Goal: Information Seeking & Learning: Learn about a topic

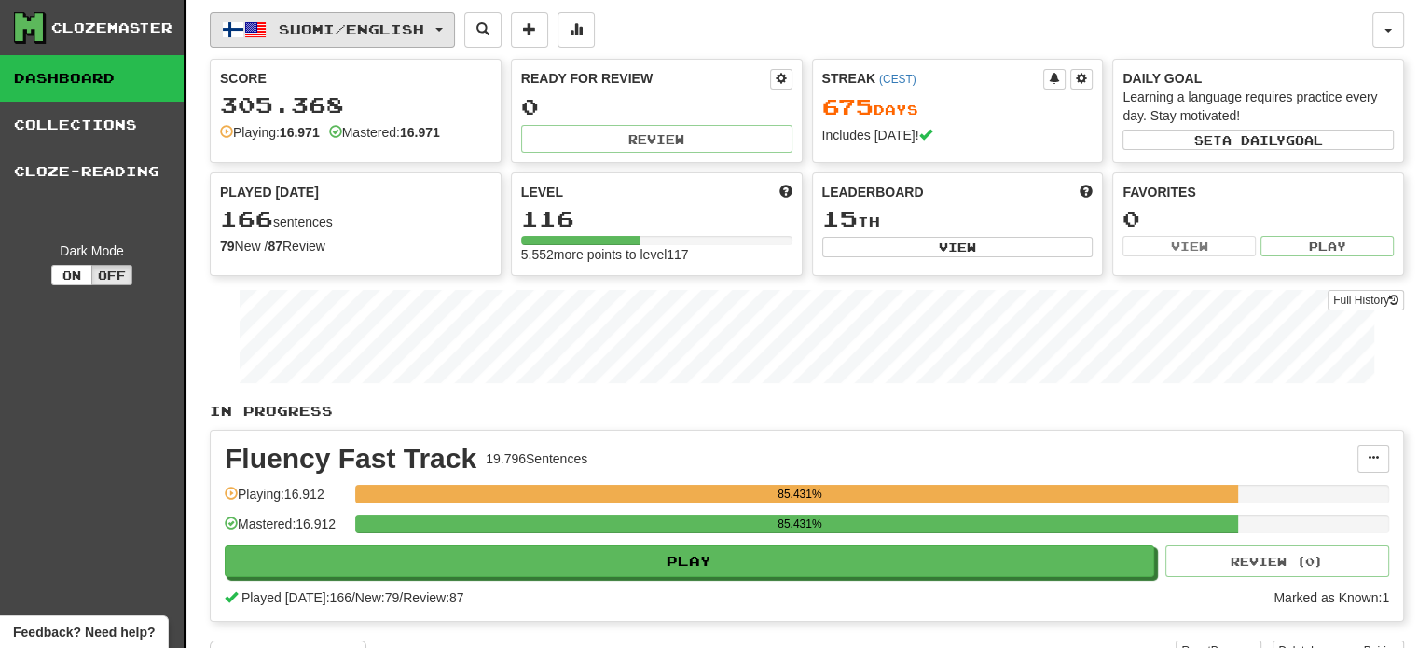
click at [358, 17] on button "Suomi / English" at bounding box center [332, 29] width 245 height 35
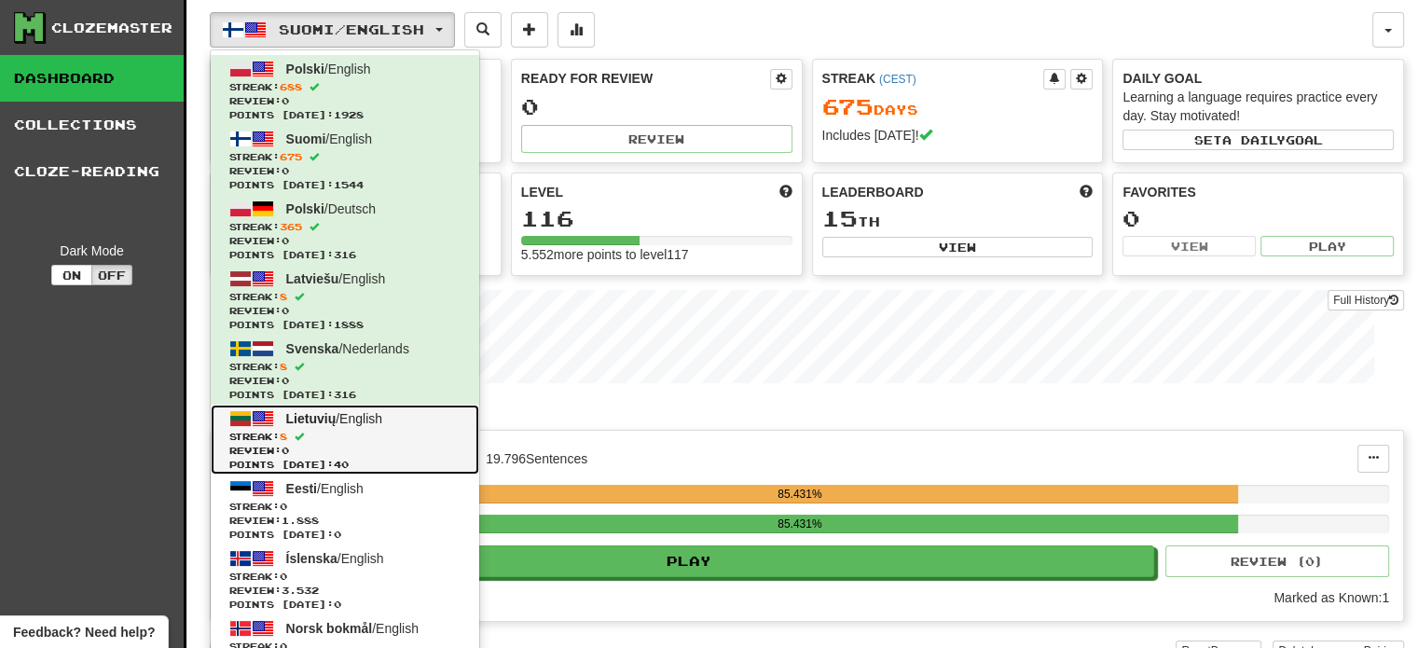
click at [382, 435] on span "Streak: 8" at bounding box center [344, 437] width 231 height 14
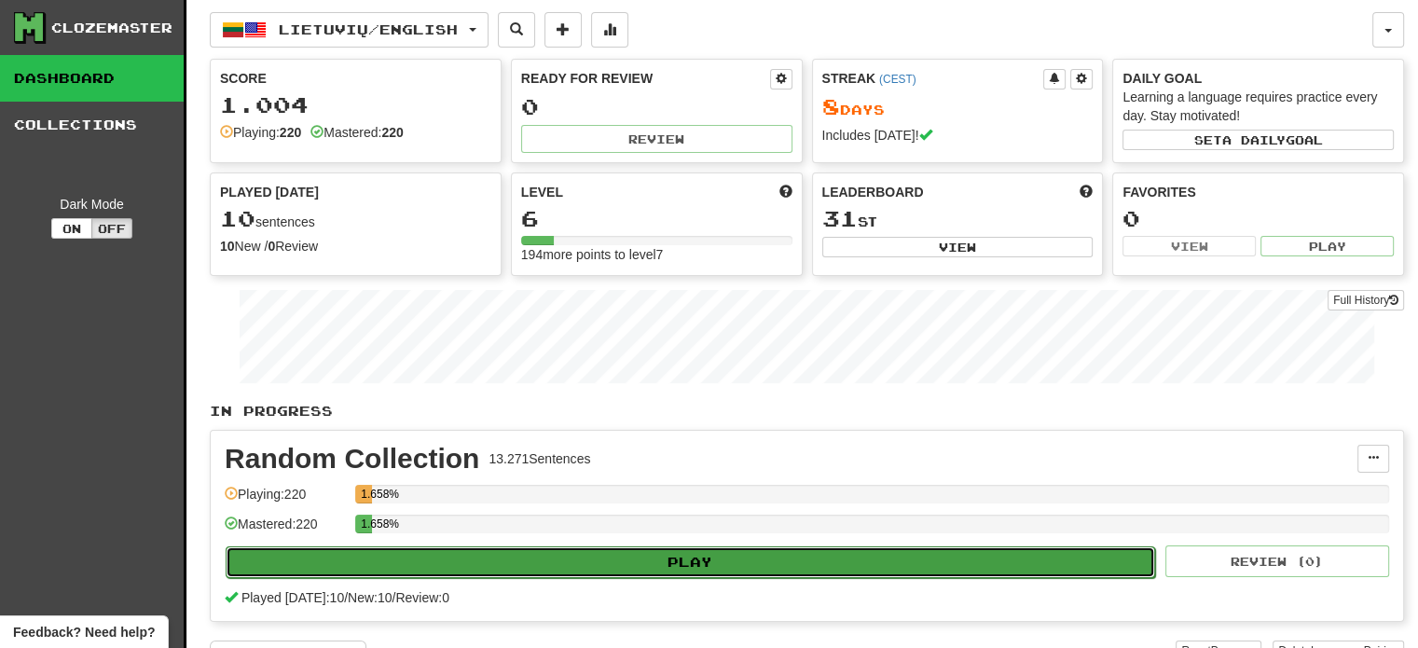
click at [678, 568] on button "Play" at bounding box center [690, 562] width 929 height 32
select select "**"
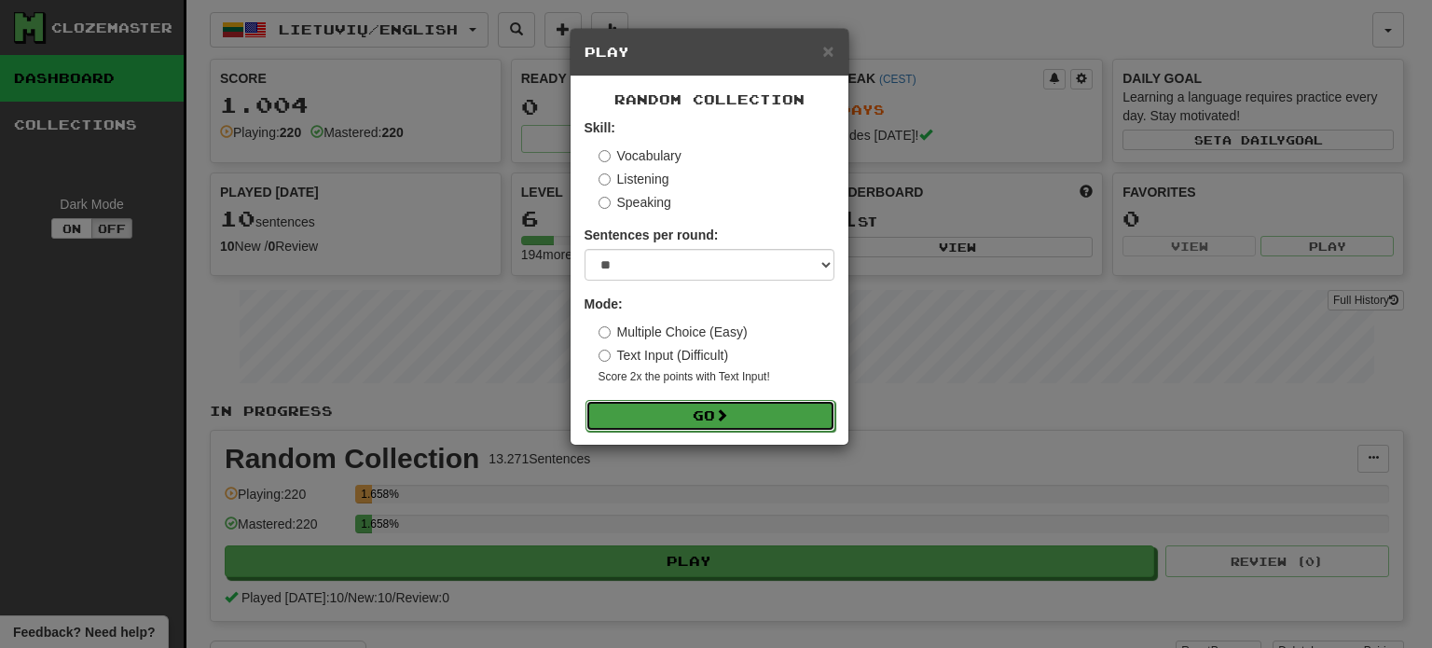
click at [714, 416] on button "Go" at bounding box center [710, 416] width 250 height 32
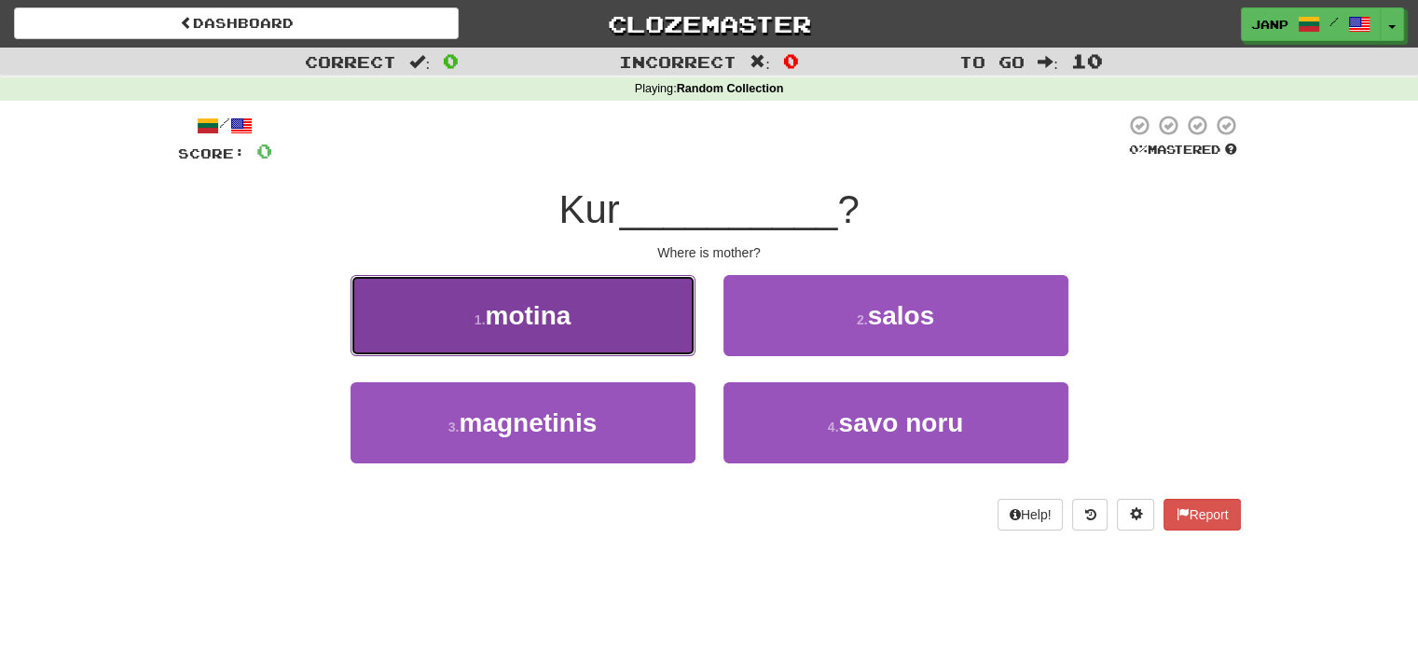
click at [603, 346] on button "1 . motina" at bounding box center [523, 315] width 345 height 81
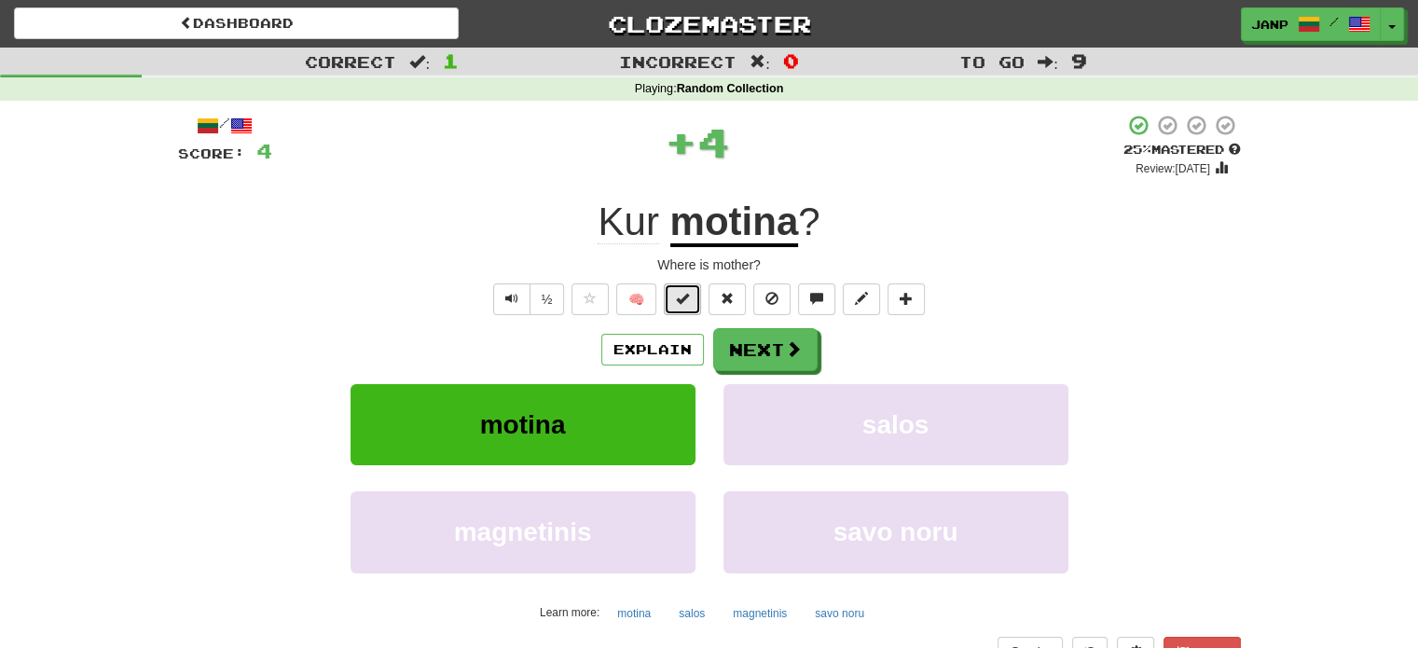
click at [677, 294] on span at bounding box center [682, 298] width 13 height 13
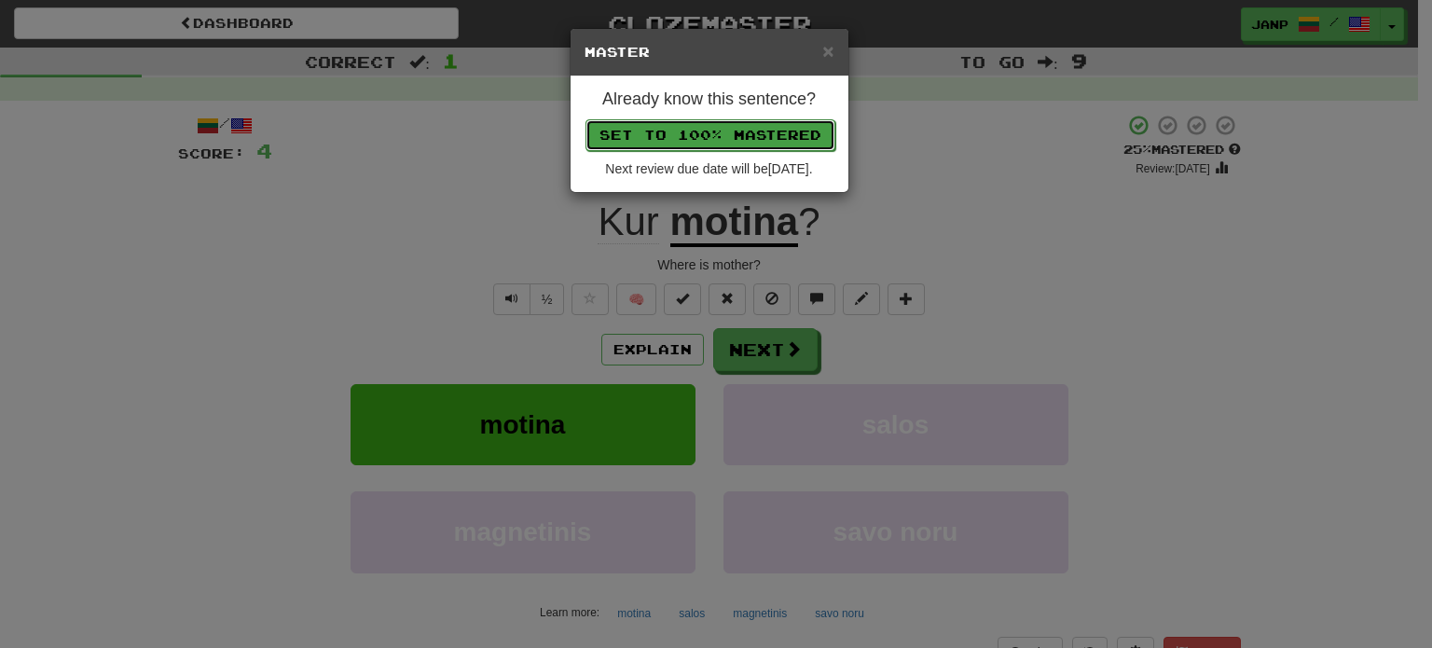
click at [768, 133] on button "Set to 100% Mastered" at bounding box center [710, 135] width 250 height 32
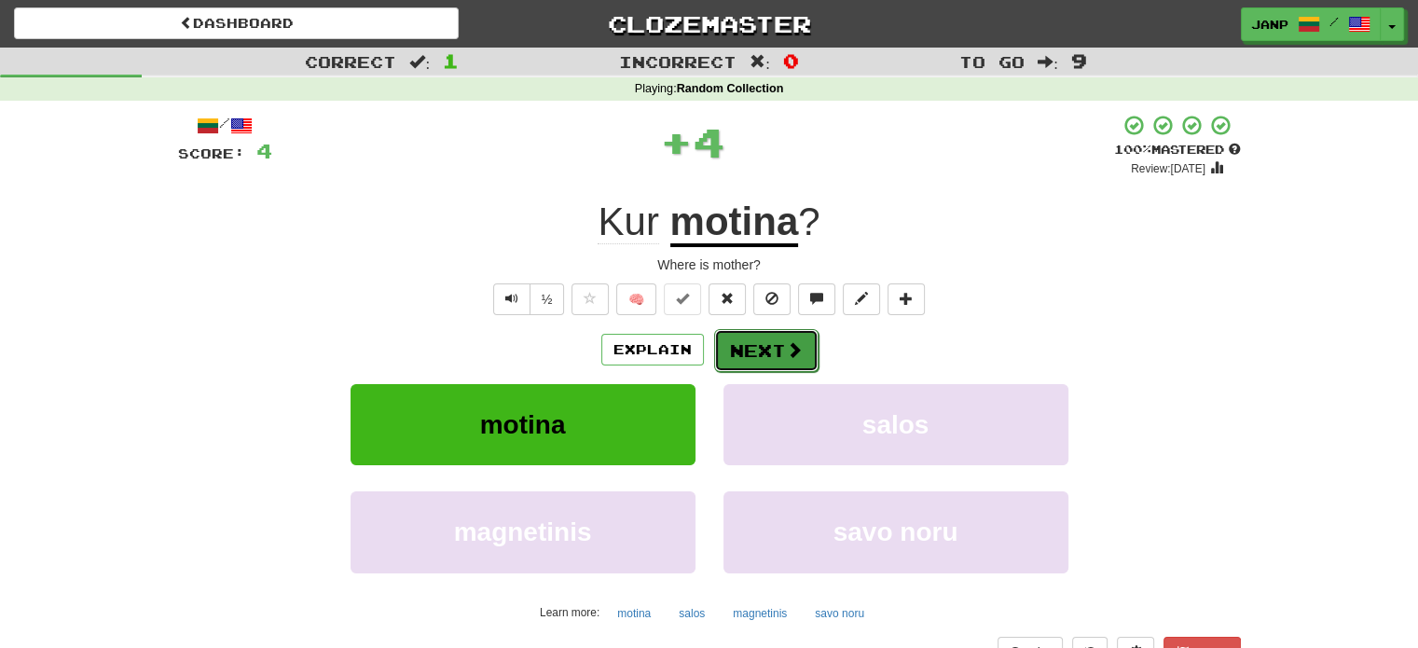
click at [772, 336] on button "Next" at bounding box center [766, 350] width 104 height 43
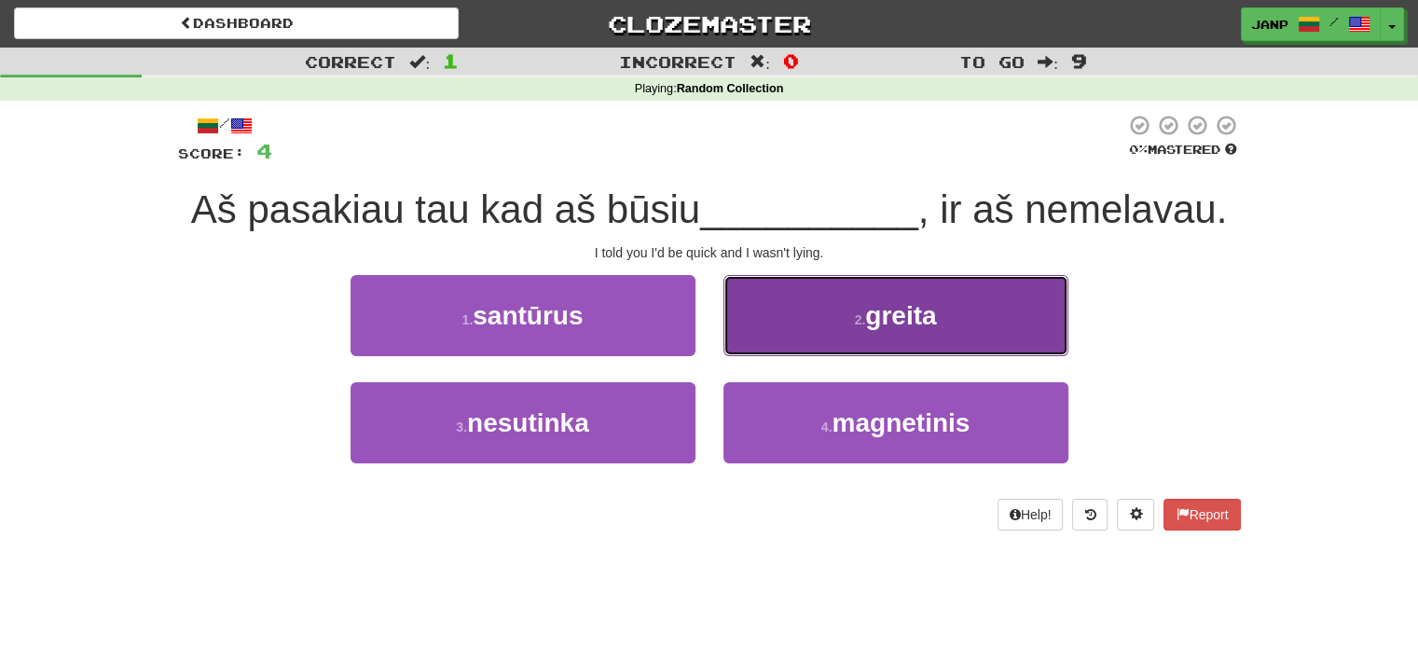
click at [769, 341] on button "2 . greita" at bounding box center [895, 315] width 345 height 81
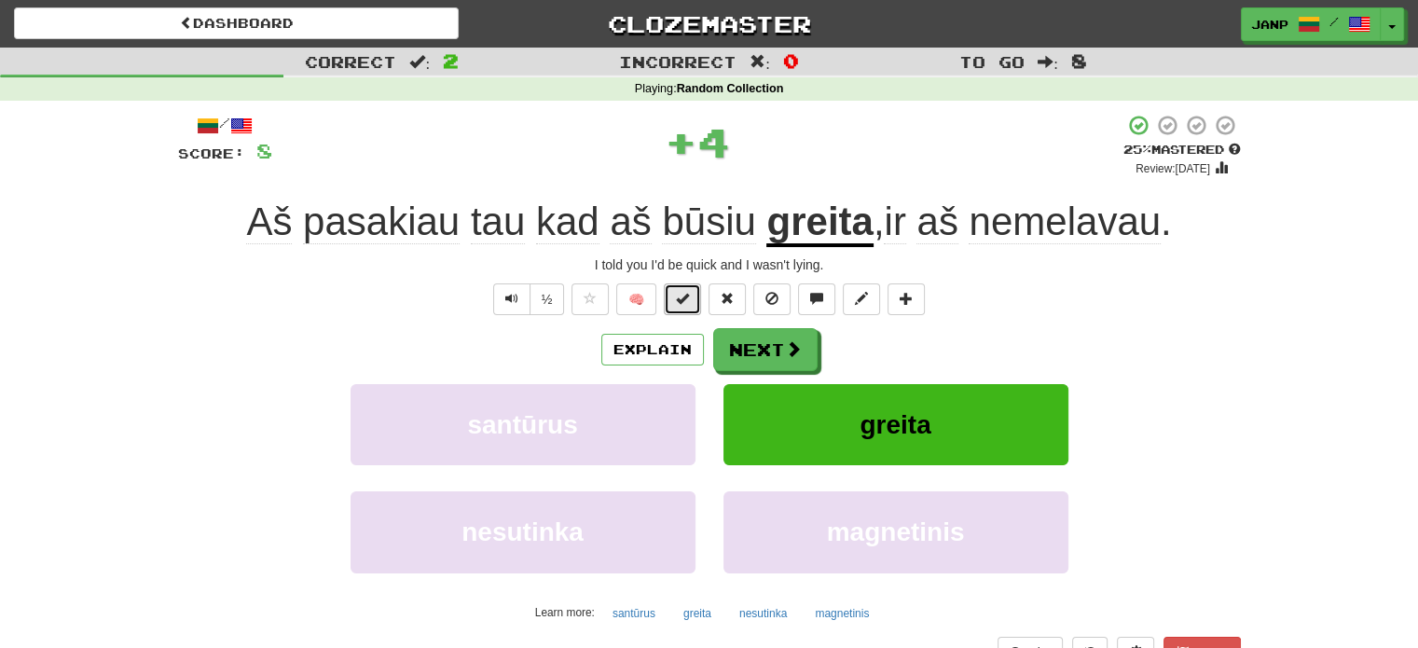
click at [684, 301] on span at bounding box center [682, 298] width 13 height 13
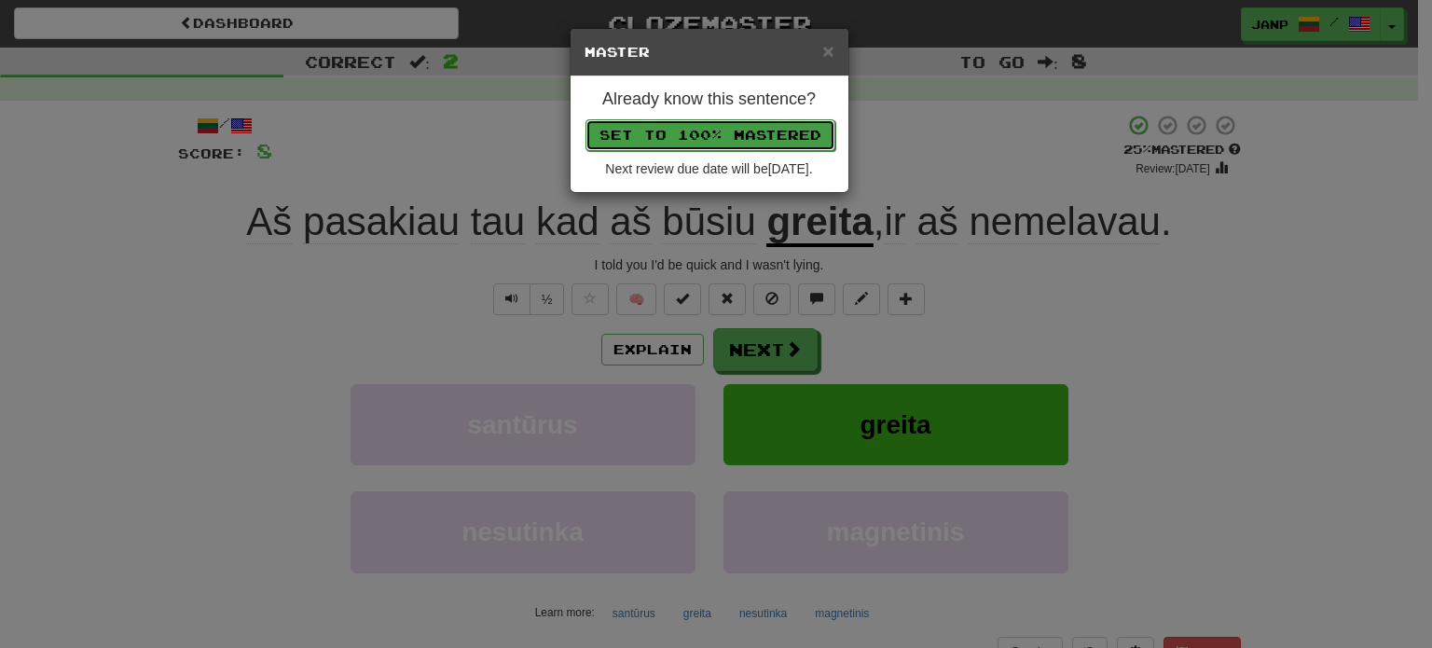
click at [738, 134] on button "Set to 100% Mastered" at bounding box center [710, 135] width 250 height 32
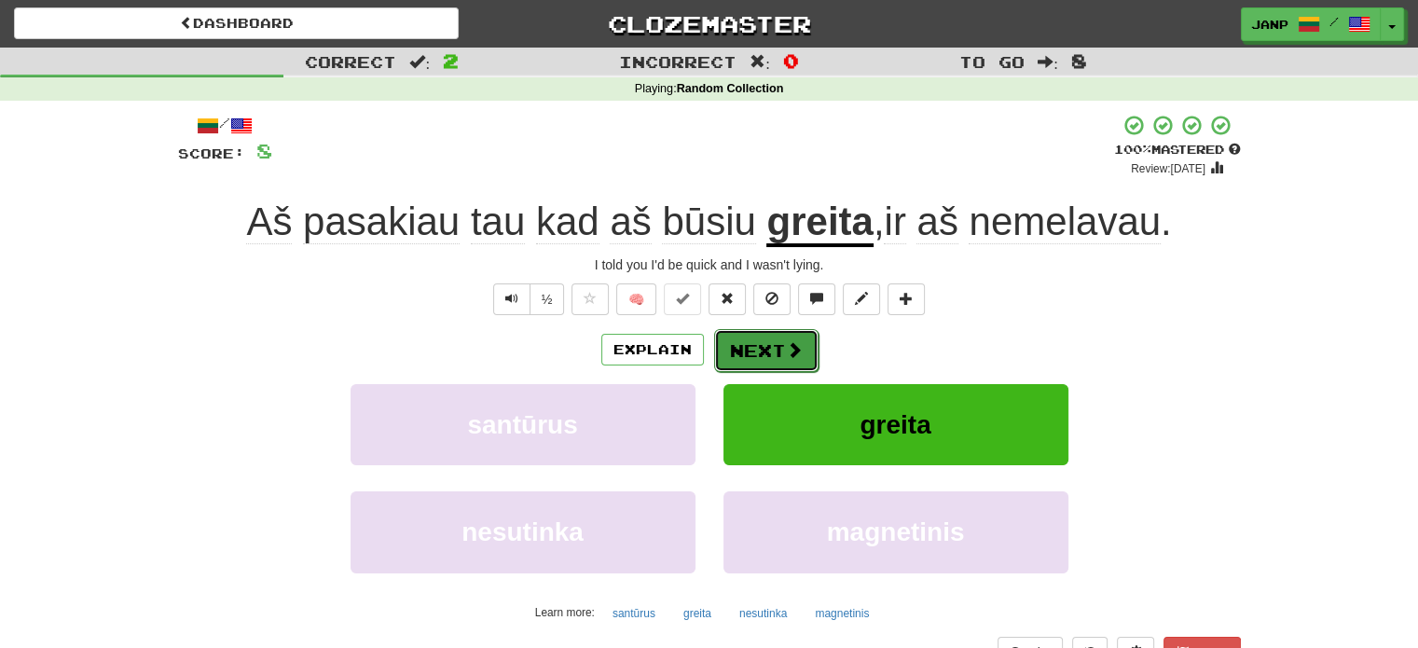
click at [772, 347] on button "Next" at bounding box center [766, 350] width 104 height 43
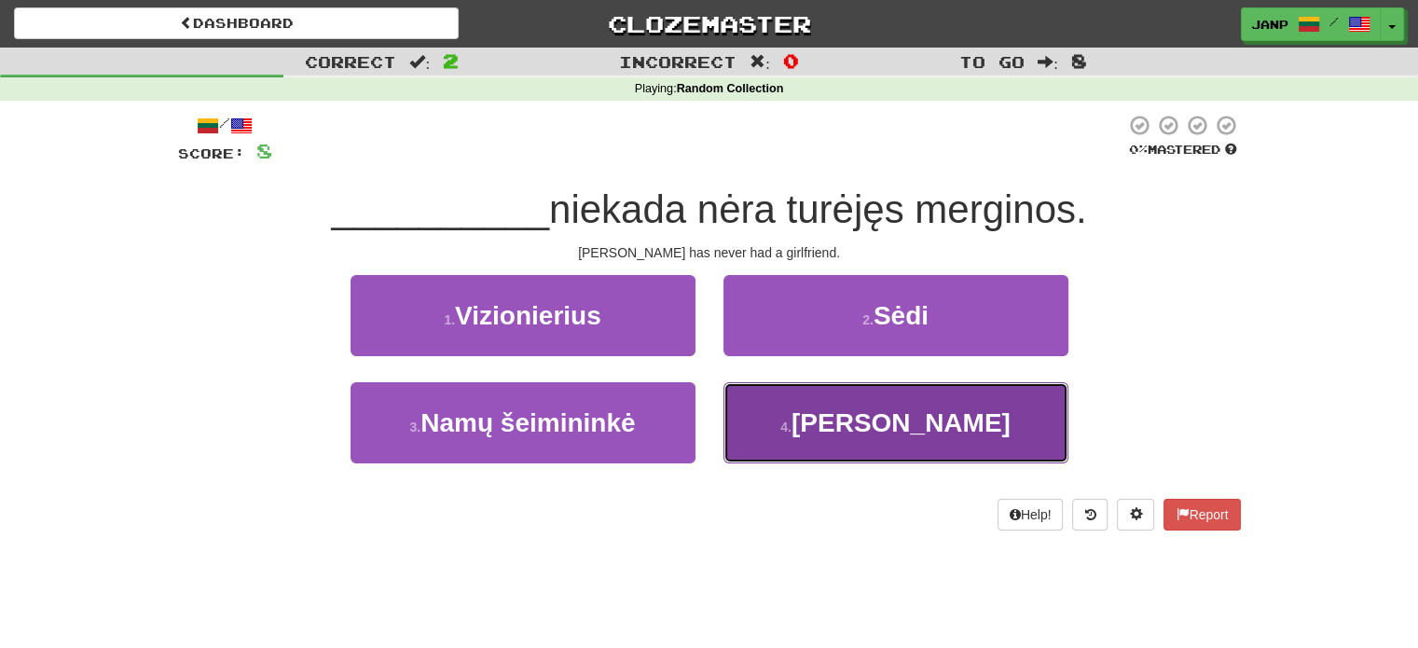
click at [804, 412] on button "4 . Tomas" at bounding box center [895, 422] width 345 height 81
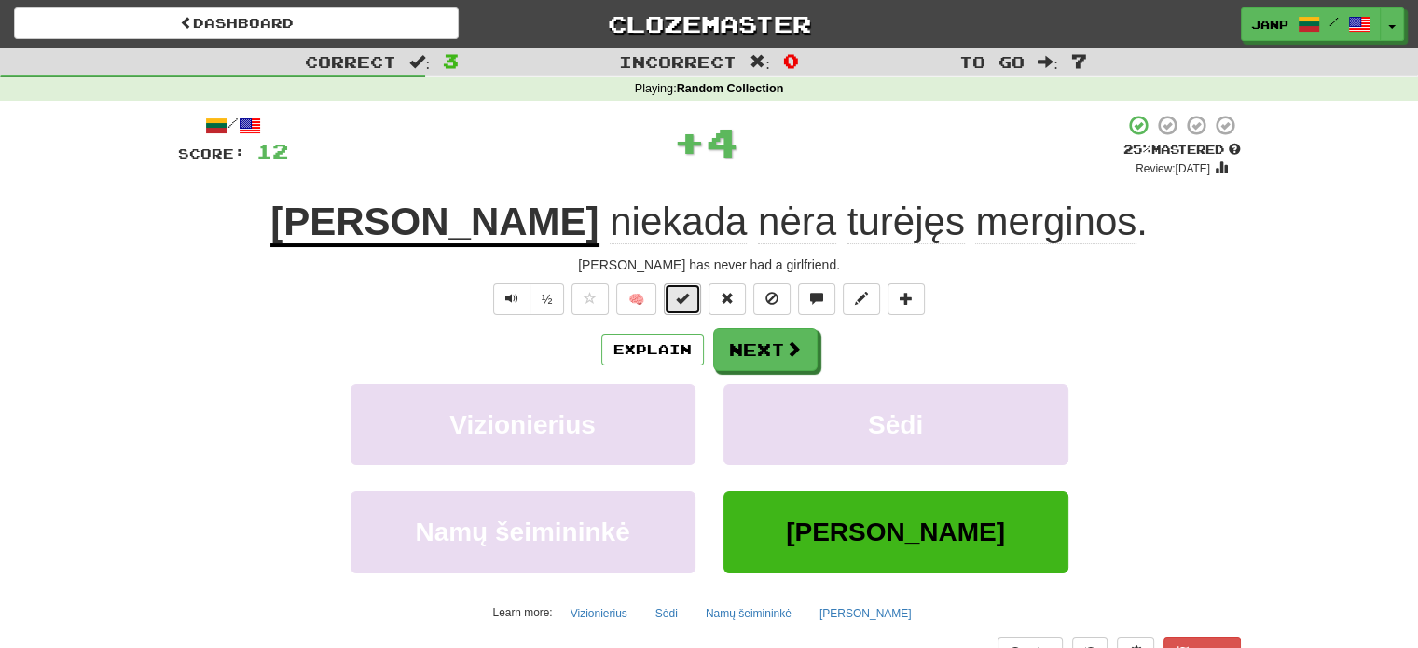
click at [689, 298] on span at bounding box center [682, 298] width 13 height 13
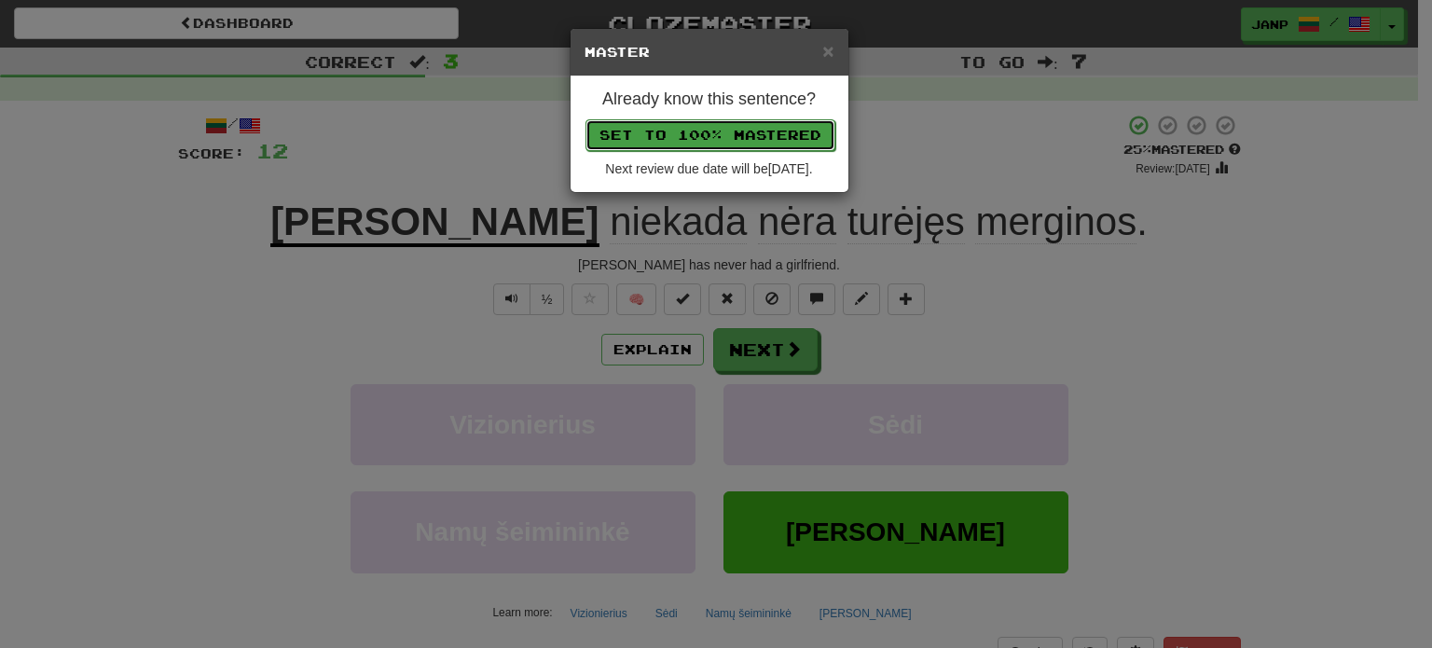
click at [754, 123] on button "Set to 100% Mastered" at bounding box center [710, 135] width 250 height 32
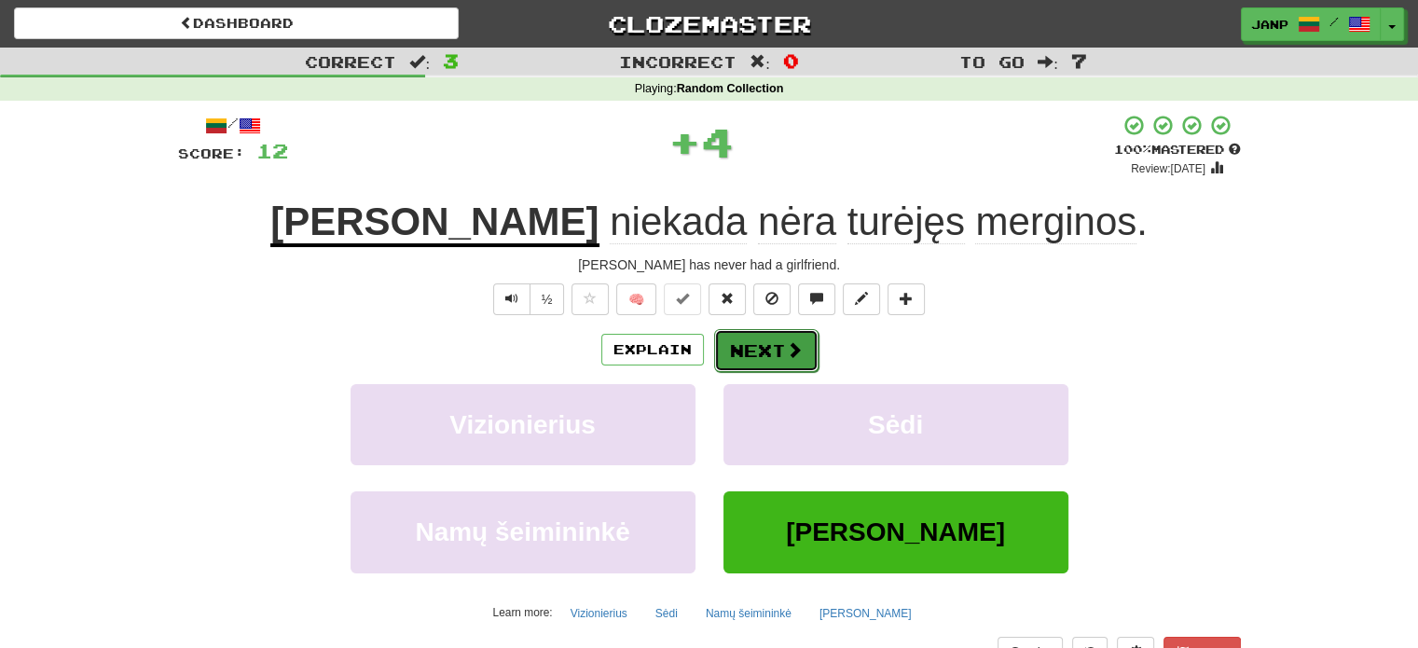
click at [776, 345] on button "Next" at bounding box center [766, 350] width 104 height 43
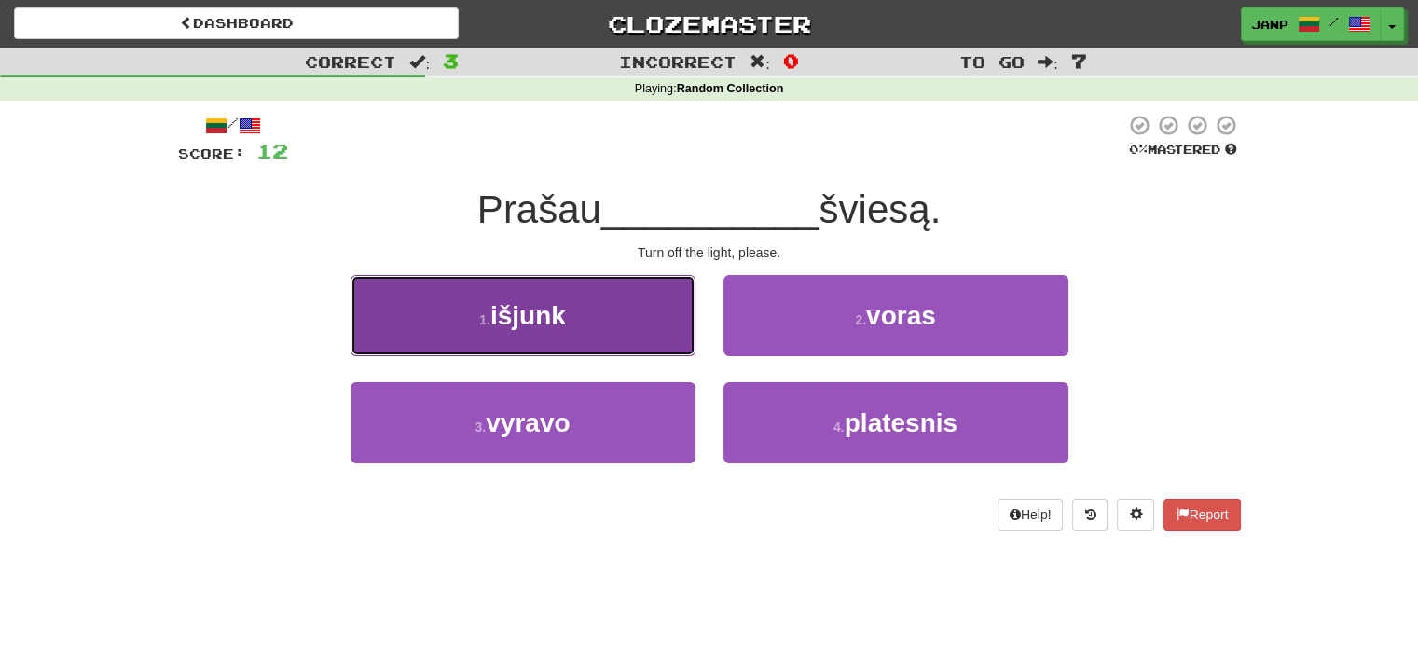
click at [623, 316] on button "1 . išjunk" at bounding box center [523, 315] width 345 height 81
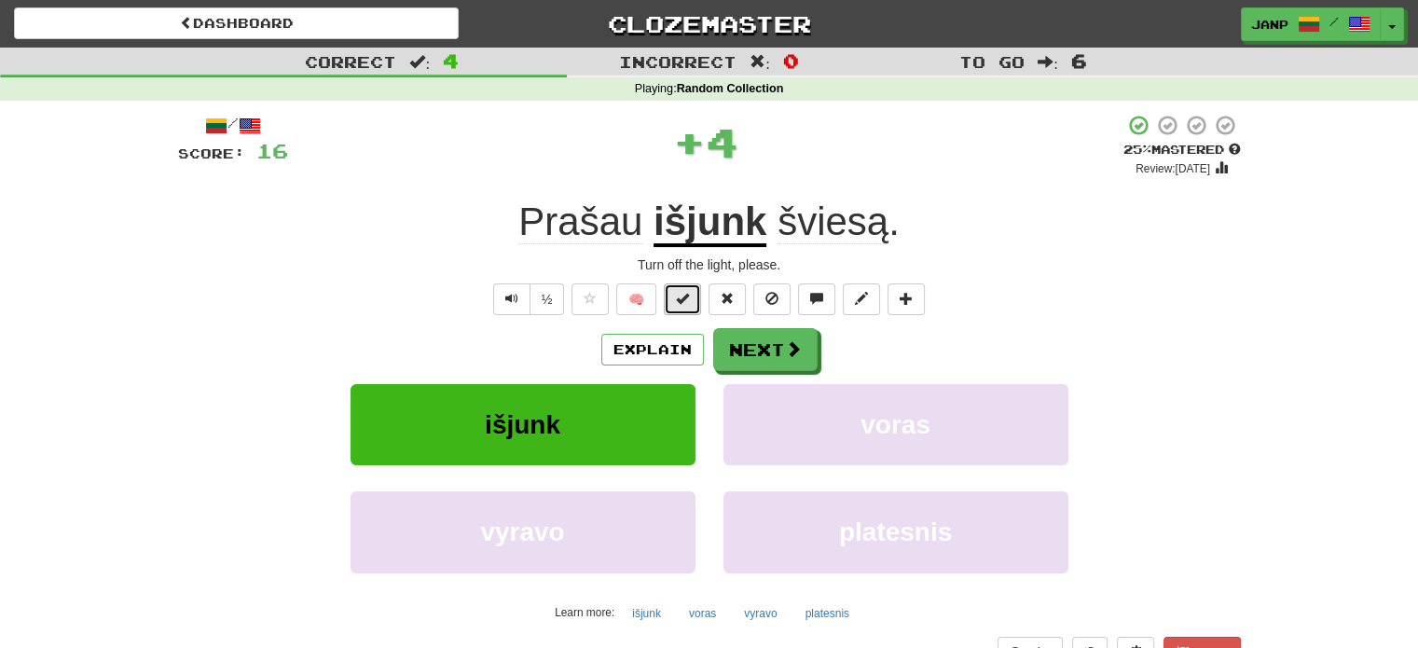
click at [682, 301] on span at bounding box center [682, 298] width 13 height 13
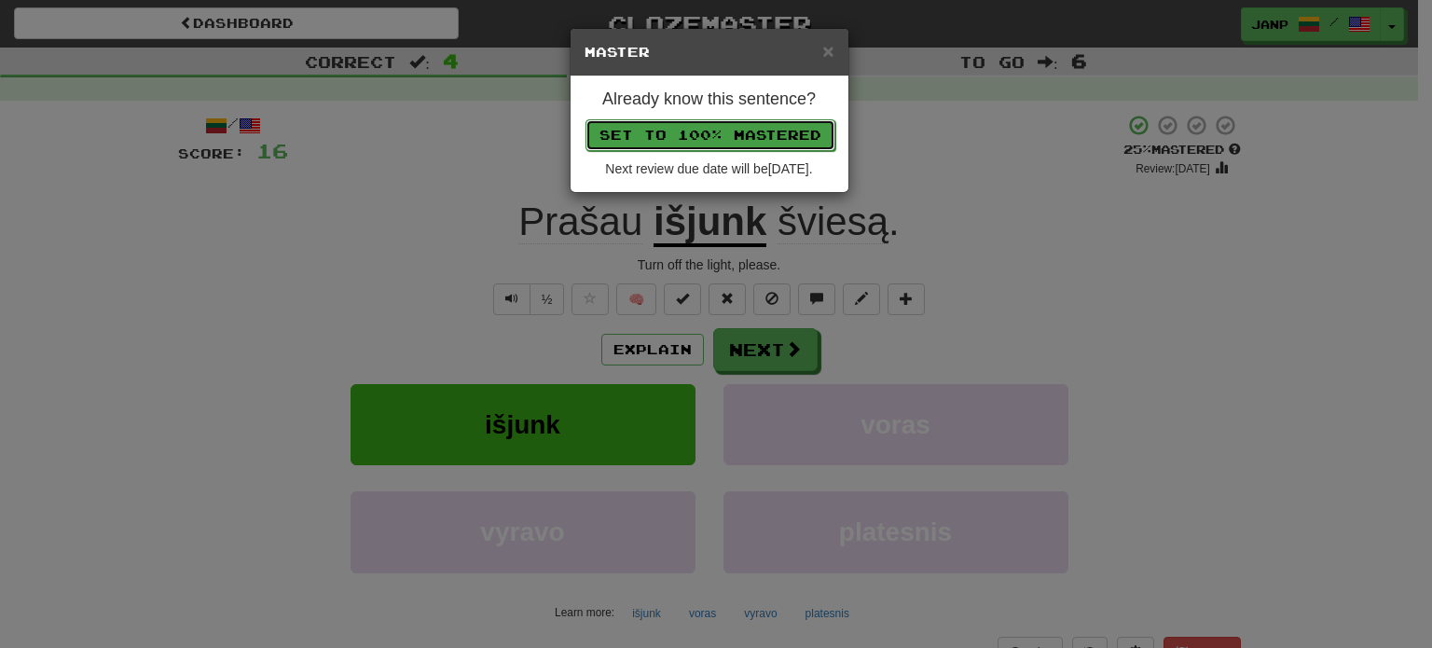
click at [754, 133] on button "Set to 100% Mastered" at bounding box center [710, 135] width 250 height 32
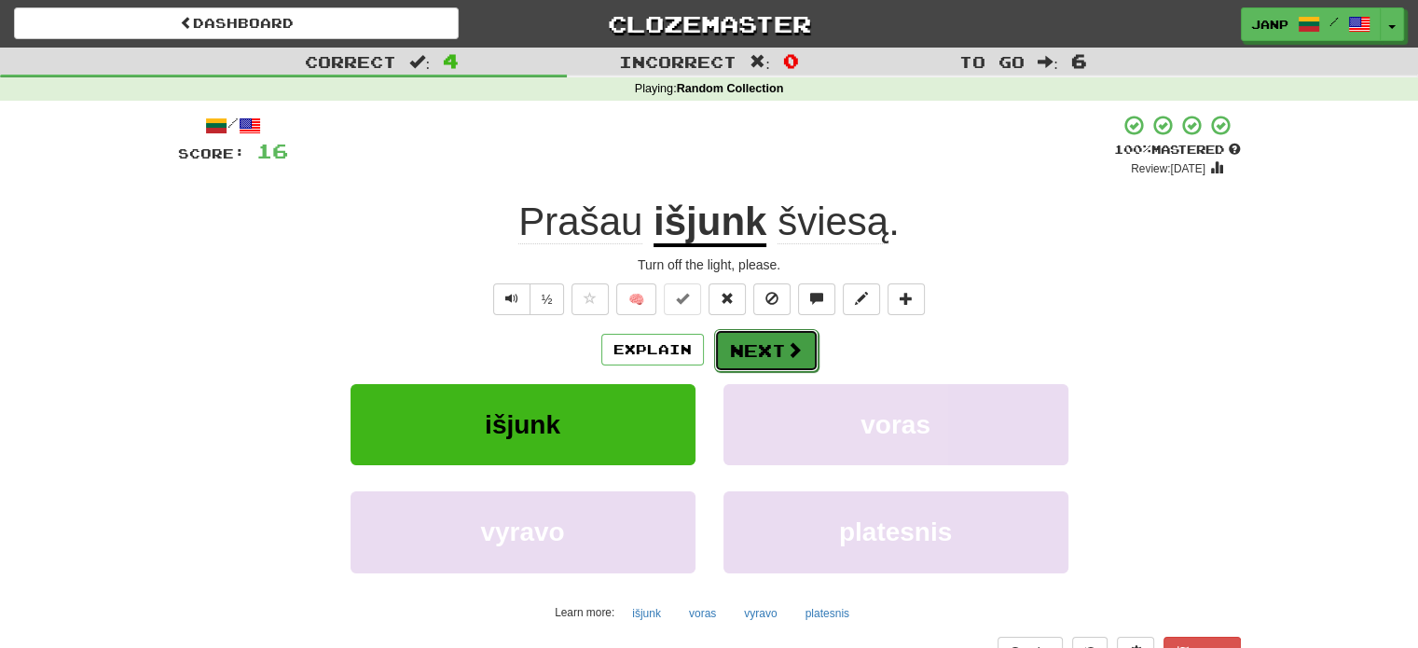
click at [756, 348] on button "Next" at bounding box center [766, 350] width 104 height 43
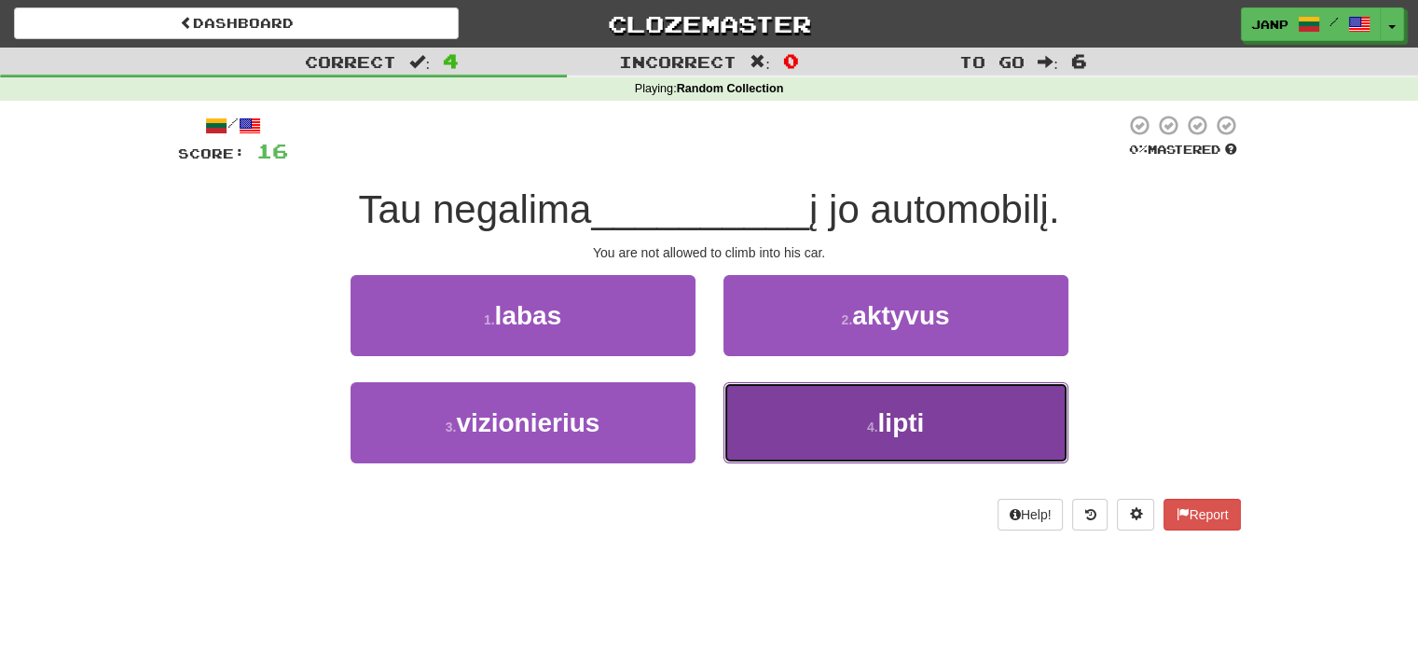
click at [755, 425] on button "4 . lipti" at bounding box center [895, 422] width 345 height 81
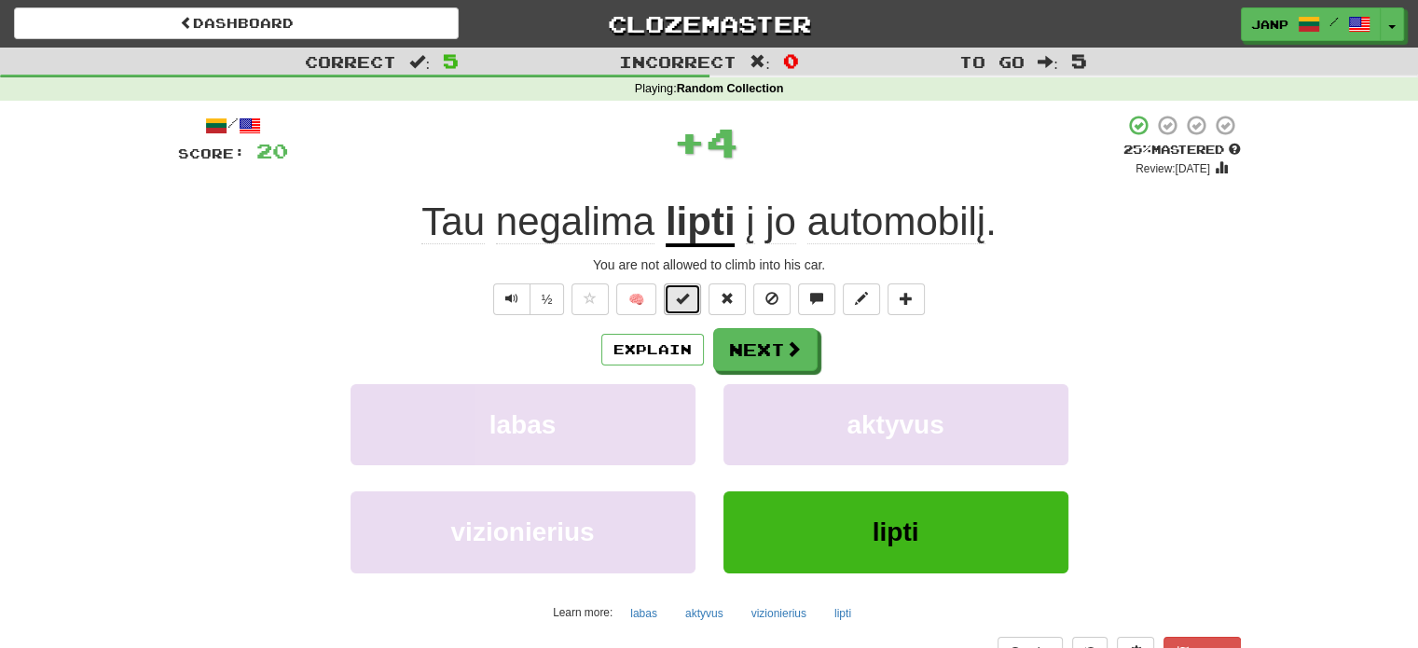
click at [678, 284] on button at bounding box center [682, 299] width 37 height 32
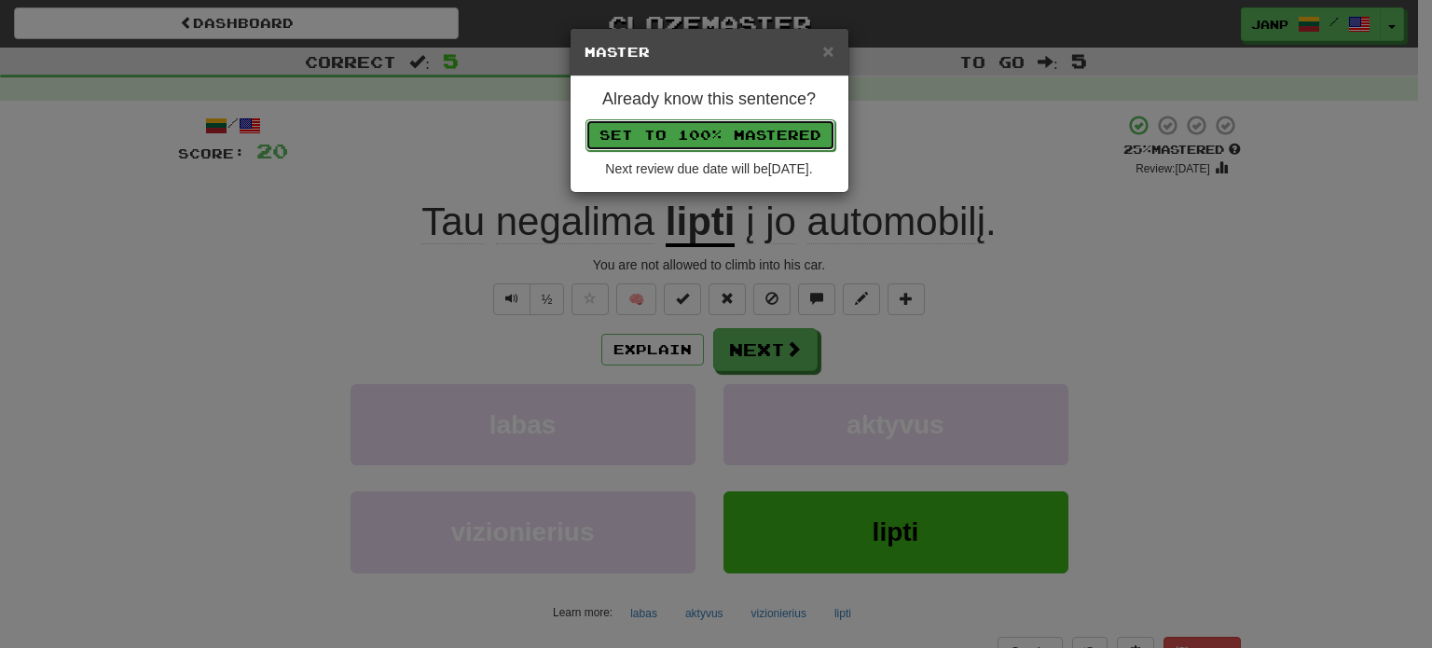
click at [752, 138] on button "Set to 100% Mastered" at bounding box center [710, 135] width 250 height 32
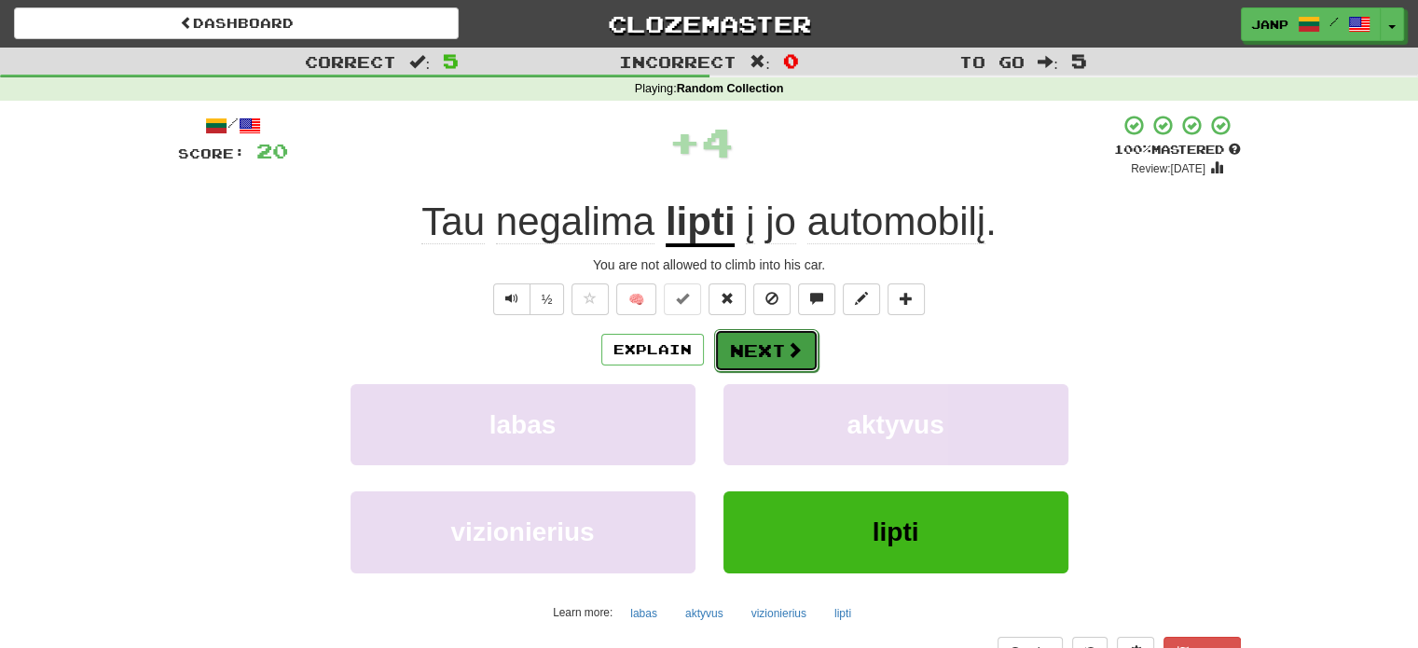
click at [781, 346] on button "Next" at bounding box center [766, 350] width 104 height 43
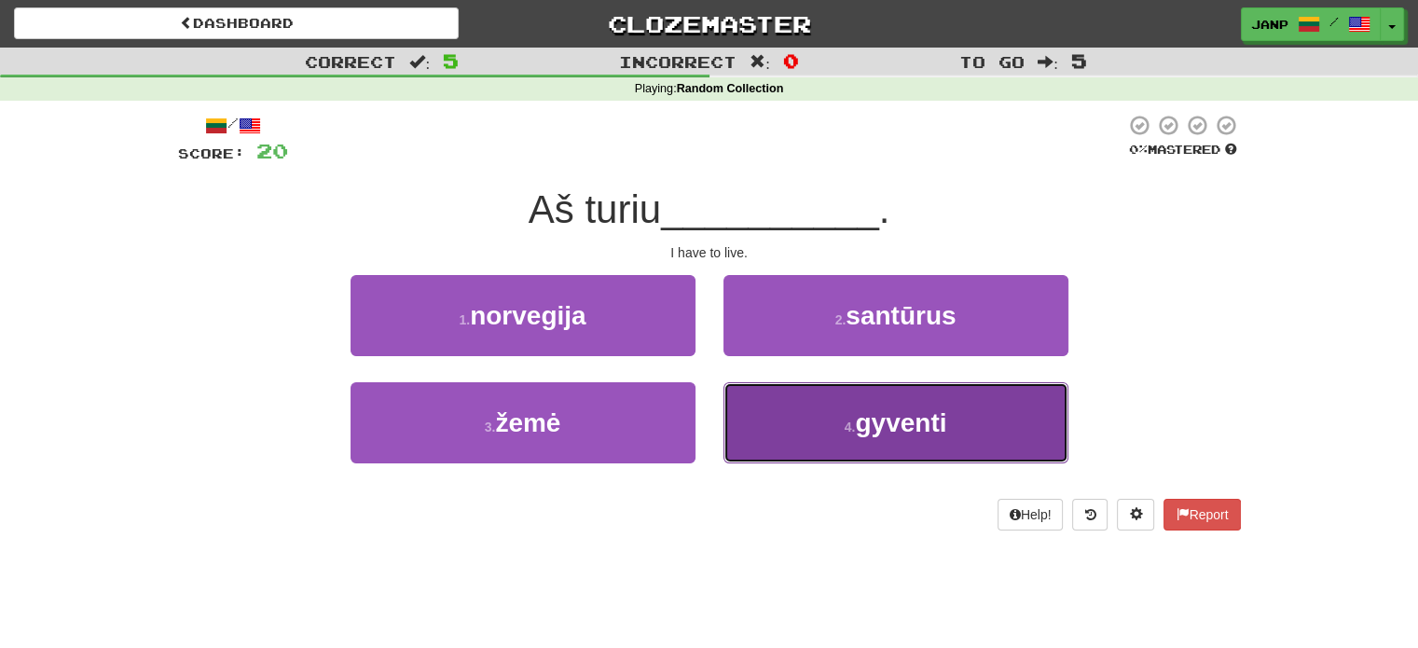
click at [809, 438] on button "4 . gyventi" at bounding box center [895, 422] width 345 height 81
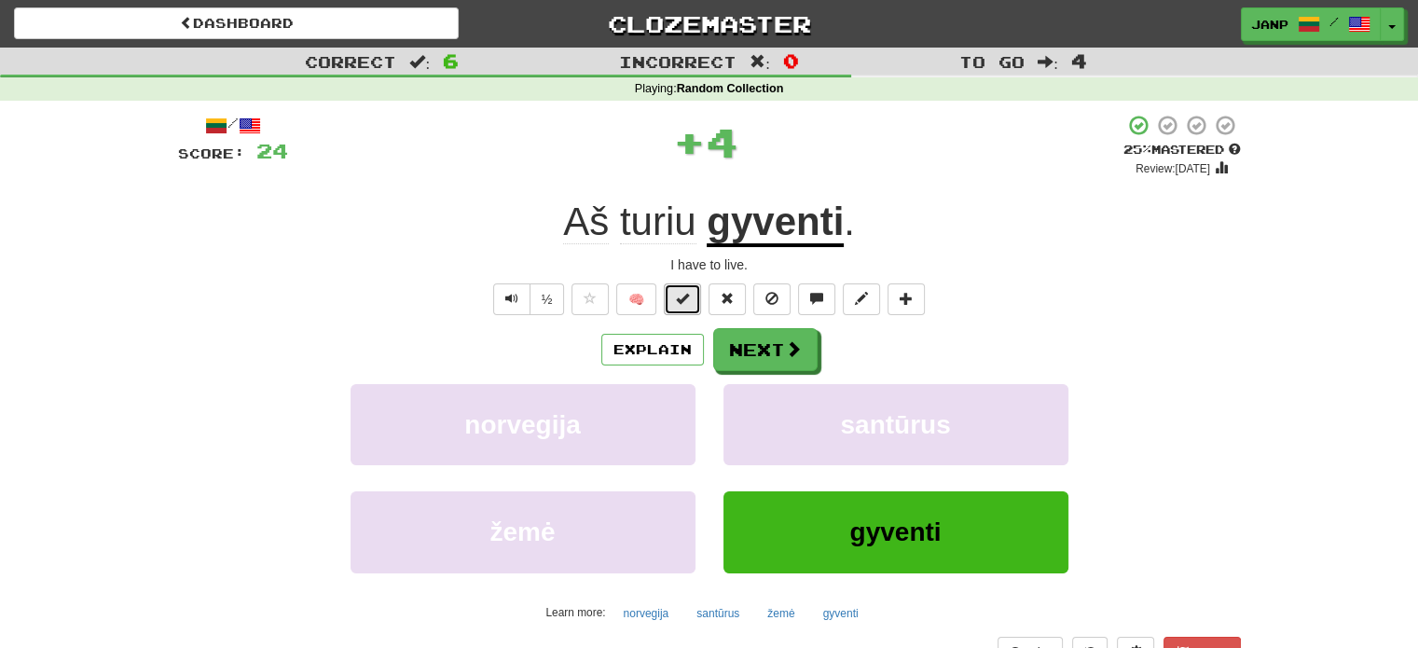
click at [685, 292] on span at bounding box center [682, 298] width 13 height 13
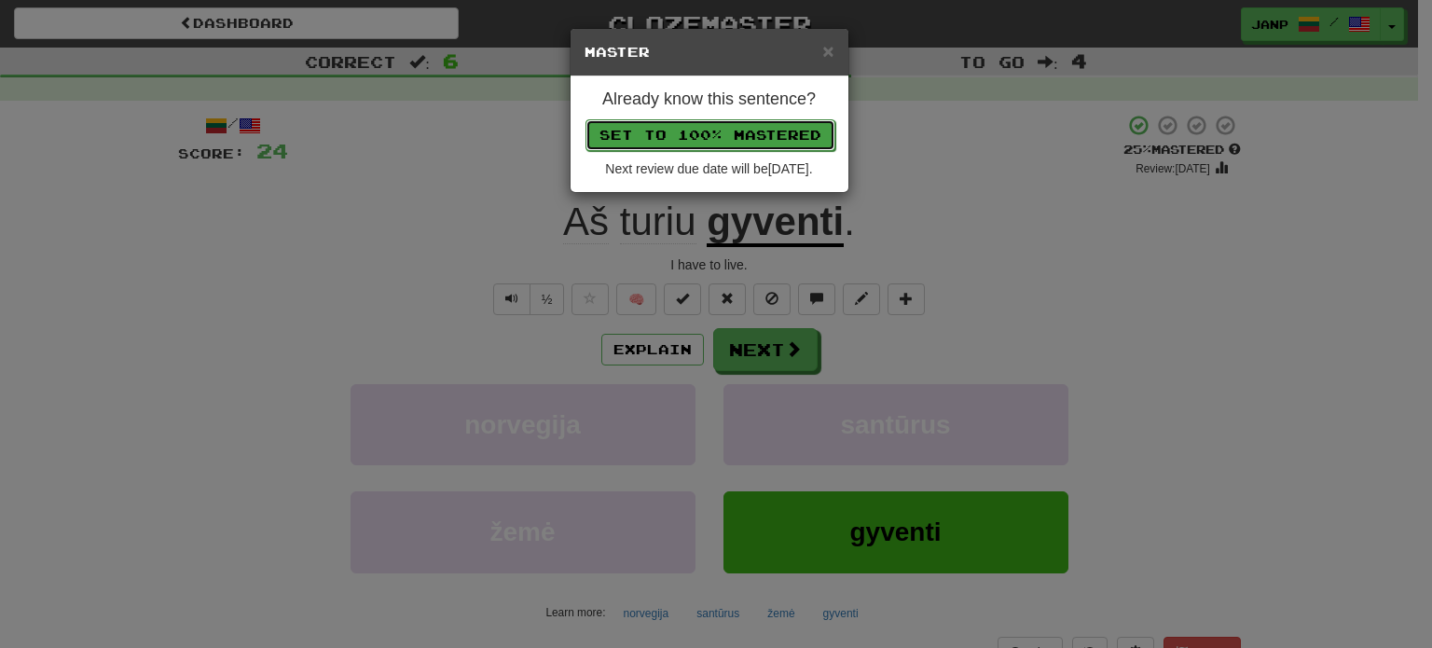
click at [757, 138] on button "Set to 100% Mastered" at bounding box center [710, 135] width 250 height 32
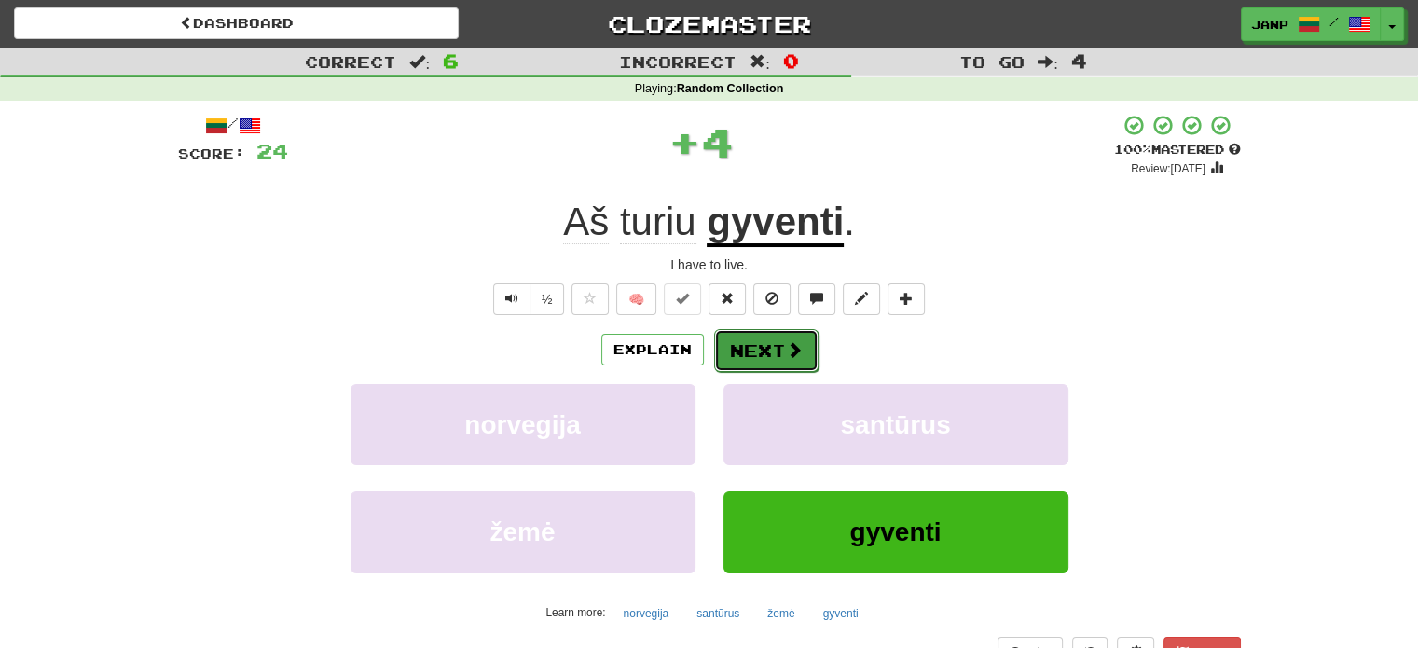
click at [778, 364] on button "Next" at bounding box center [766, 350] width 104 height 43
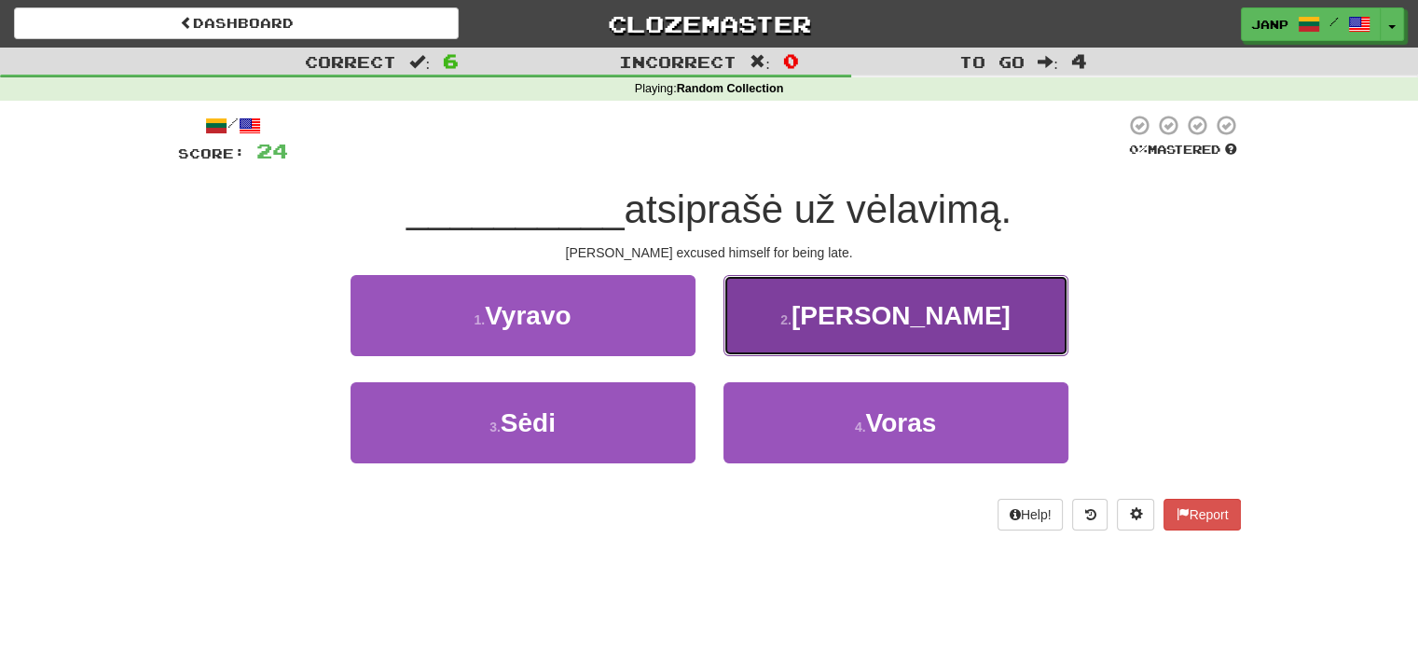
click at [850, 304] on button "2 . Tomas" at bounding box center [895, 315] width 345 height 81
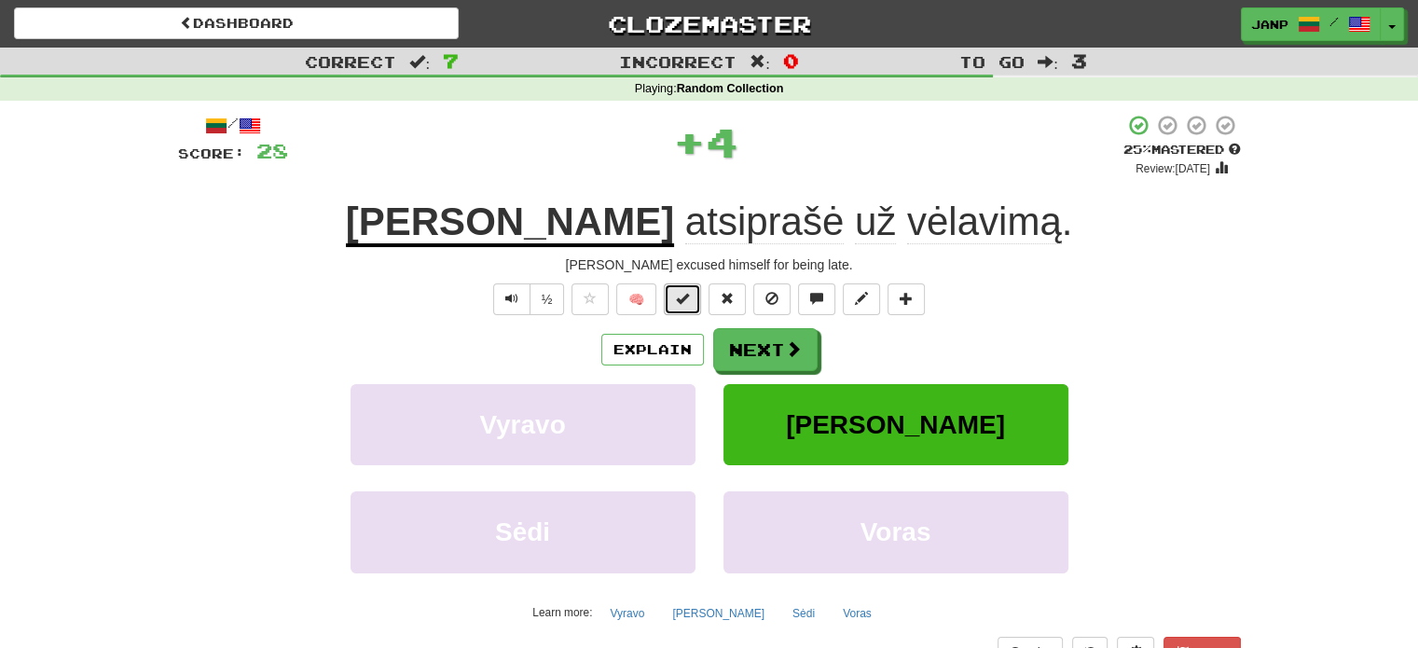
click at [692, 295] on button at bounding box center [682, 299] width 37 height 32
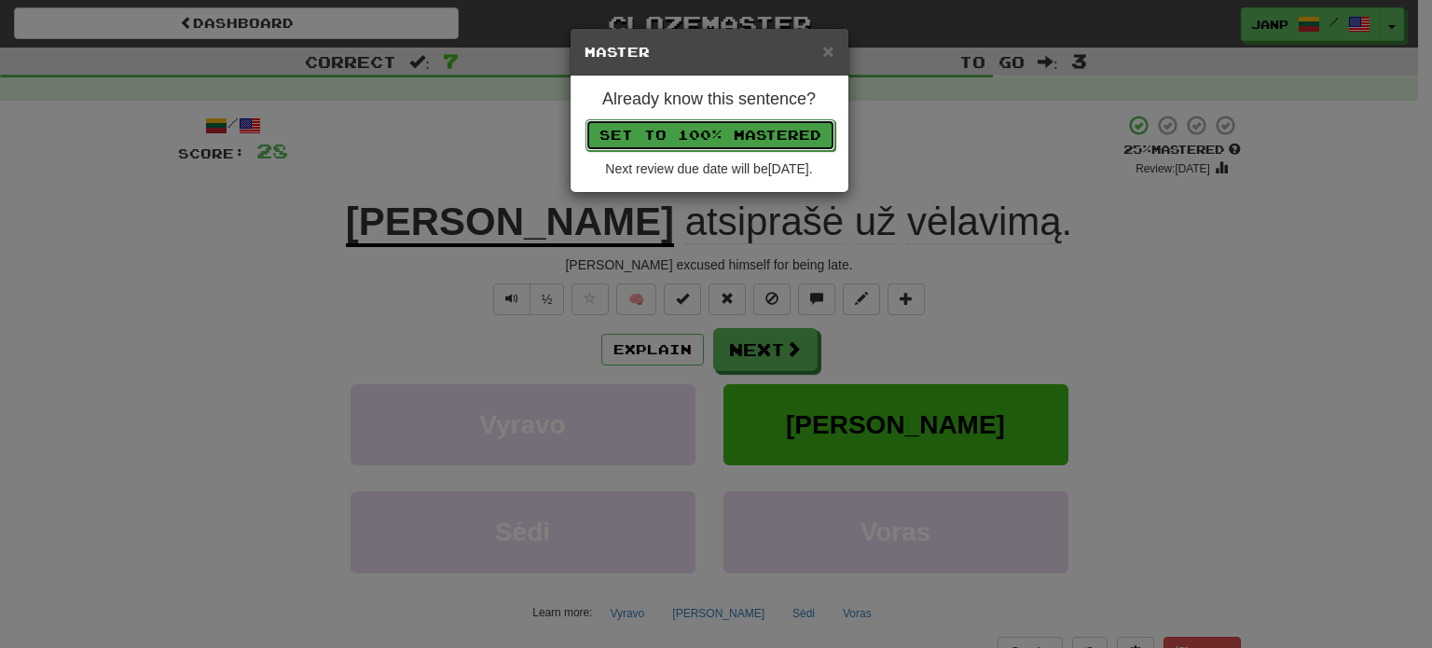
click at [735, 130] on button "Set to 100% Mastered" at bounding box center [710, 135] width 250 height 32
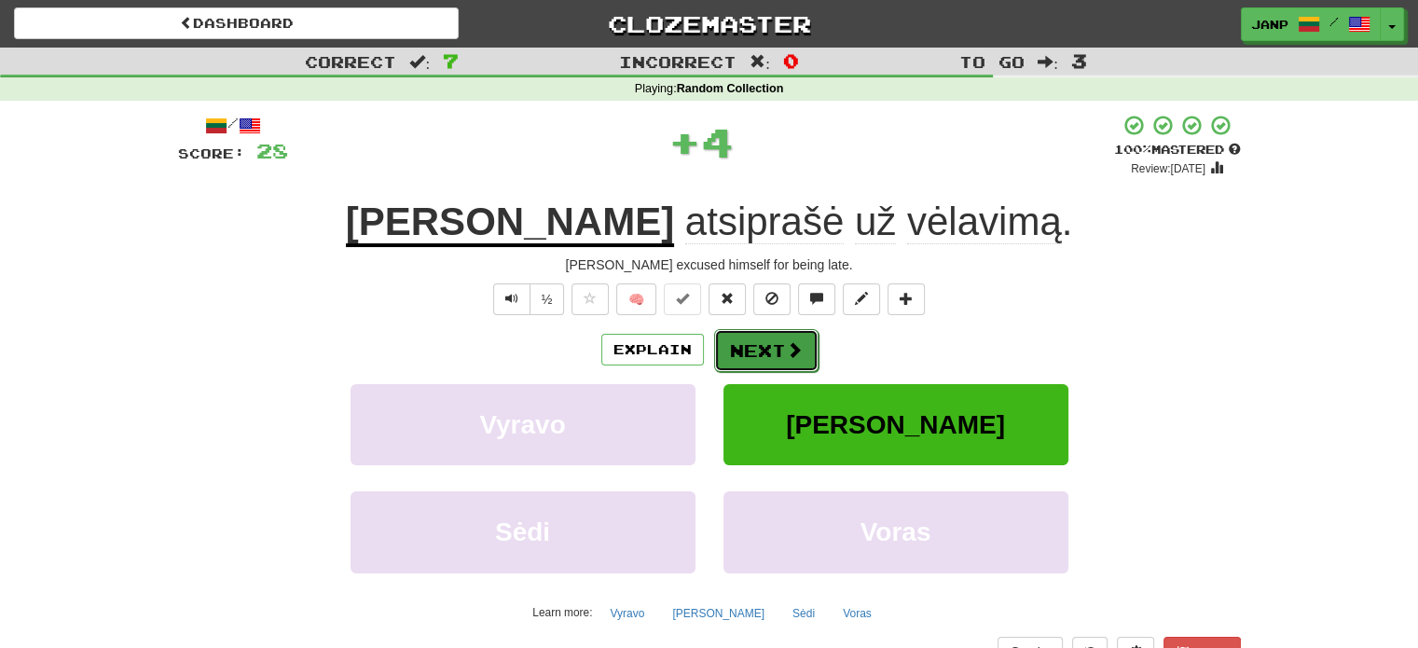
click at [772, 342] on button "Next" at bounding box center [766, 350] width 104 height 43
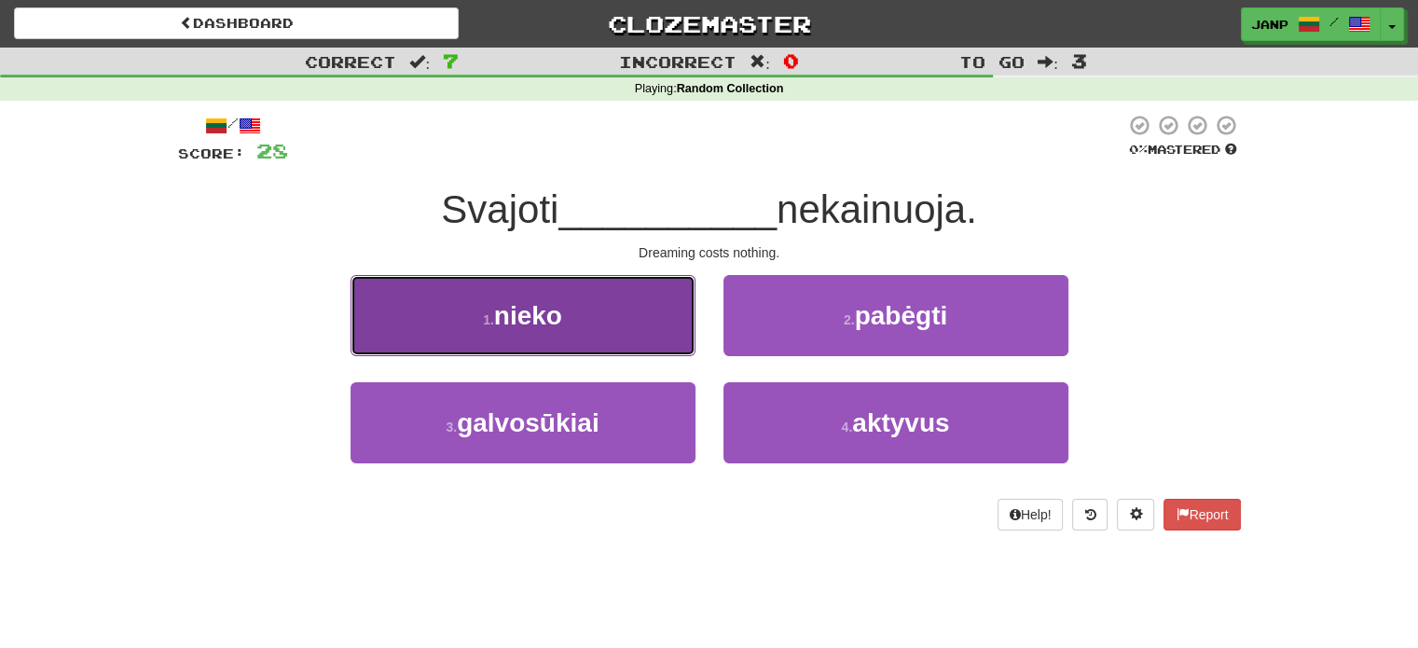
click at [590, 347] on button "1 . nieko" at bounding box center [523, 315] width 345 height 81
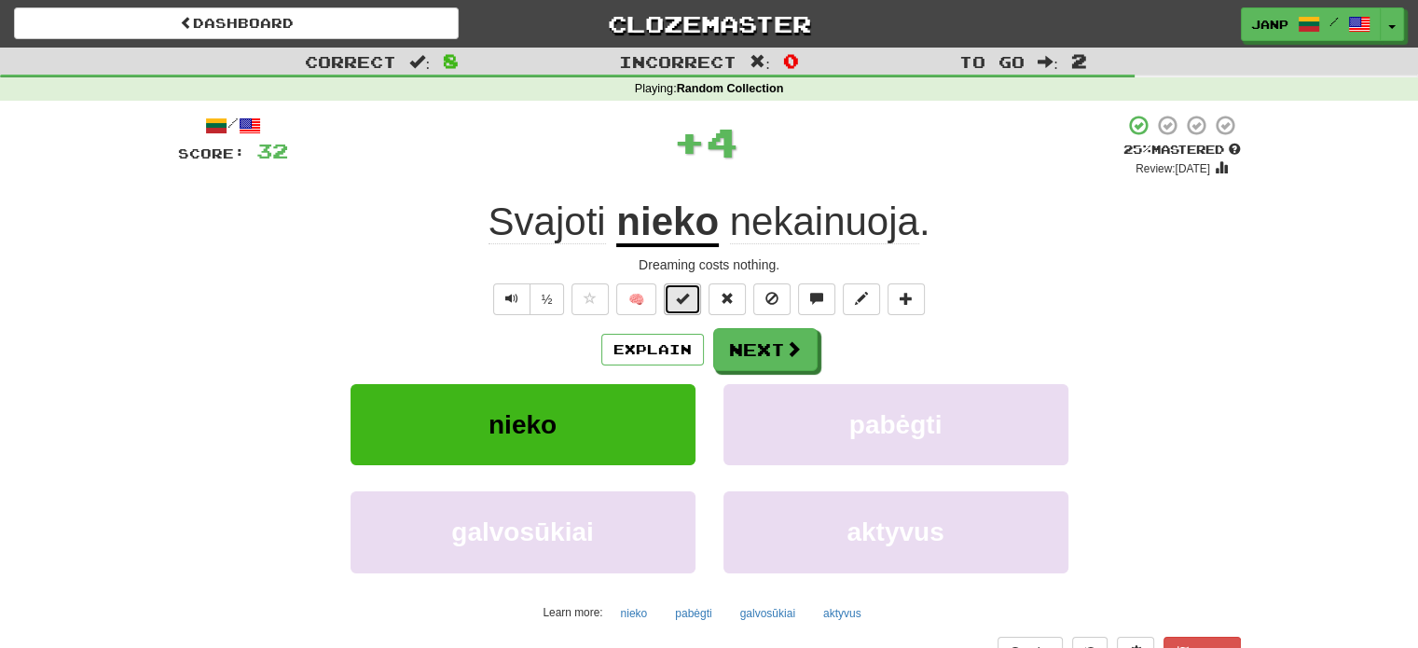
click at [677, 299] on span at bounding box center [682, 298] width 13 height 13
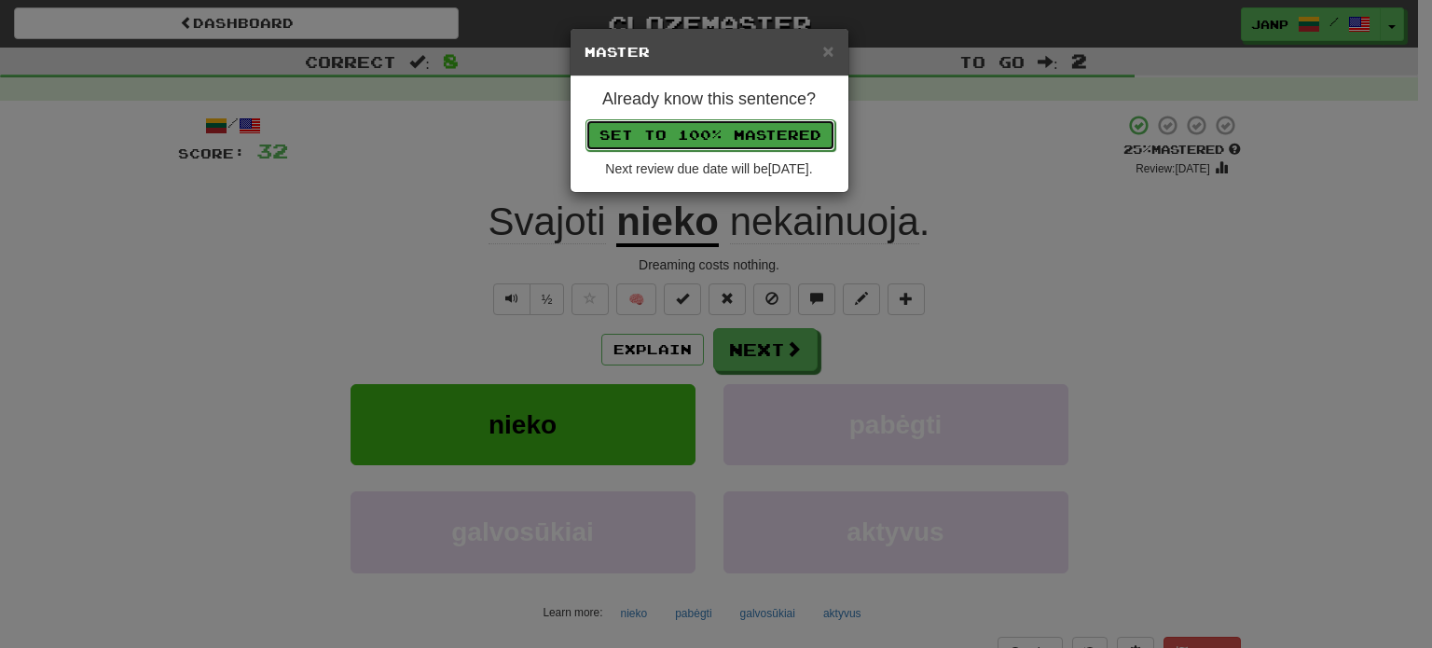
click at [738, 136] on button "Set to 100% Mastered" at bounding box center [710, 135] width 250 height 32
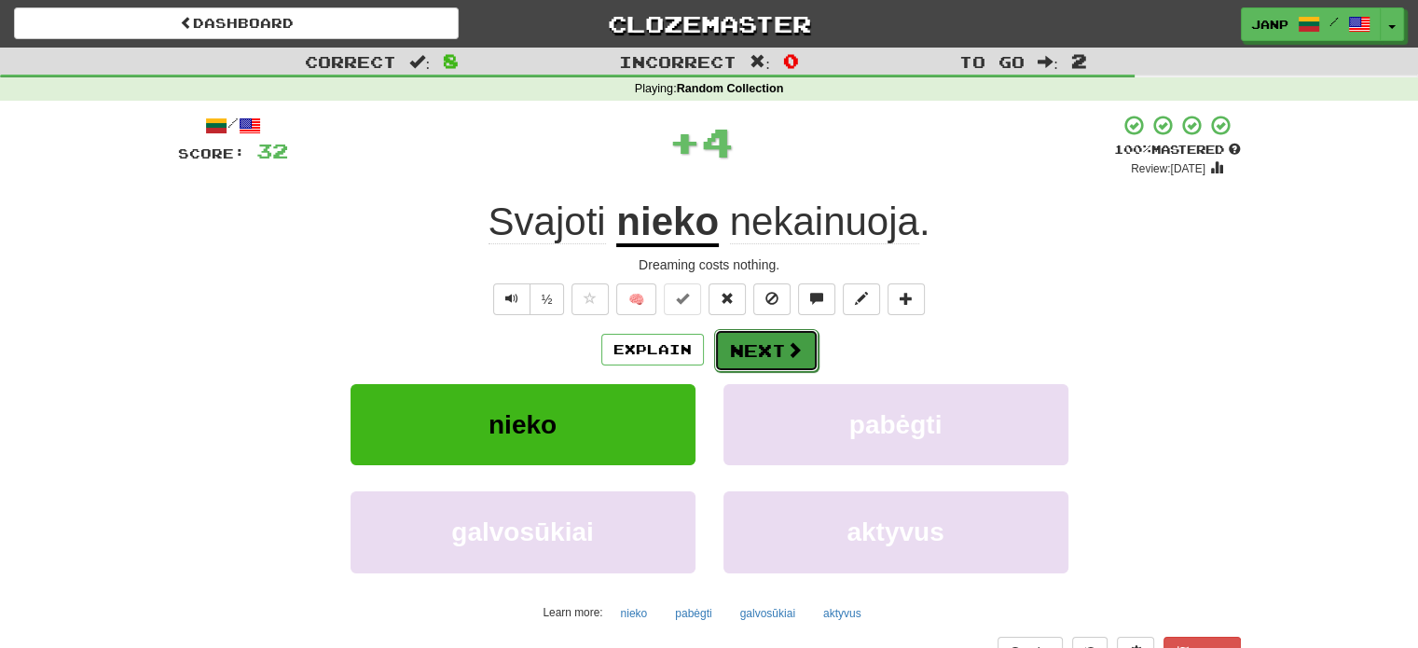
click at [771, 353] on button "Next" at bounding box center [766, 350] width 104 height 43
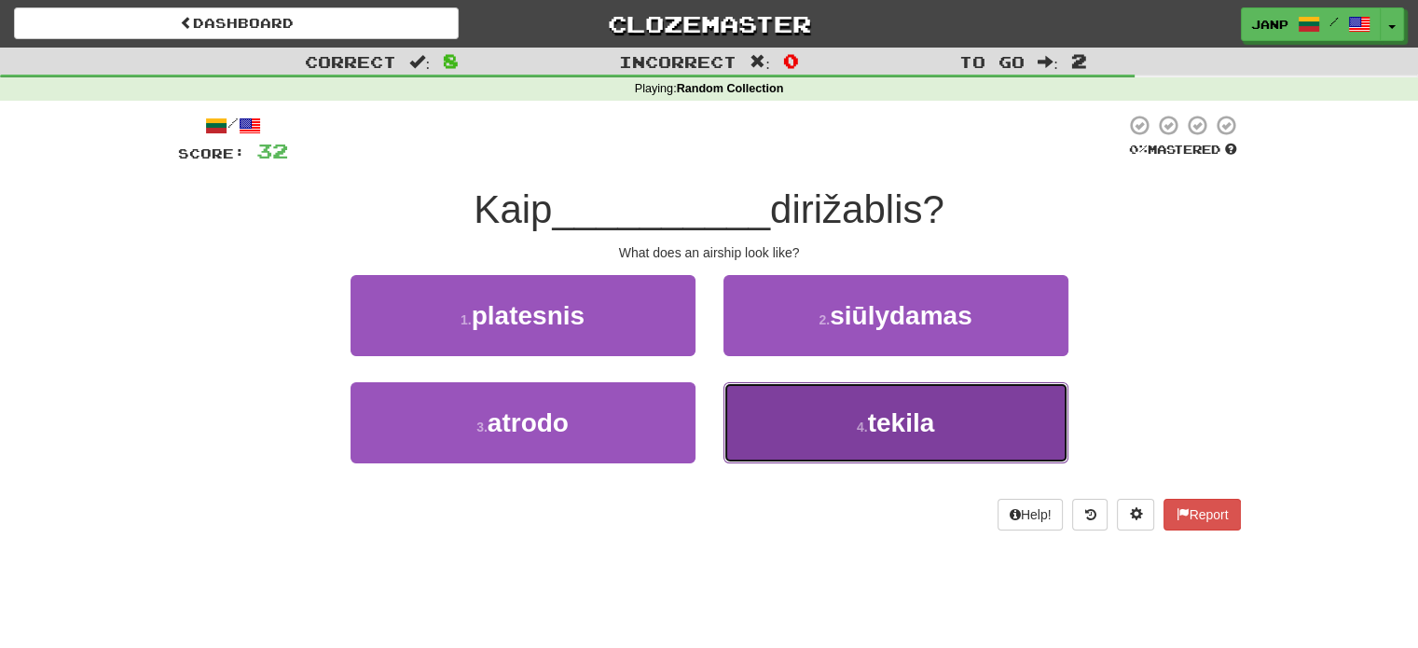
click at [796, 428] on button "4 . tekila" at bounding box center [895, 422] width 345 height 81
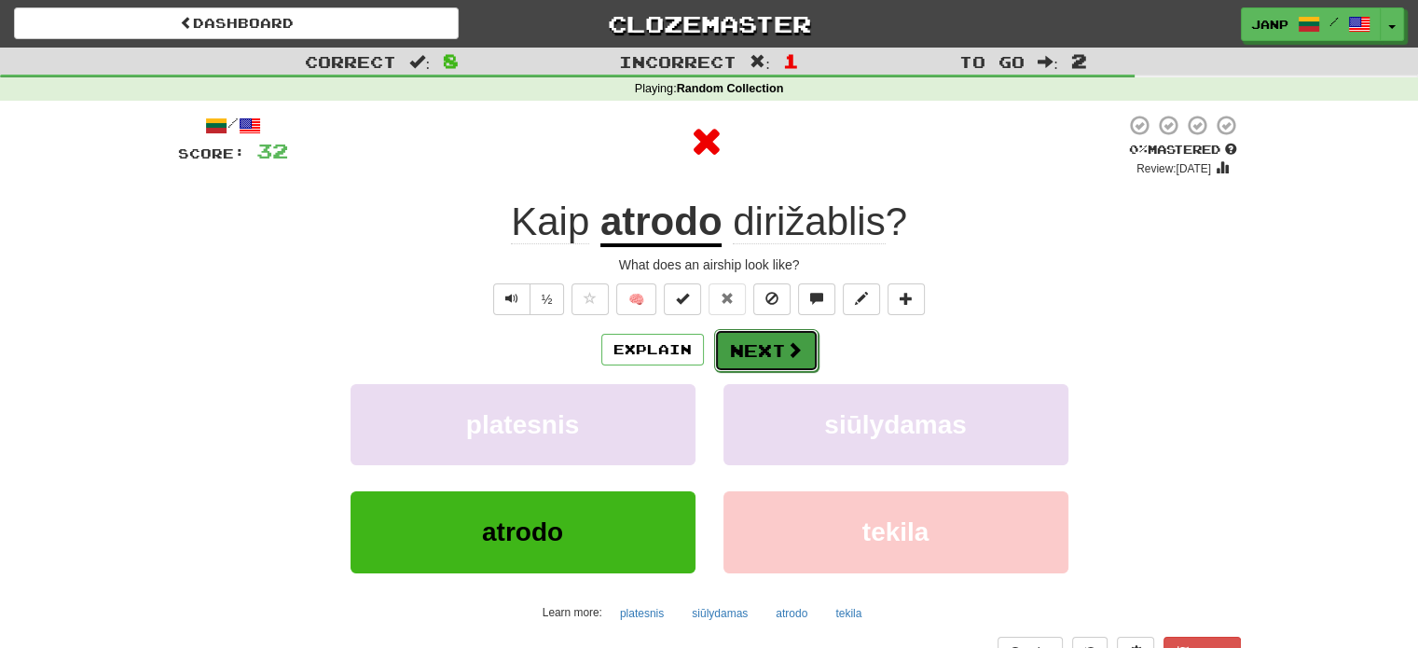
click at [778, 362] on button "Next" at bounding box center [766, 350] width 104 height 43
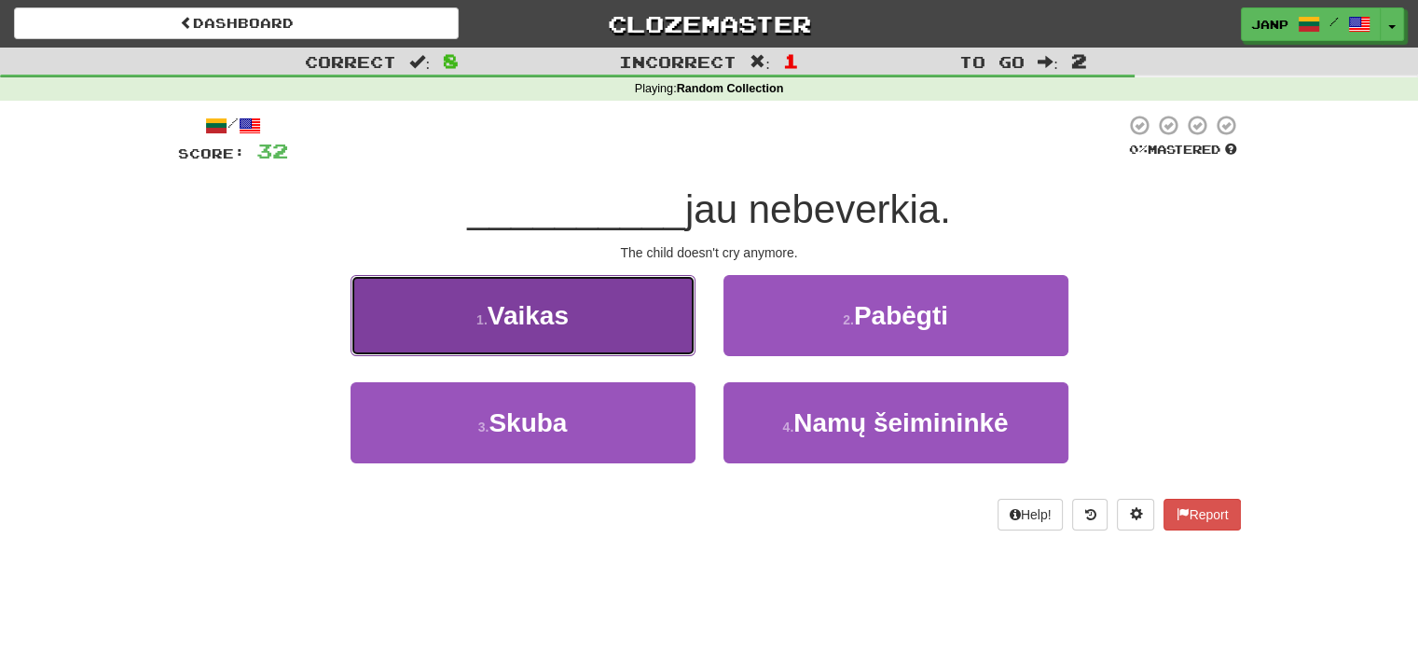
click at [581, 308] on button "1 . [GEOGRAPHIC_DATA]" at bounding box center [523, 315] width 345 height 81
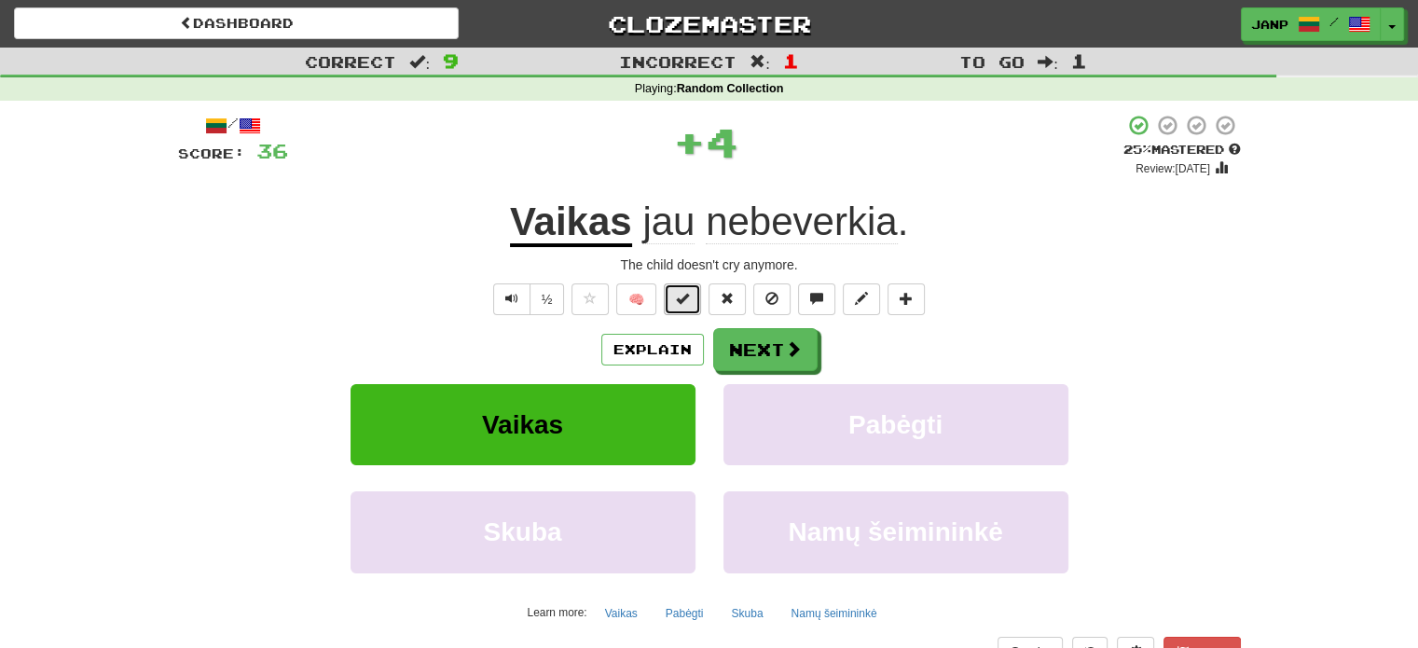
click at [684, 297] on span at bounding box center [682, 298] width 13 height 13
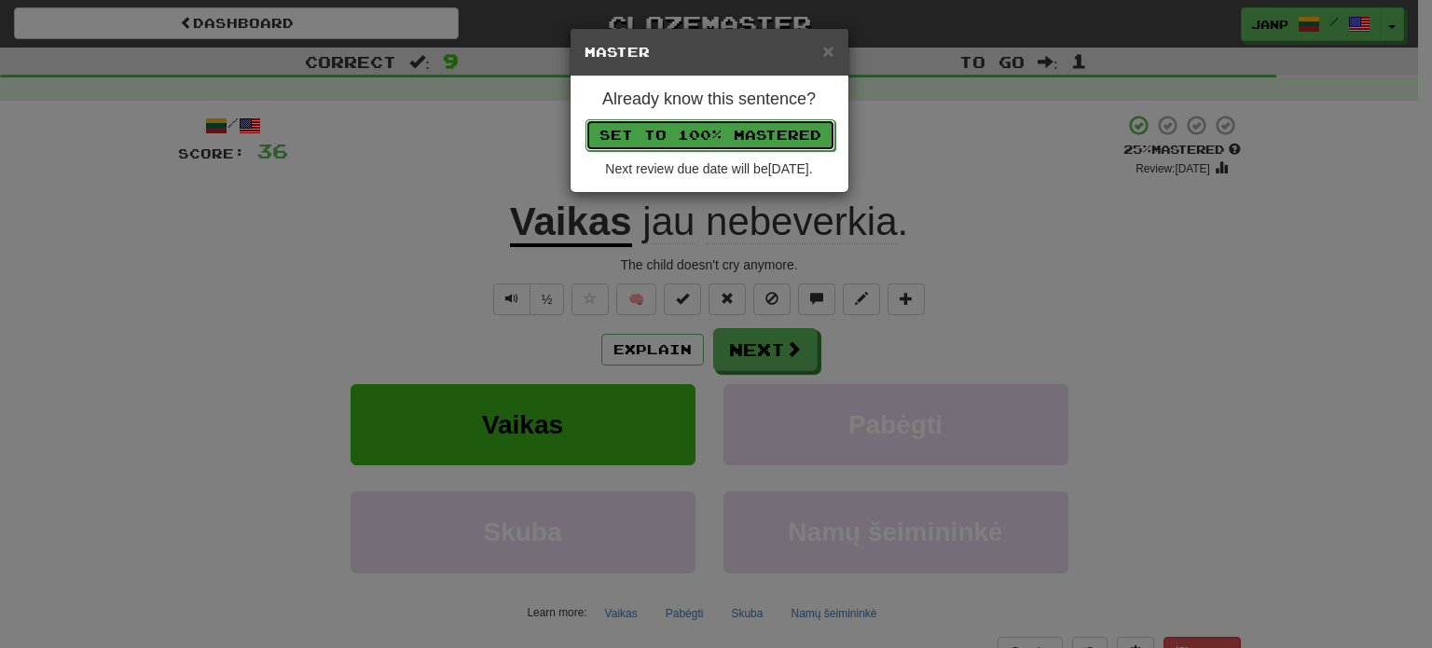
click at [754, 132] on button "Set to 100% Mastered" at bounding box center [710, 135] width 250 height 32
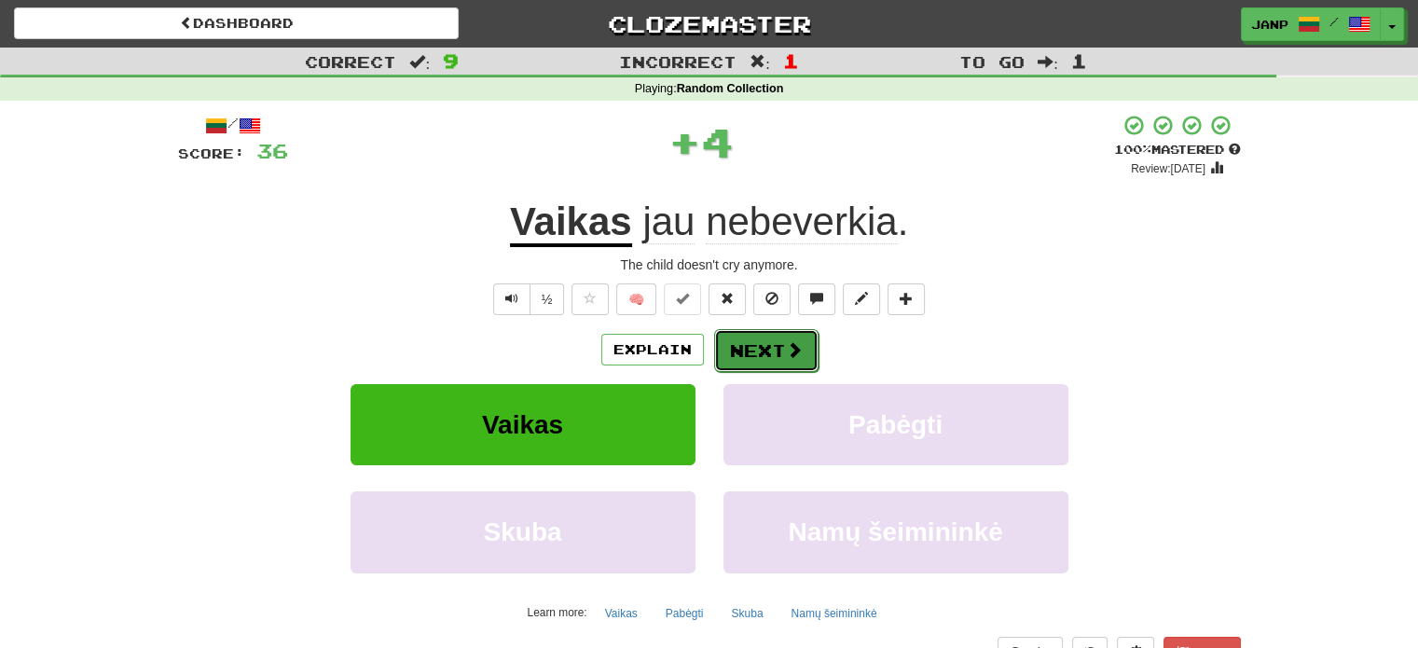
click at [761, 343] on button "Next" at bounding box center [766, 350] width 104 height 43
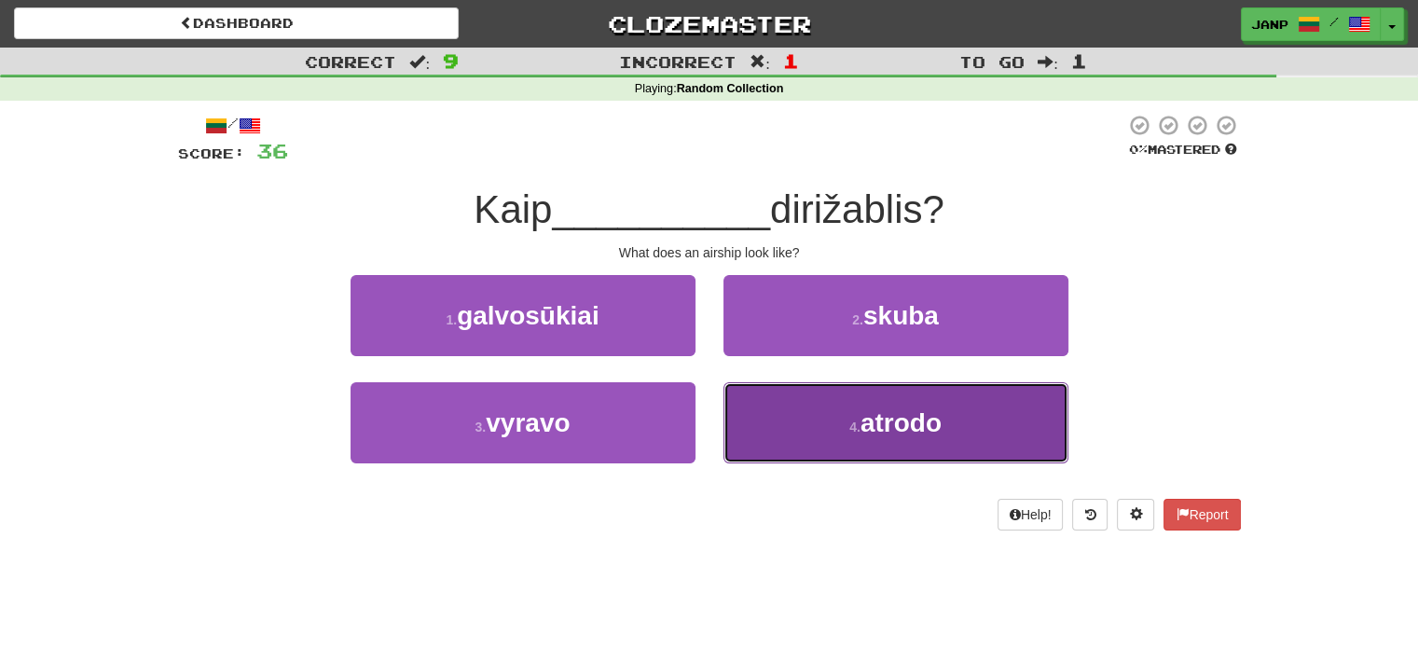
click at [830, 431] on button "4 . atrodo" at bounding box center [895, 422] width 345 height 81
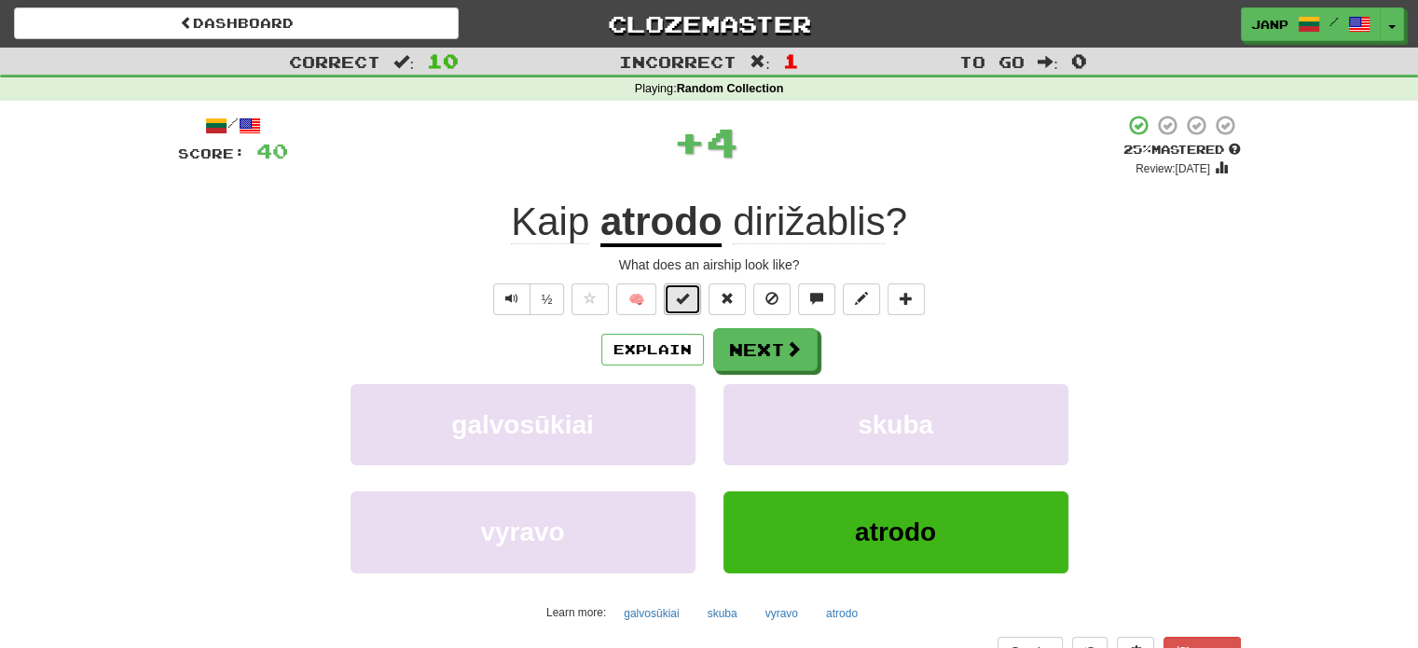
click at [674, 286] on button at bounding box center [682, 299] width 37 height 32
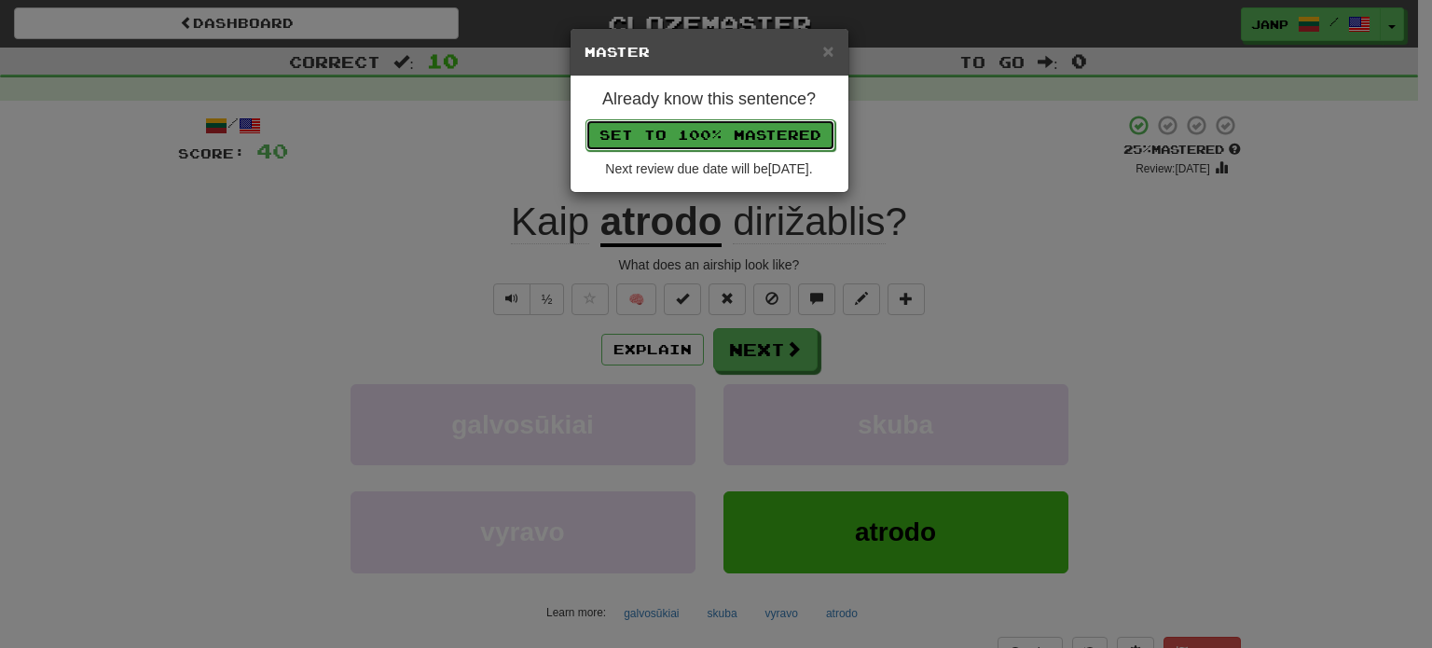
click at [739, 125] on button "Set to 100% Mastered" at bounding box center [710, 135] width 250 height 32
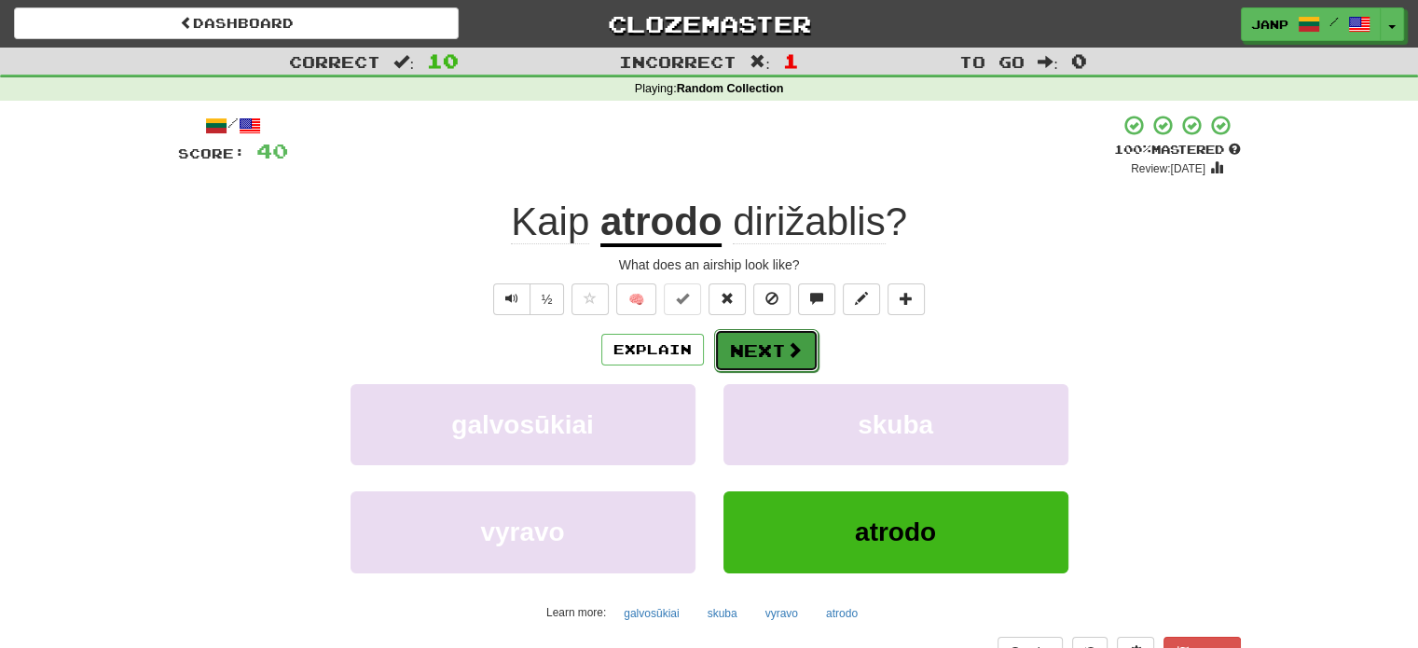
click at [786, 358] on span at bounding box center [794, 349] width 17 height 17
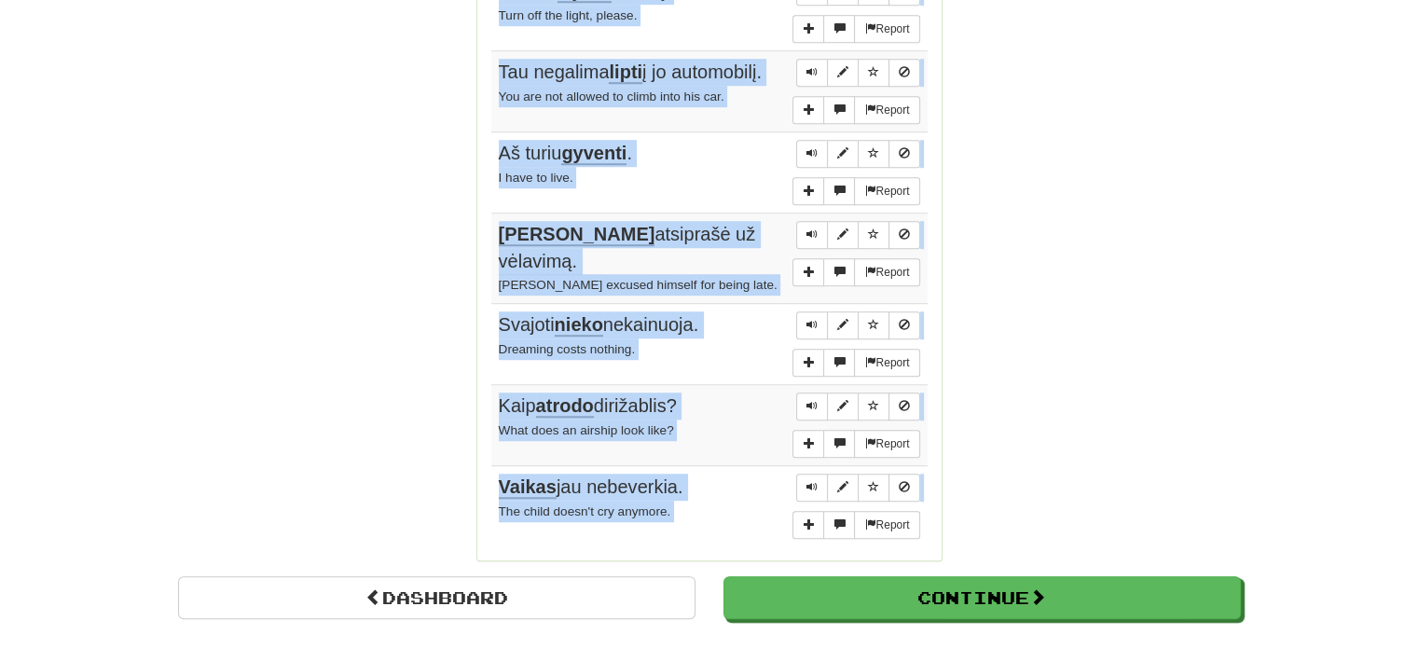
scroll to position [1327, 0]
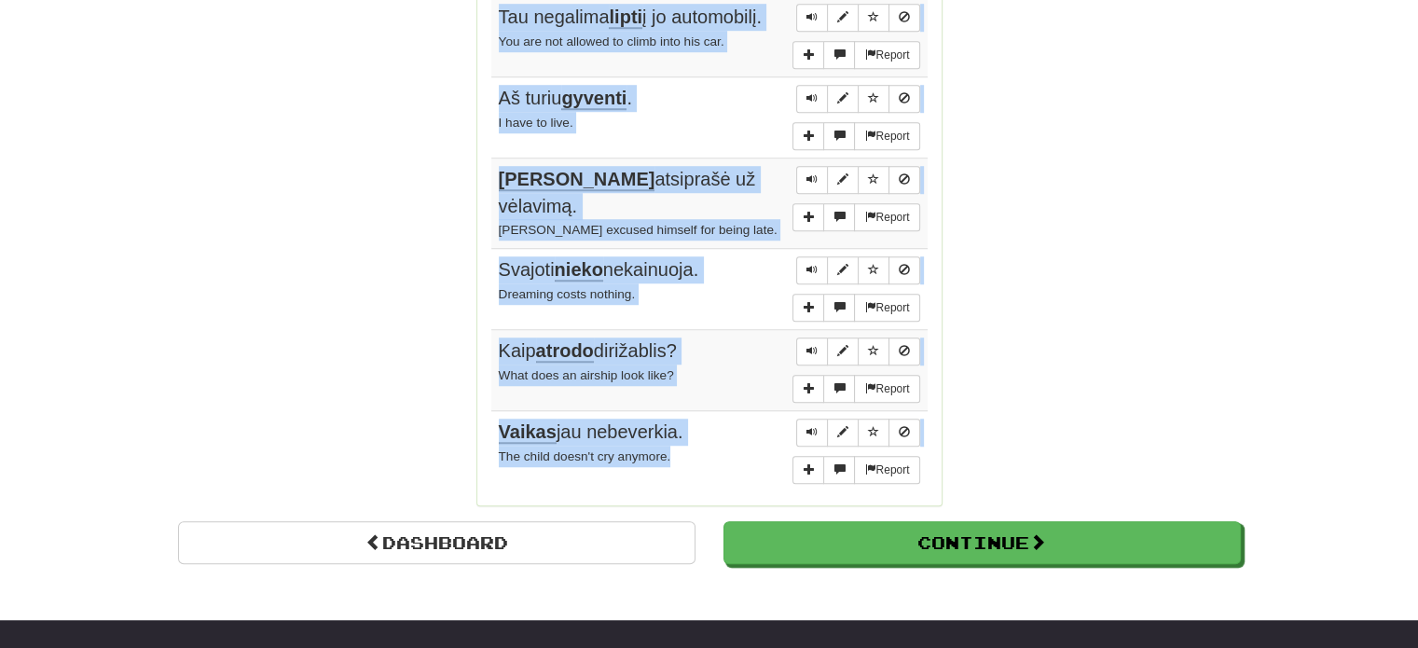
drag, startPoint x: 492, startPoint y: 338, endPoint x: 718, endPoint y: 444, distance: 249.0
click at [718, 444] on tbody "Report Kur motina ? Where is mother? Report Aš pasakiau tau kad aš būsiu greita…" at bounding box center [709, 72] width 436 height 838
copy tbody "Kur motina ? Where is mother? Report Aš pasakiau tau kad aš būsiu greita , ir a…"
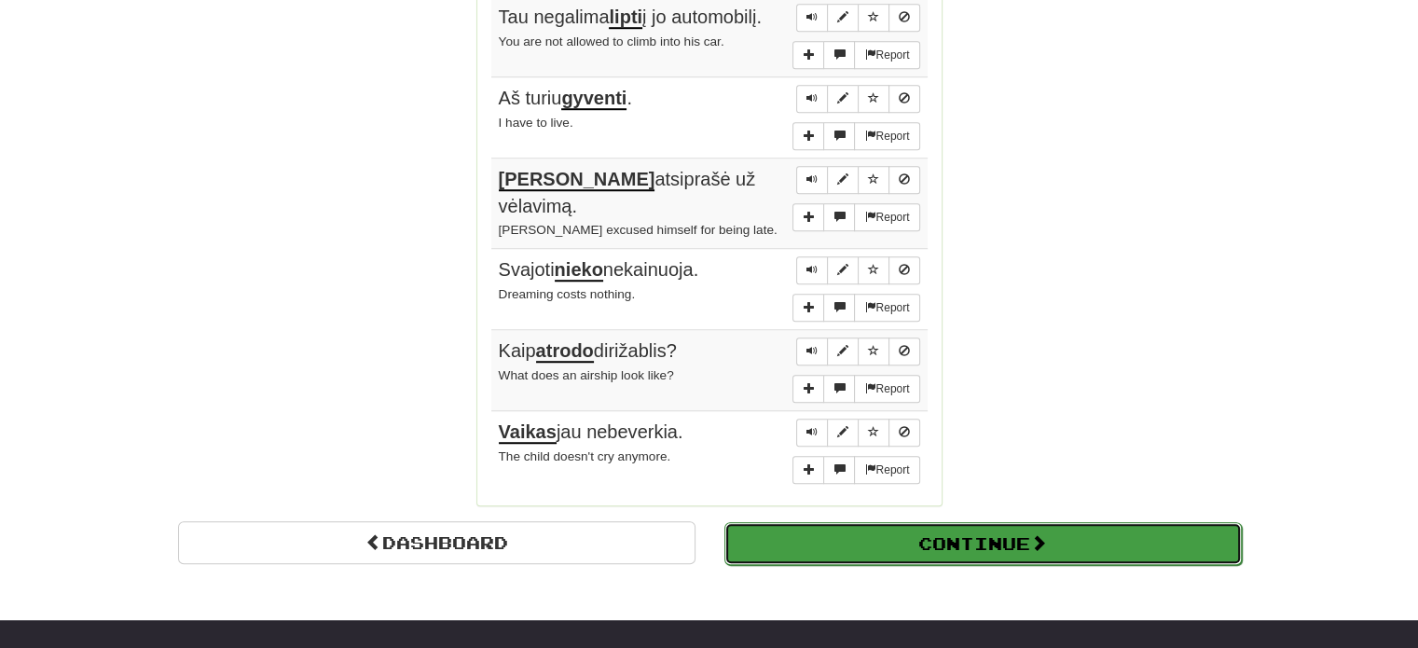
click at [984, 522] on button "Continue" at bounding box center [982, 543] width 517 height 43
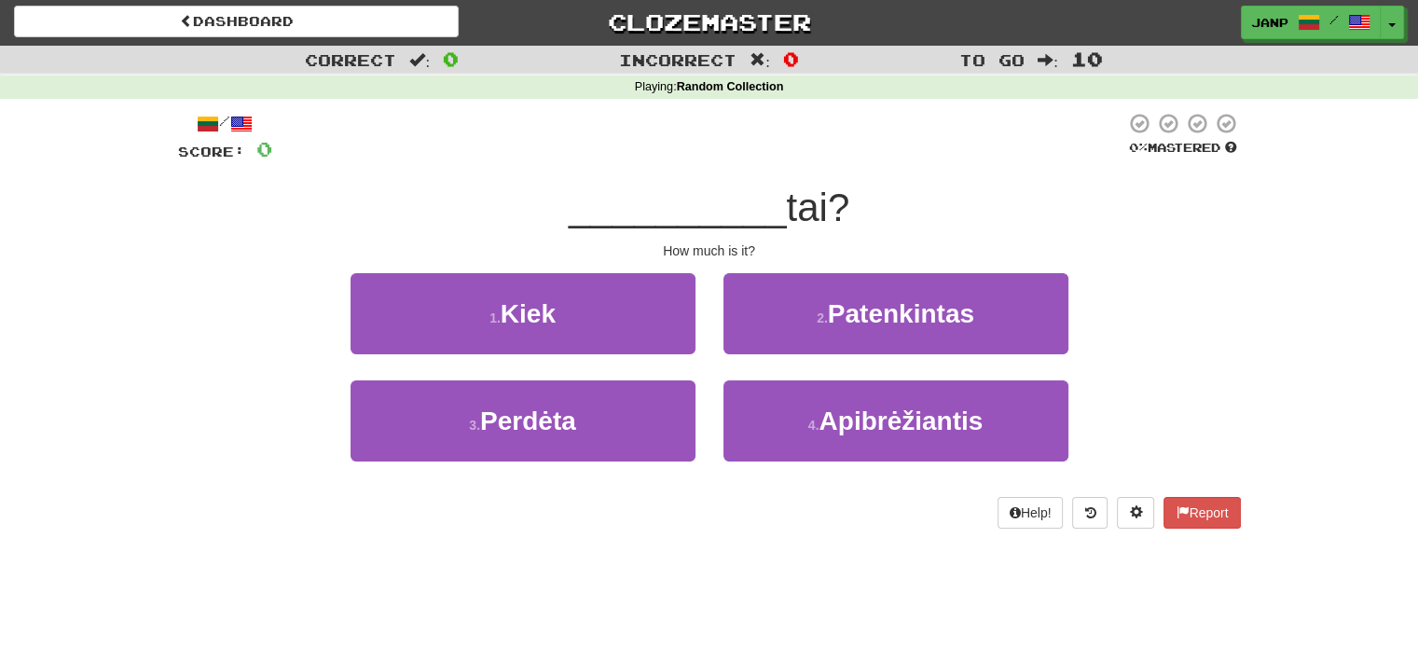
scroll to position [0, 0]
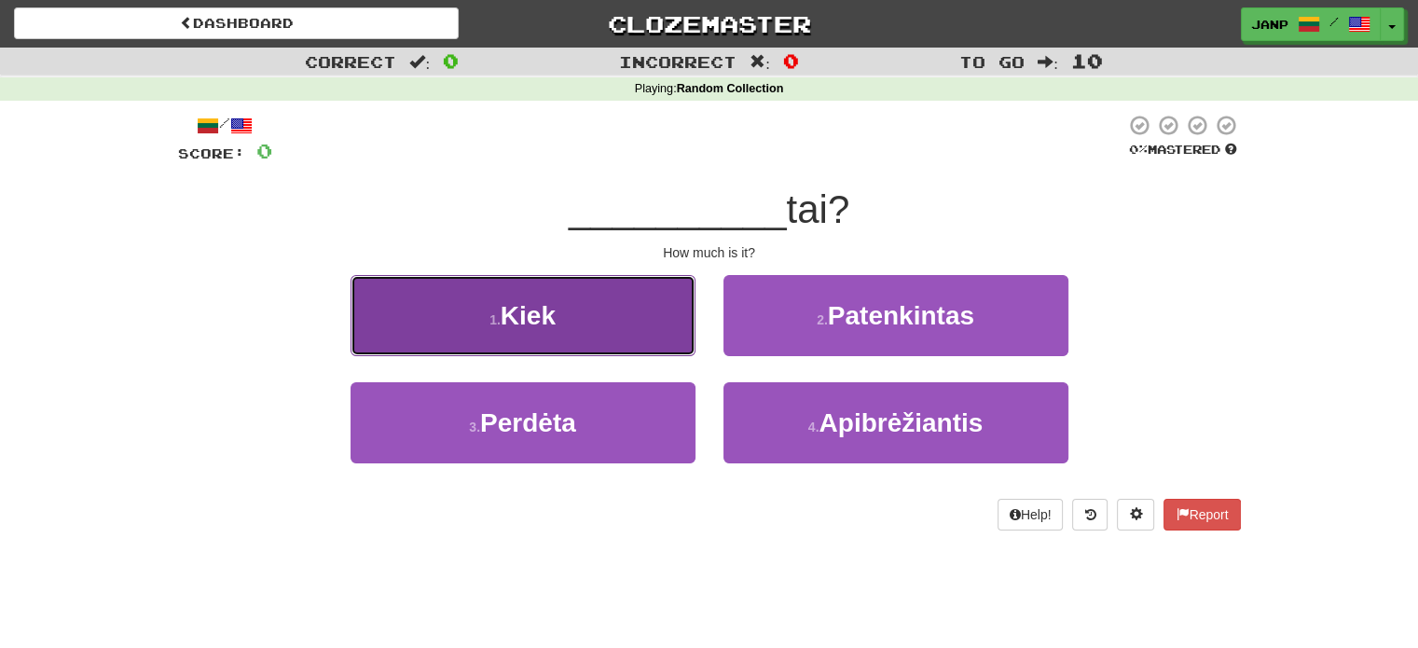
click at [672, 322] on button "1 . Kiek" at bounding box center [523, 315] width 345 height 81
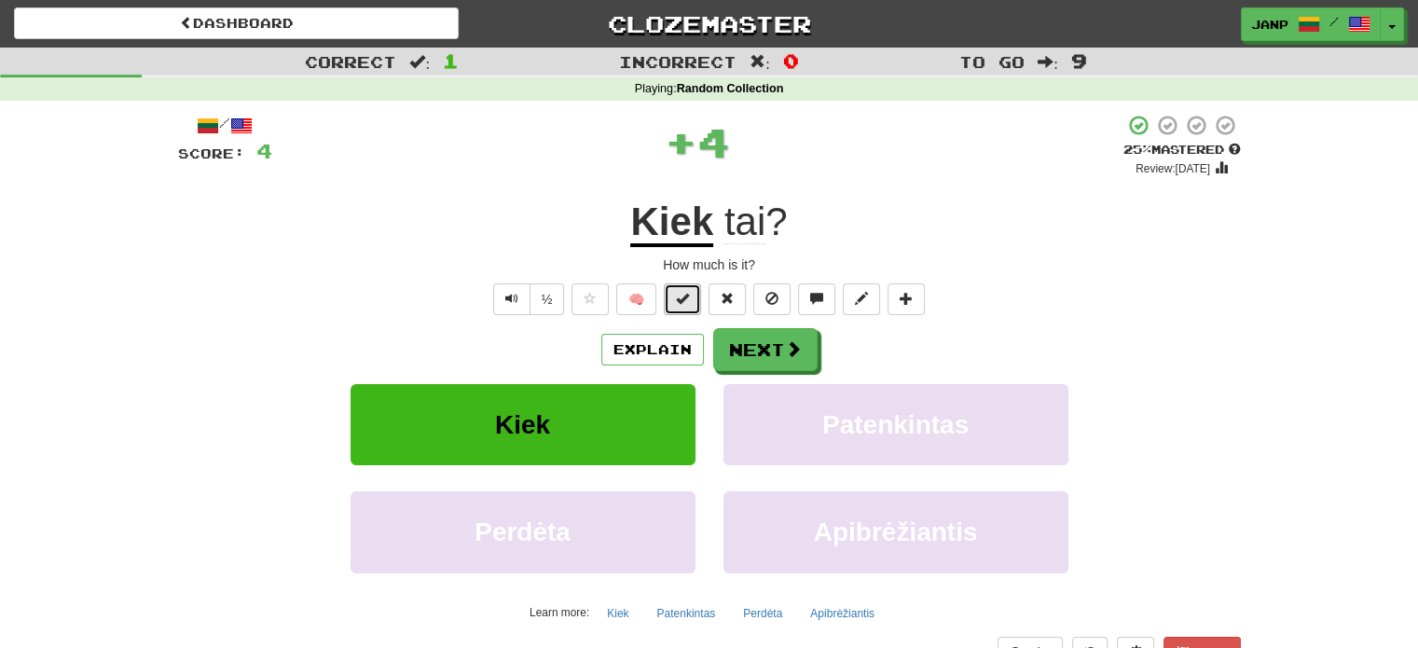
click at [685, 296] on span at bounding box center [682, 298] width 13 height 13
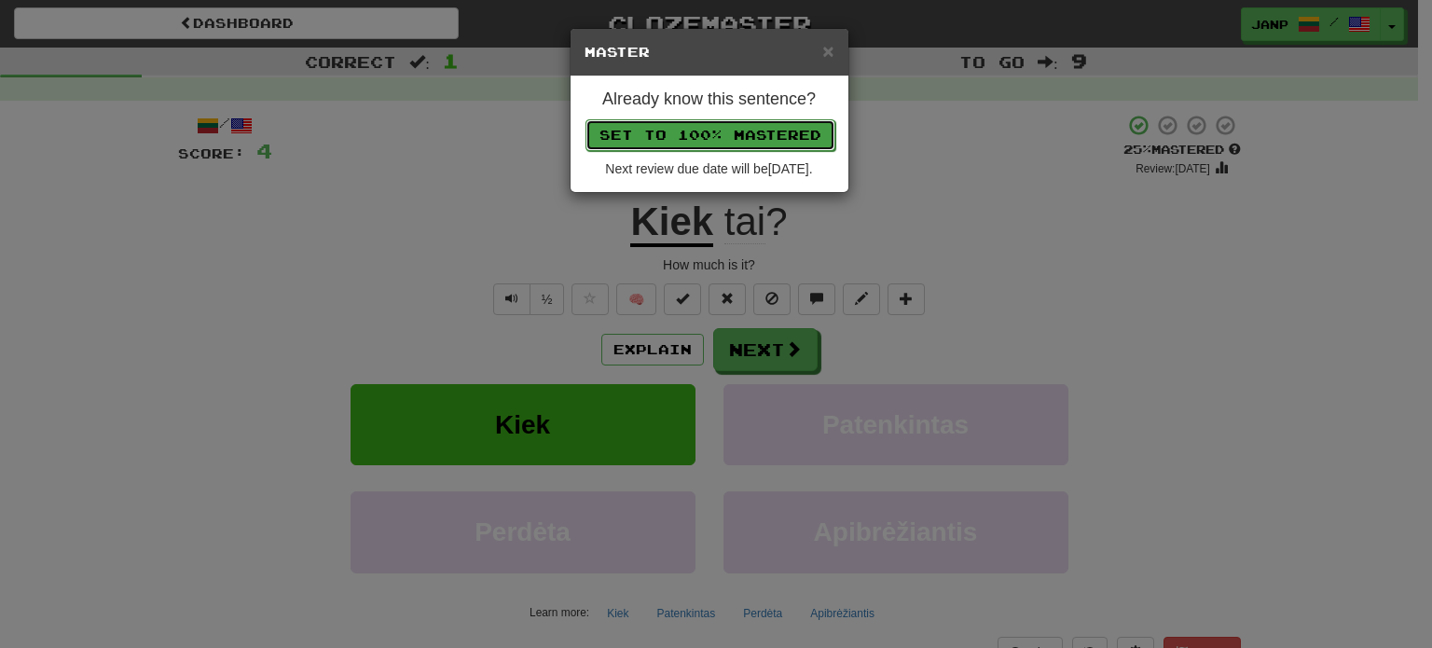
click at [727, 137] on button "Set to 100% Mastered" at bounding box center [710, 135] width 250 height 32
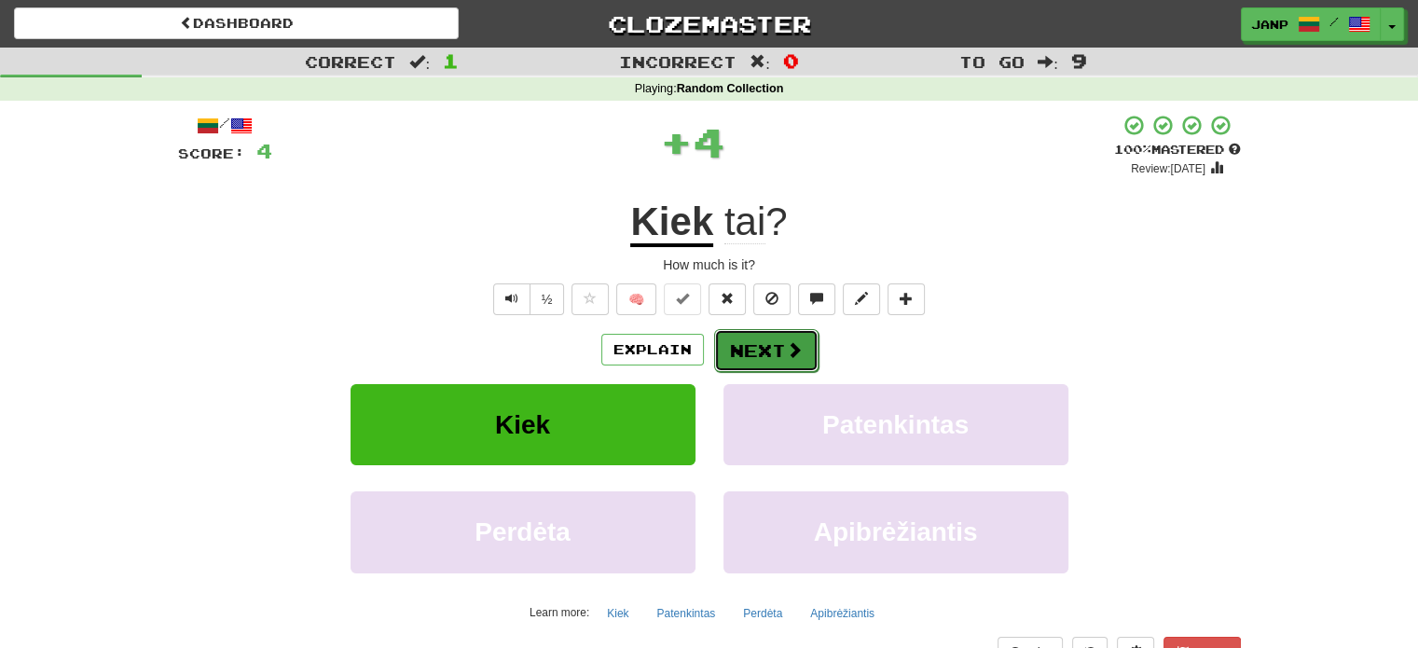
click at [782, 353] on button "Next" at bounding box center [766, 350] width 104 height 43
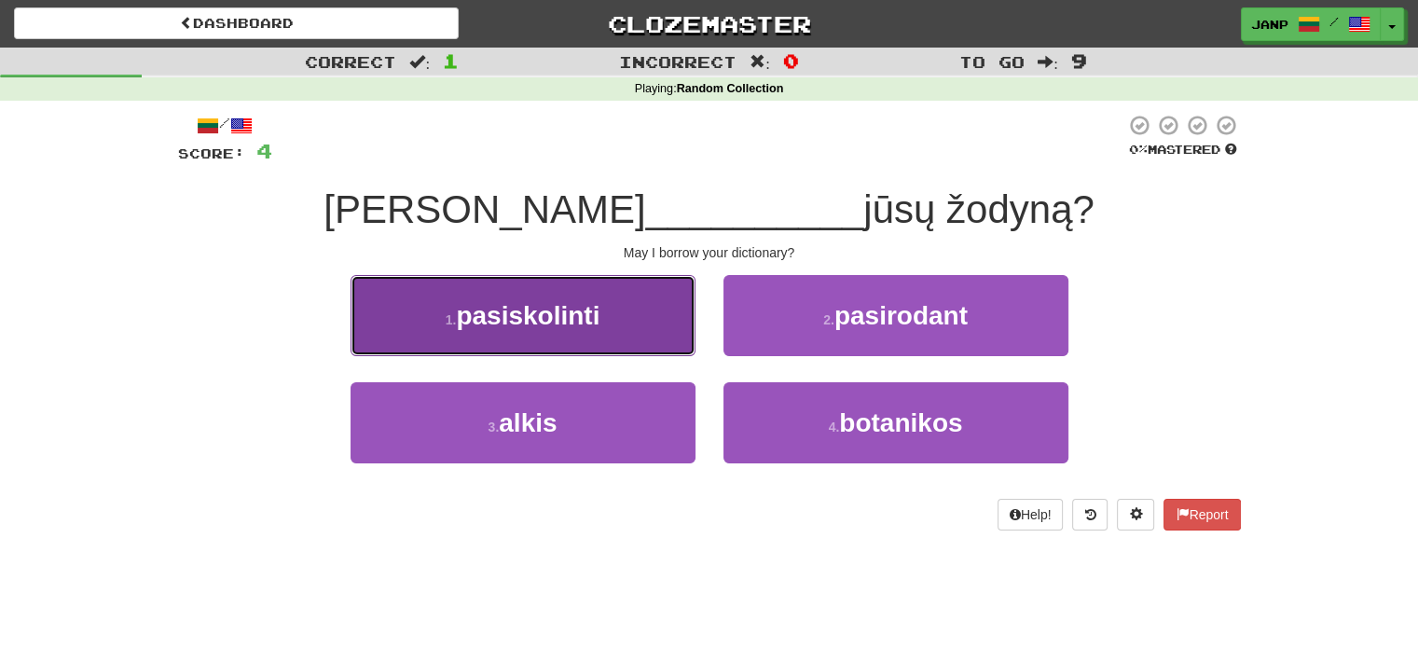
click at [648, 301] on button "1 . pasiskolinti" at bounding box center [523, 315] width 345 height 81
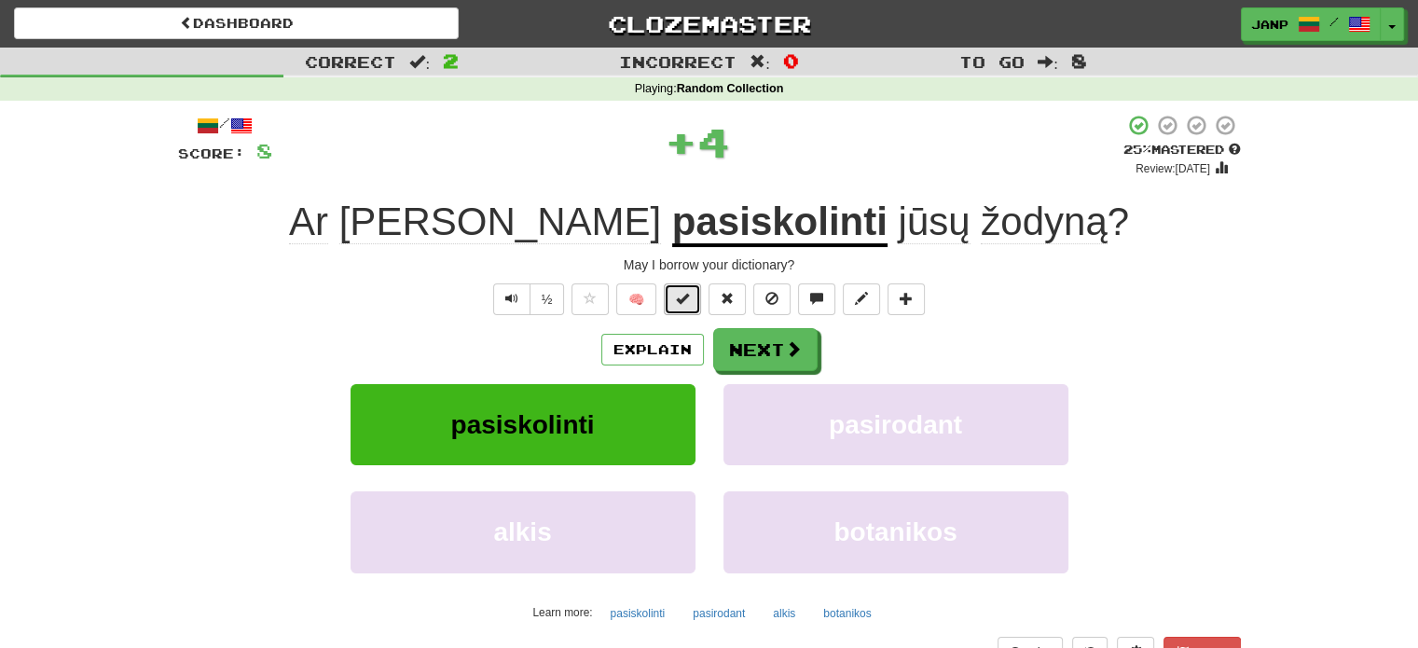
click at [682, 292] on span at bounding box center [682, 298] width 13 height 13
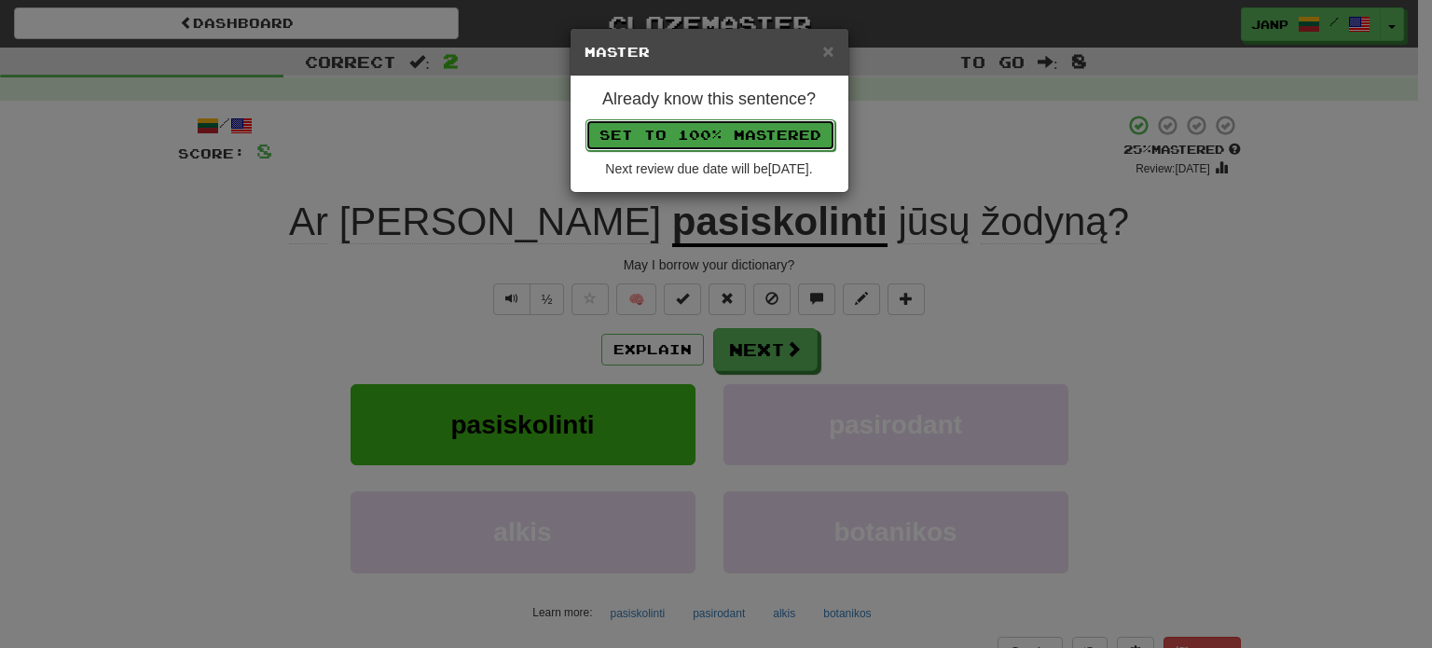
click at [722, 134] on button "Set to 100% Mastered" at bounding box center [710, 135] width 250 height 32
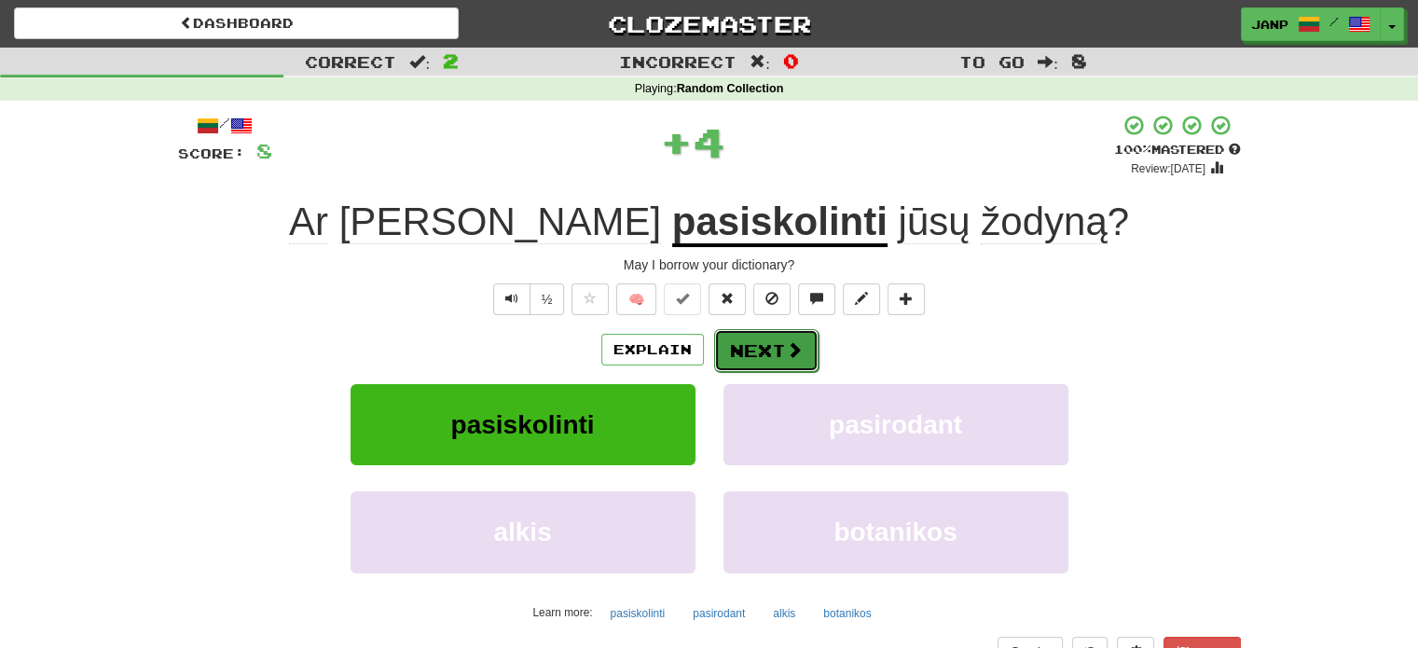
click at [770, 361] on button "Next" at bounding box center [766, 350] width 104 height 43
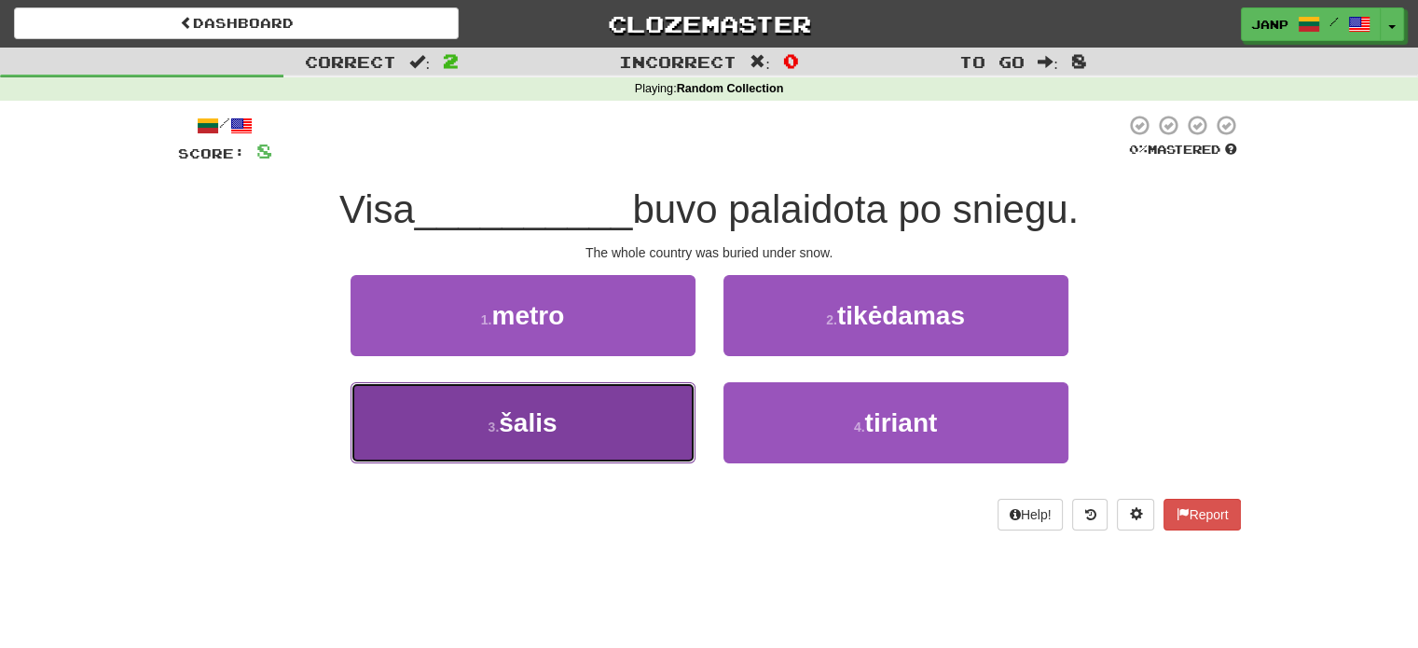
click at [661, 407] on button "3 . šalis" at bounding box center [523, 422] width 345 height 81
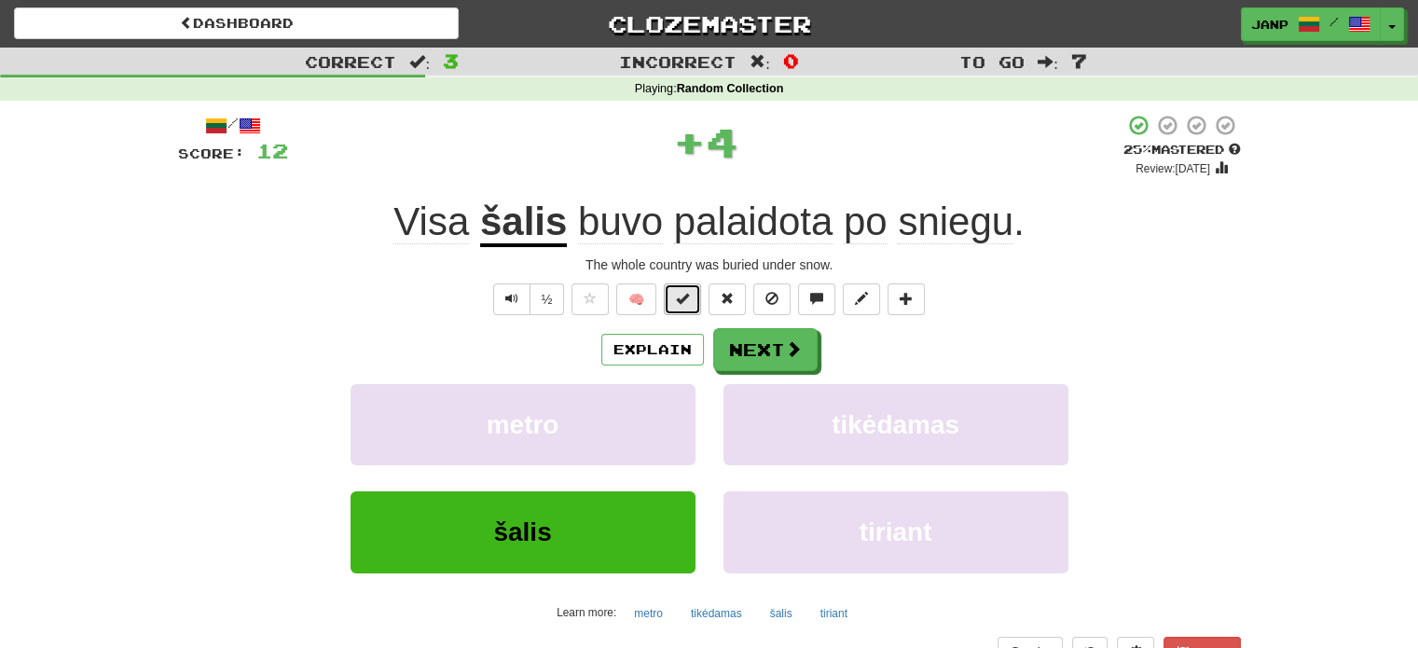
click at [687, 296] on span at bounding box center [682, 298] width 13 height 13
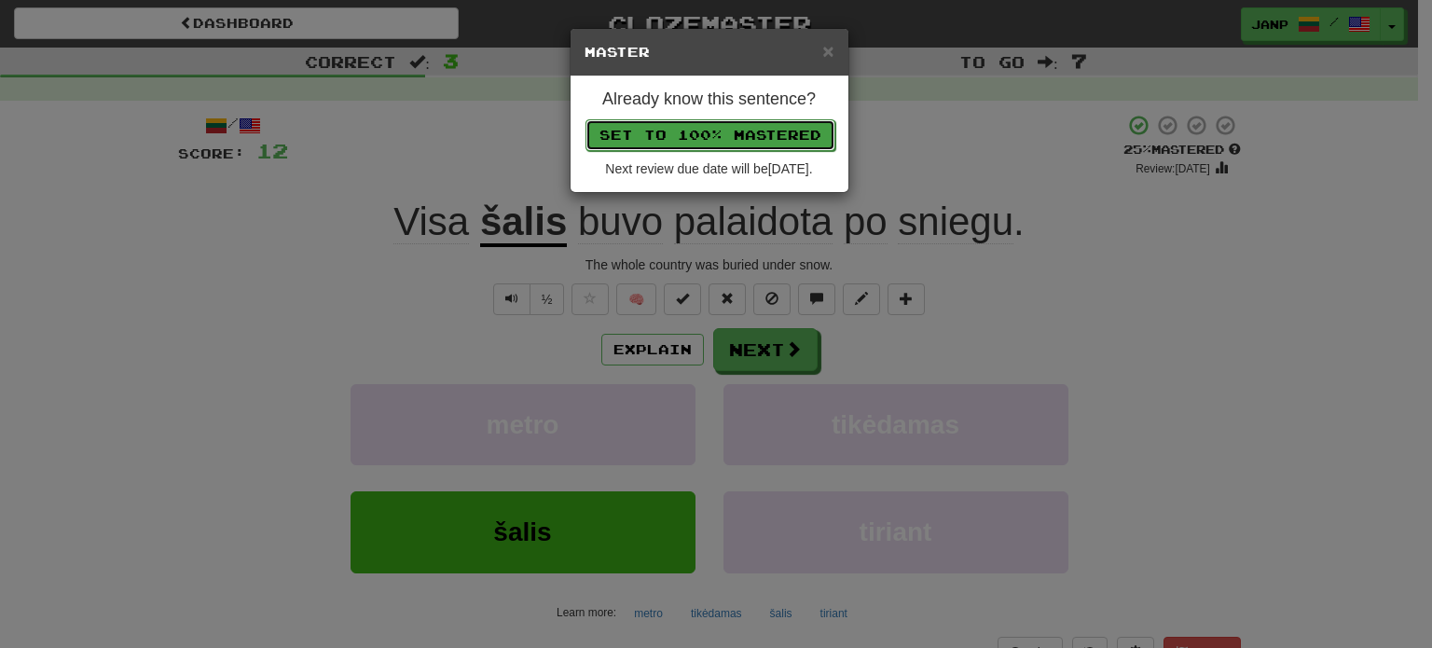
click at [749, 132] on button "Set to 100% Mastered" at bounding box center [710, 135] width 250 height 32
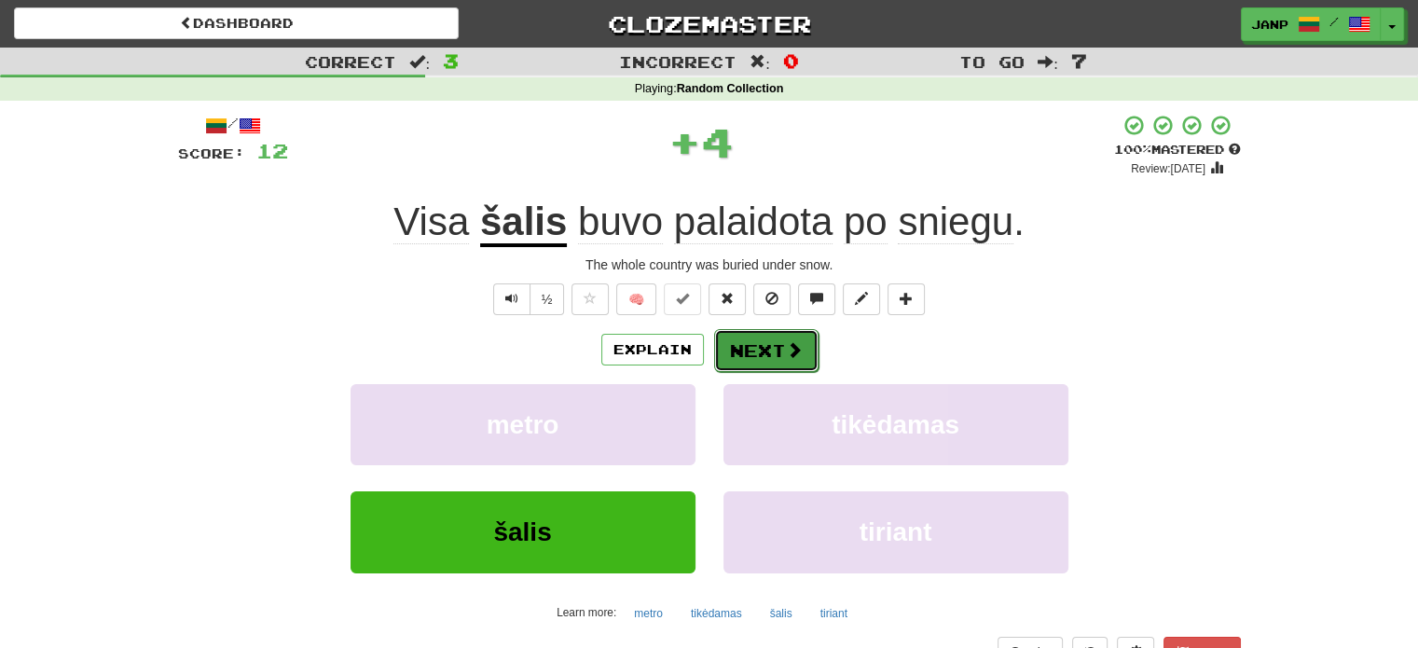
click at [757, 352] on button "Next" at bounding box center [766, 350] width 104 height 43
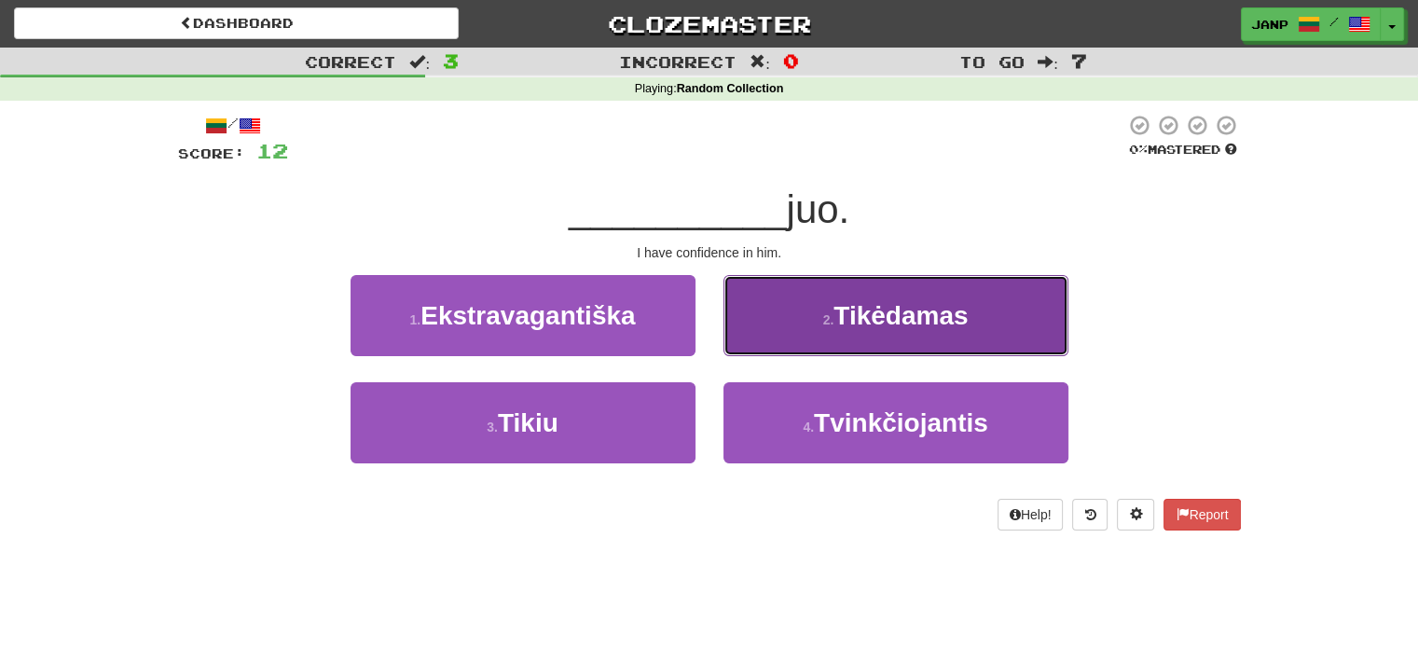
click at [811, 319] on button "2 . Tikėdamas" at bounding box center [895, 315] width 345 height 81
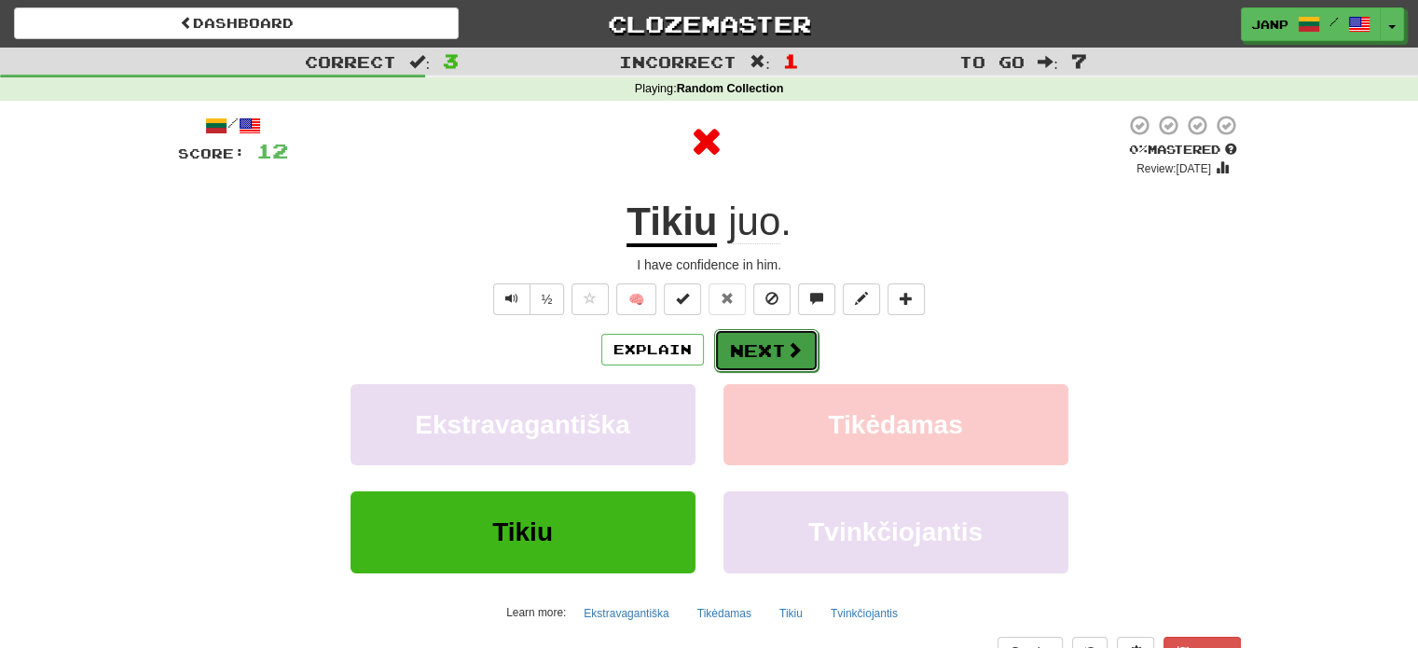
click at [794, 341] on span at bounding box center [794, 349] width 17 height 17
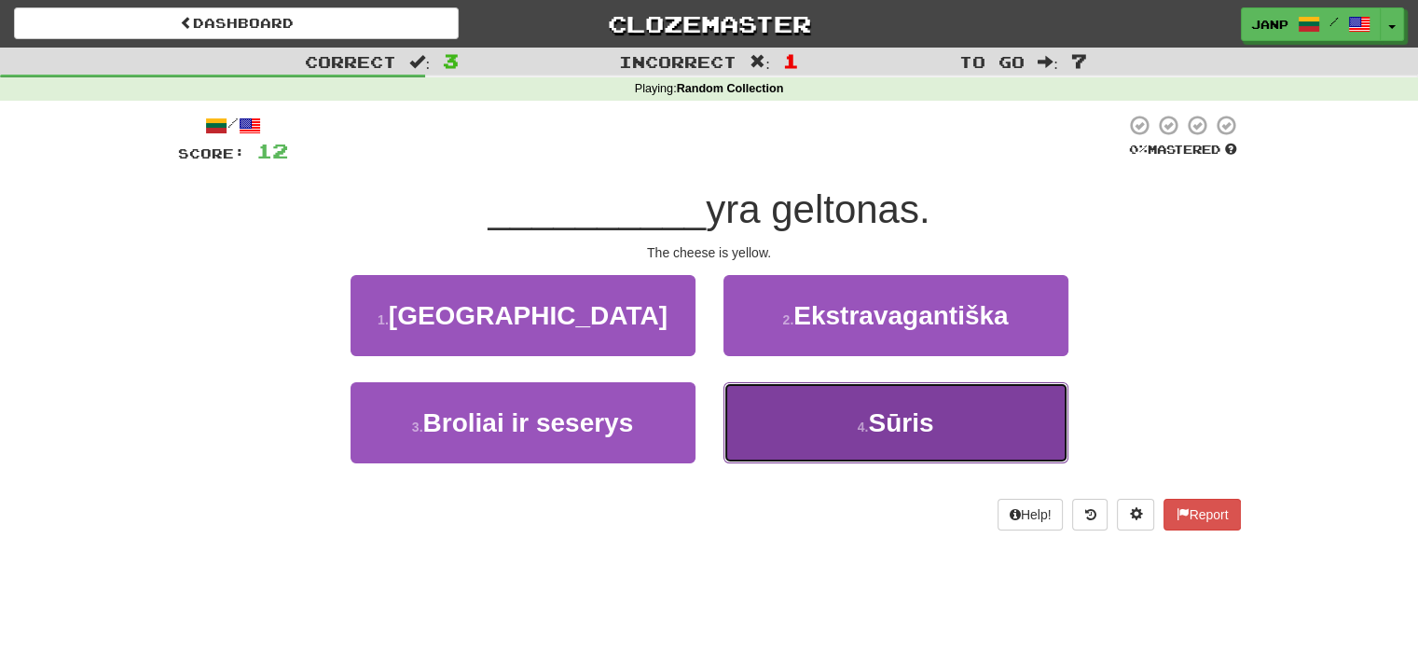
click at [815, 426] on button "4 . [GEOGRAPHIC_DATA]" at bounding box center [895, 422] width 345 height 81
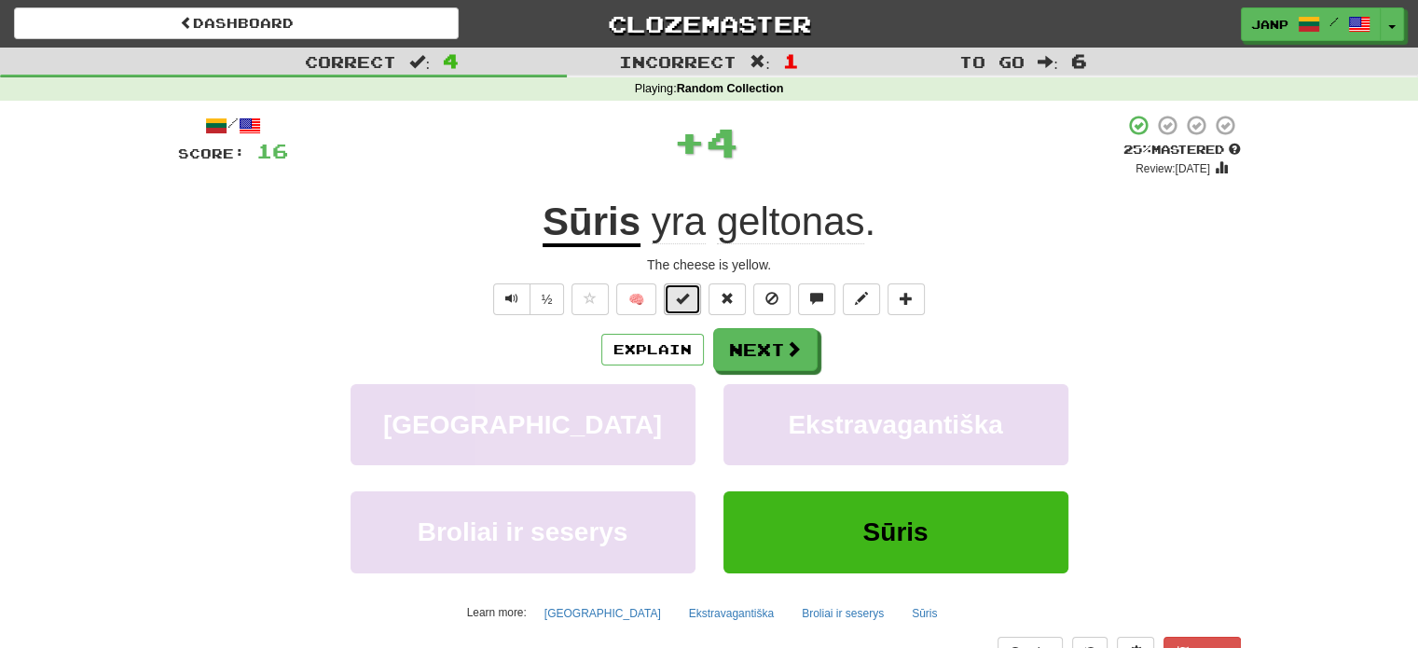
click at [676, 300] on button at bounding box center [682, 299] width 37 height 32
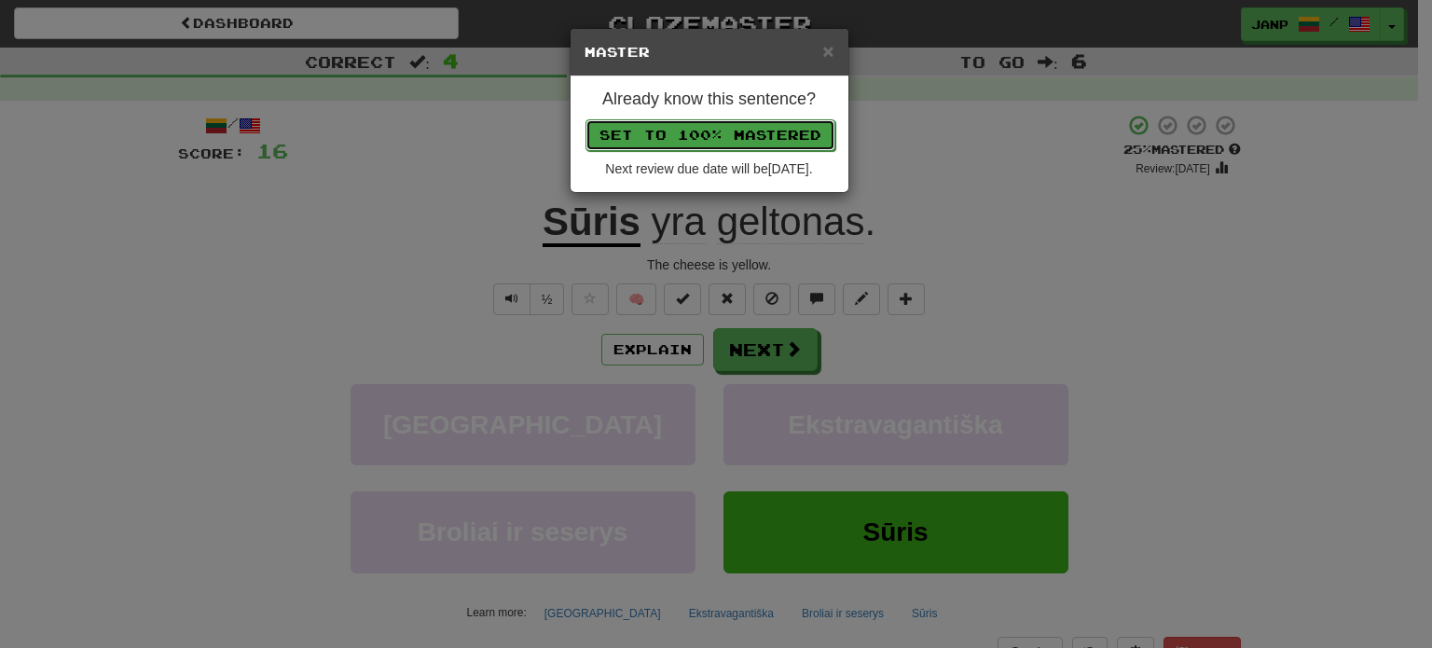
click at [739, 131] on button "Set to 100% Mastered" at bounding box center [710, 135] width 250 height 32
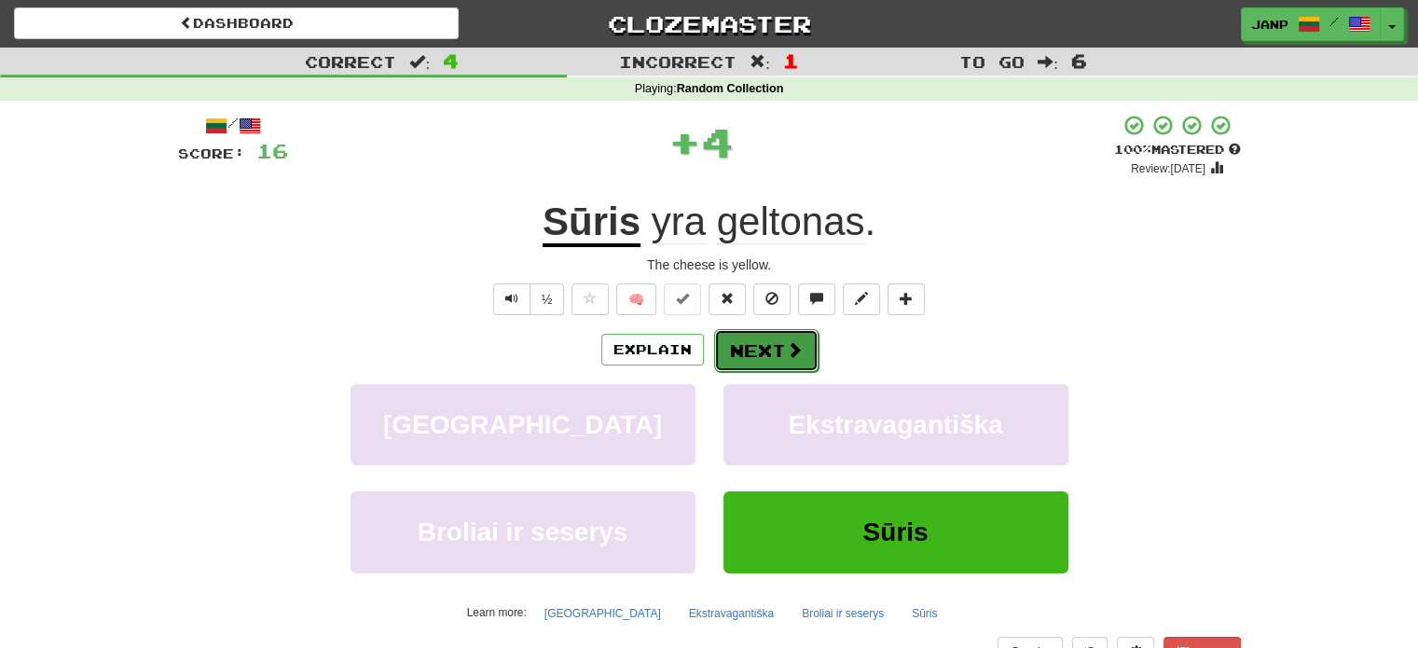
click at [743, 357] on button "Next" at bounding box center [766, 350] width 104 height 43
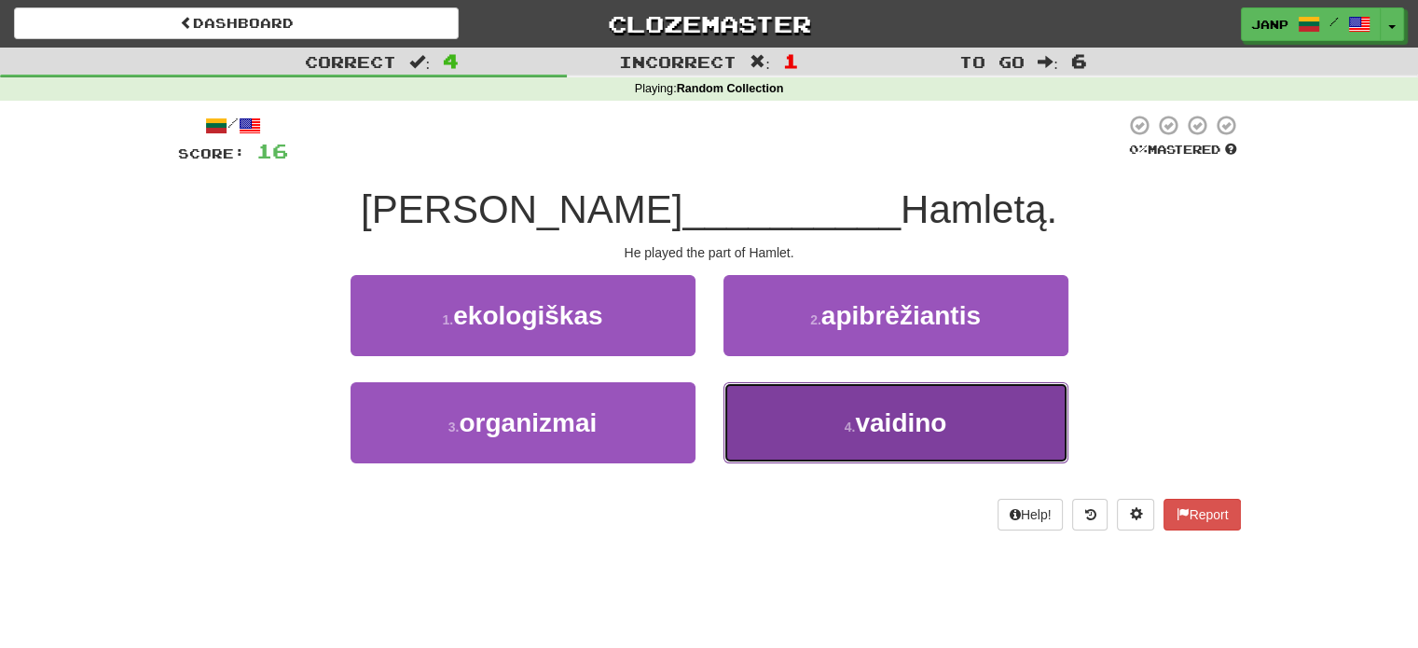
click at [816, 415] on button "4 . vaidino" at bounding box center [895, 422] width 345 height 81
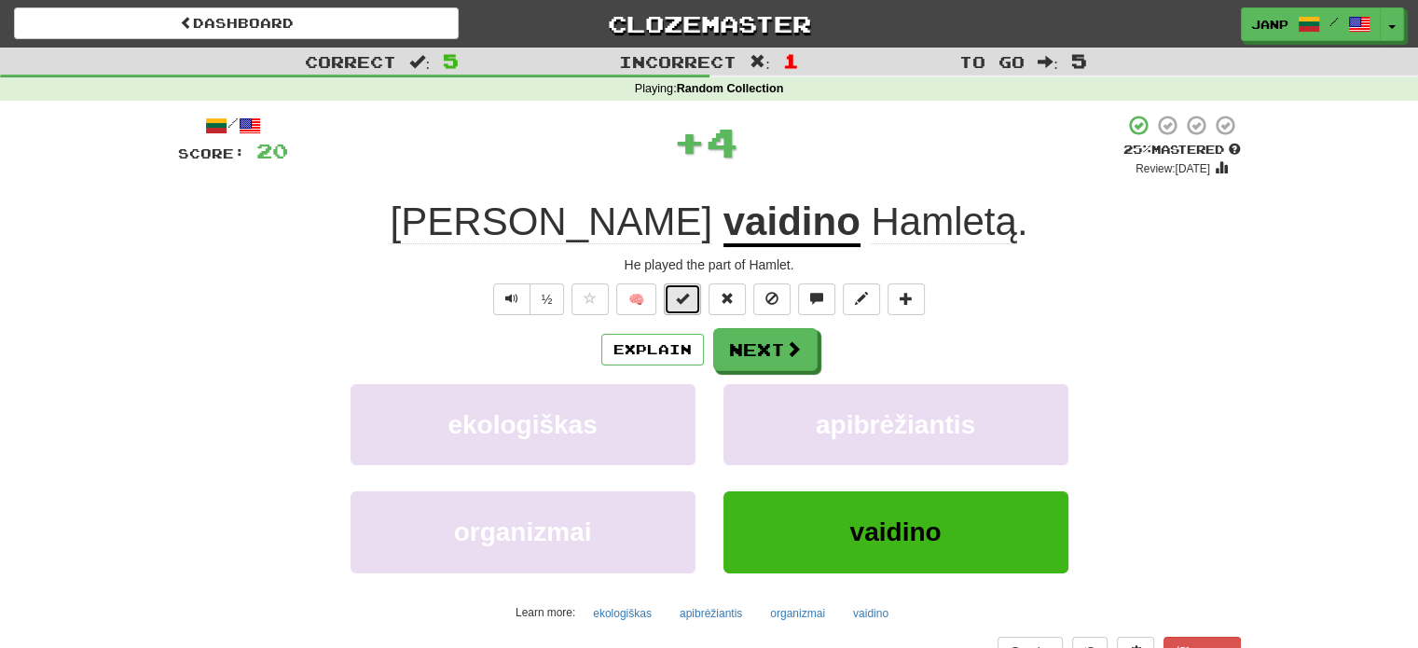
click at [690, 305] on button at bounding box center [682, 299] width 37 height 32
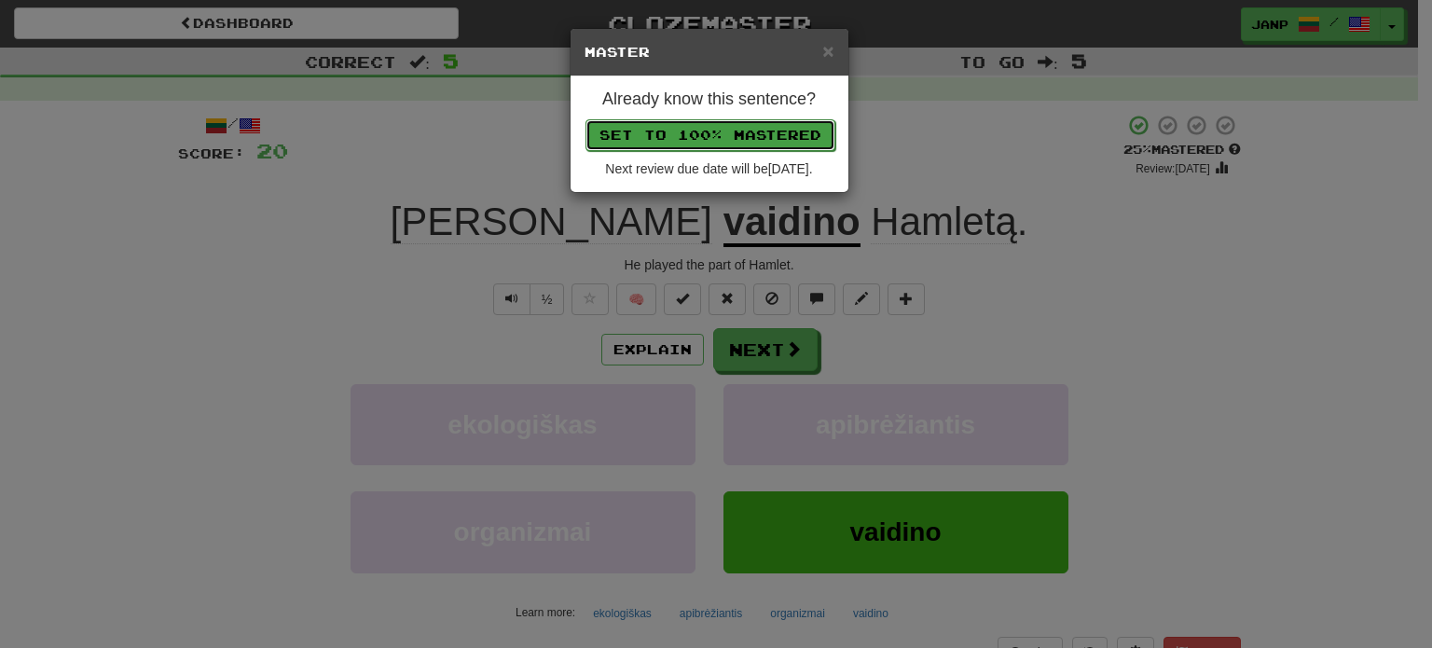
click at [735, 122] on button "Set to 100% Mastered" at bounding box center [710, 135] width 250 height 32
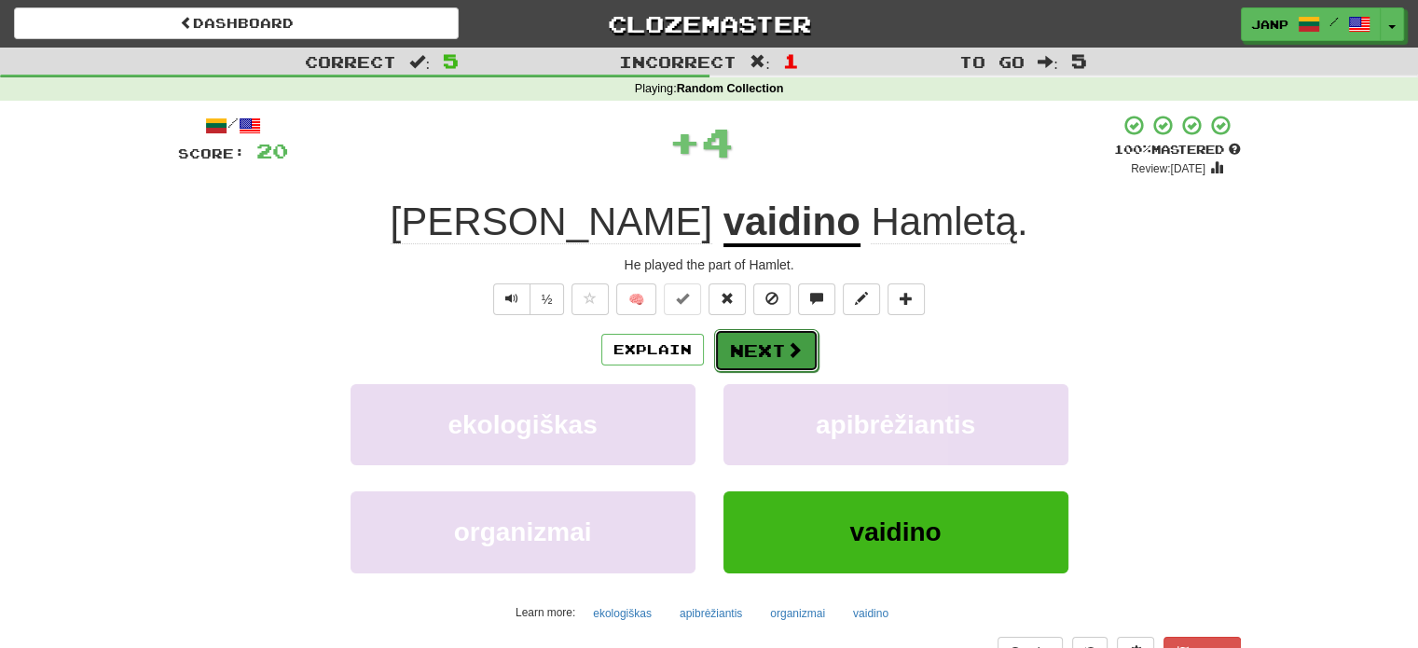
click at [769, 342] on button "Next" at bounding box center [766, 350] width 104 height 43
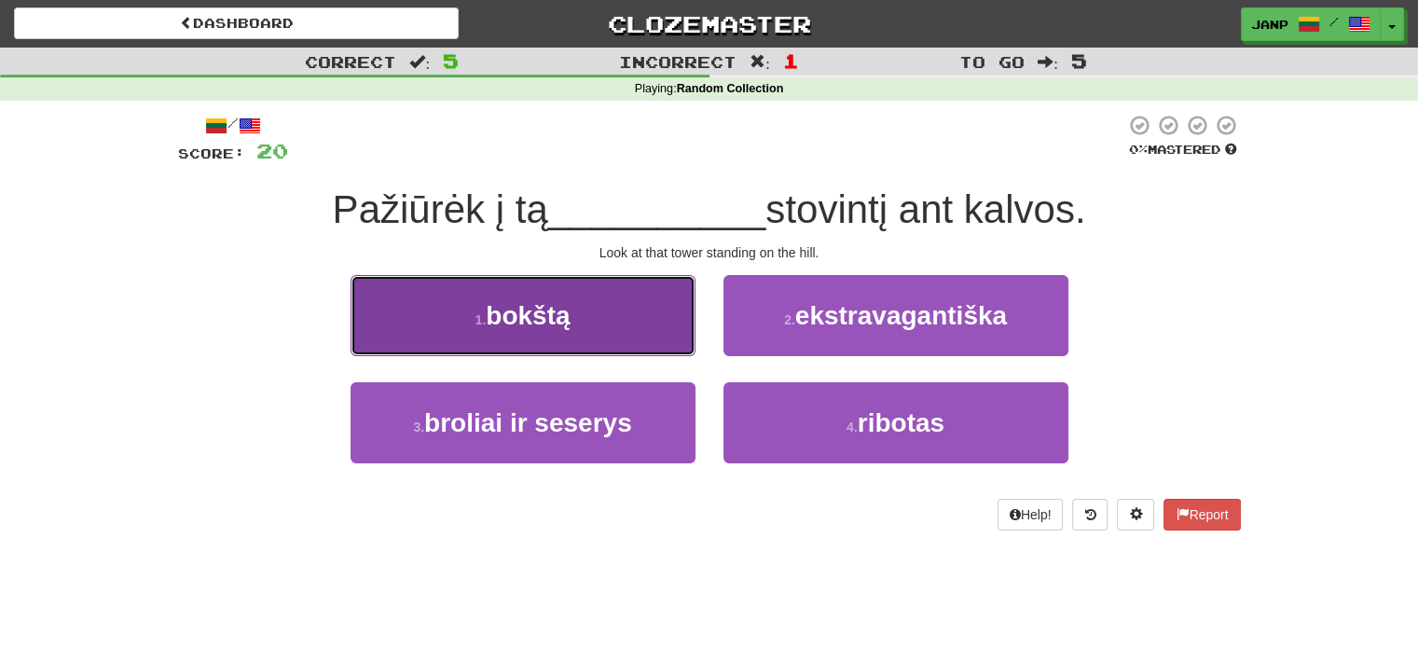
click at [648, 340] on button "1 . bokštą" at bounding box center [523, 315] width 345 height 81
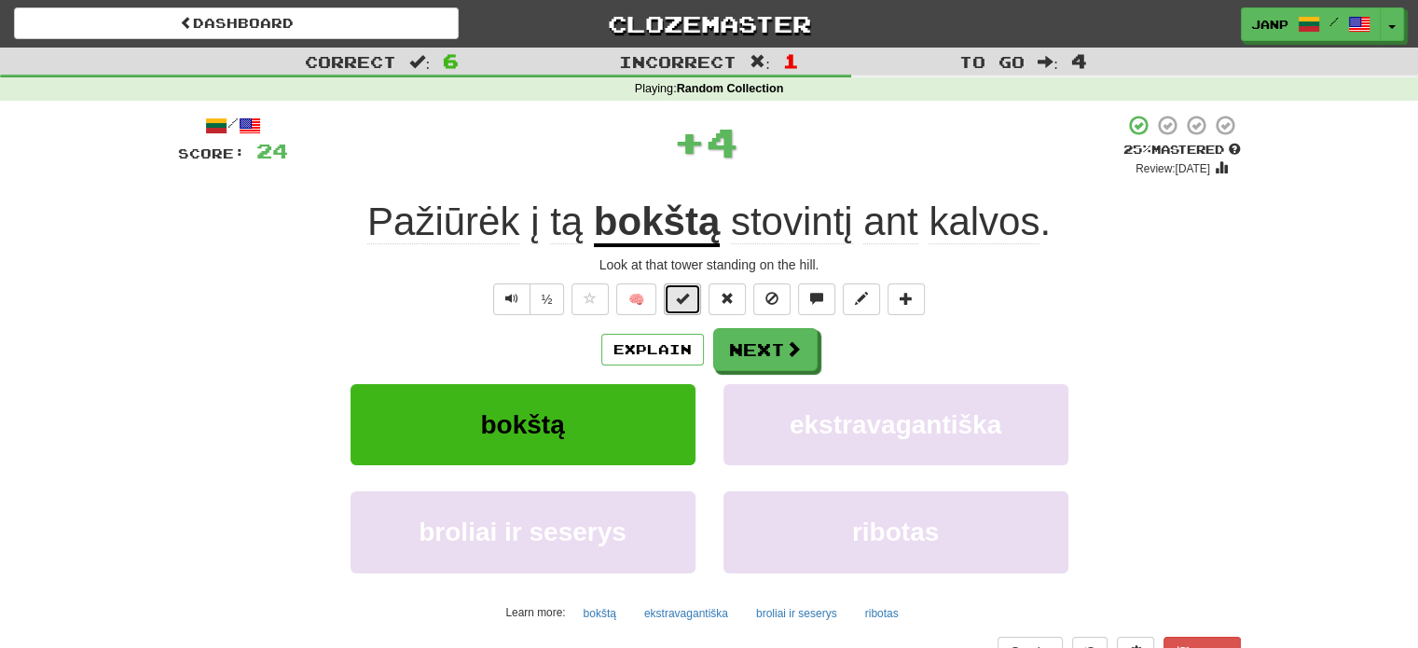
click at [679, 292] on span at bounding box center [682, 298] width 13 height 13
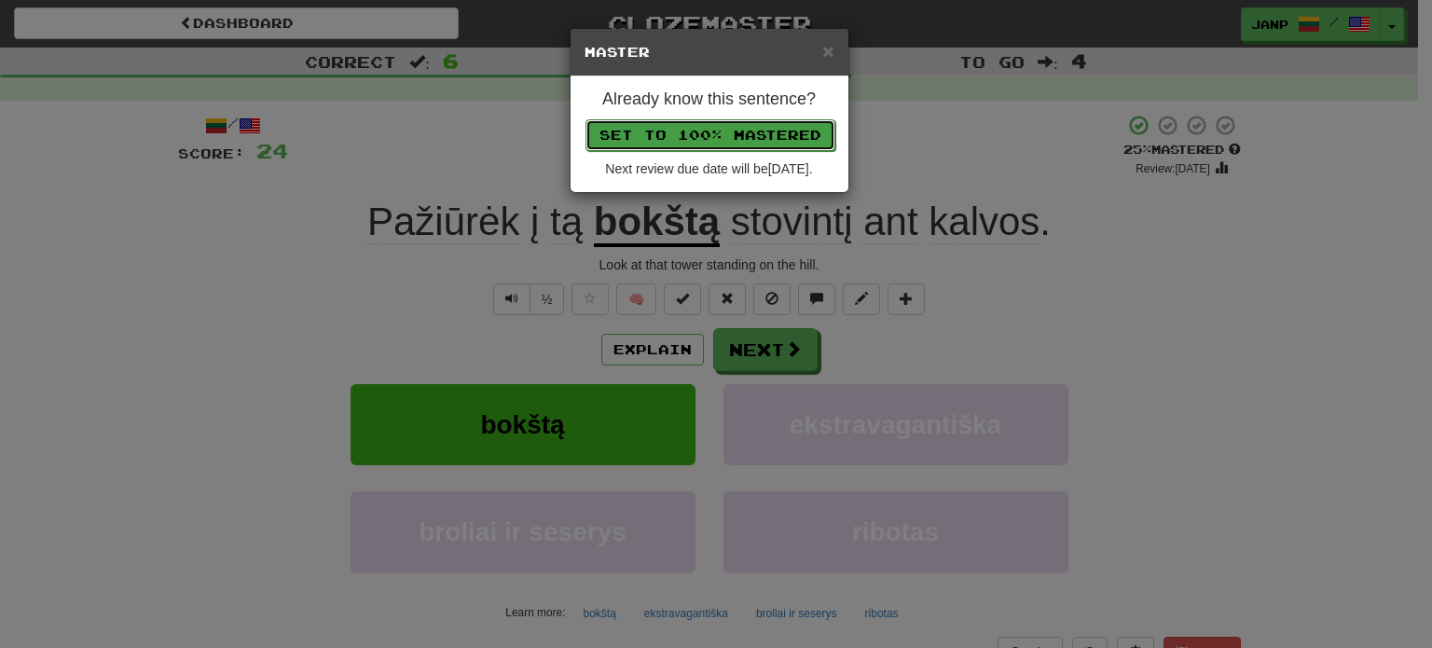
click at [731, 136] on button "Set to 100% Mastered" at bounding box center [710, 135] width 250 height 32
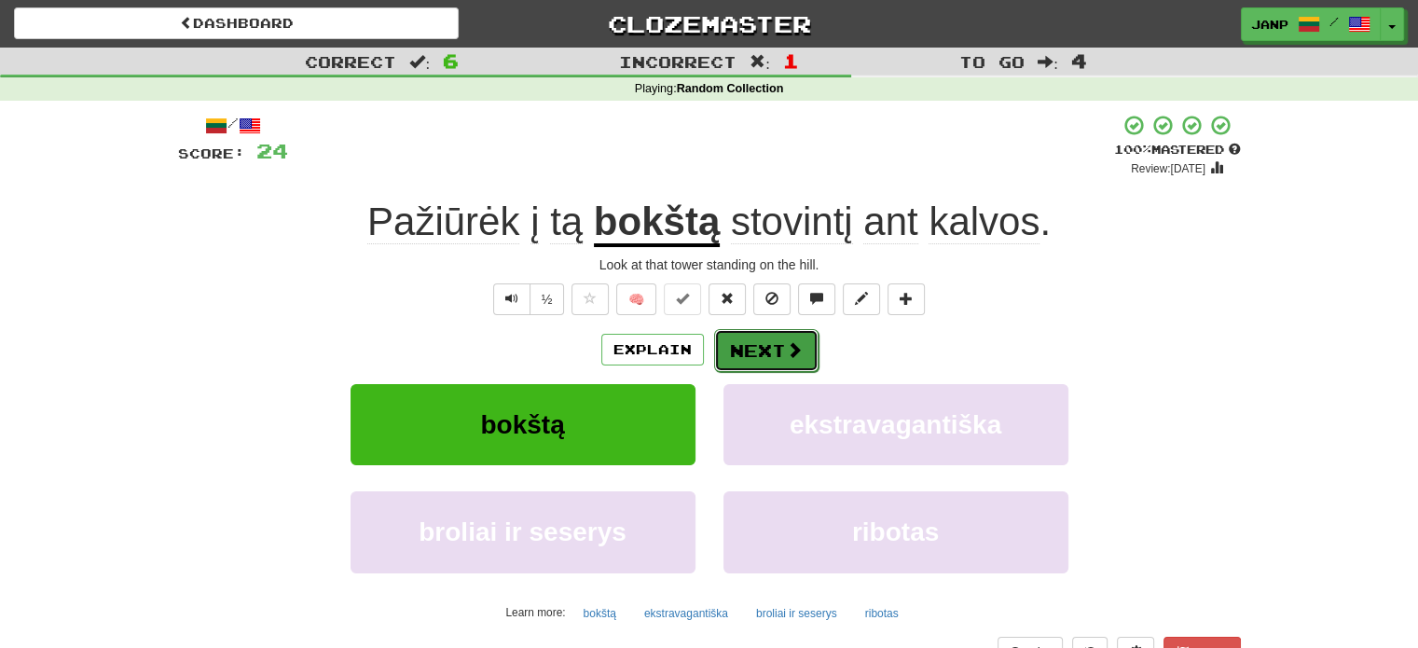
click at [778, 359] on button "Next" at bounding box center [766, 350] width 104 height 43
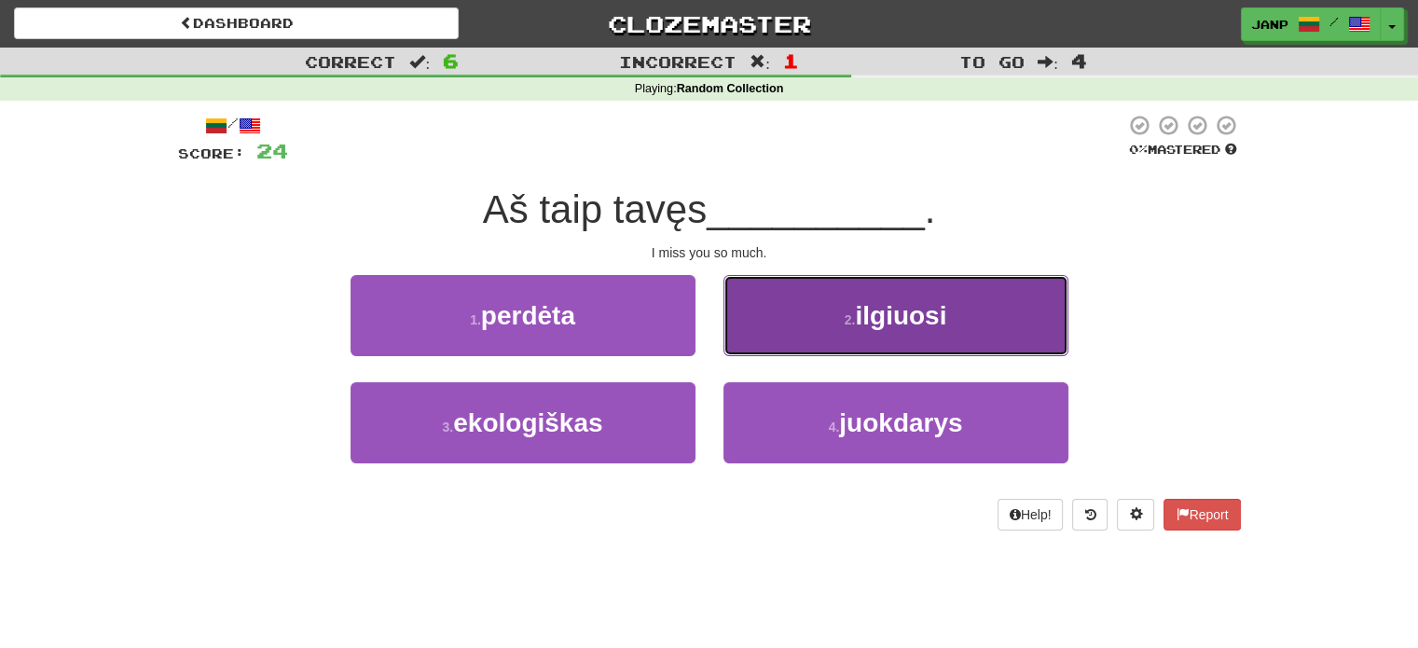
click at [840, 322] on button "2 . ilgiuosi" at bounding box center [895, 315] width 345 height 81
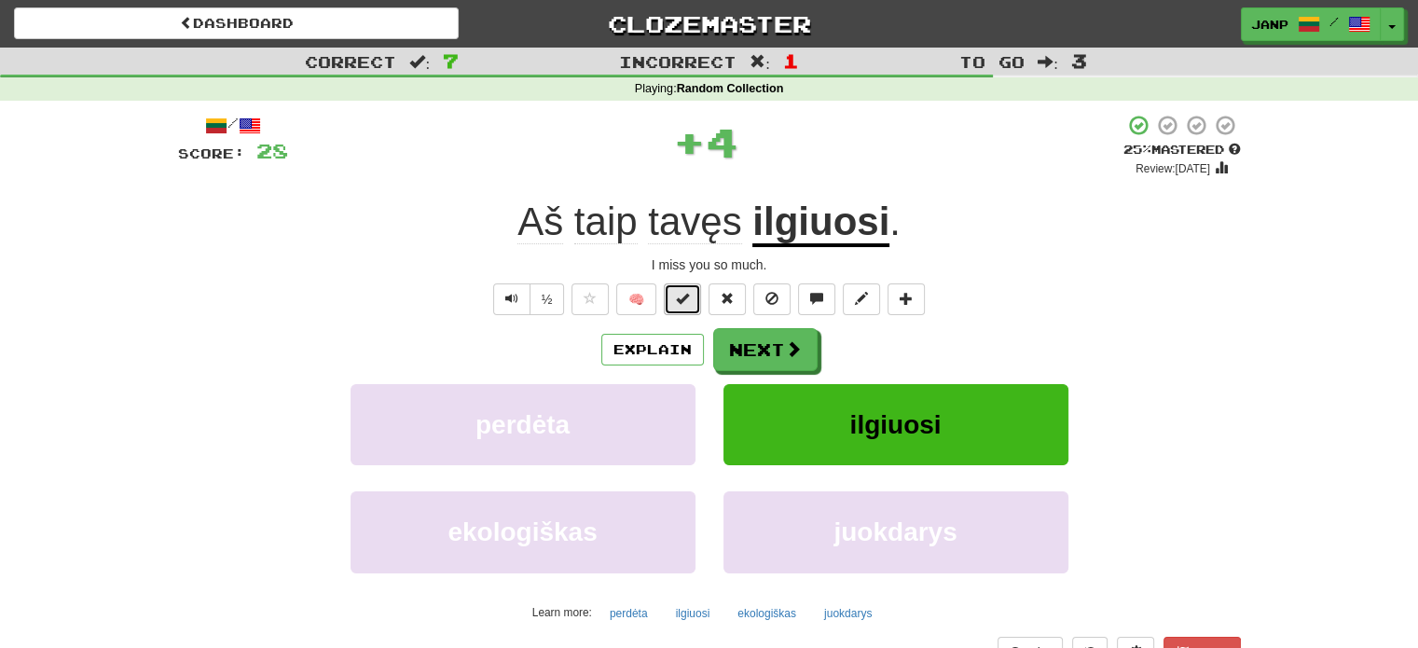
click at [690, 297] on button at bounding box center [682, 299] width 37 height 32
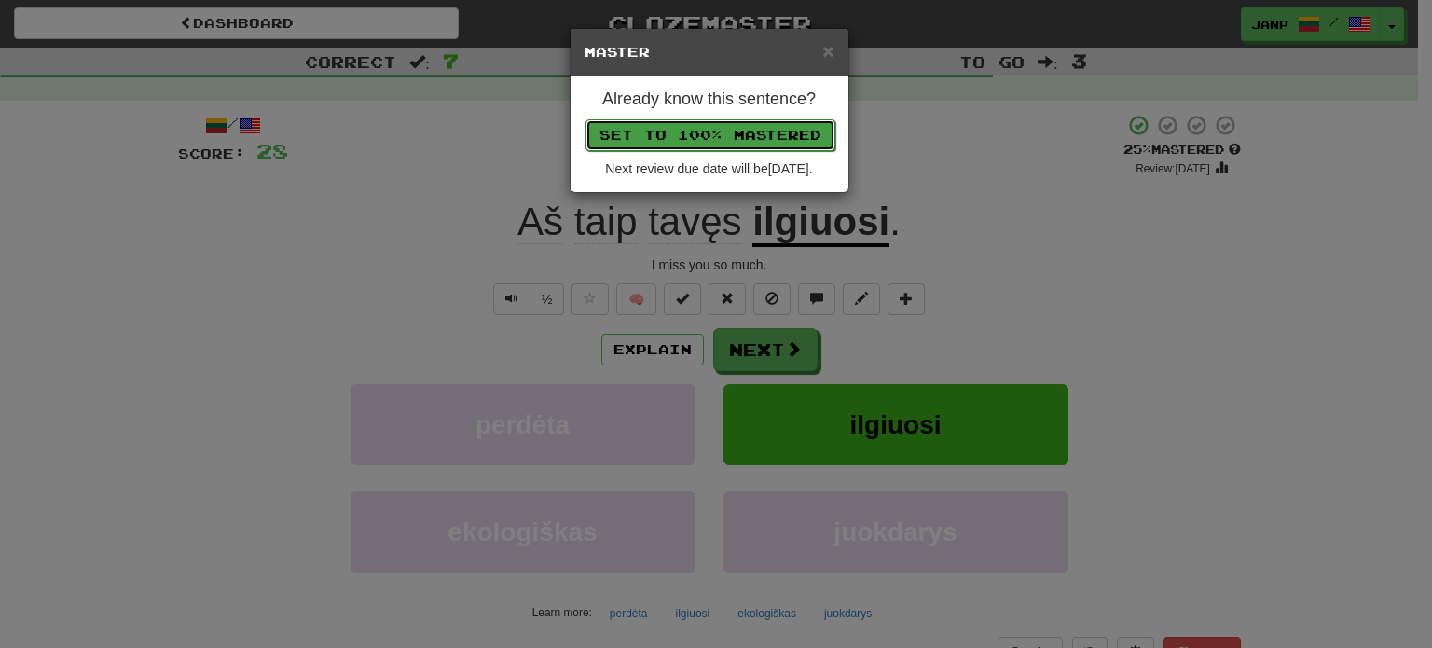
click at [744, 130] on button "Set to 100% Mastered" at bounding box center [710, 135] width 250 height 32
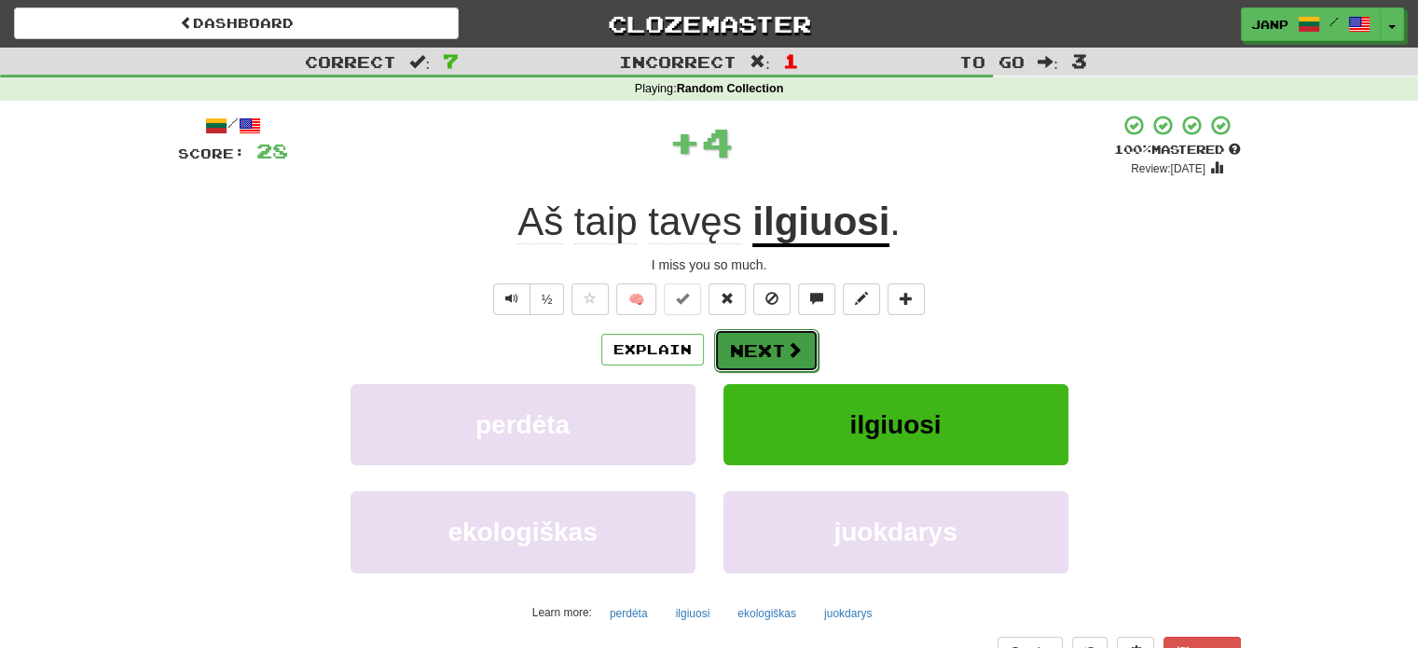
click at [768, 349] on button "Next" at bounding box center [766, 350] width 104 height 43
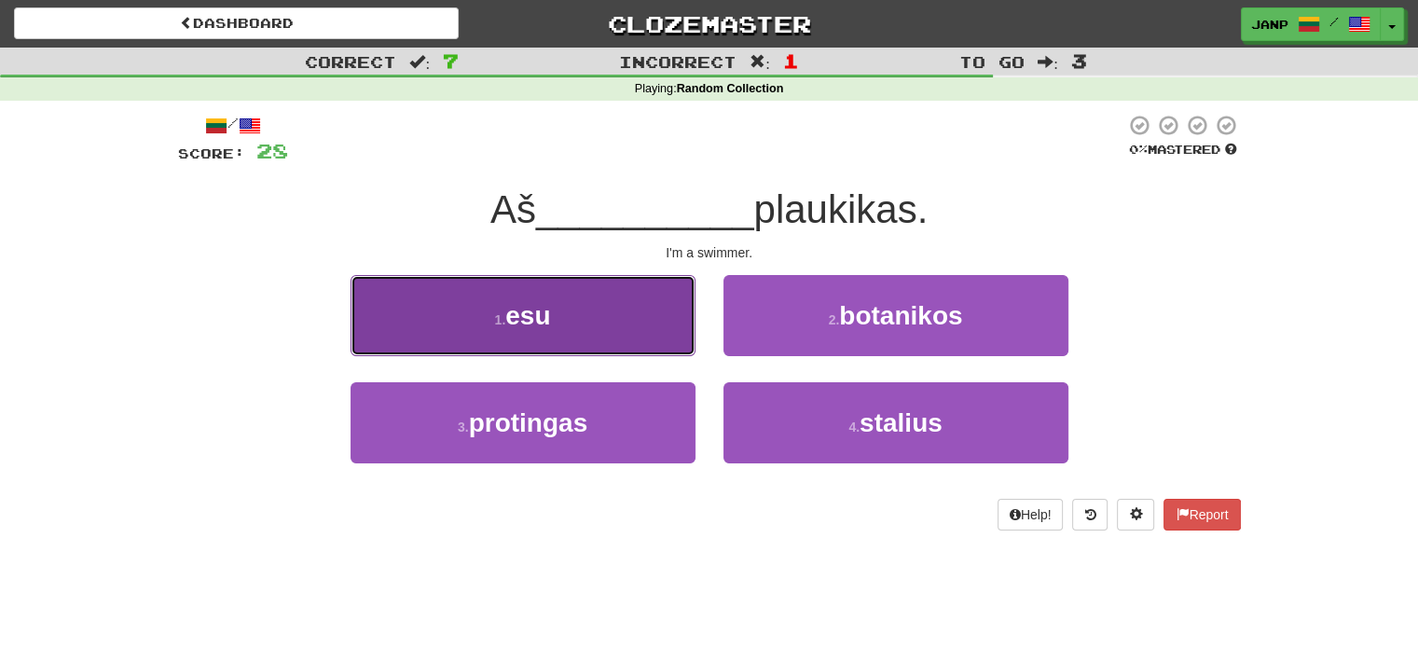
click at [655, 331] on button "1 . esu" at bounding box center [523, 315] width 345 height 81
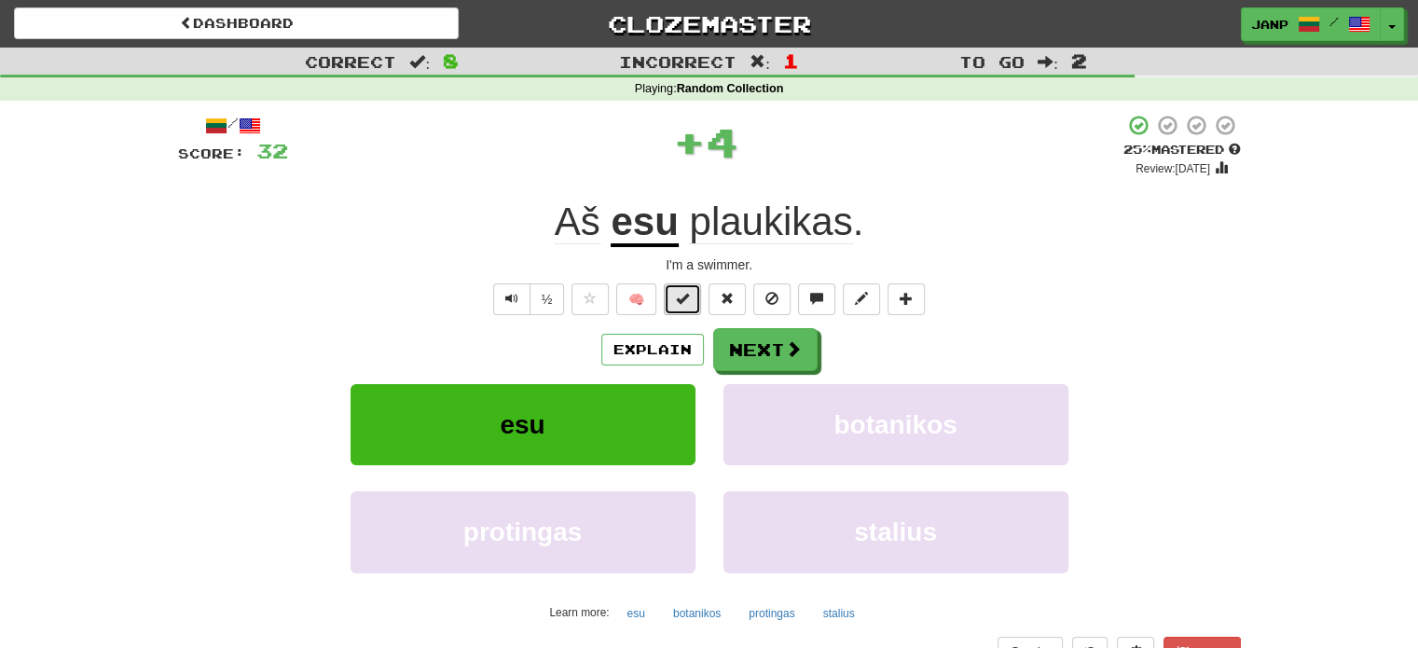
click at [682, 294] on span at bounding box center [682, 298] width 13 height 13
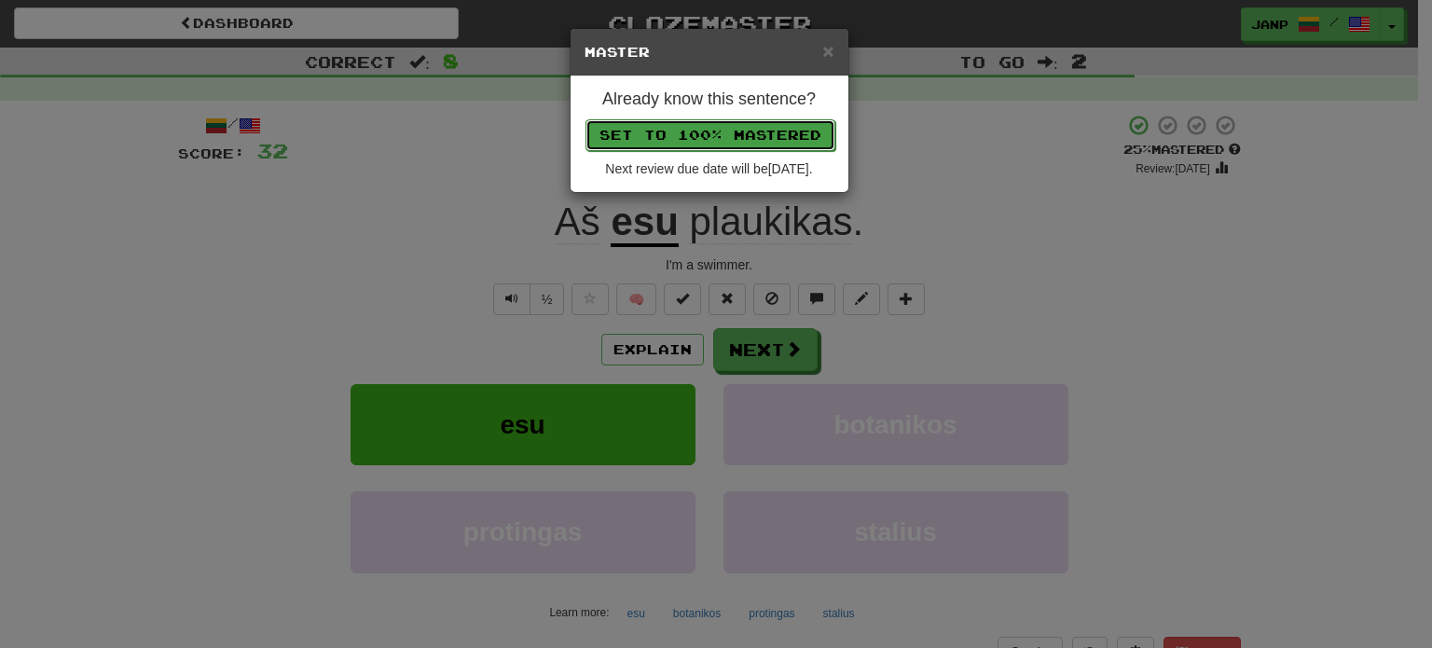
click at [735, 123] on button "Set to 100% Mastered" at bounding box center [710, 135] width 250 height 32
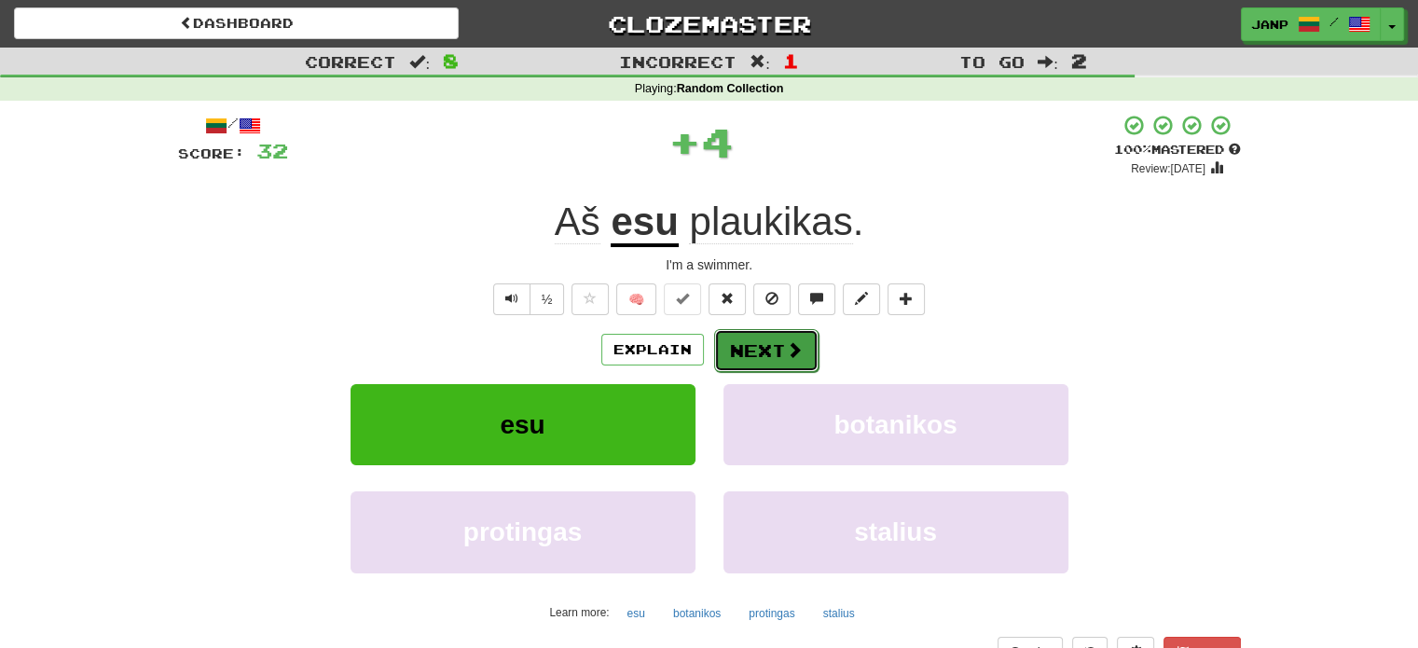
click at [774, 343] on button "Next" at bounding box center [766, 350] width 104 height 43
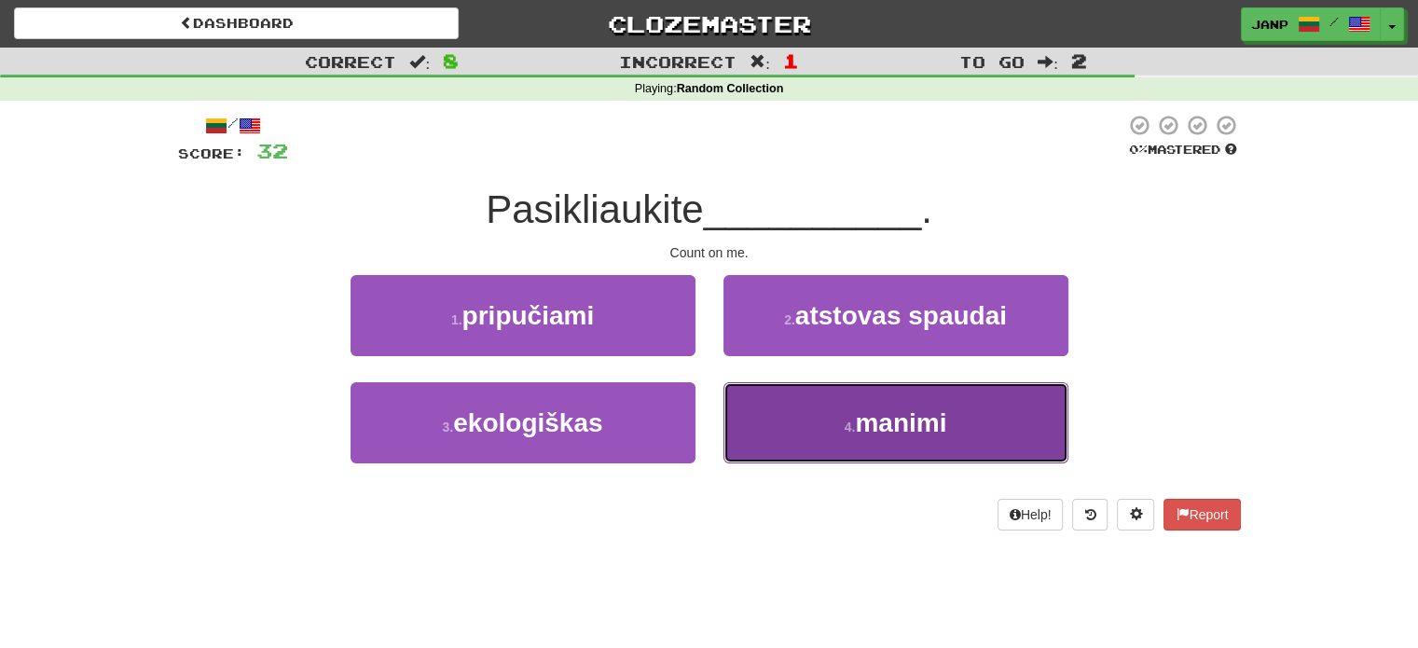
click at [794, 399] on button "4 . manimi" at bounding box center [895, 422] width 345 height 81
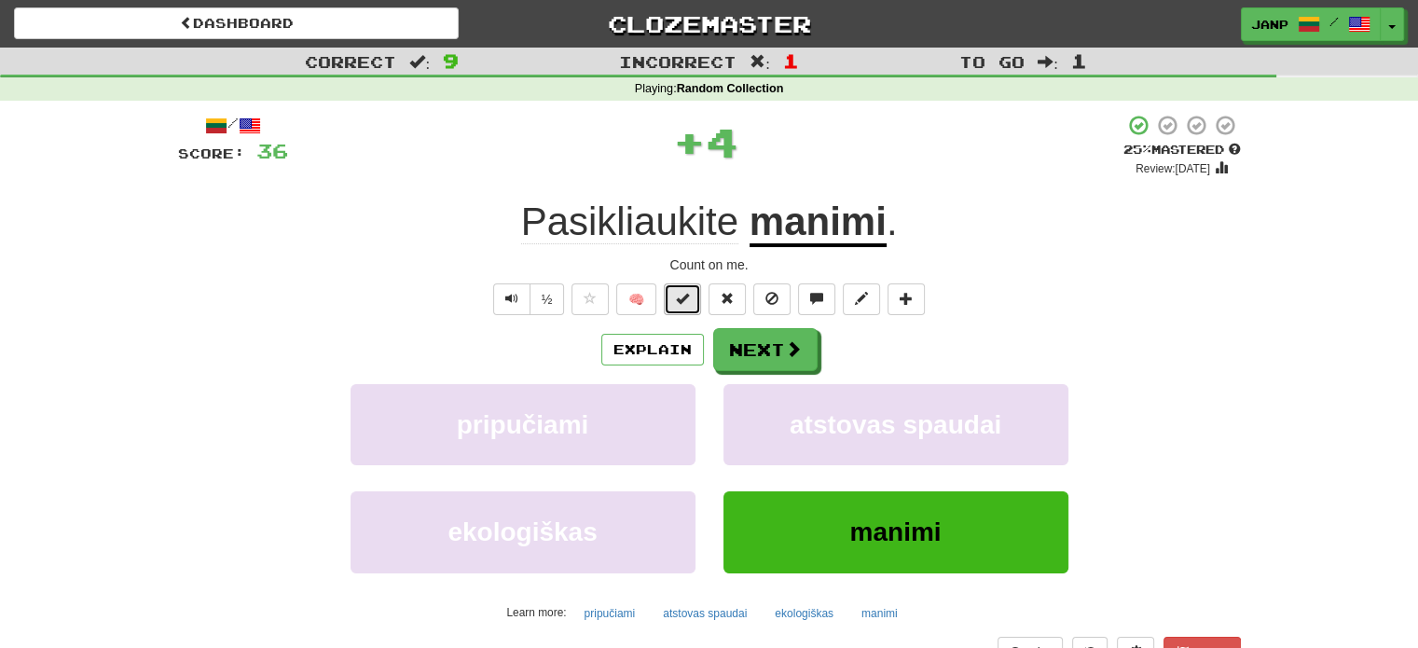
click at [680, 306] on button at bounding box center [682, 299] width 37 height 32
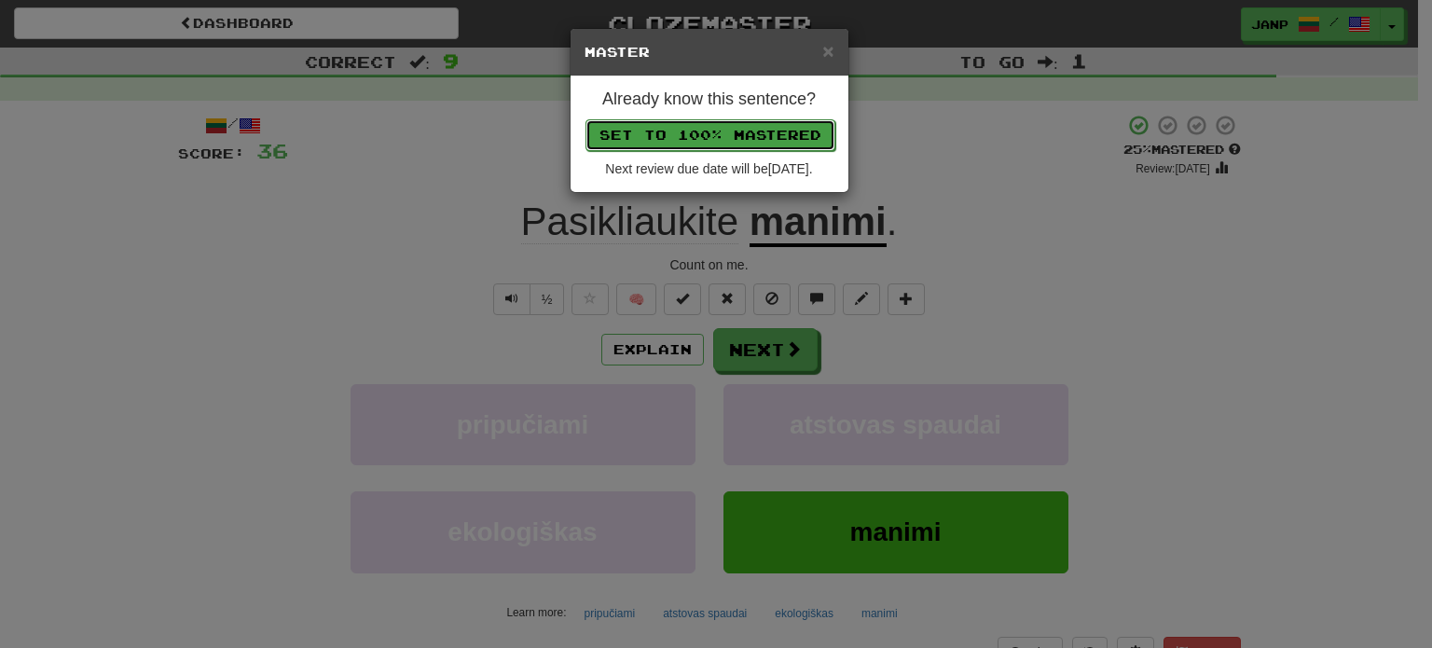
click at [720, 133] on button "Set to 100% Mastered" at bounding box center [710, 135] width 250 height 32
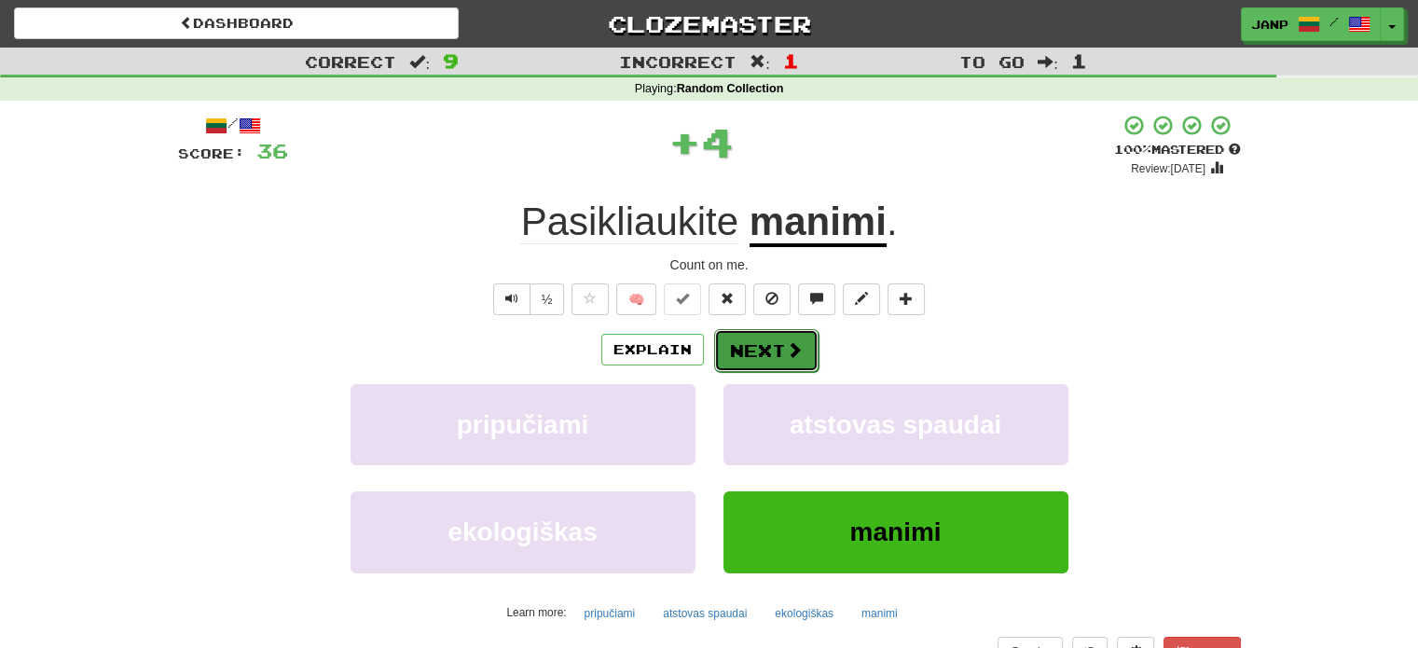
click at [758, 344] on button "Next" at bounding box center [766, 350] width 104 height 43
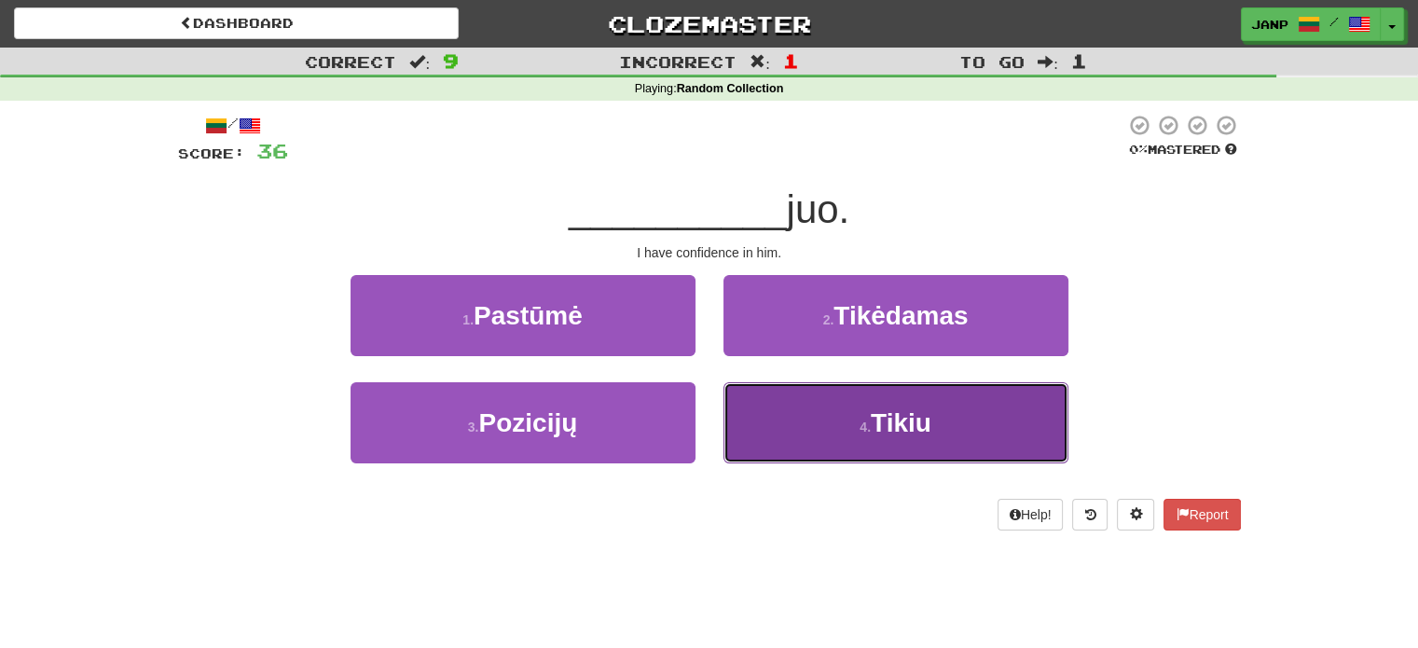
click at [802, 414] on button "4 . [GEOGRAPHIC_DATA]" at bounding box center [895, 422] width 345 height 81
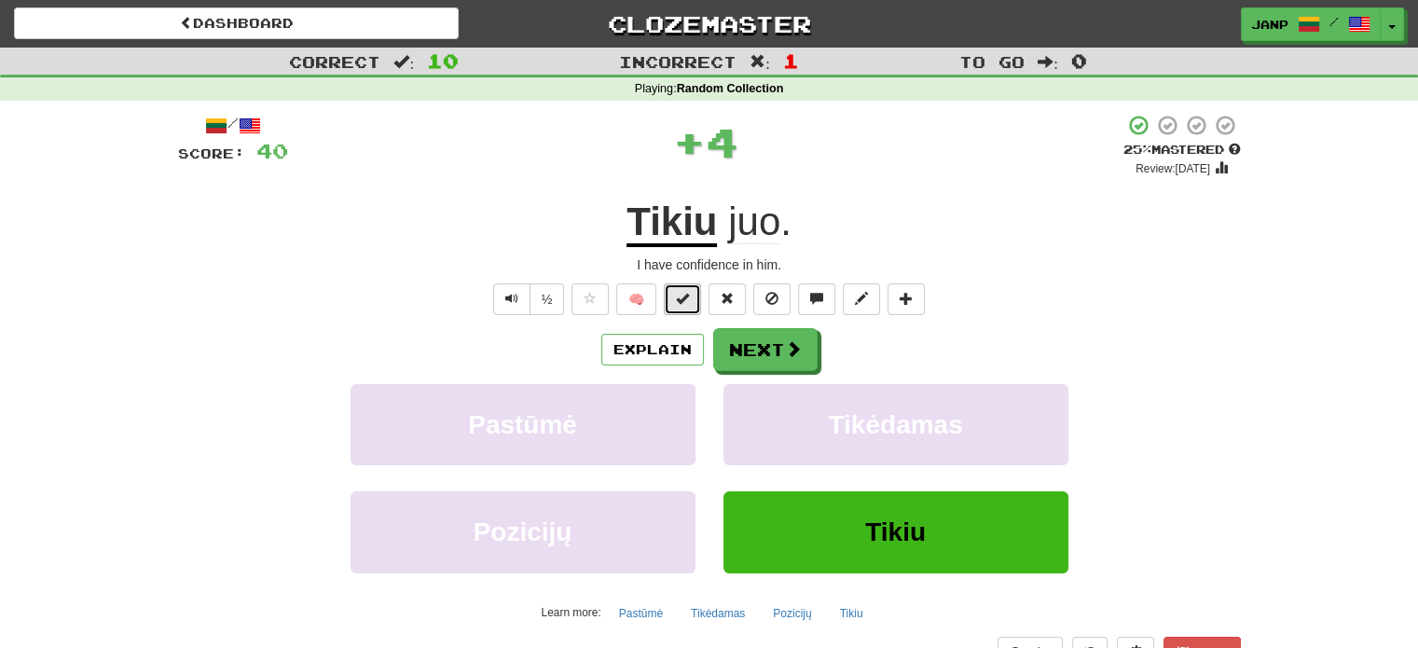
click at [694, 309] on button at bounding box center [682, 299] width 37 height 32
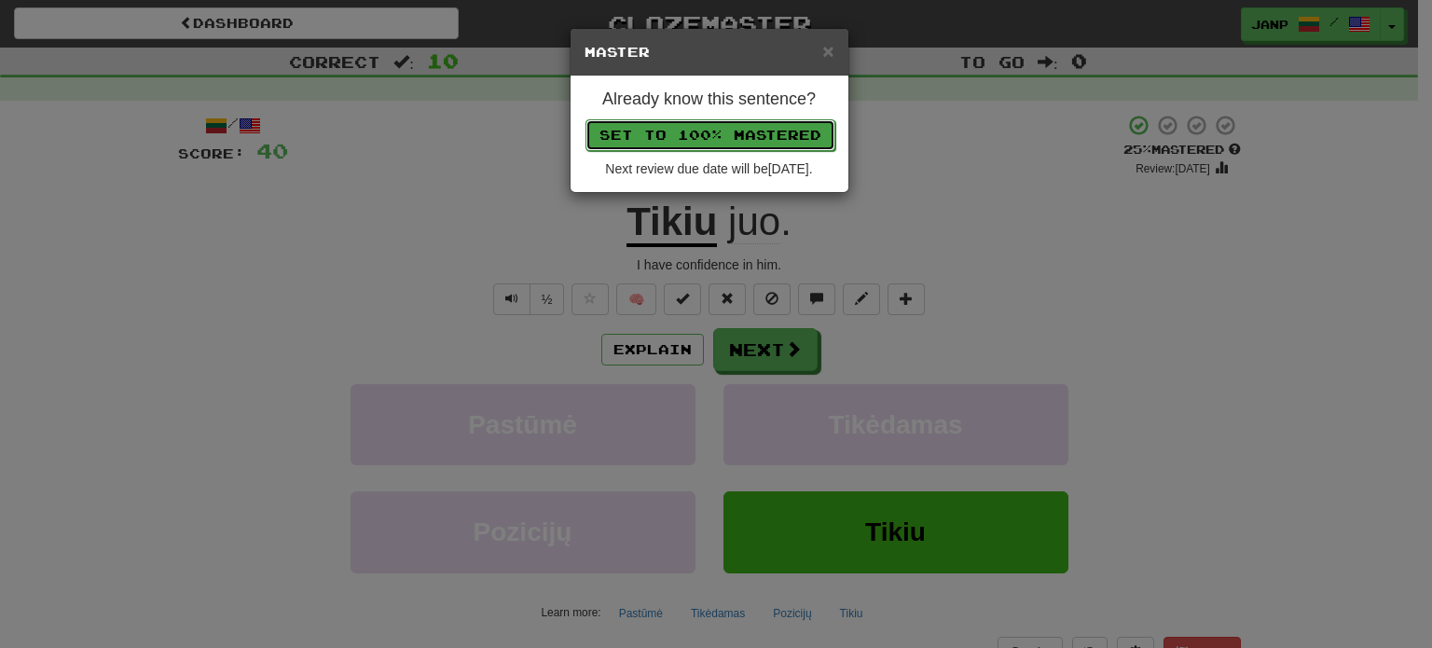
click at [712, 131] on button "Set to 100% Mastered" at bounding box center [710, 135] width 250 height 32
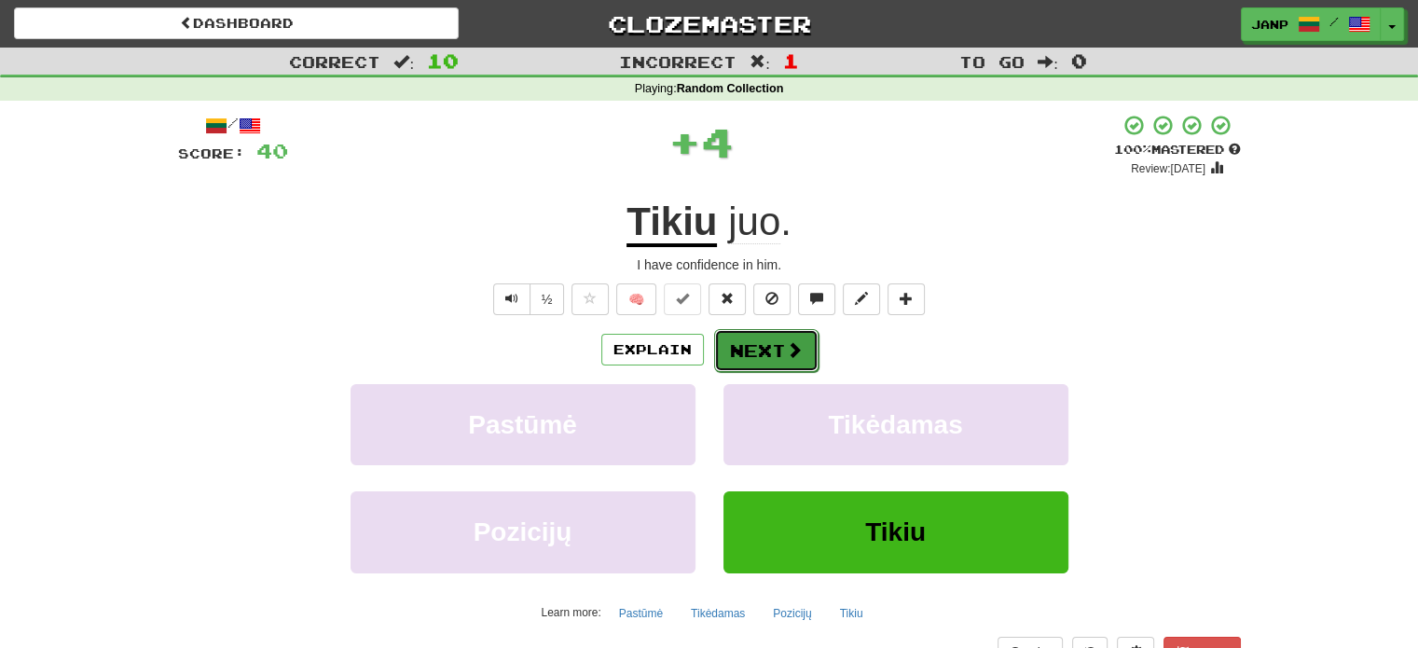
click at [763, 353] on button "Next" at bounding box center [766, 350] width 104 height 43
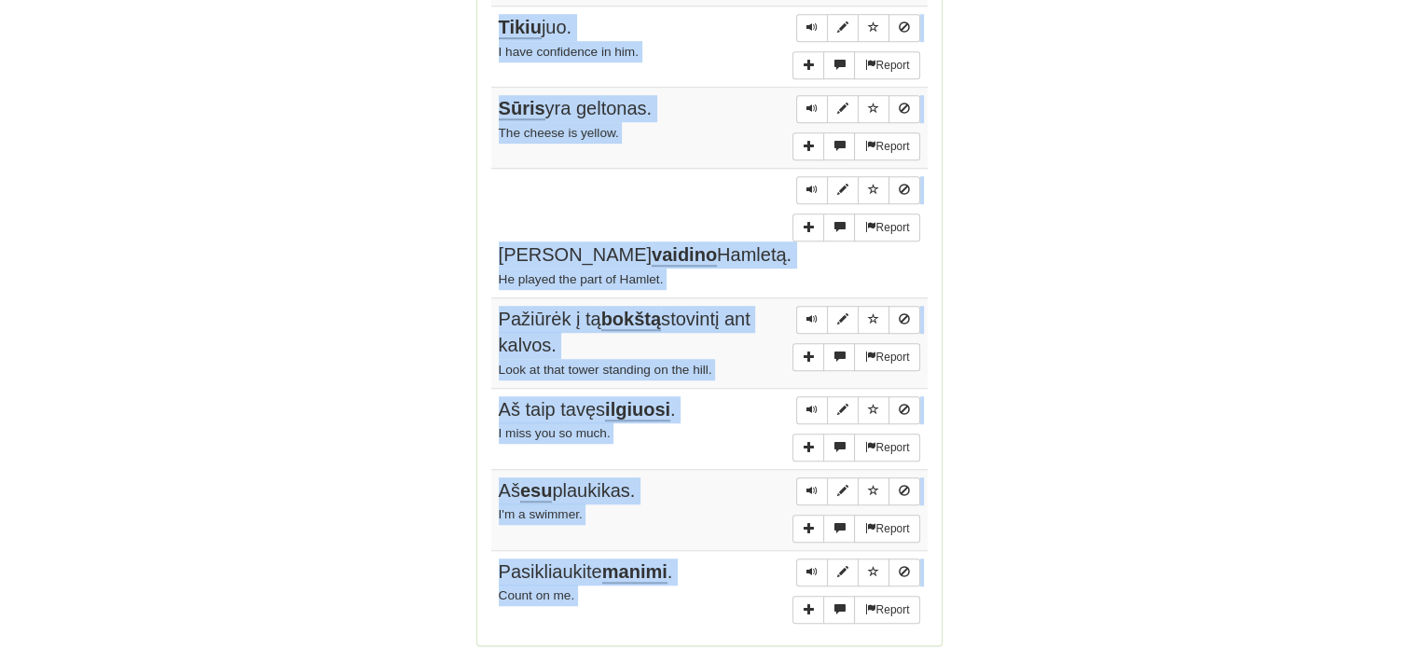
scroll to position [1340, 0]
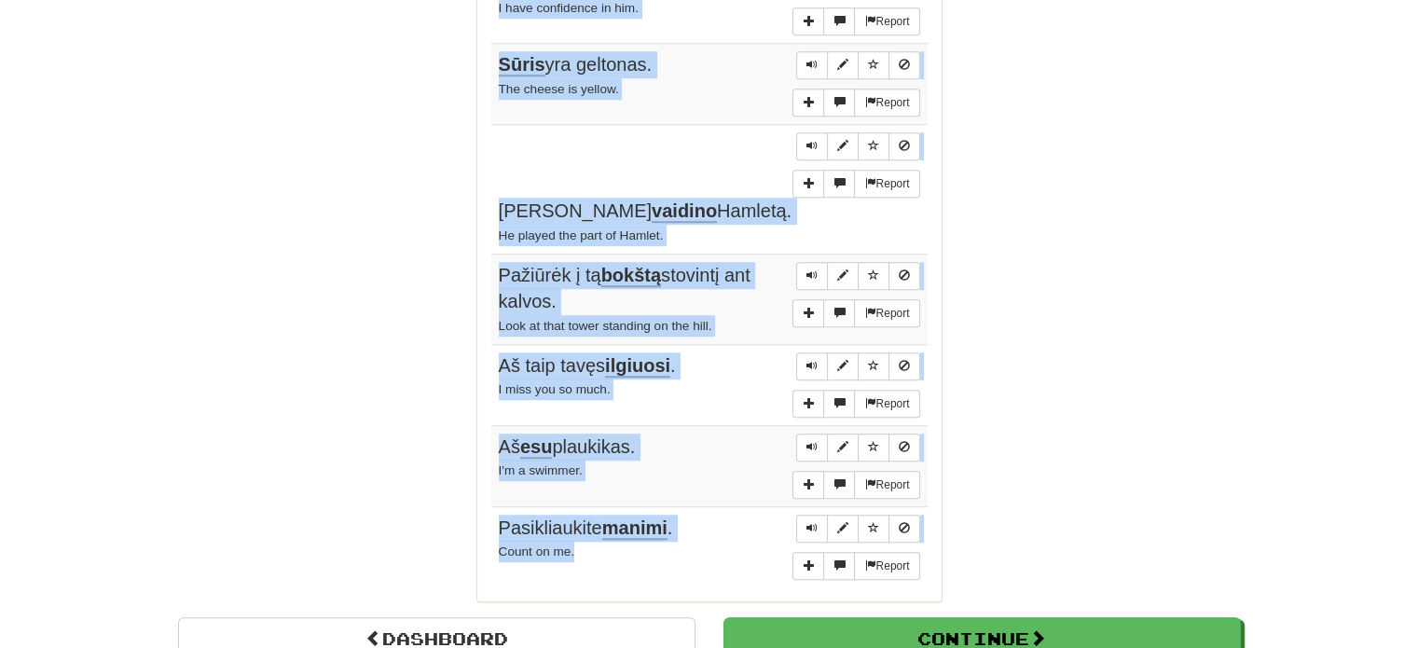
drag, startPoint x: 491, startPoint y: 274, endPoint x: 660, endPoint y: 463, distance: 253.5
click at [660, 463] on tbody "Report Kiek tai? How much is it? Report [PERSON_NAME] pasiskolinti jūsų žodyną?…" at bounding box center [709, 125] width 436 height 925
copy tbody "Kiek tai? How much is it? Report [PERSON_NAME] pasiskolinti jūsų žodyną? May I …"
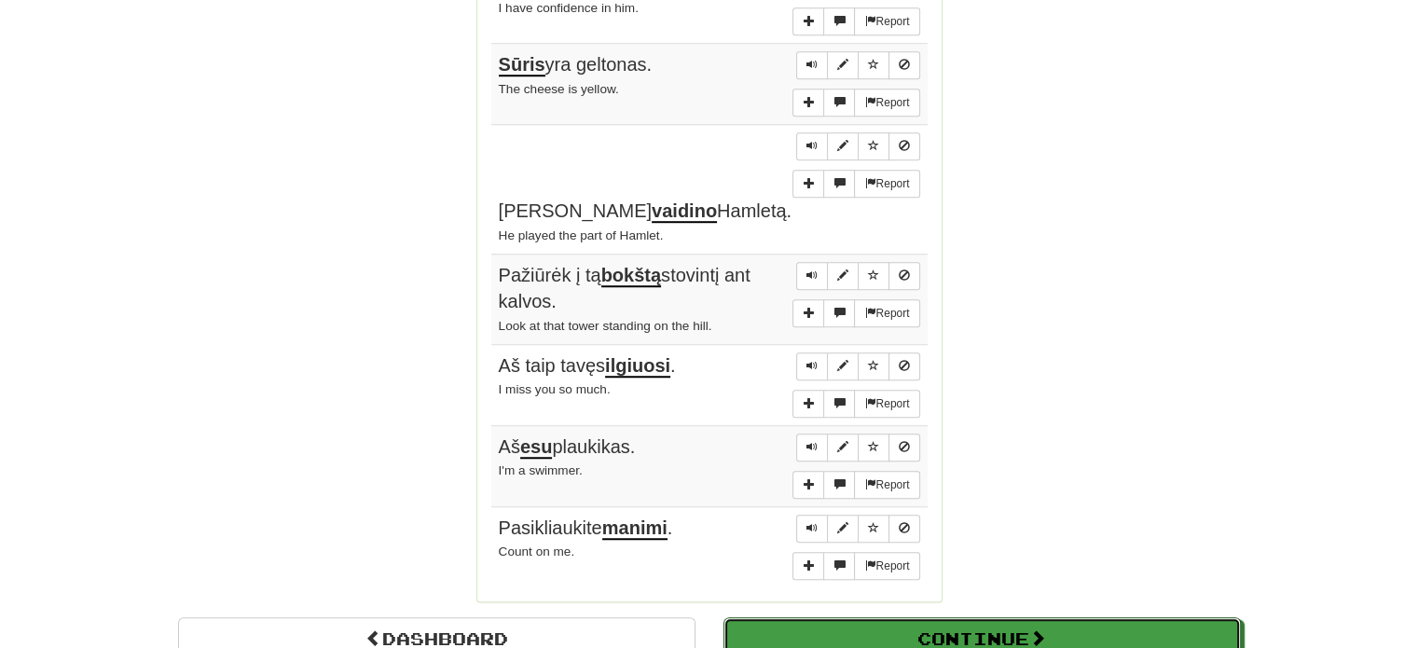
click at [932, 617] on button "Continue" at bounding box center [981, 638] width 517 height 43
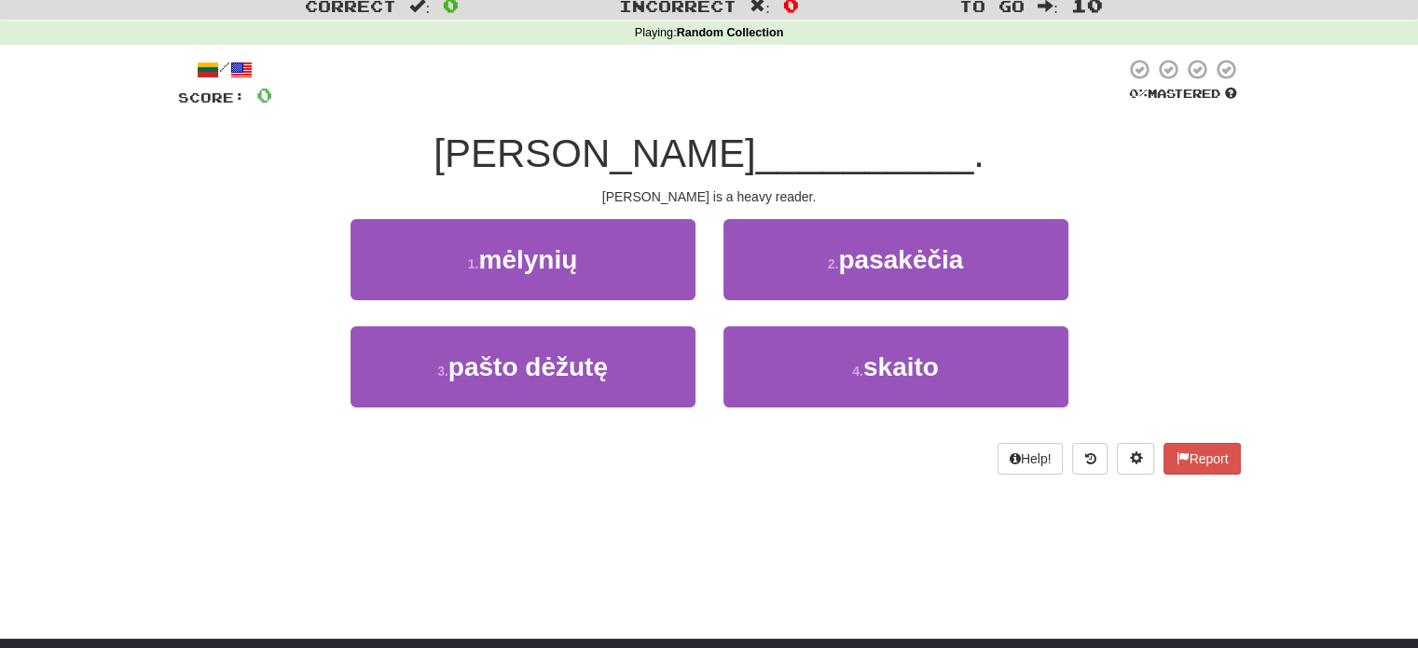
scroll to position [0, 0]
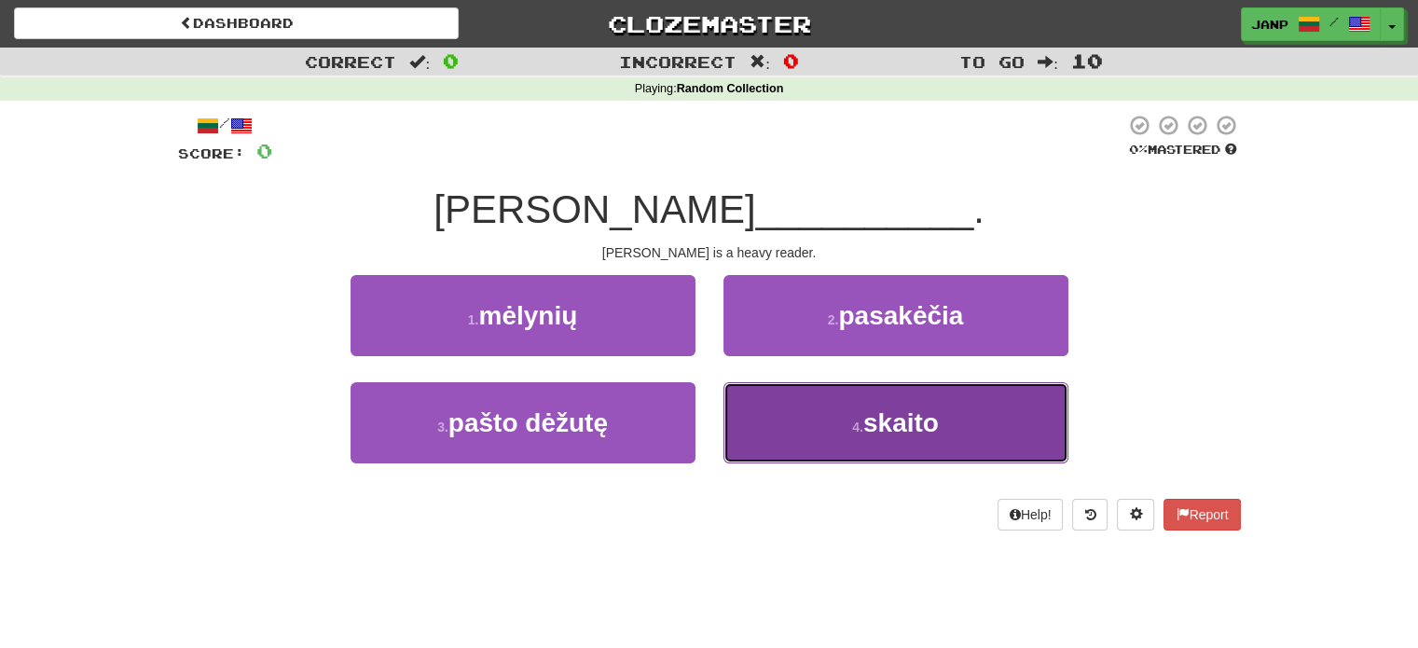
click at [877, 410] on span "skaito" at bounding box center [901, 422] width 76 height 29
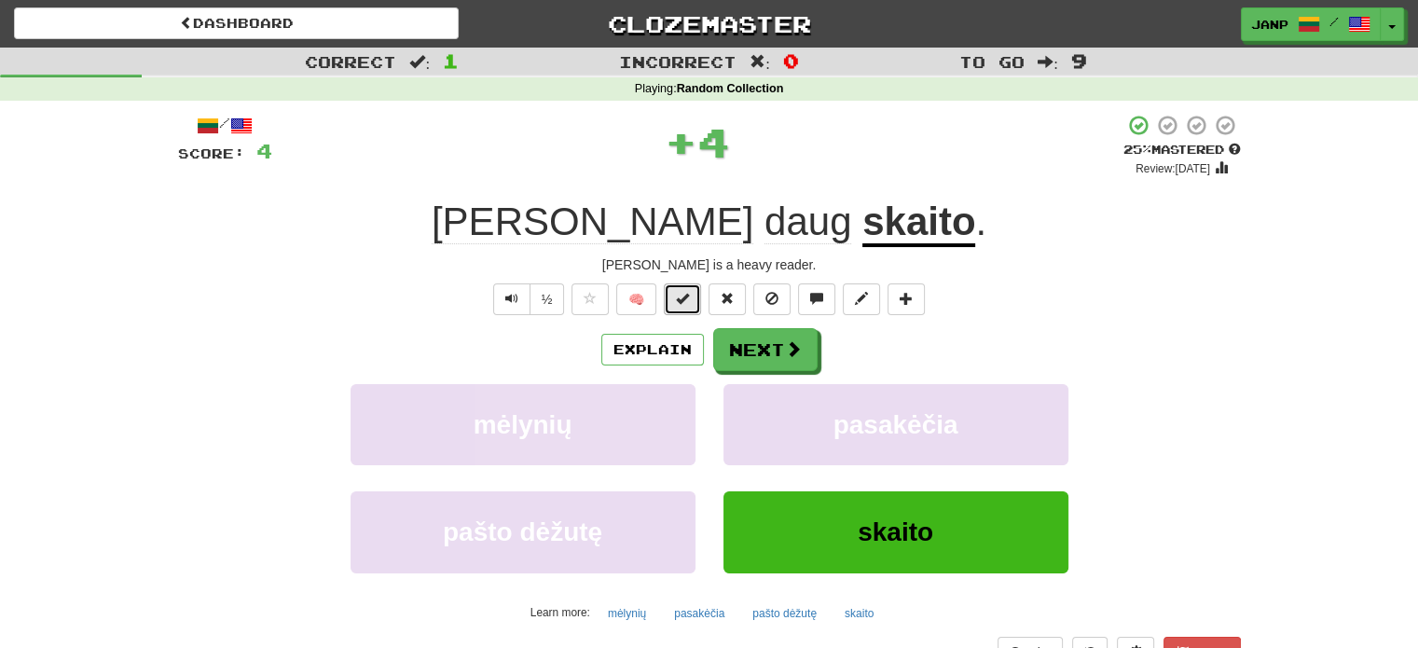
click at [680, 297] on span at bounding box center [682, 298] width 13 height 13
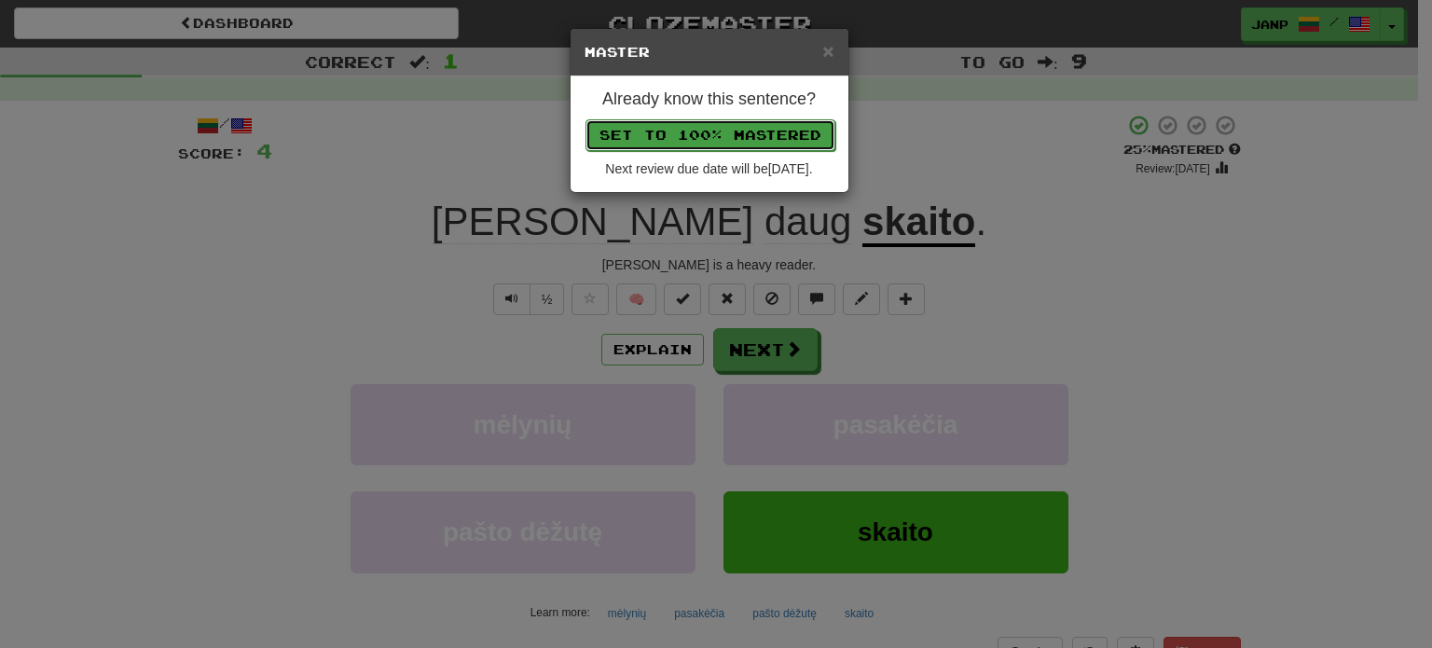
click at [741, 133] on button "Set to 100% Mastered" at bounding box center [710, 135] width 250 height 32
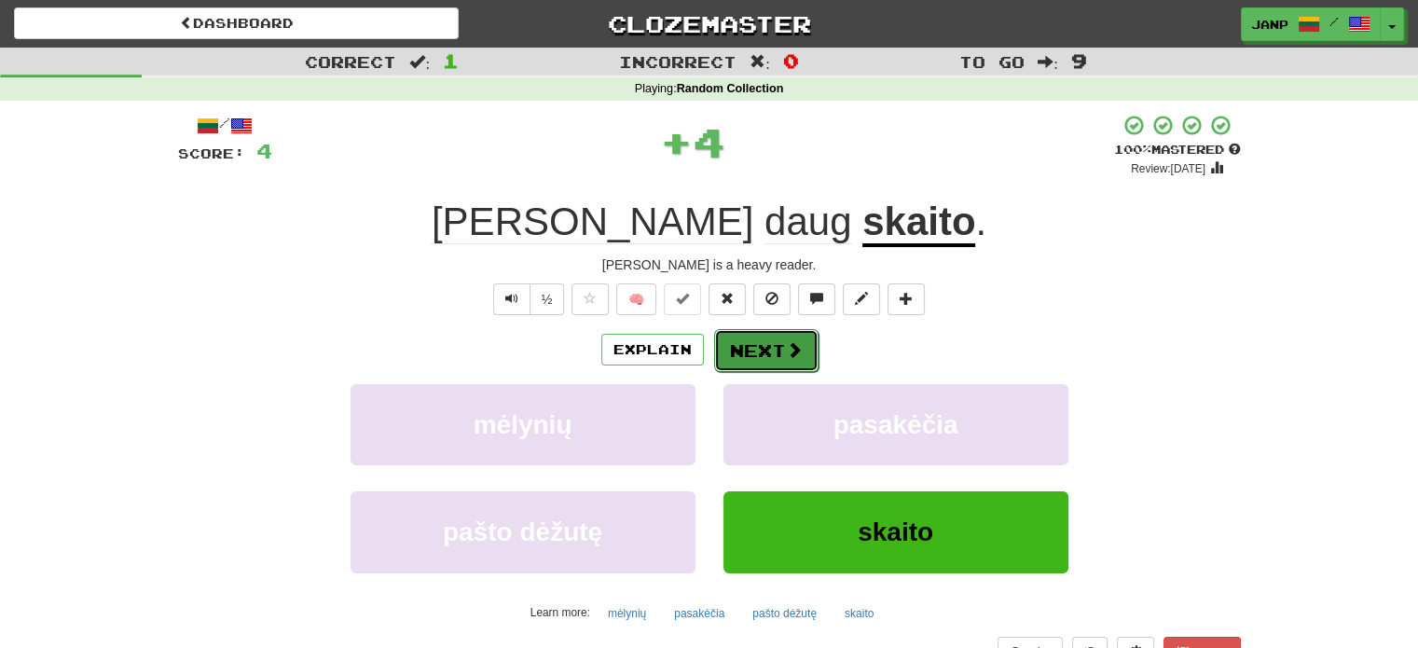
click at [809, 349] on button "Next" at bounding box center [766, 350] width 104 height 43
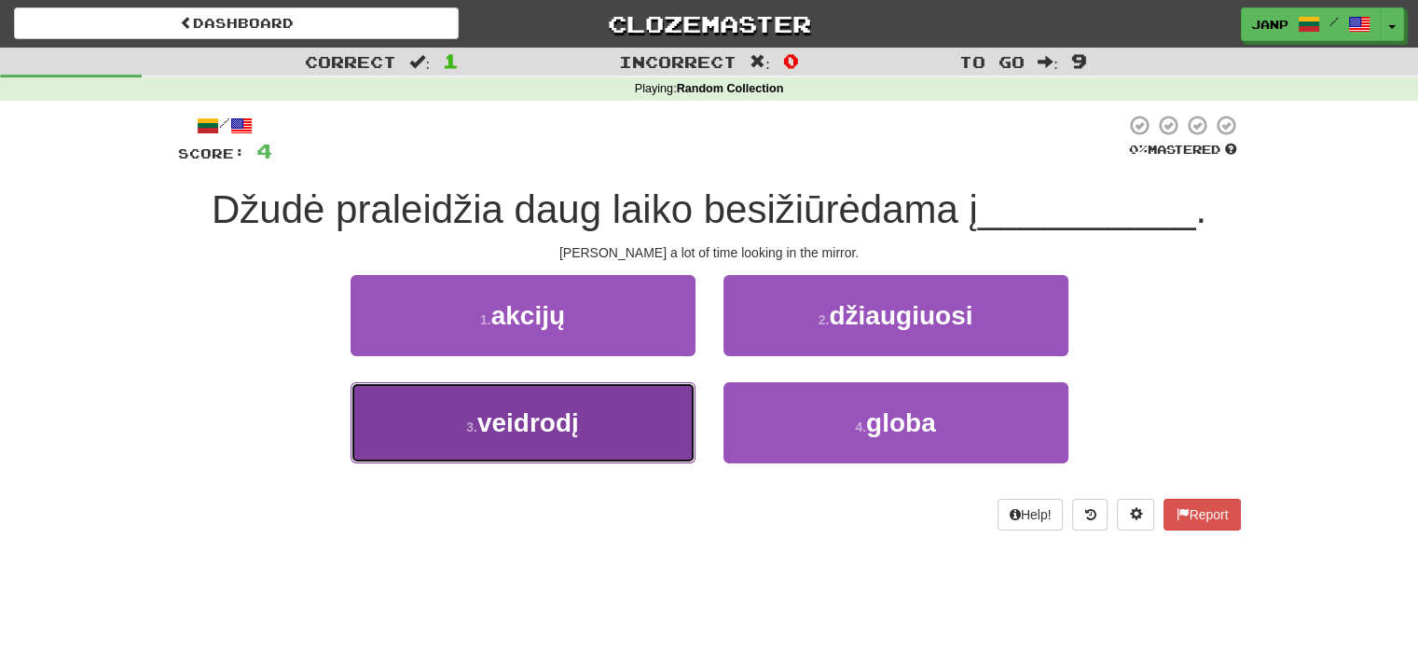
click at [552, 440] on button "3 . veidrodį" at bounding box center [523, 422] width 345 height 81
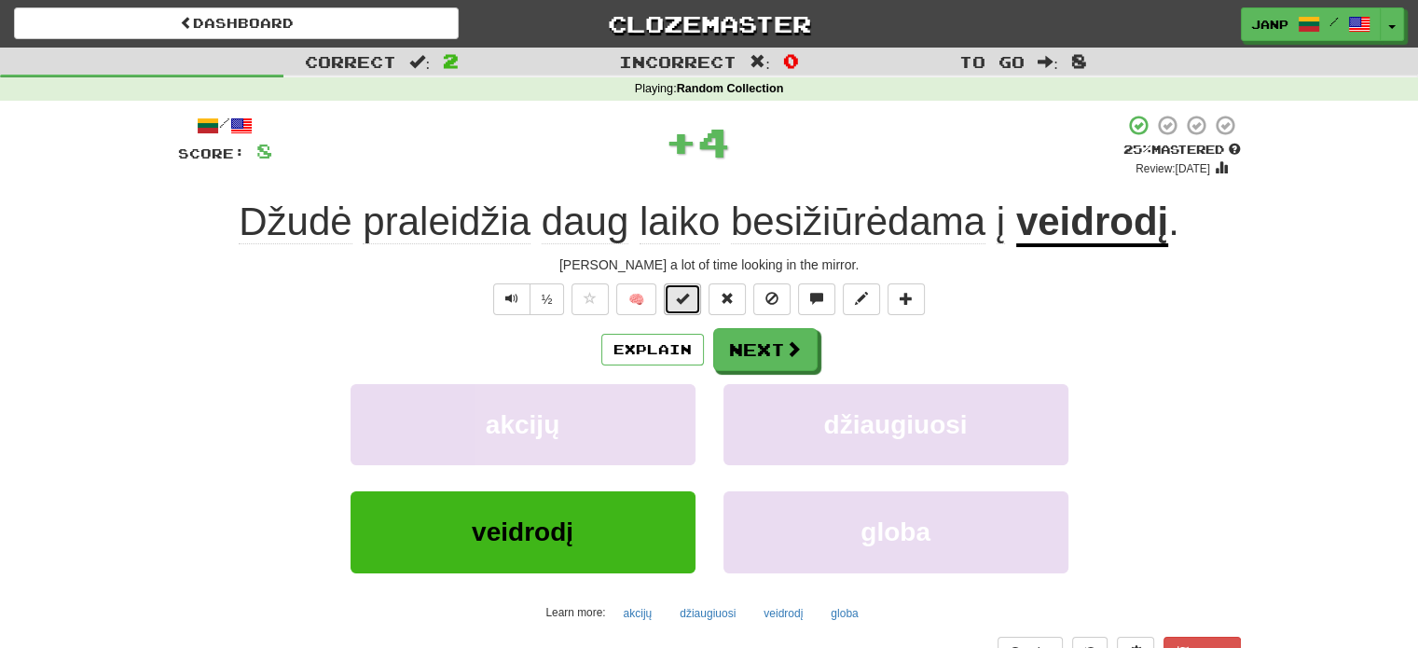
click at [694, 304] on button at bounding box center [682, 299] width 37 height 32
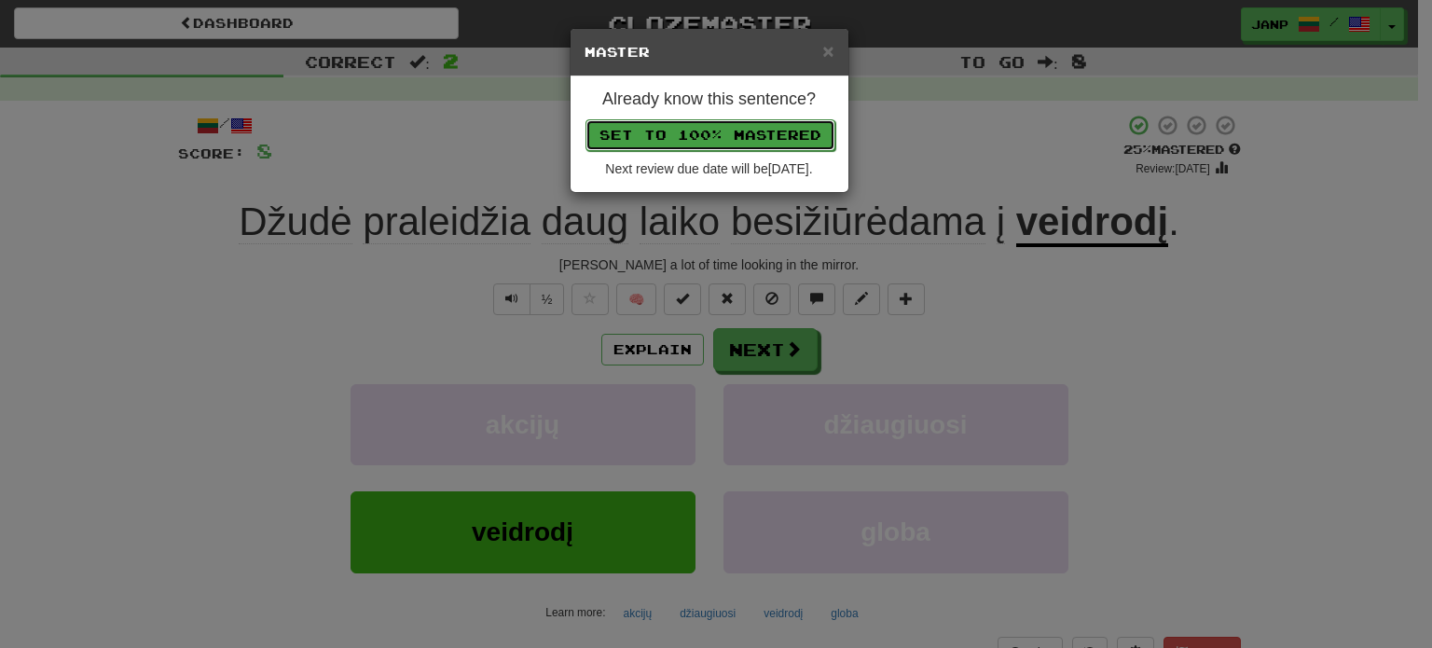
click at [761, 141] on button "Set to 100% Mastered" at bounding box center [710, 135] width 250 height 32
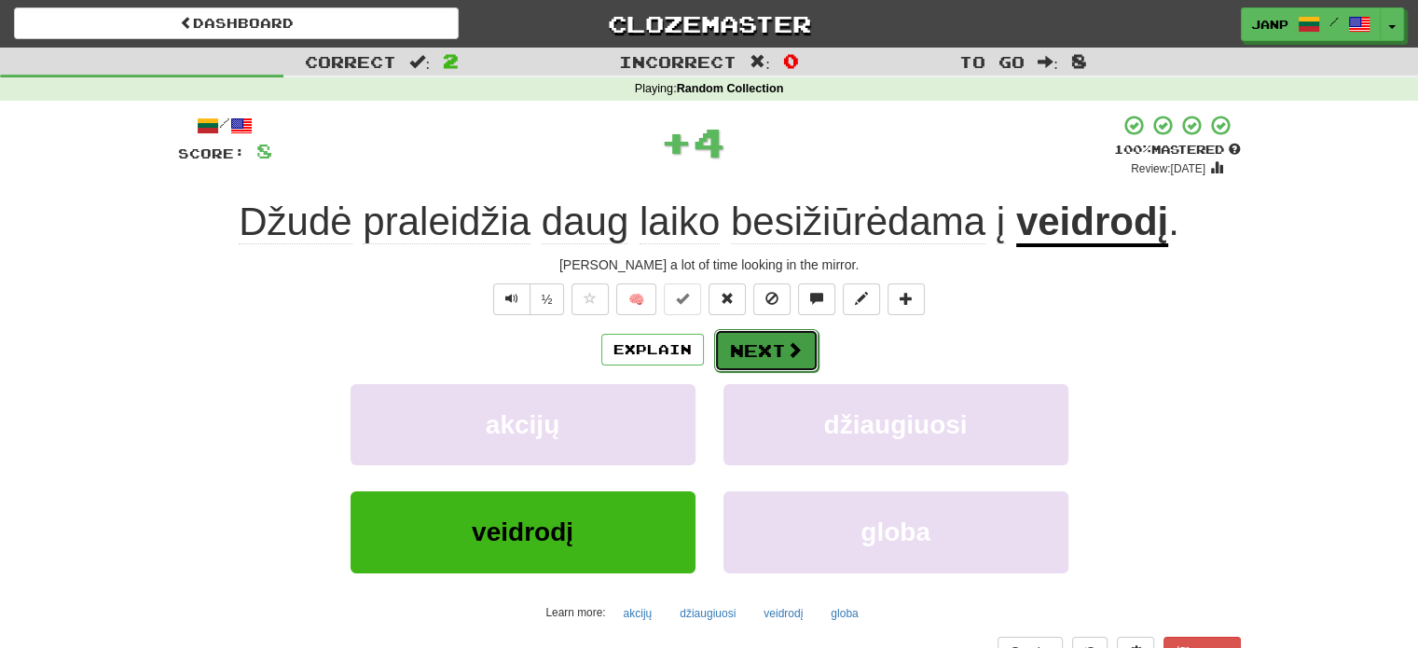
click at [794, 350] on span at bounding box center [794, 349] width 17 height 17
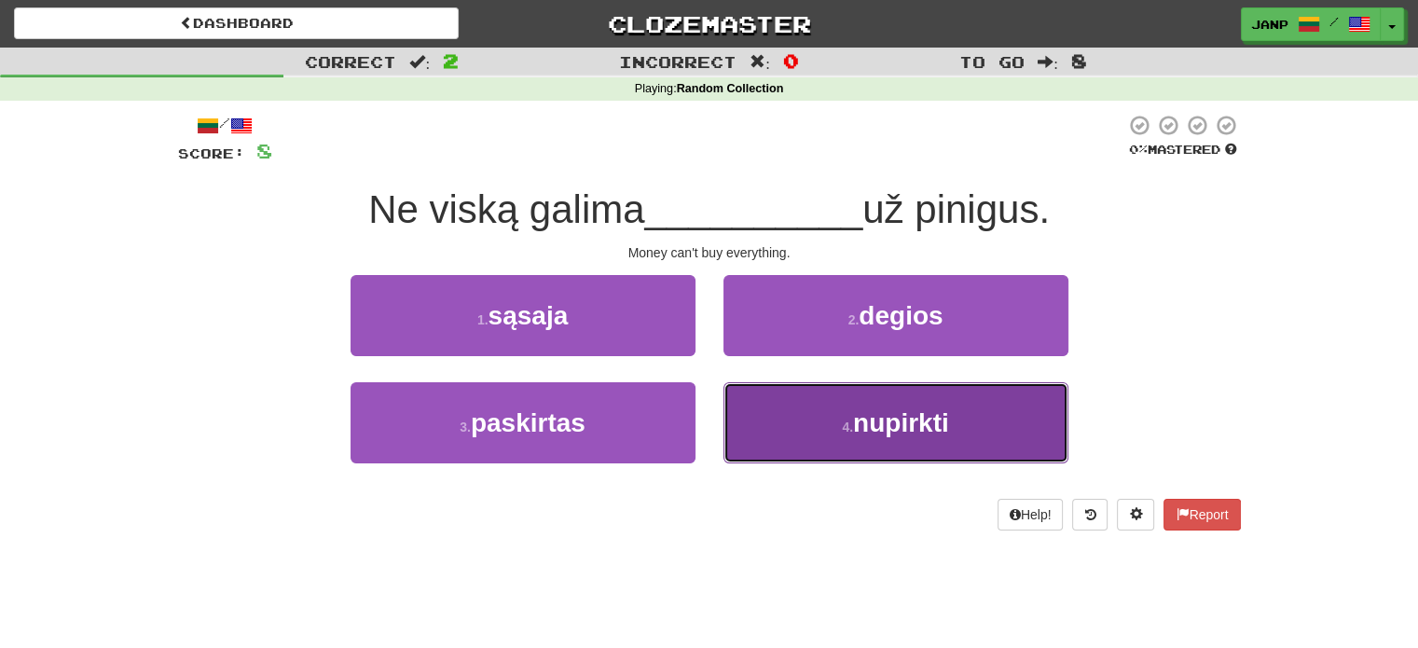
click at [803, 447] on button "4 . nupirkti" at bounding box center [895, 422] width 345 height 81
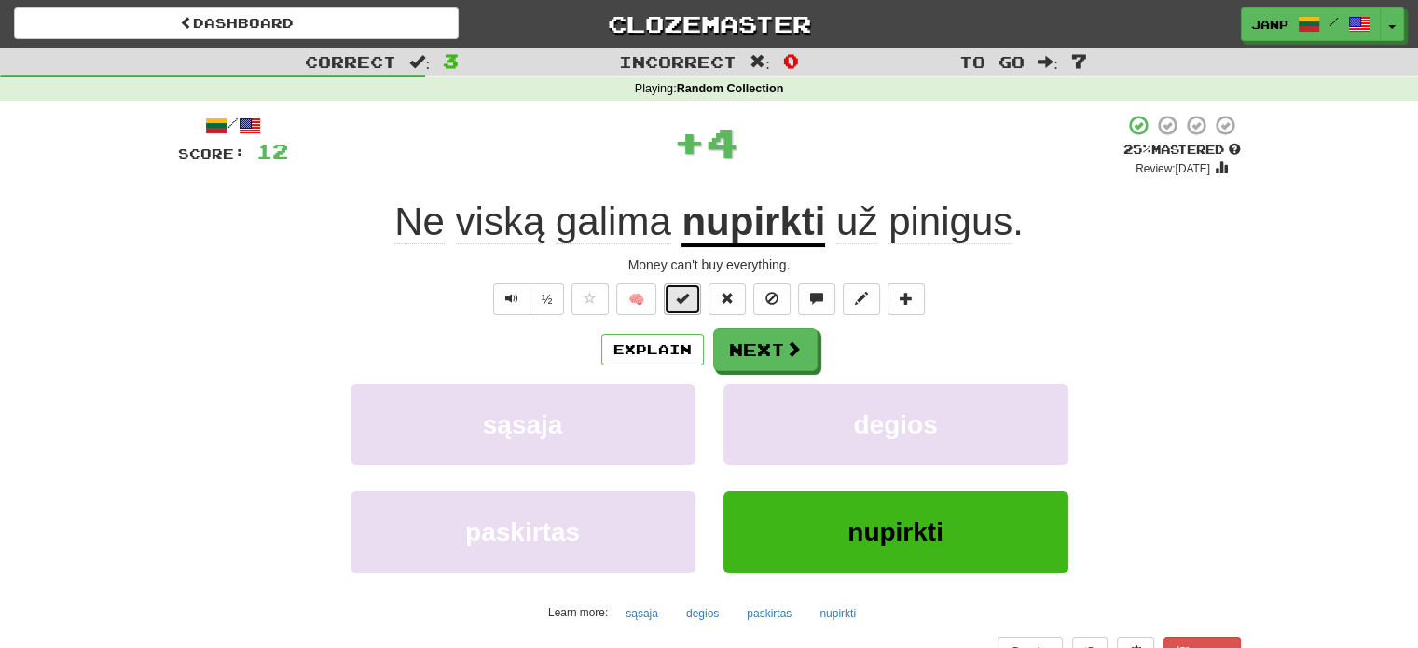
click at [689, 300] on span at bounding box center [682, 298] width 13 height 13
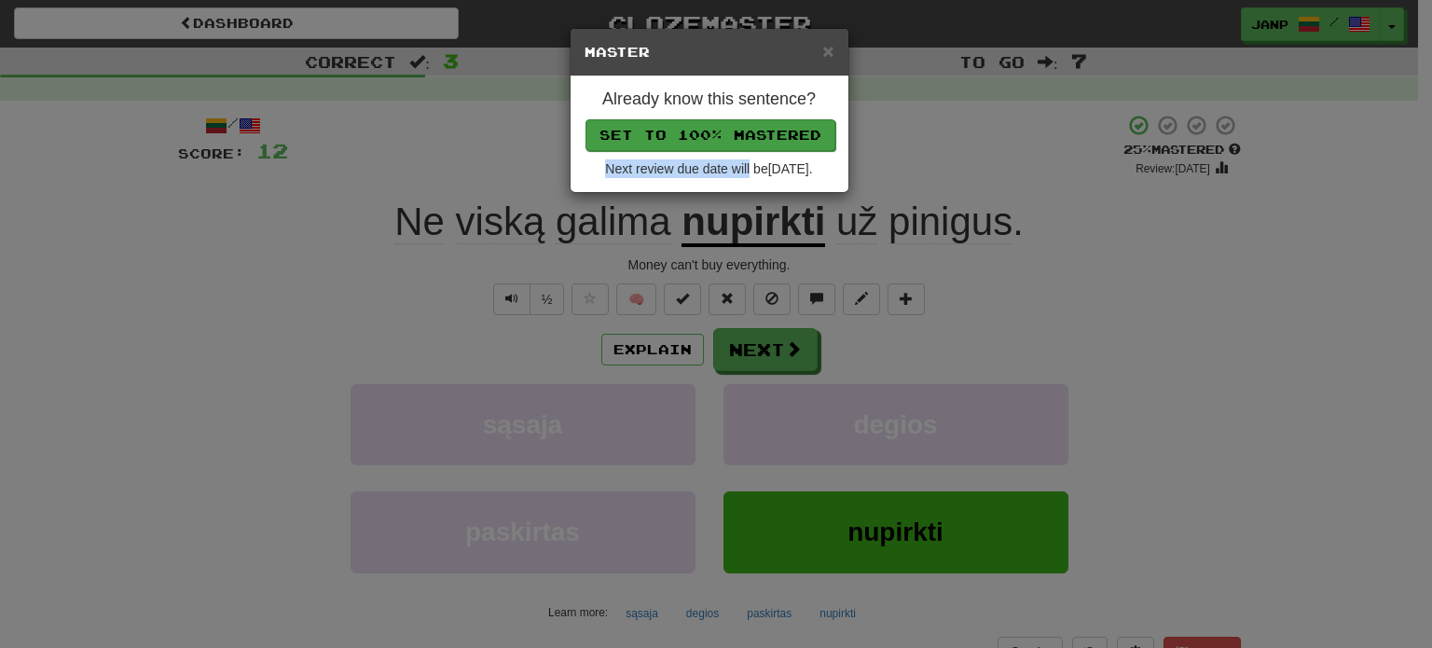
click at [738, 144] on div "Already know this sentence? Set to 100% Mastered Next review due date will be […" at bounding box center [709, 134] width 278 height 116
click at [739, 137] on button "Set to 100% Mastered" at bounding box center [710, 135] width 250 height 32
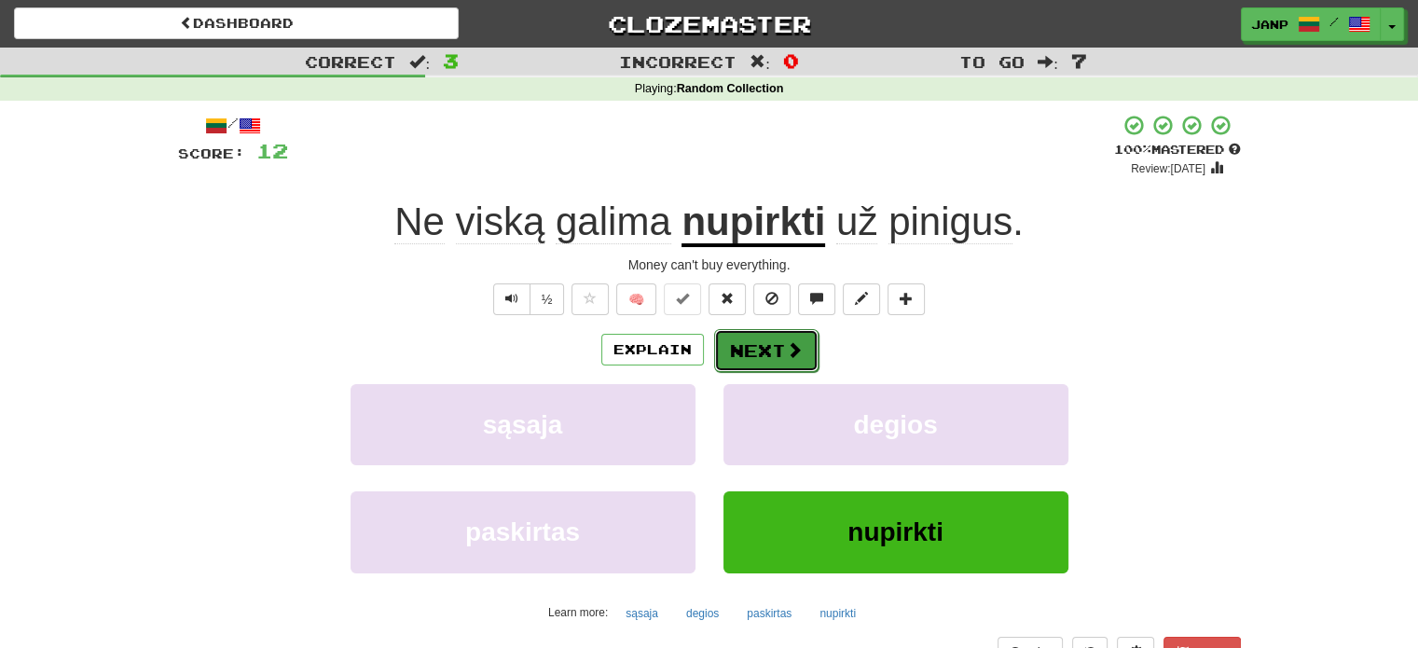
click at [794, 348] on span at bounding box center [794, 349] width 17 height 17
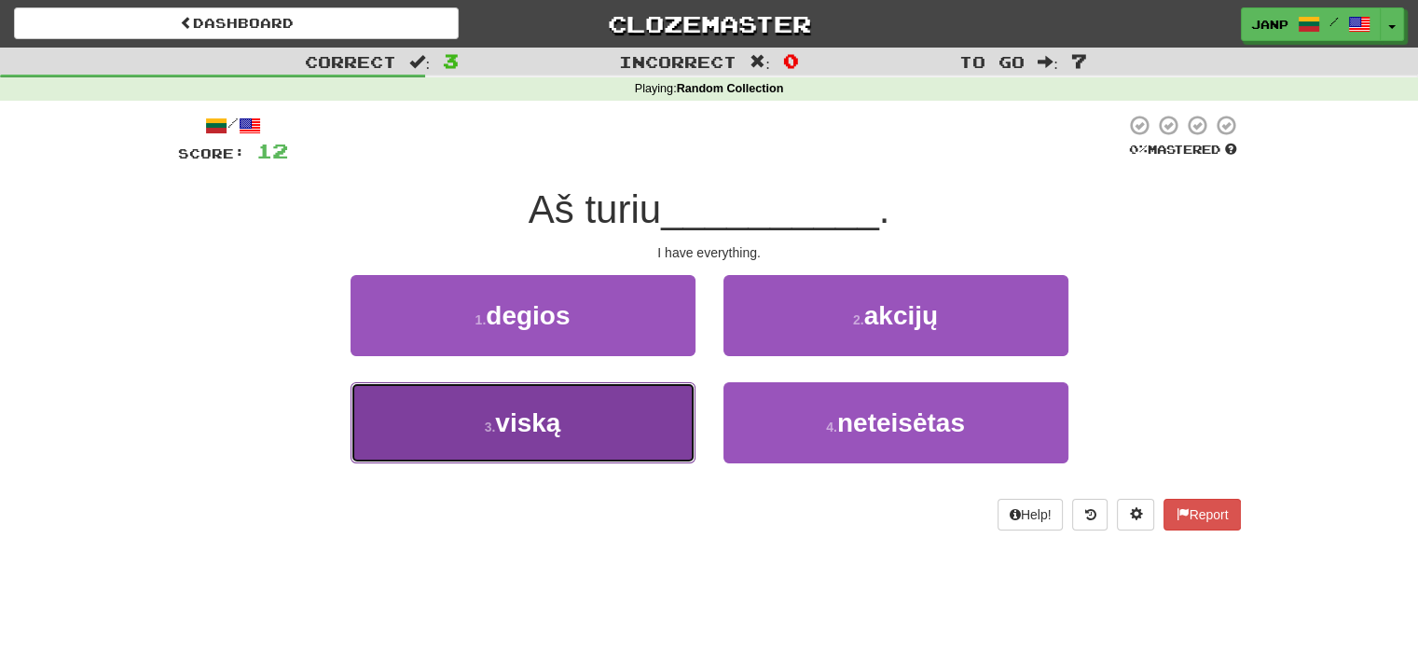
click at [640, 419] on button "3 . viską" at bounding box center [523, 422] width 345 height 81
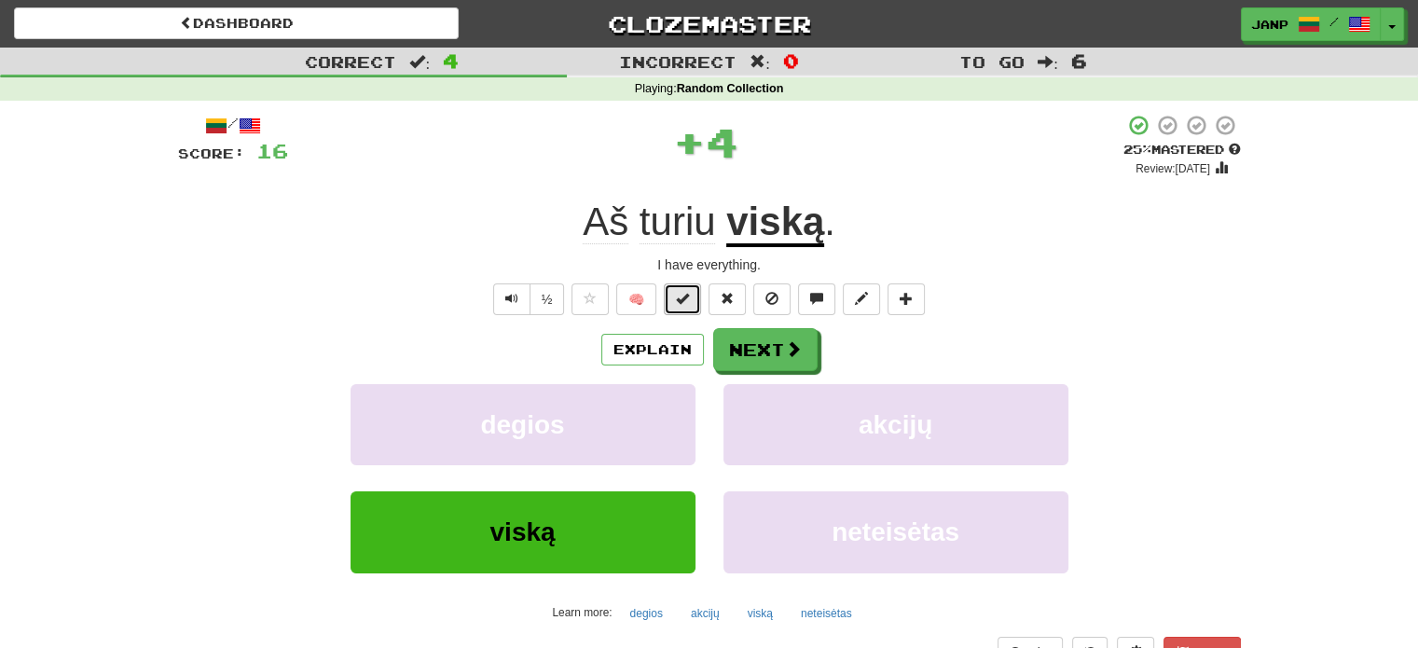
click at [696, 298] on button at bounding box center [682, 299] width 37 height 32
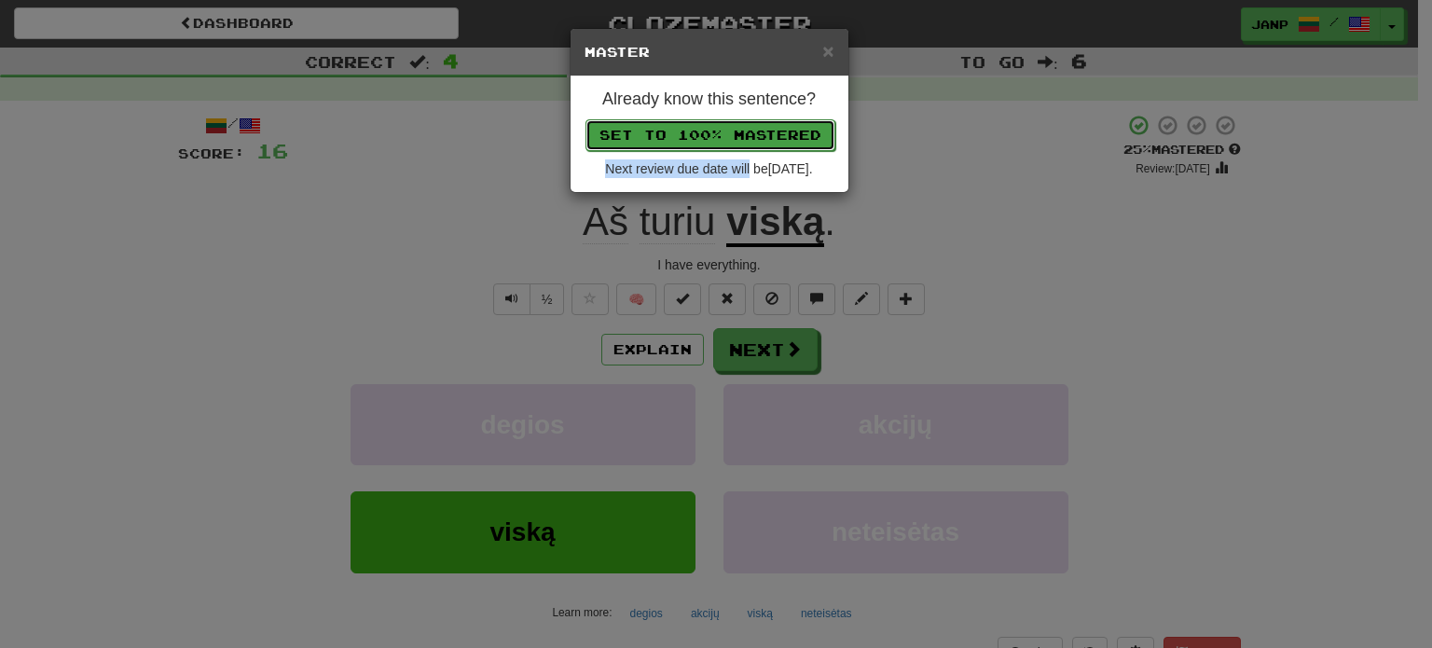
click at [729, 136] on button "Set to 100% Mastered" at bounding box center [710, 135] width 250 height 32
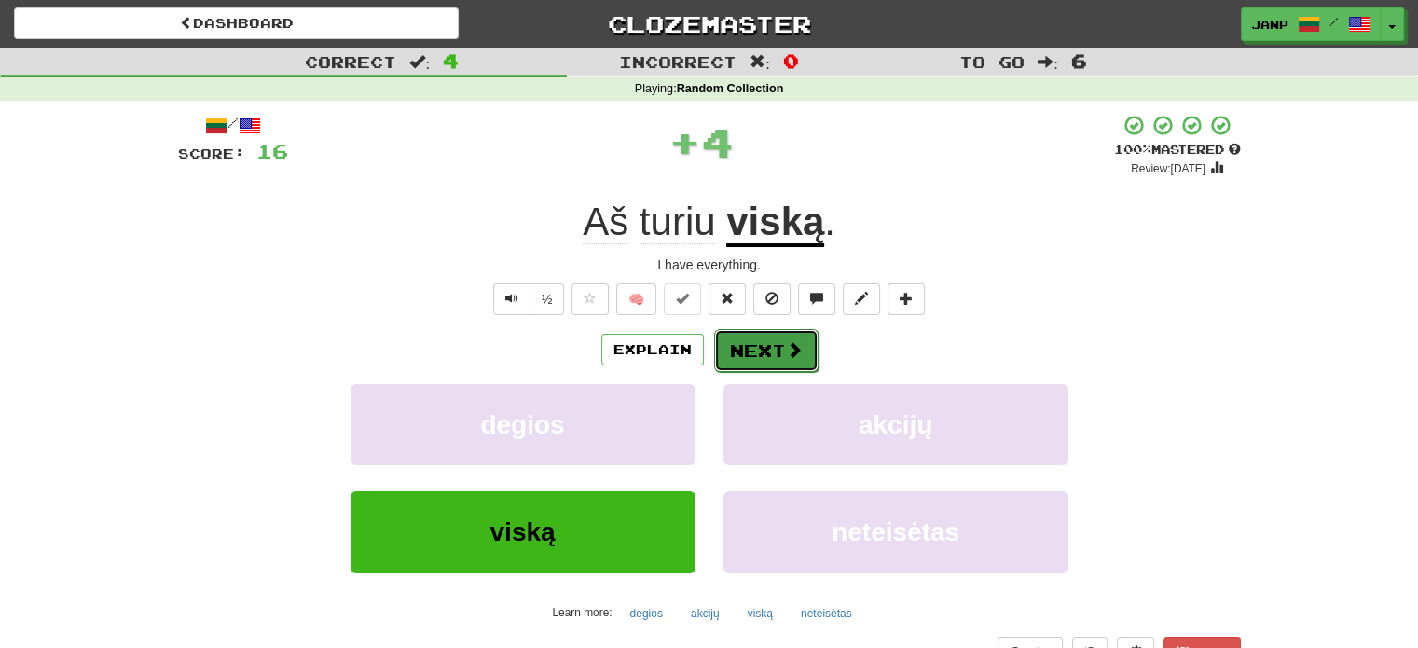
click at [799, 348] on span at bounding box center [794, 349] width 17 height 17
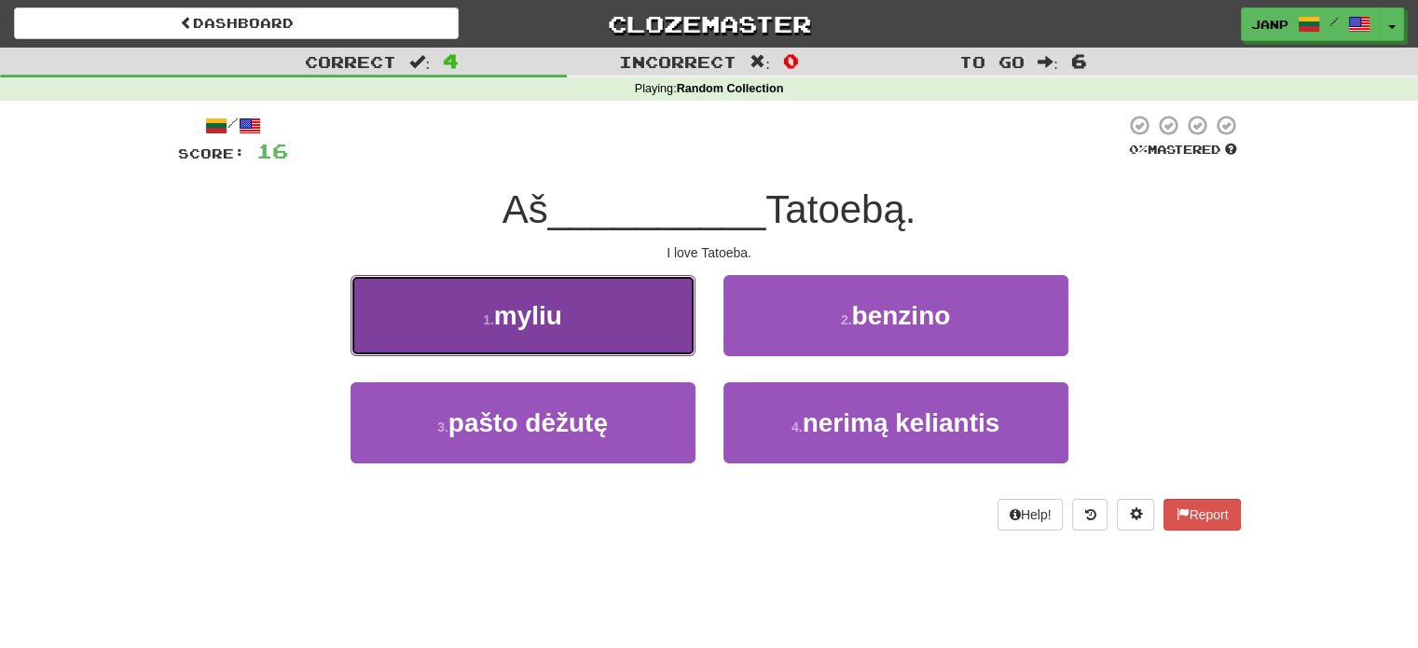
click at [669, 337] on button "1 . myliu" at bounding box center [523, 315] width 345 height 81
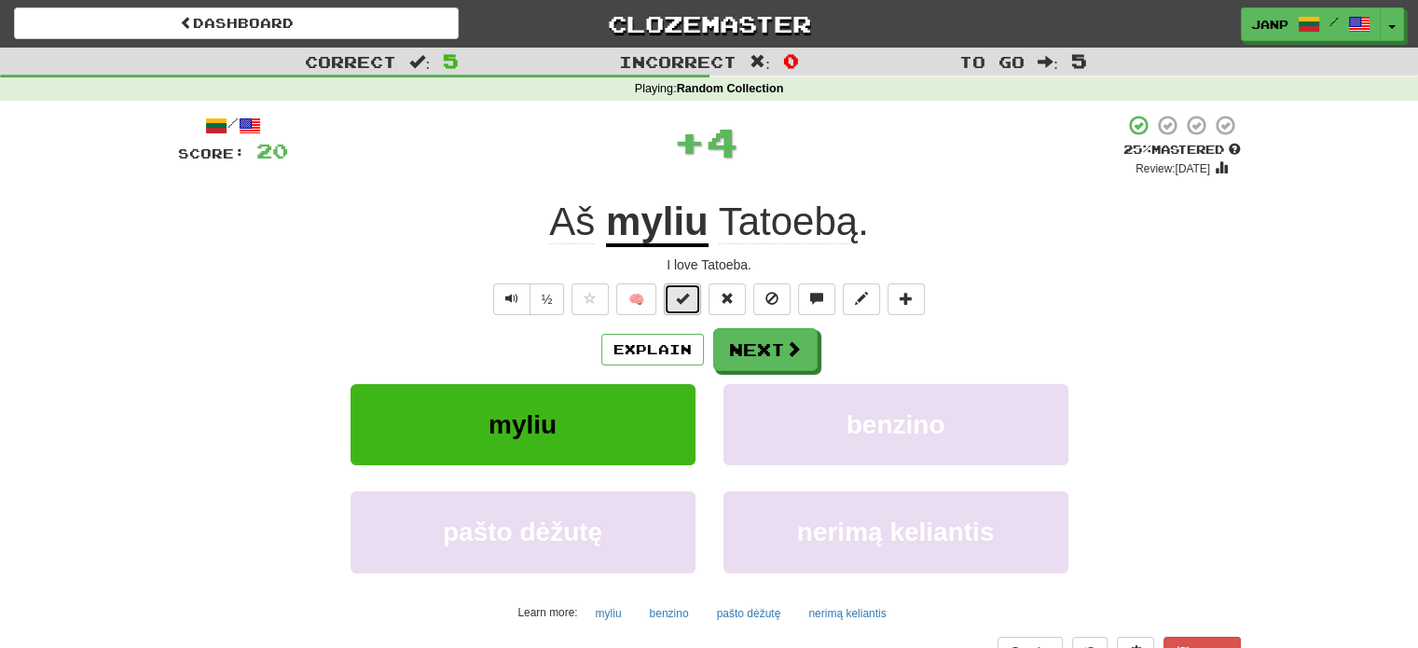
click at [682, 302] on span at bounding box center [682, 298] width 13 height 13
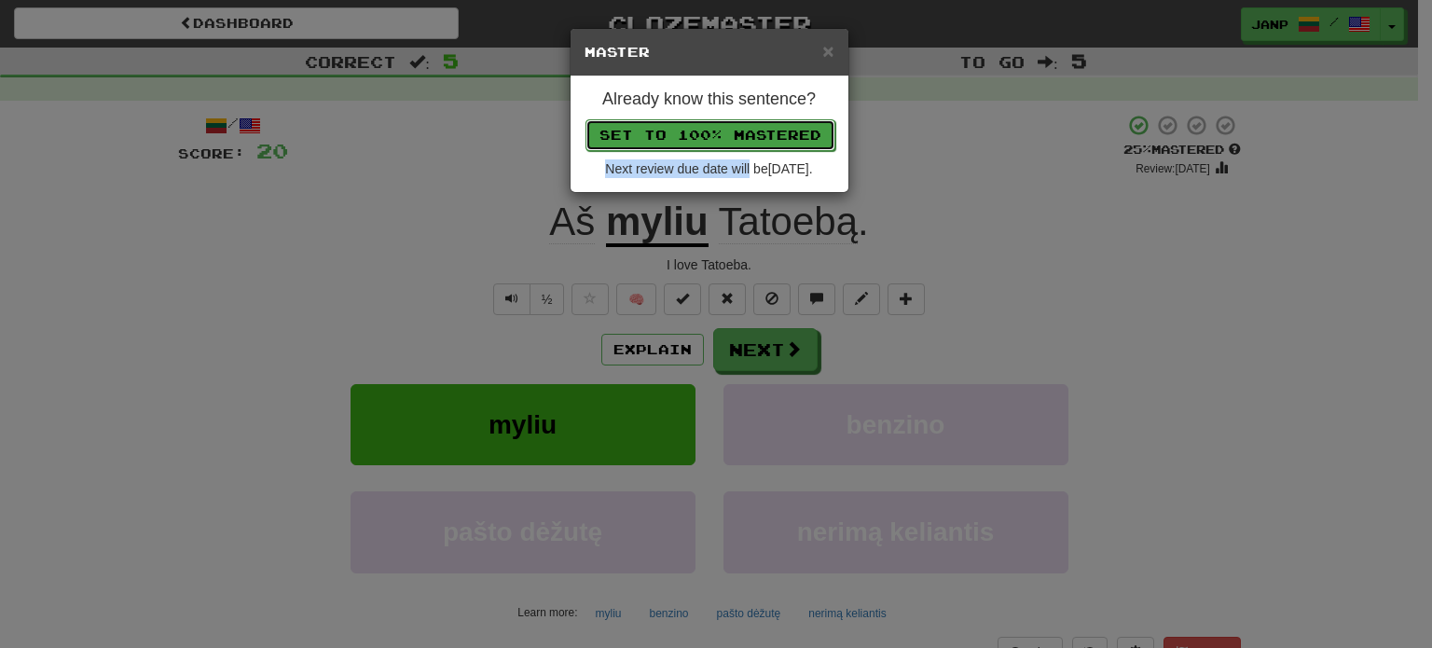
click at [737, 131] on button "Set to 100% Mastered" at bounding box center [710, 135] width 250 height 32
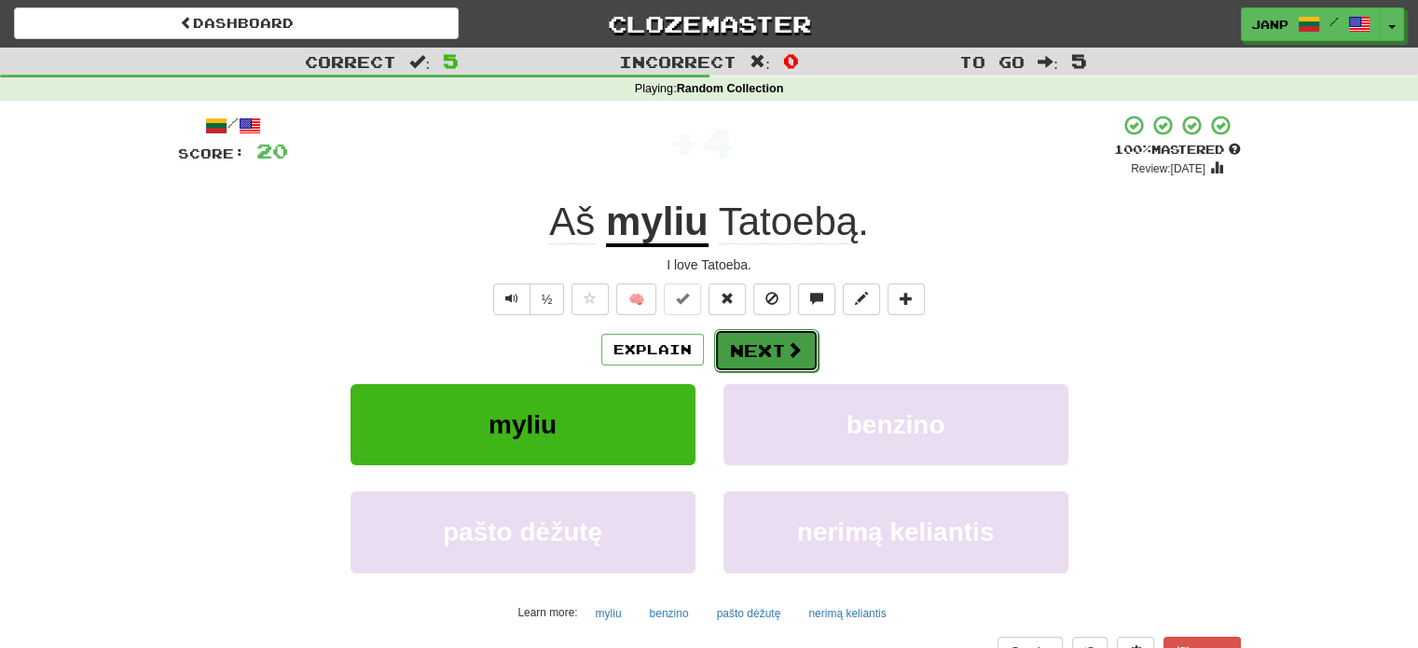
click at [792, 355] on span at bounding box center [794, 349] width 17 height 17
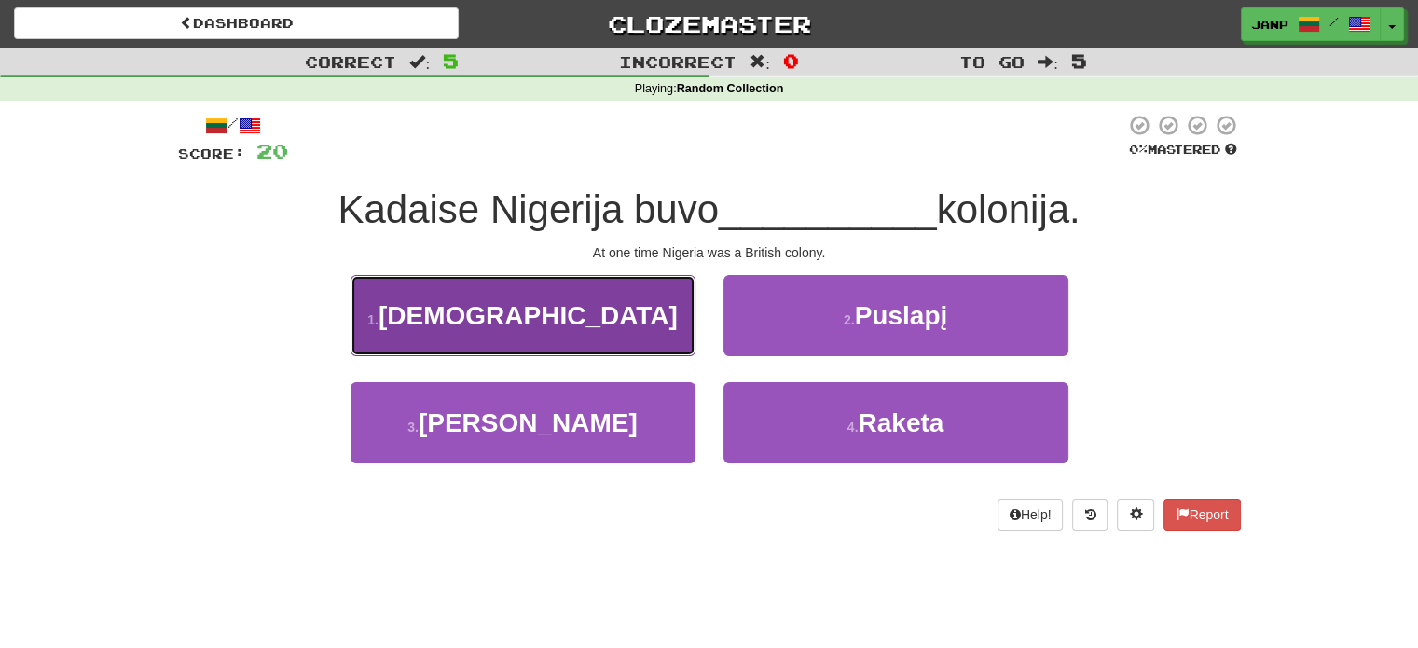
click at [656, 320] on button "1 . [DEMOGRAPHIC_DATA]" at bounding box center [523, 315] width 345 height 81
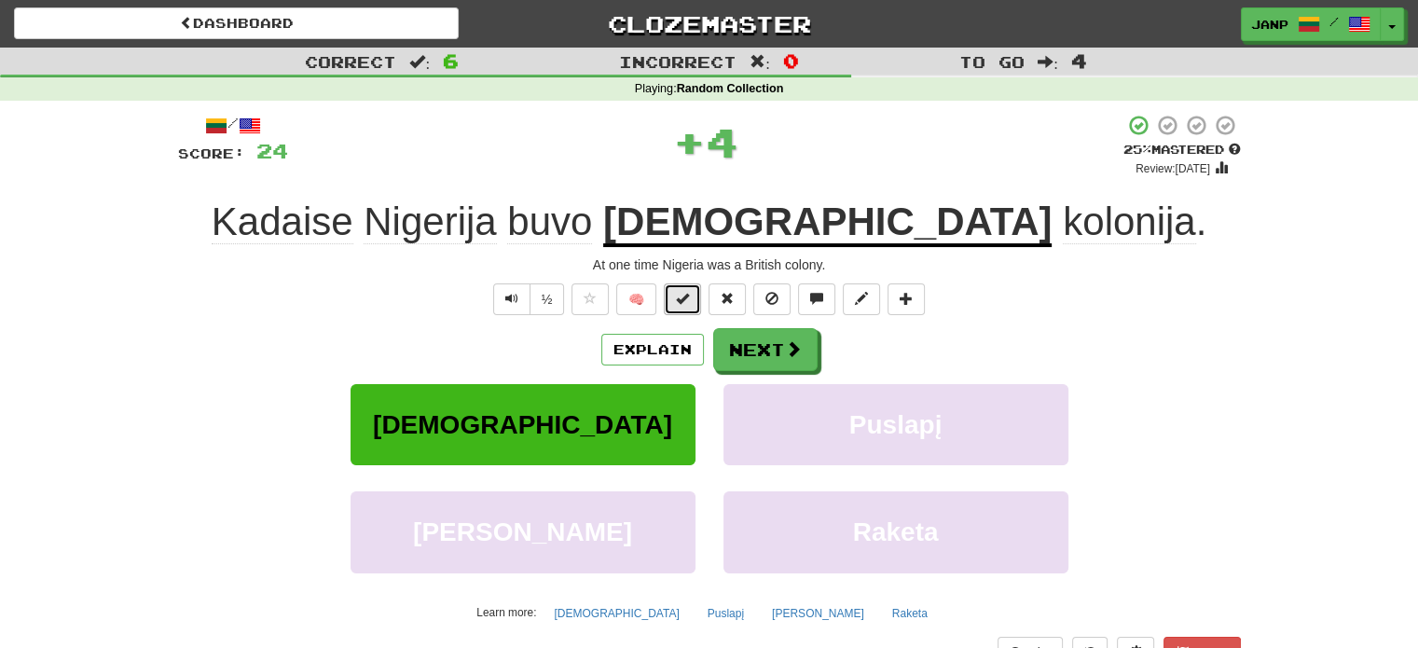
click at [692, 298] on button at bounding box center [682, 299] width 37 height 32
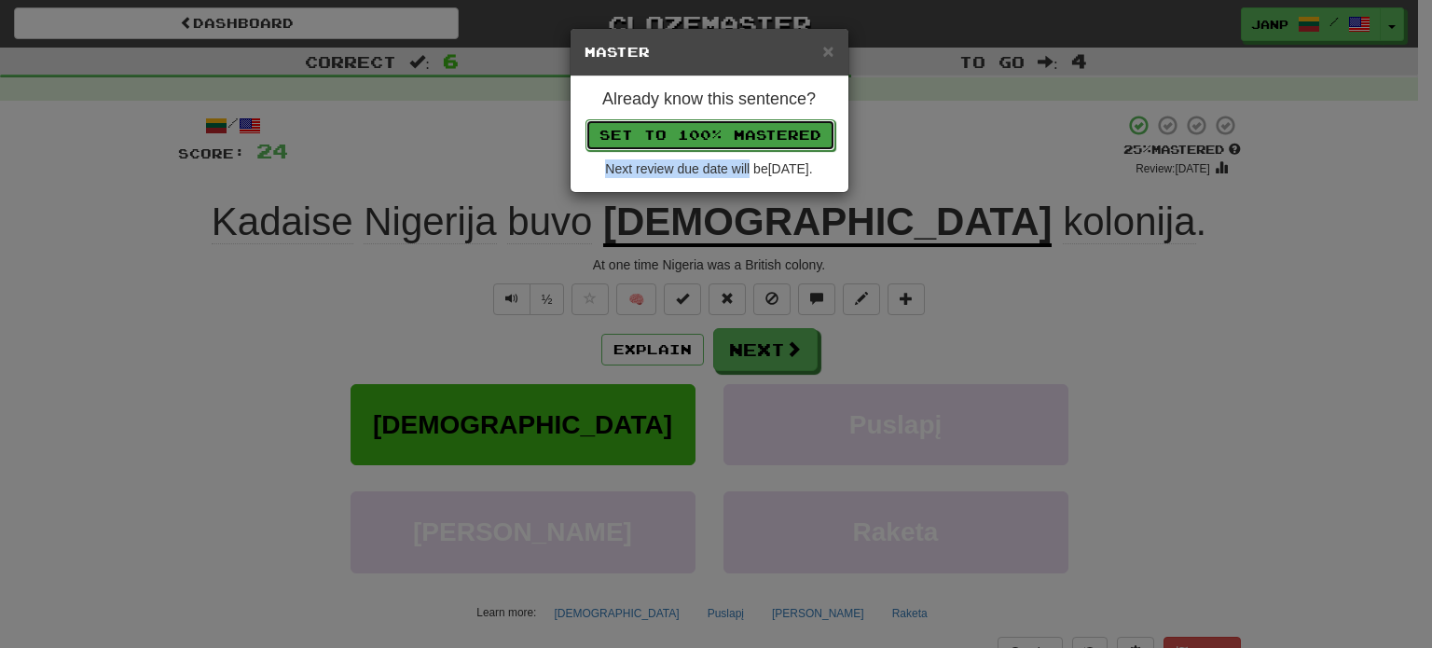
click at [735, 141] on button "Set to 100% Mastered" at bounding box center [710, 135] width 250 height 32
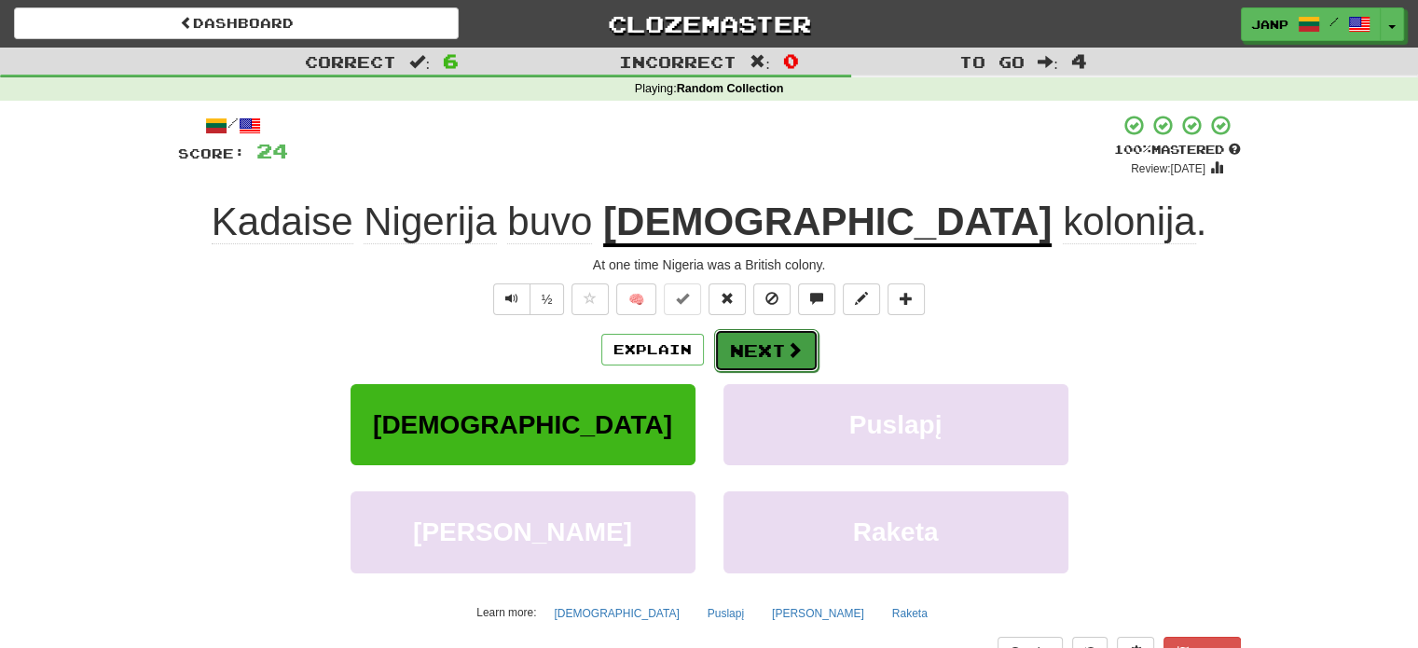
click at [757, 352] on button "Next" at bounding box center [766, 350] width 104 height 43
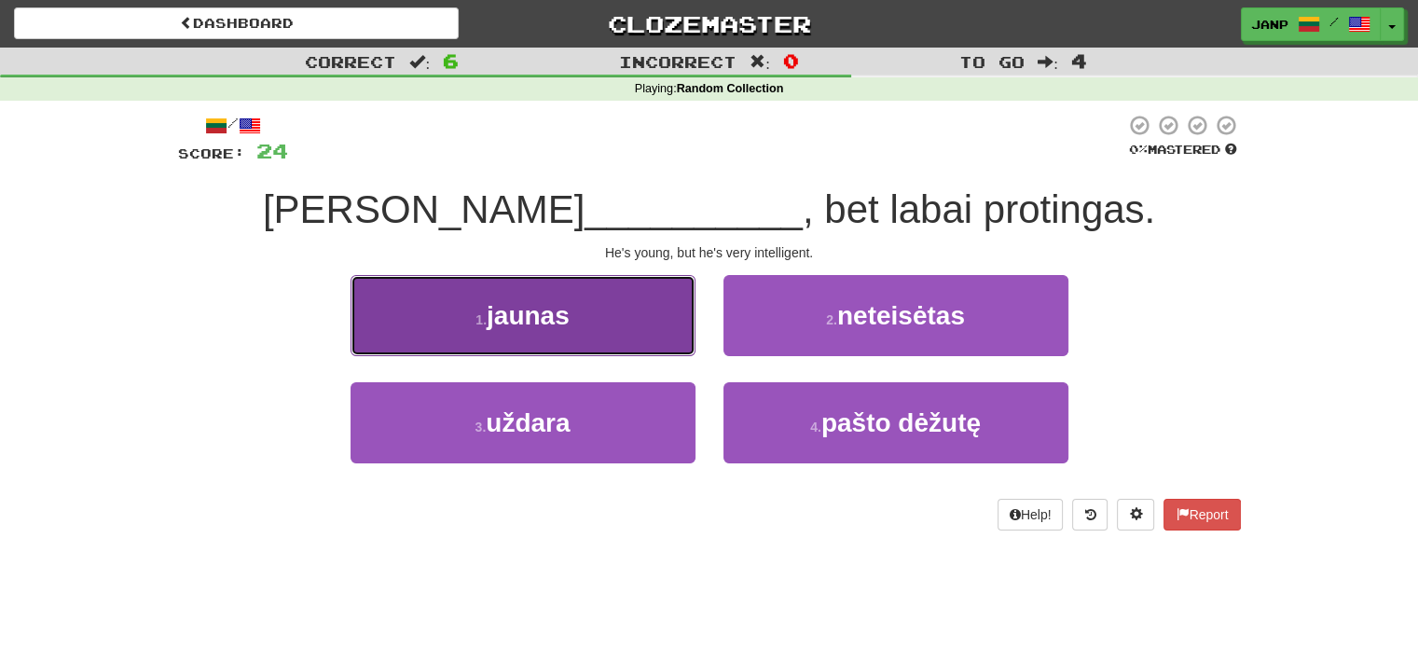
click at [604, 321] on button "1 . jaunas" at bounding box center [523, 315] width 345 height 81
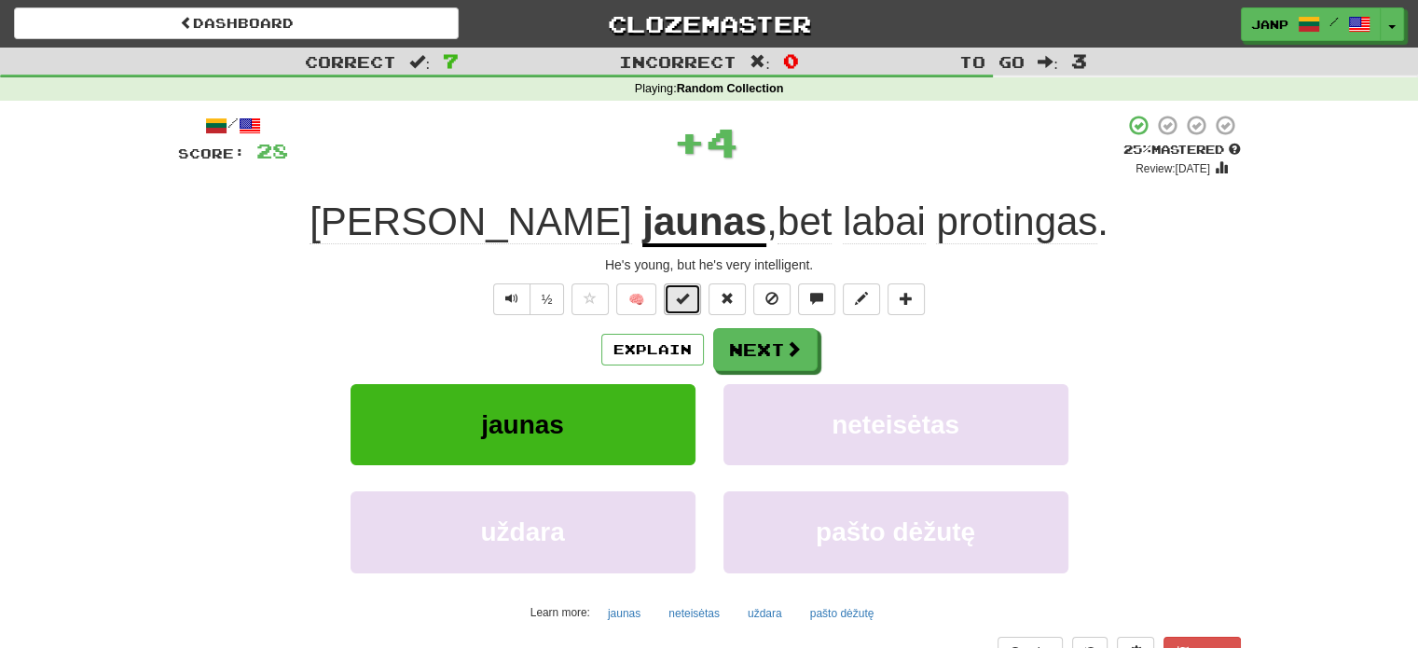
click at [682, 301] on span at bounding box center [682, 298] width 13 height 13
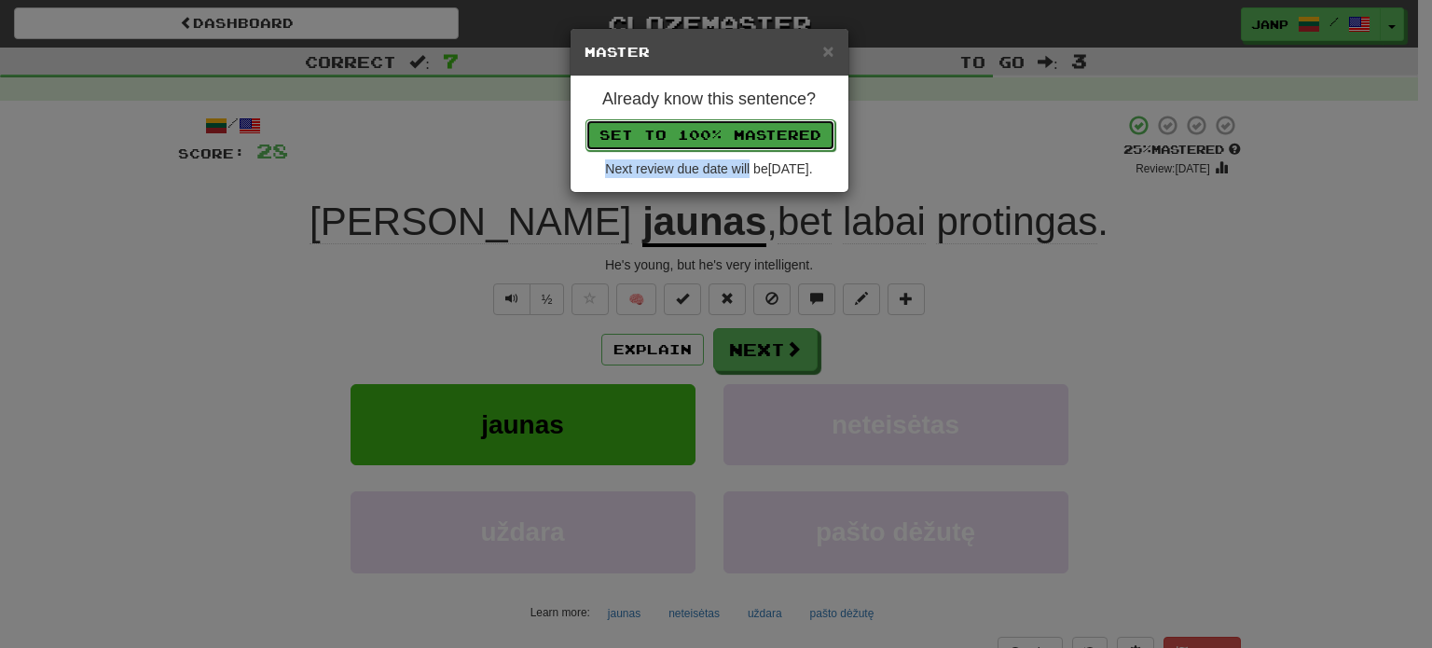
click at [734, 139] on button "Set to 100% Mastered" at bounding box center [710, 135] width 250 height 32
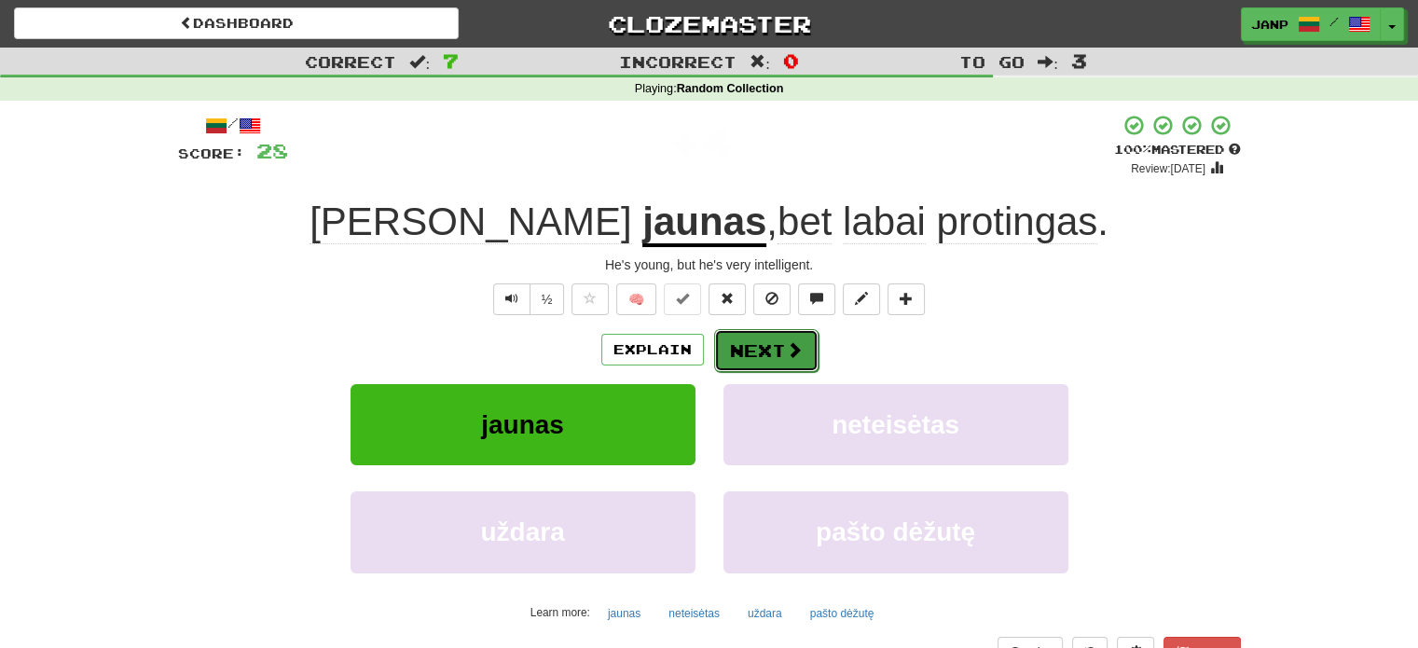
click at [768, 353] on button "Next" at bounding box center [766, 350] width 104 height 43
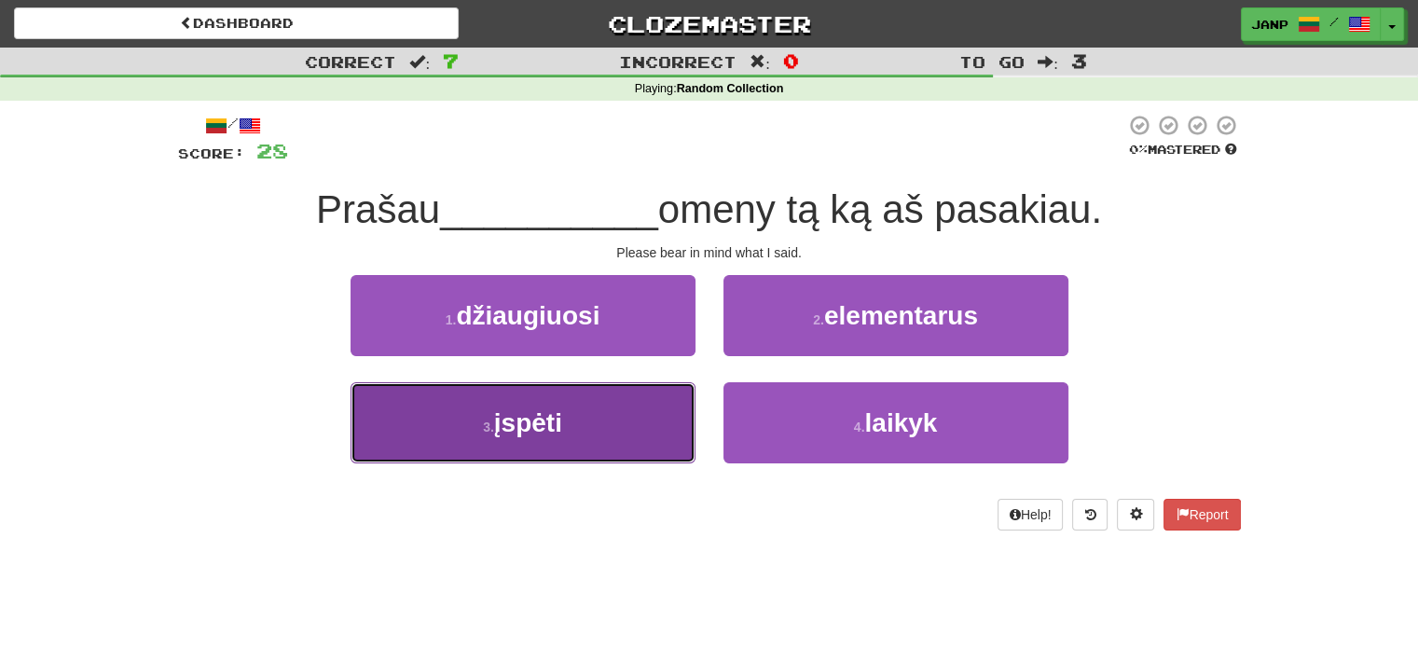
click at [655, 408] on button "3 . įspėti" at bounding box center [523, 422] width 345 height 81
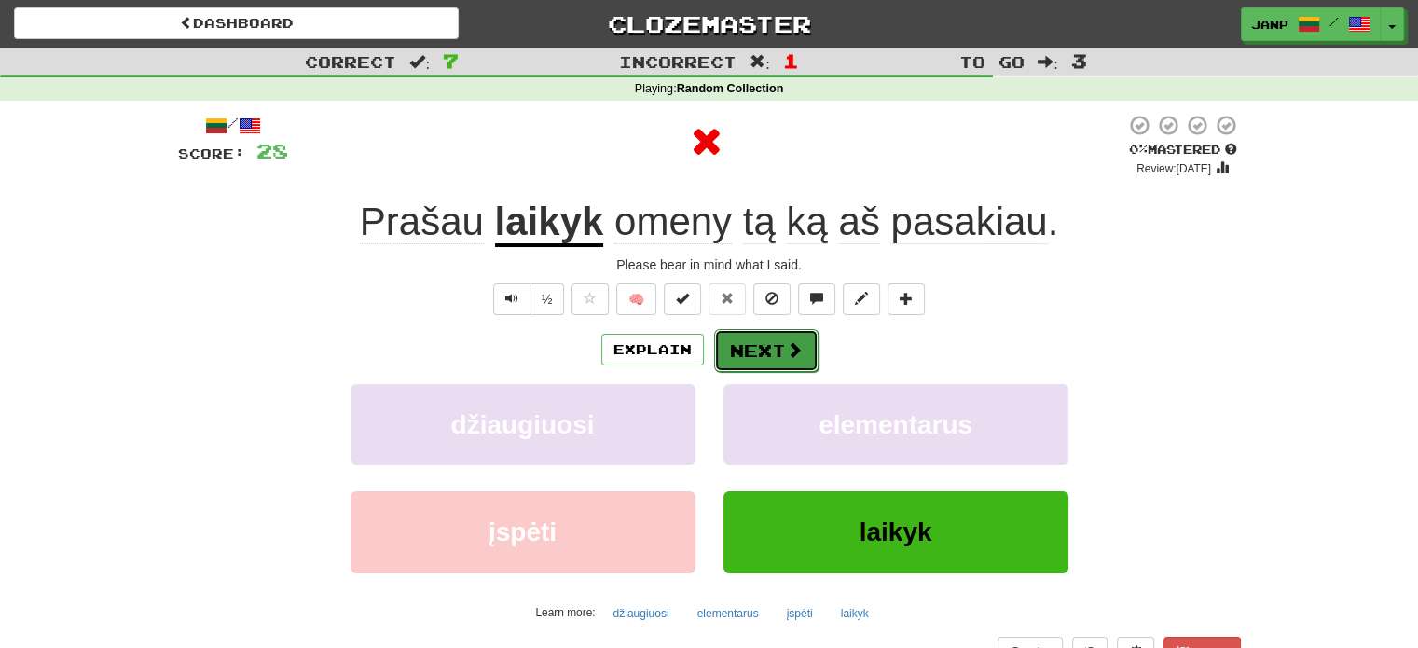
click at [765, 361] on button "Next" at bounding box center [766, 350] width 104 height 43
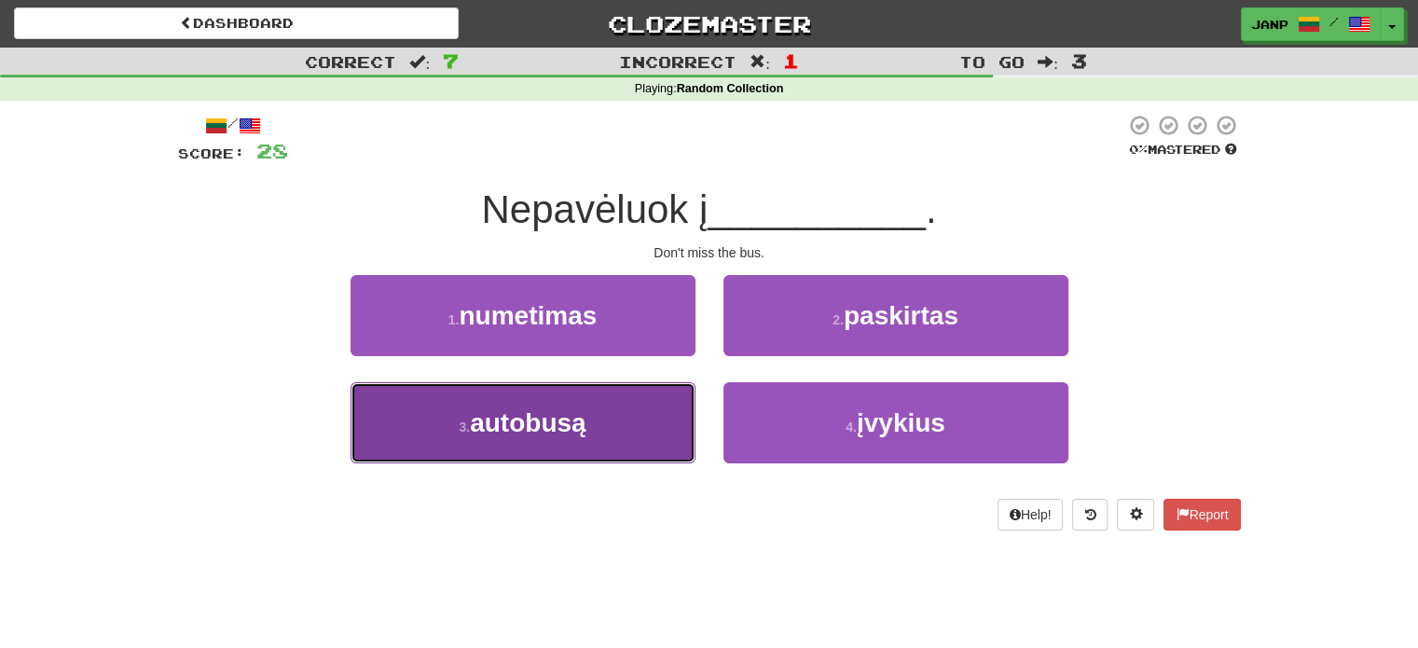
click at [639, 415] on button "3 . autobusą" at bounding box center [523, 422] width 345 height 81
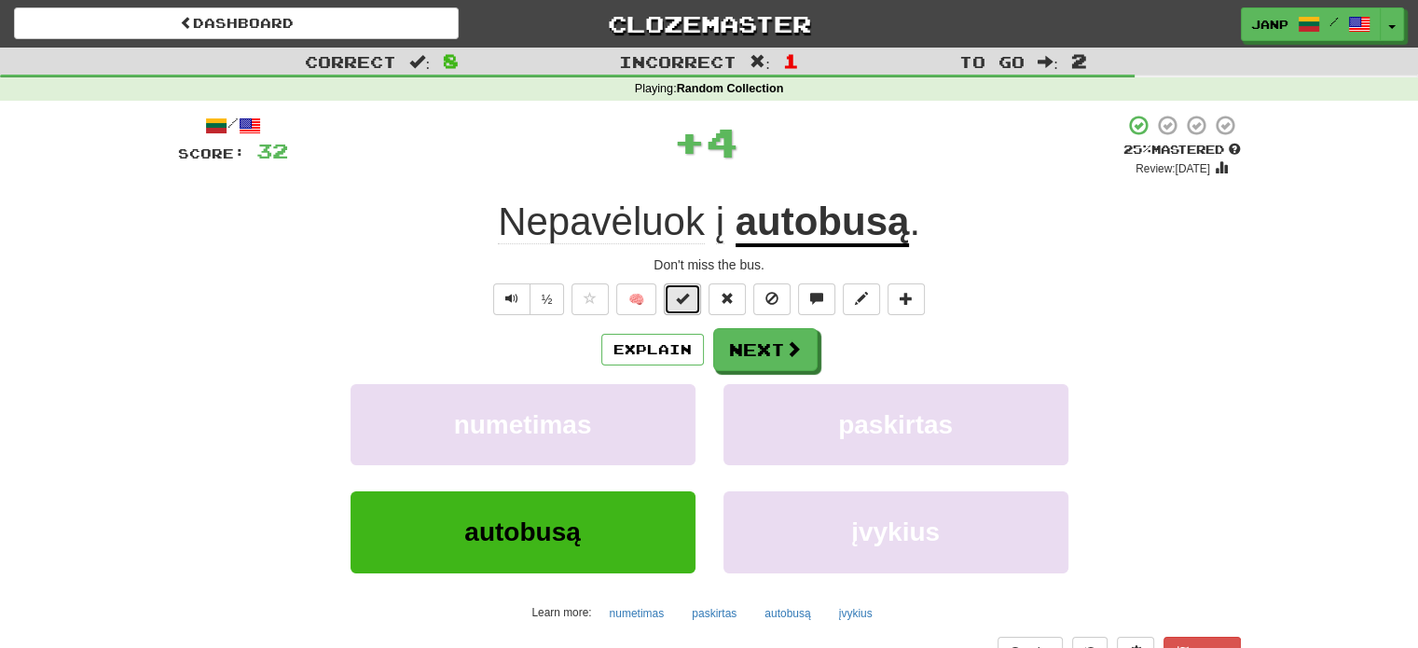
click at [683, 304] on span at bounding box center [682, 298] width 13 height 13
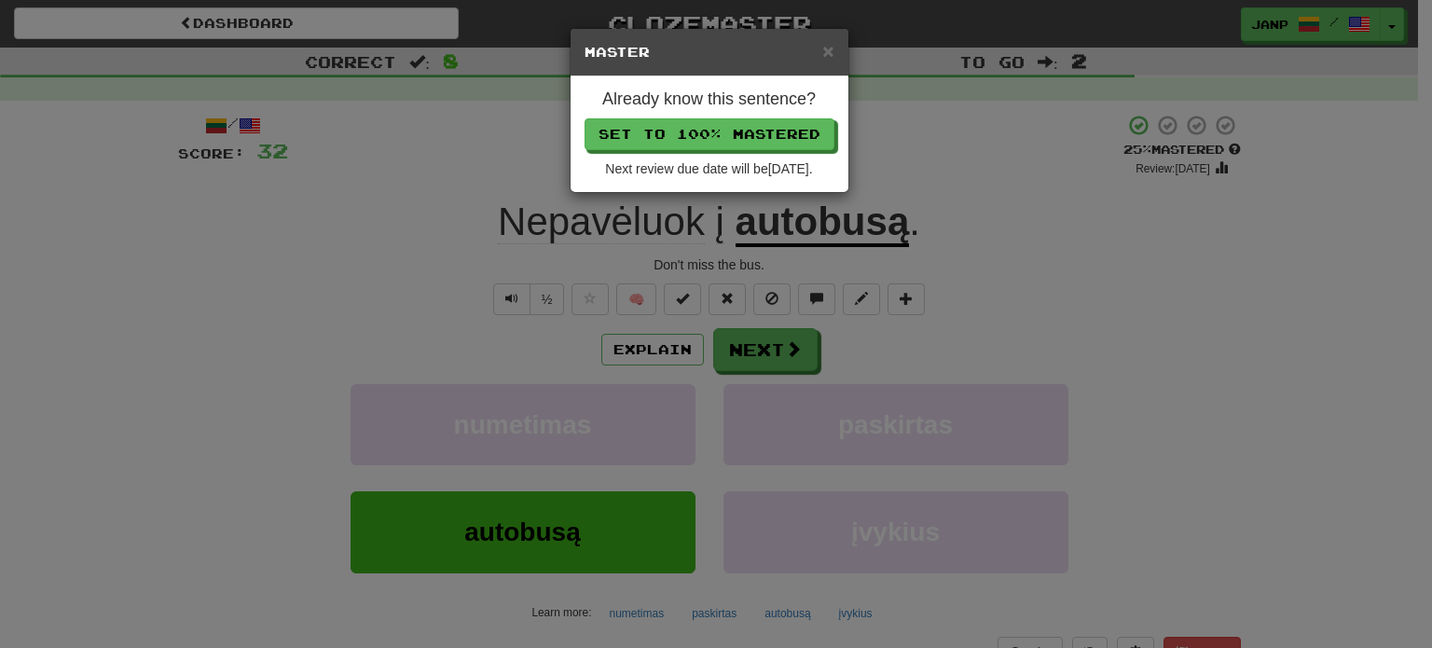
click at [1417, 310] on div "× Master Already know this sentence? Set to 100% Mastered Next review due date …" at bounding box center [716, 324] width 1432 height 648
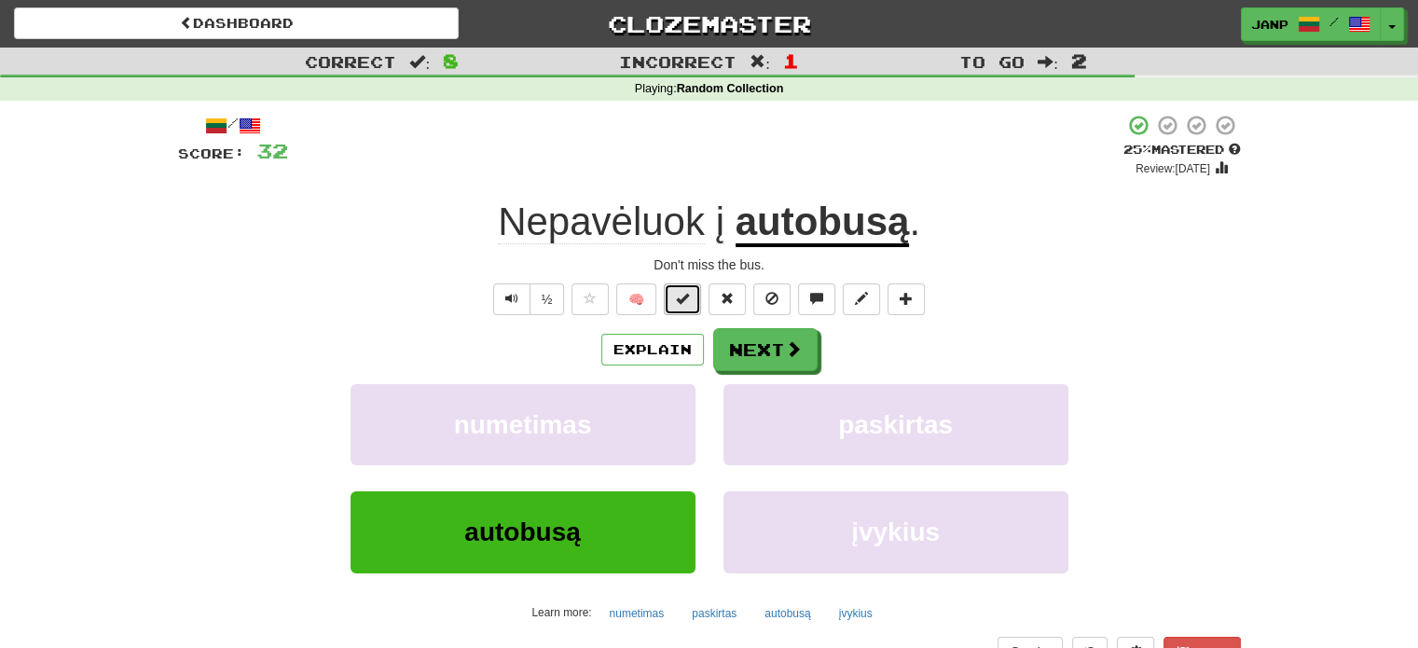
click at [695, 297] on button at bounding box center [682, 299] width 37 height 32
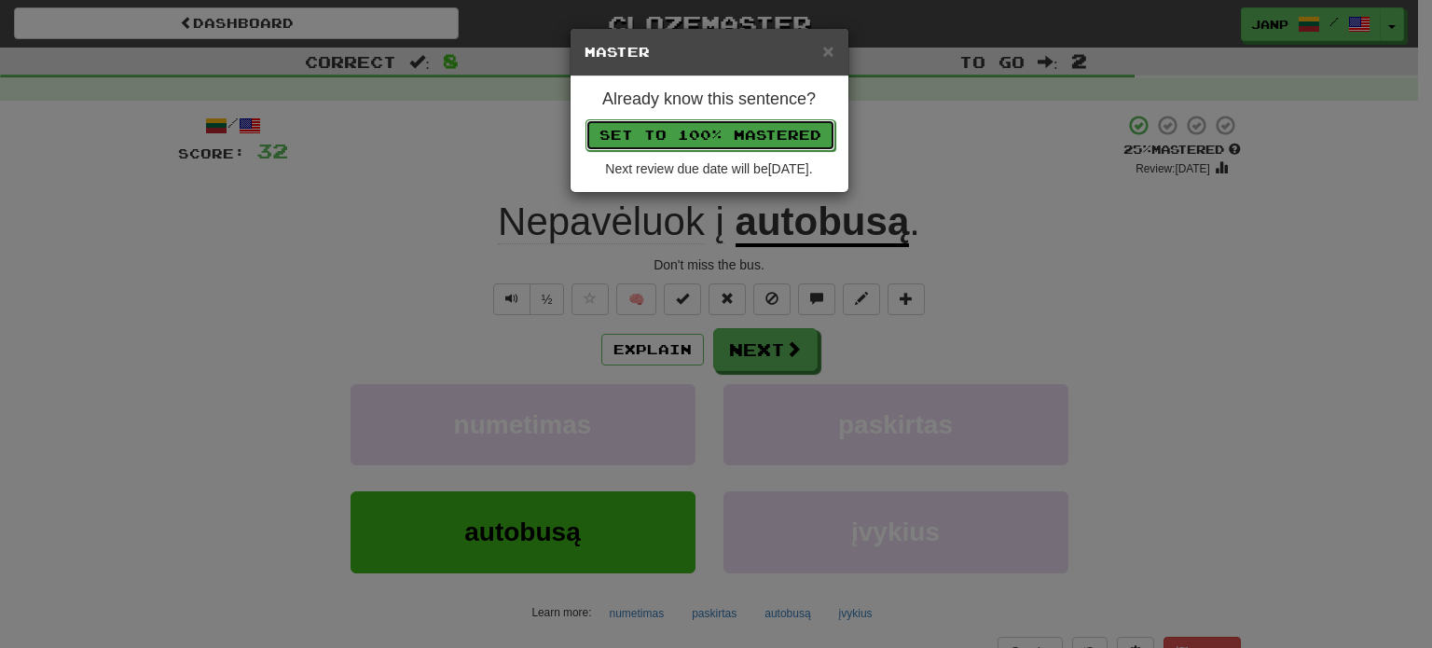
click at [714, 134] on button "Set to 100% Mastered" at bounding box center [710, 135] width 250 height 32
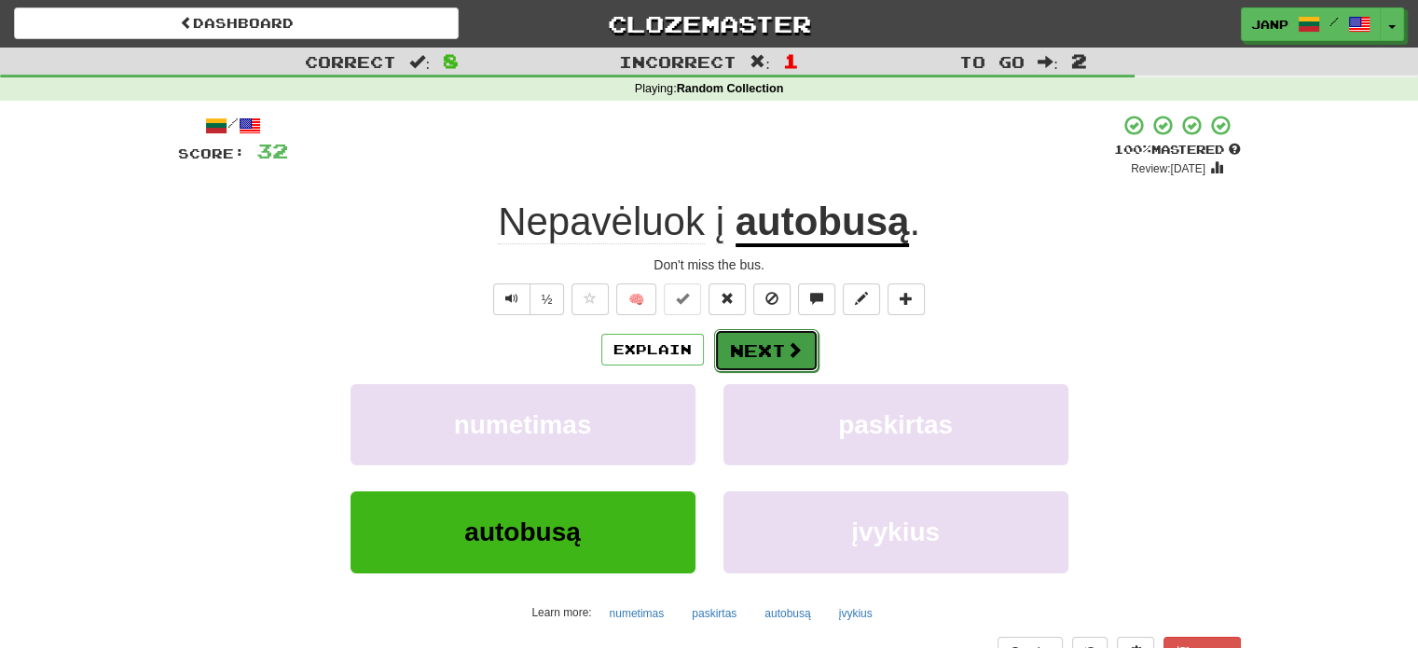
click at [780, 343] on button "Next" at bounding box center [766, 350] width 104 height 43
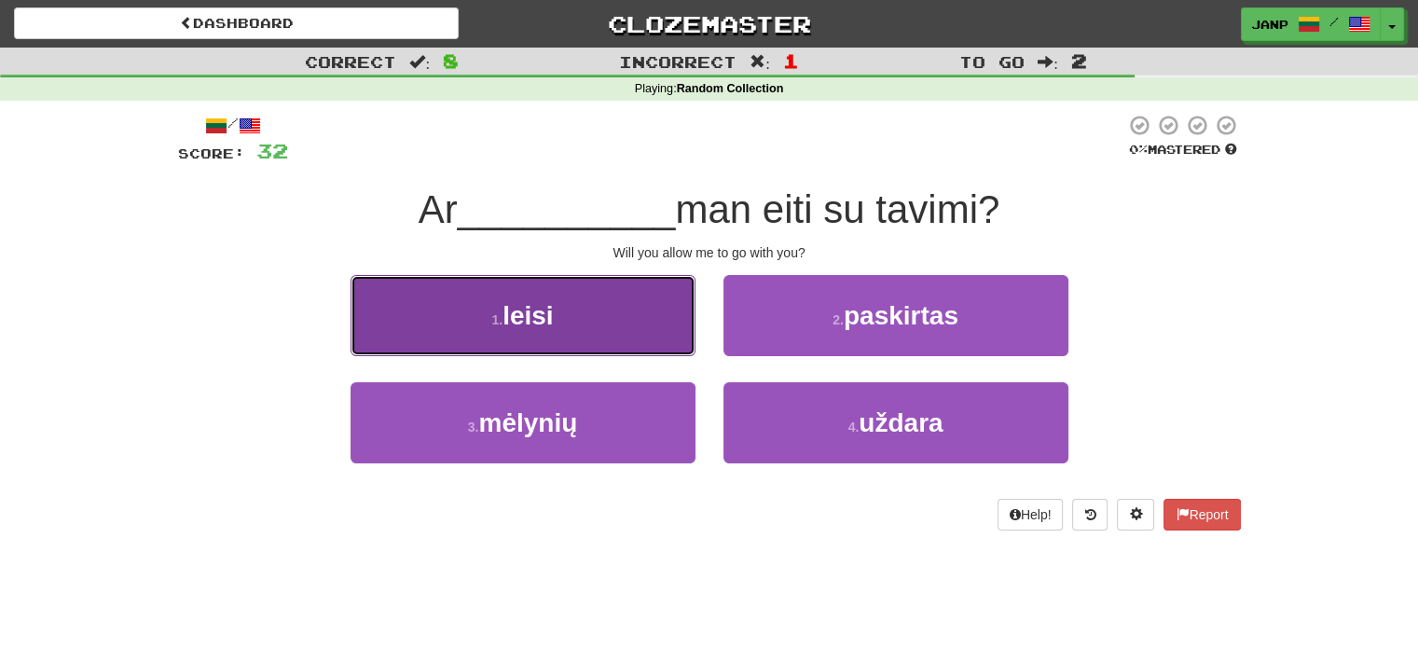
click at [639, 343] on button "1 . leisi" at bounding box center [523, 315] width 345 height 81
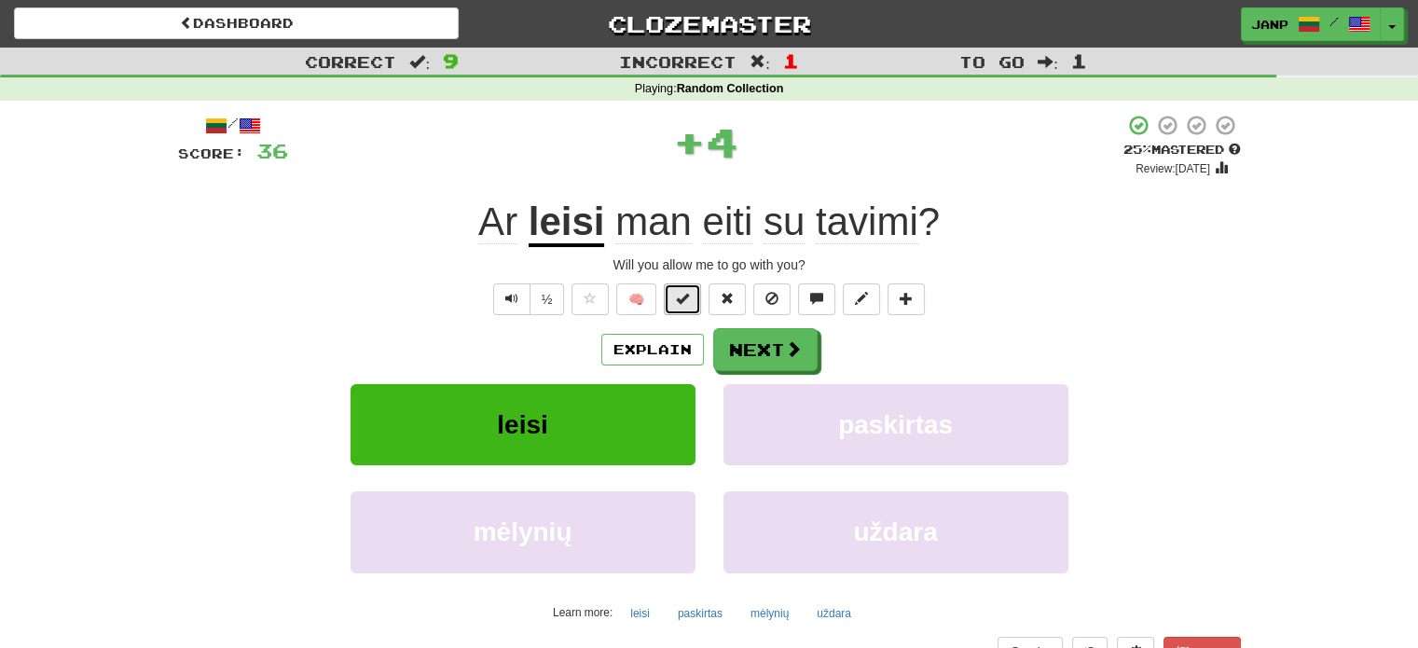
click at [679, 295] on span at bounding box center [682, 298] width 13 height 13
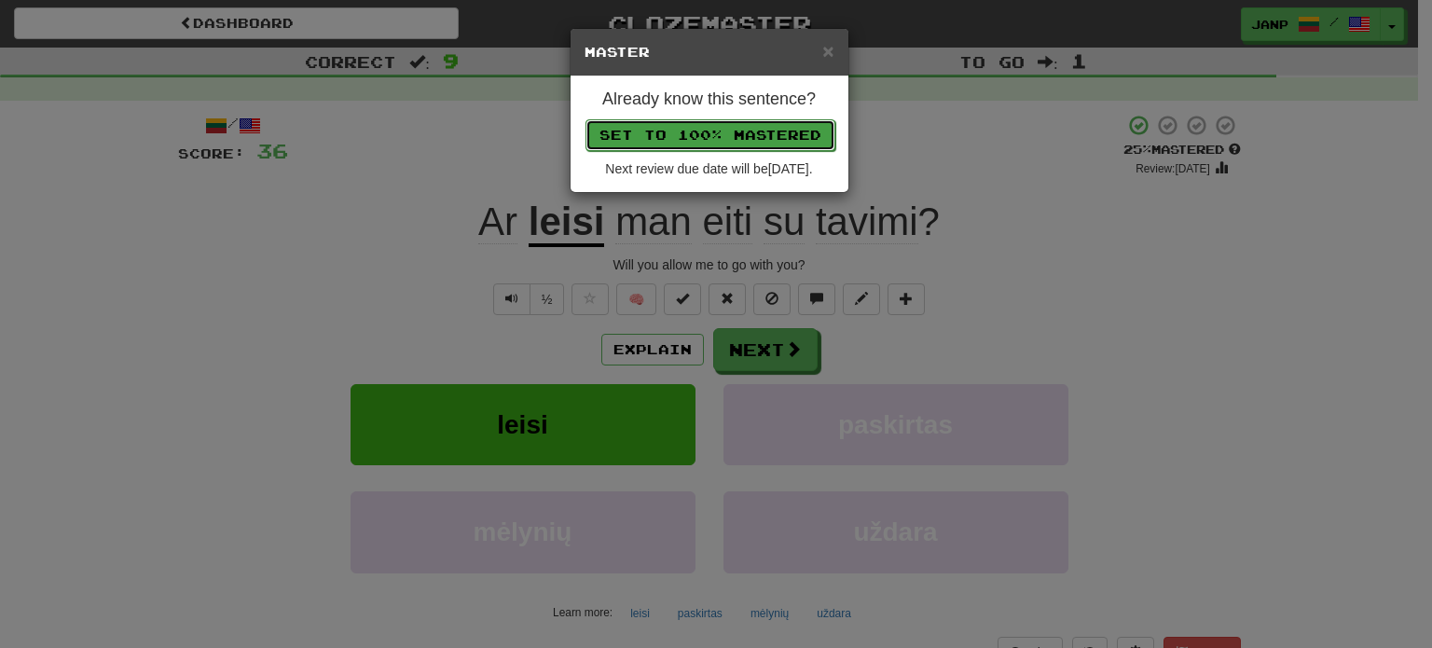
click at [741, 133] on button "Set to 100% Mastered" at bounding box center [710, 135] width 250 height 32
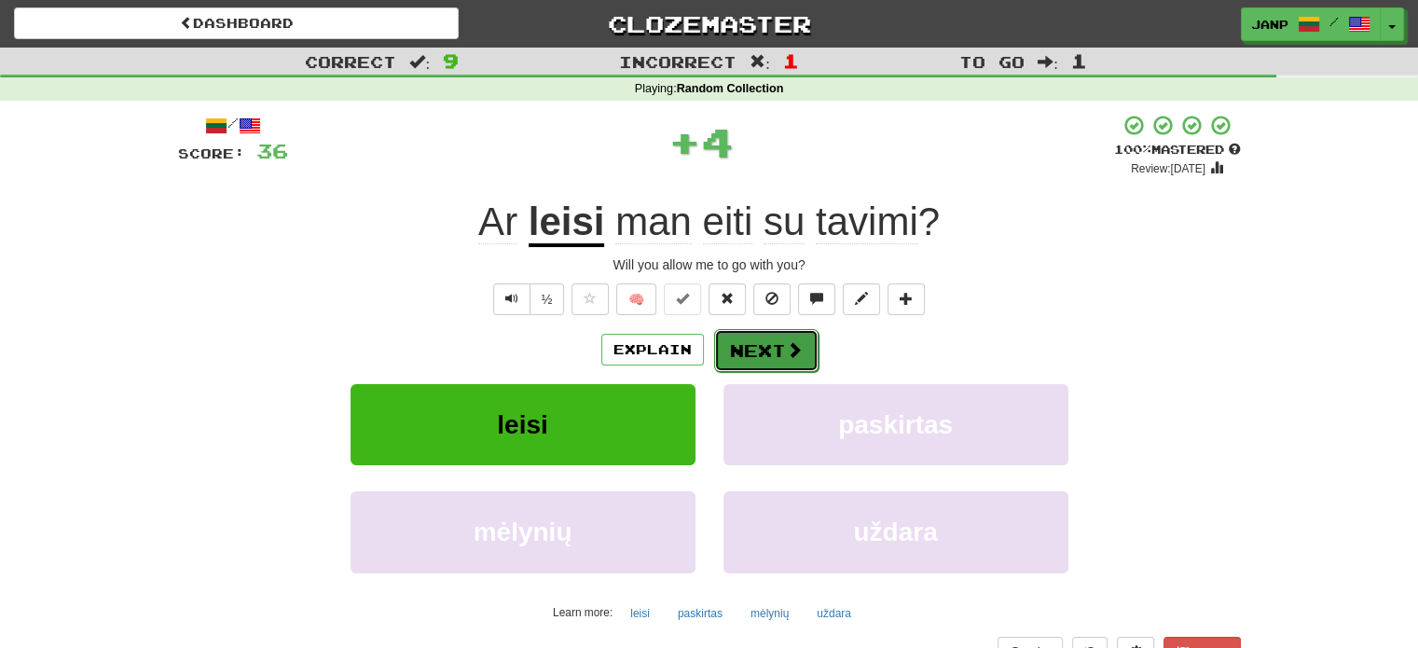
click at [773, 358] on button "Next" at bounding box center [766, 350] width 104 height 43
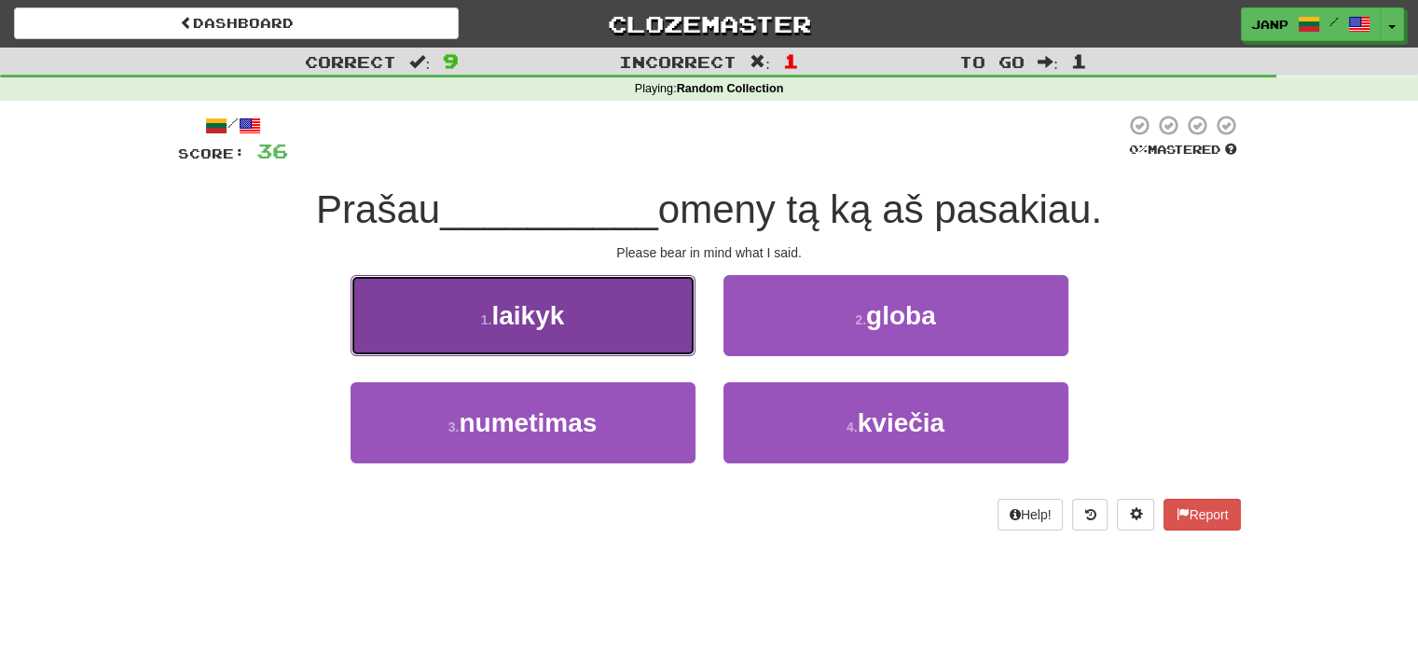
click at [656, 335] on button "1 . laikyk" at bounding box center [523, 315] width 345 height 81
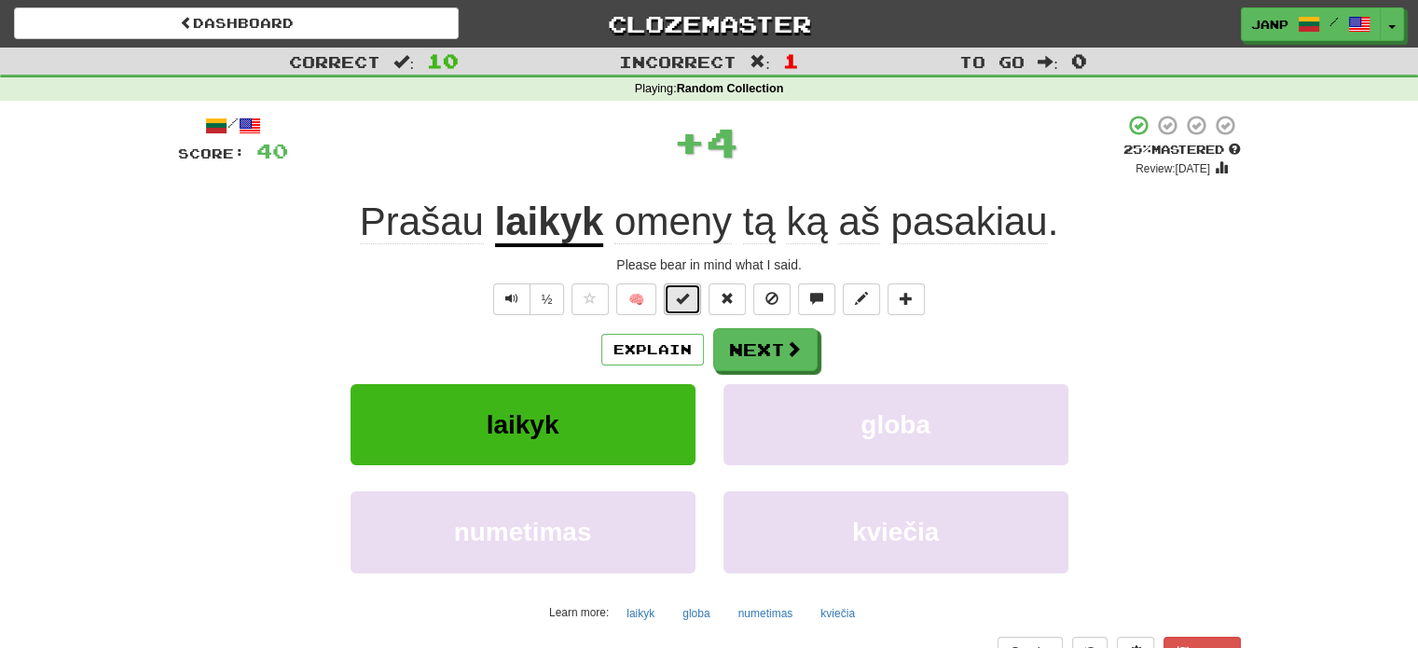
click at [687, 293] on span at bounding box center [682, 298] width 13 height 13
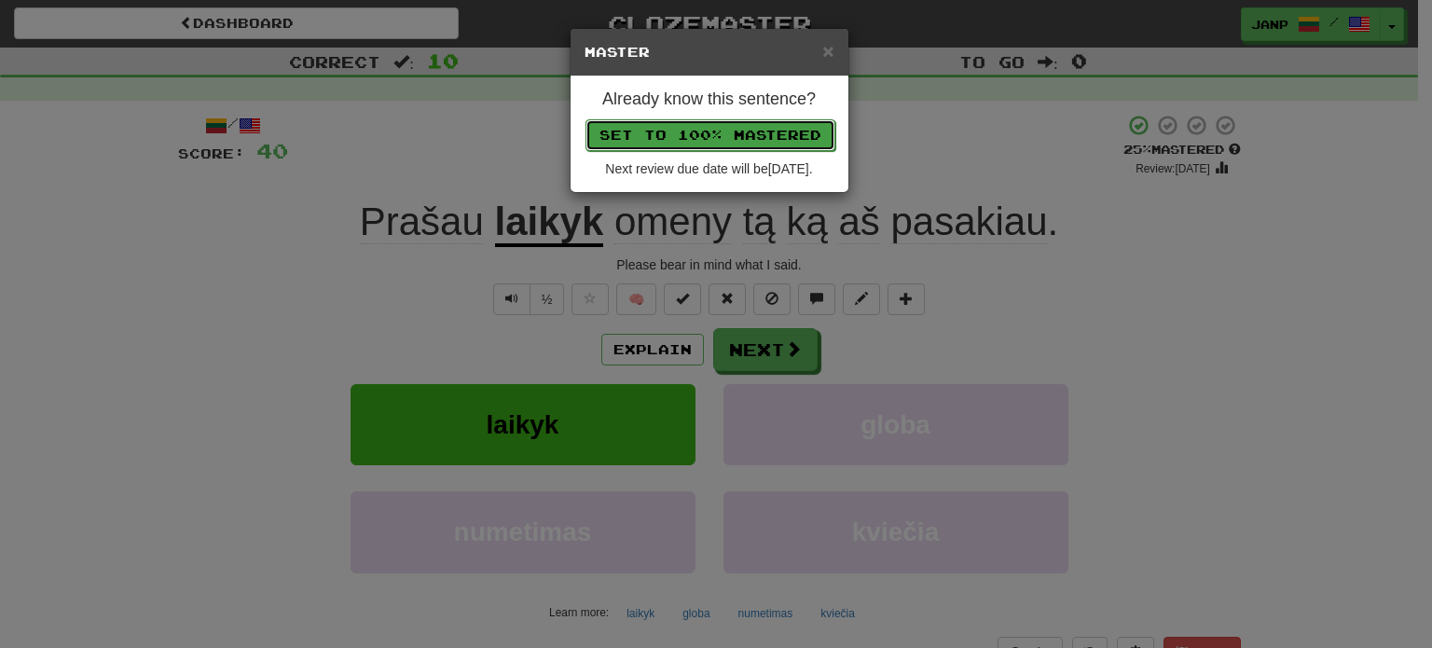
click at [731, 141] on button "Set to 100% Mastered" at bounding box center [710, 135] width 250 height 32
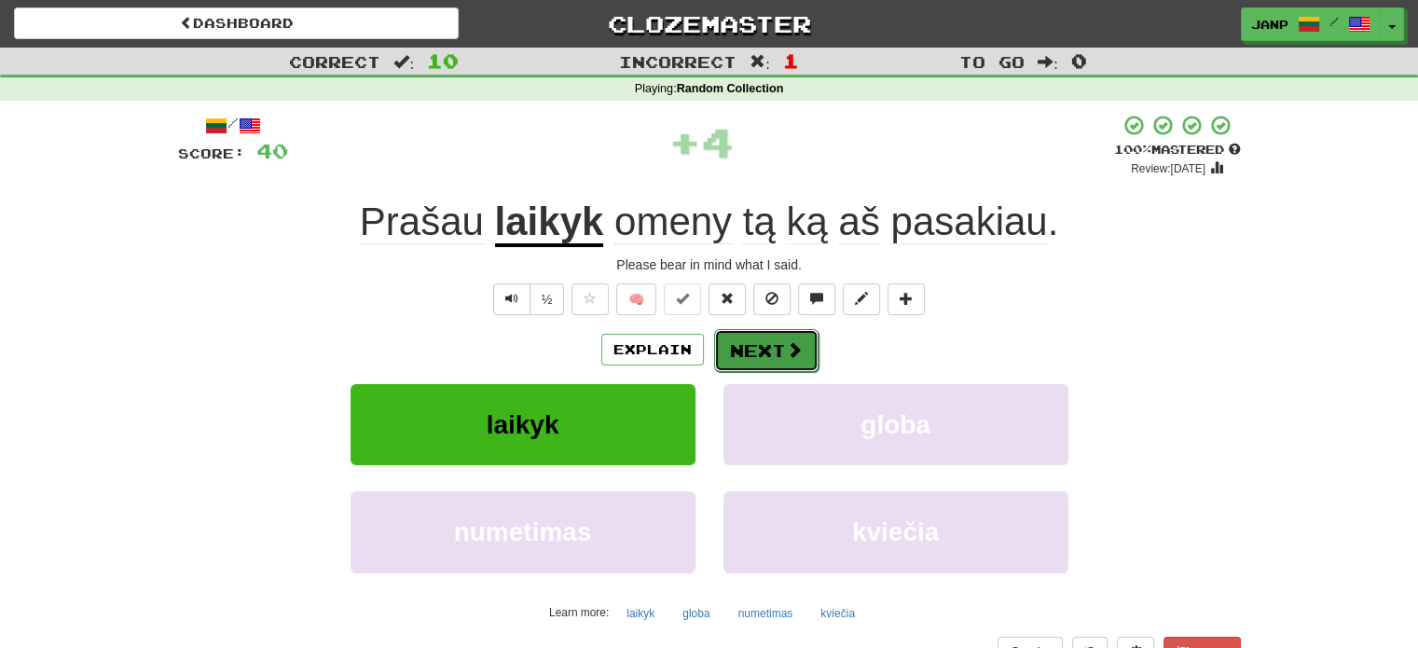
click at [757, 344] on button "Next" at bounding box center [766, 350] width 104 height 43
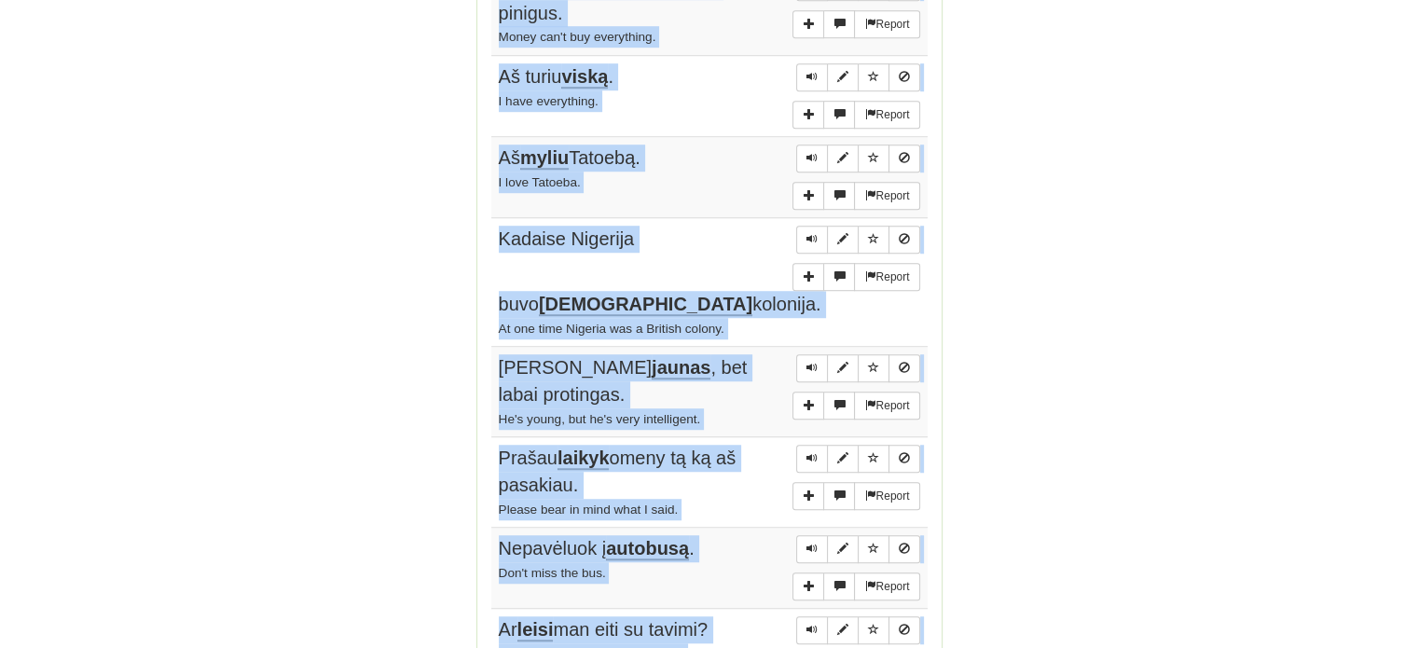
scroll to position [1305, 0]
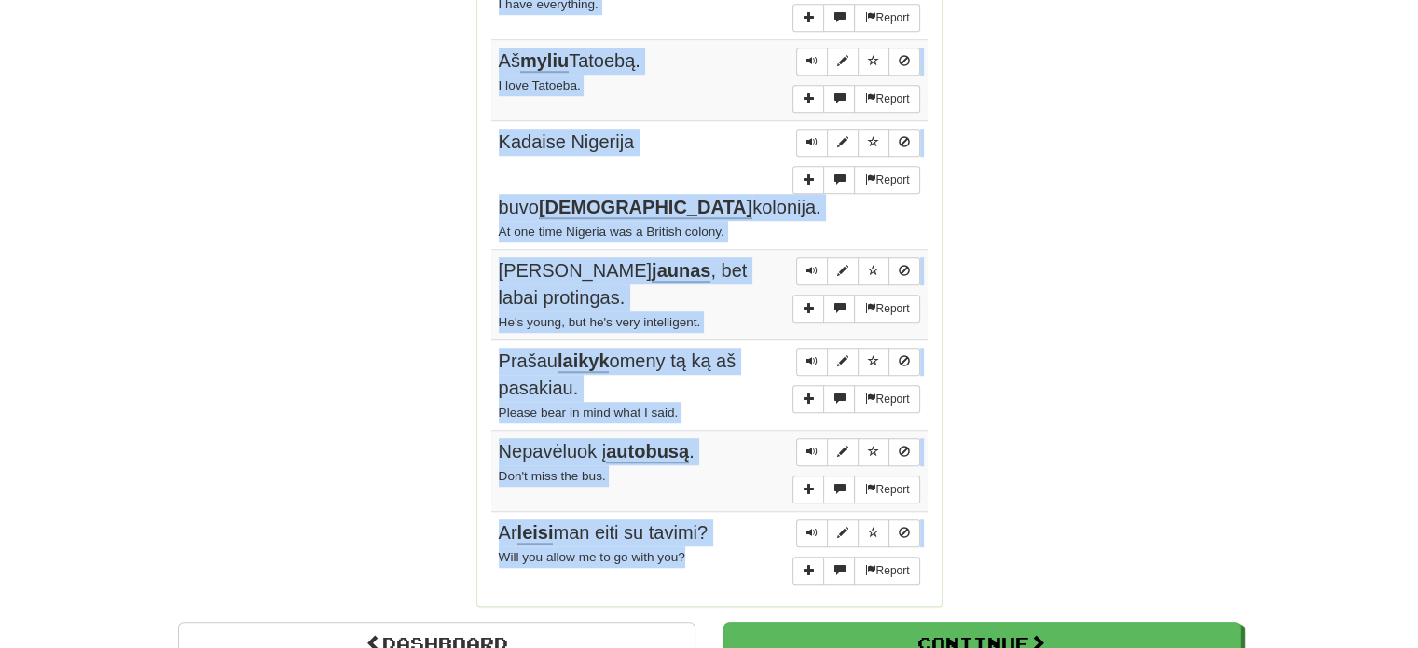
drag, startPoint x: 502, startPoint y: 253, endPoint x: 720, endPoint y: 488, distance: 319.9
click at [720, 488] on tbody "Report [PERSON_NAME] daug skaito . [PERSON_NAME] is a heavy reader. Report Džud…" at bounding box center [709, 134] width 436 height 917
copy tbody "[PERSON_NAME] daug skaito . [PERSON_NAME] is a heavy reader. Report Džudė prale…"
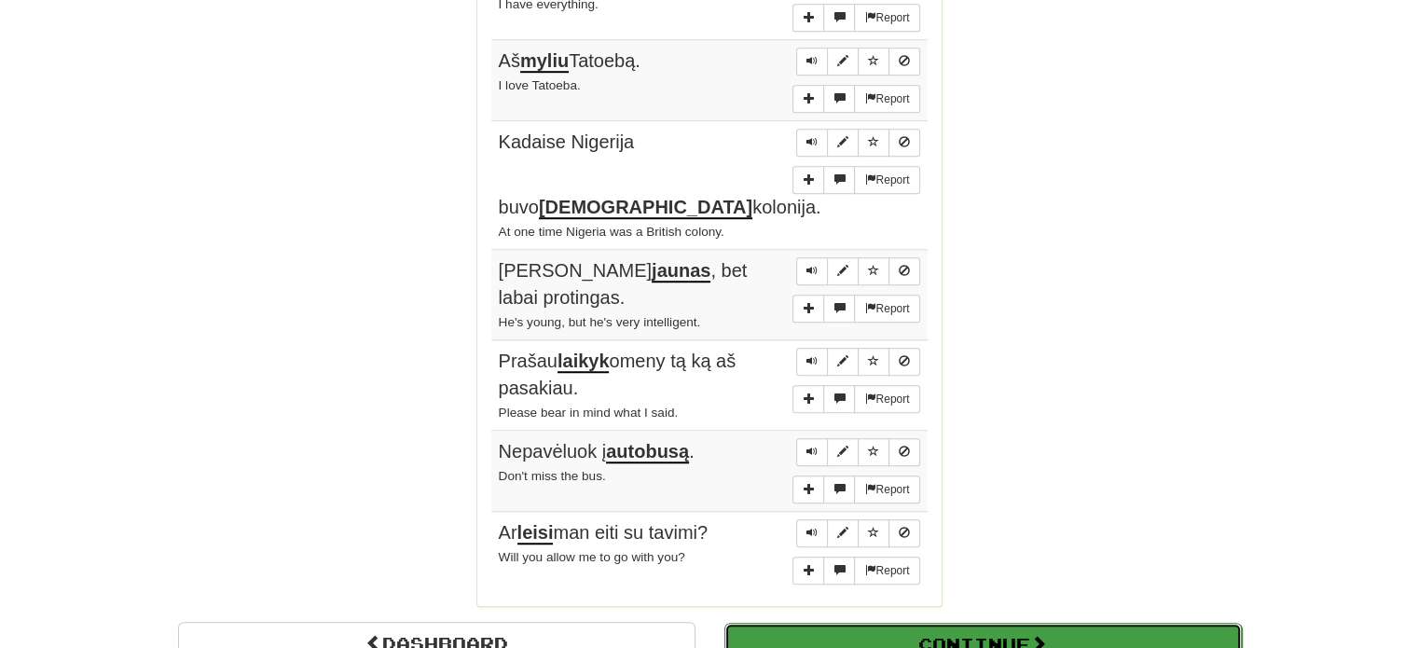
click at [963, 623] on button "Continue" at bounding box center [982, 644] width 517 height 43
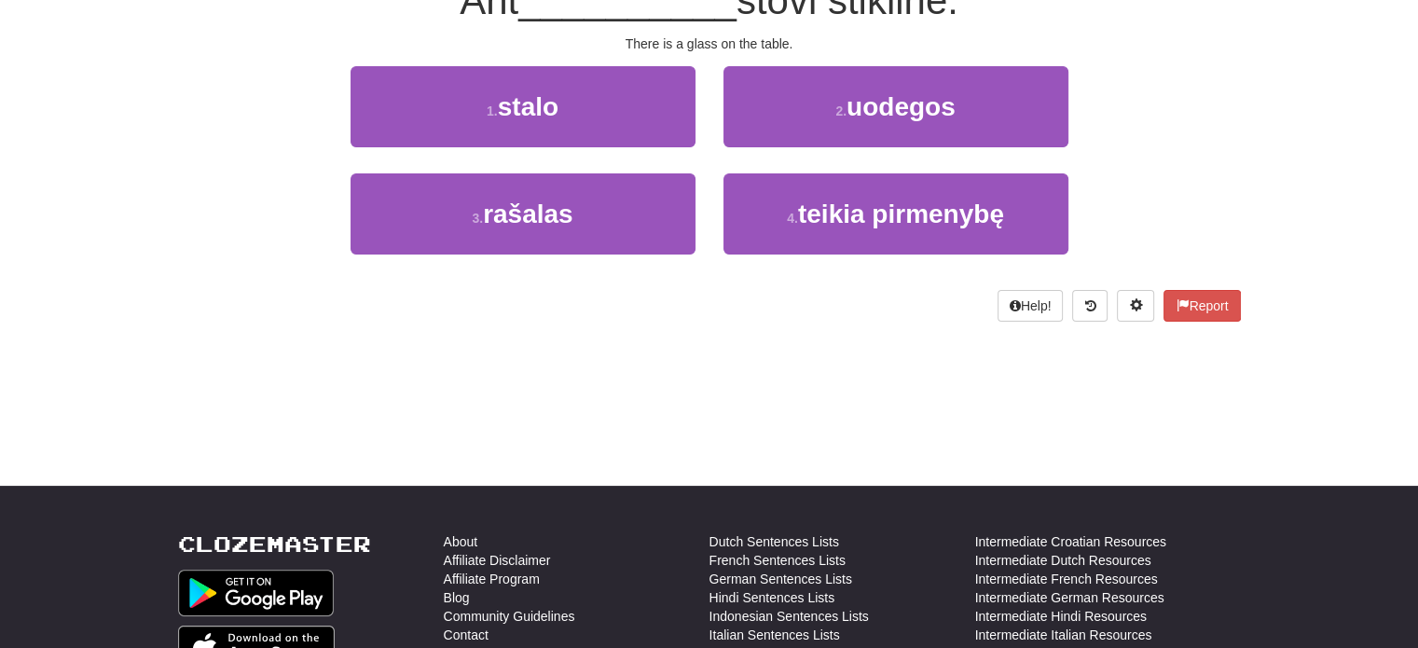
scroll to position [22, 0]
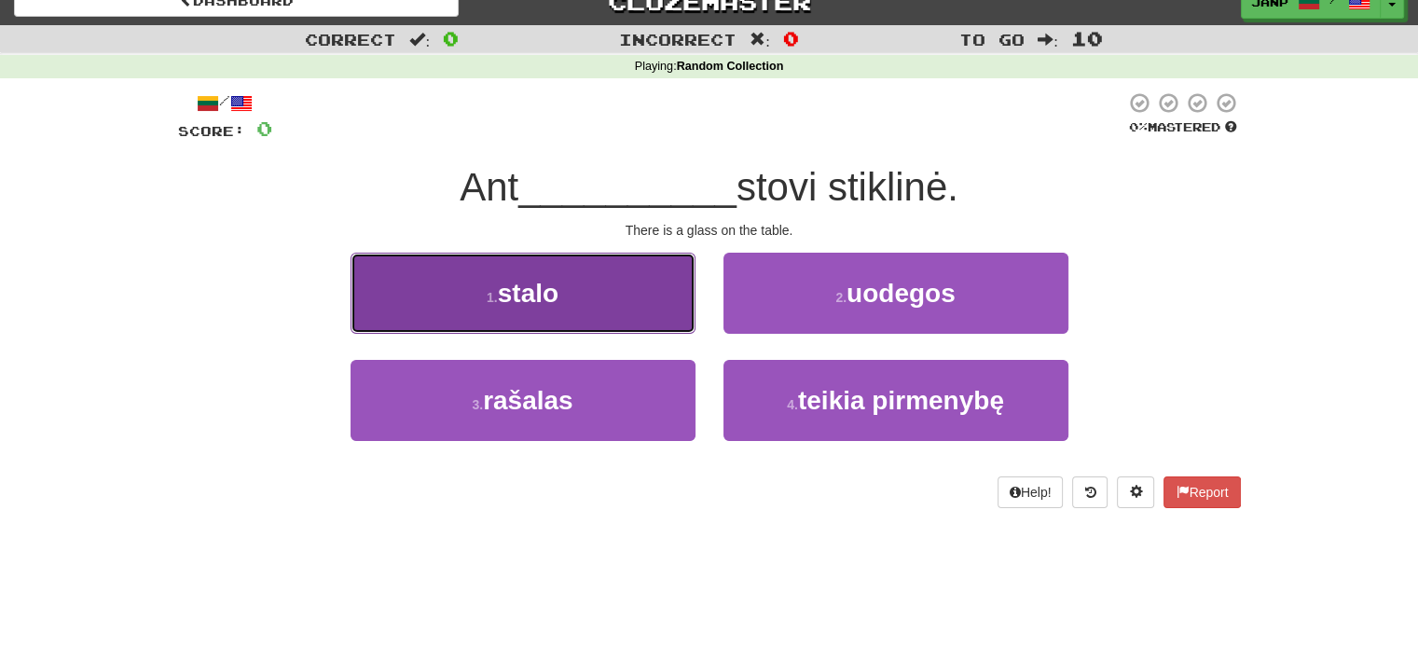
click at [622, 276] on button "1 . stalo" at bounding box center [523, 293] width 345 height 81
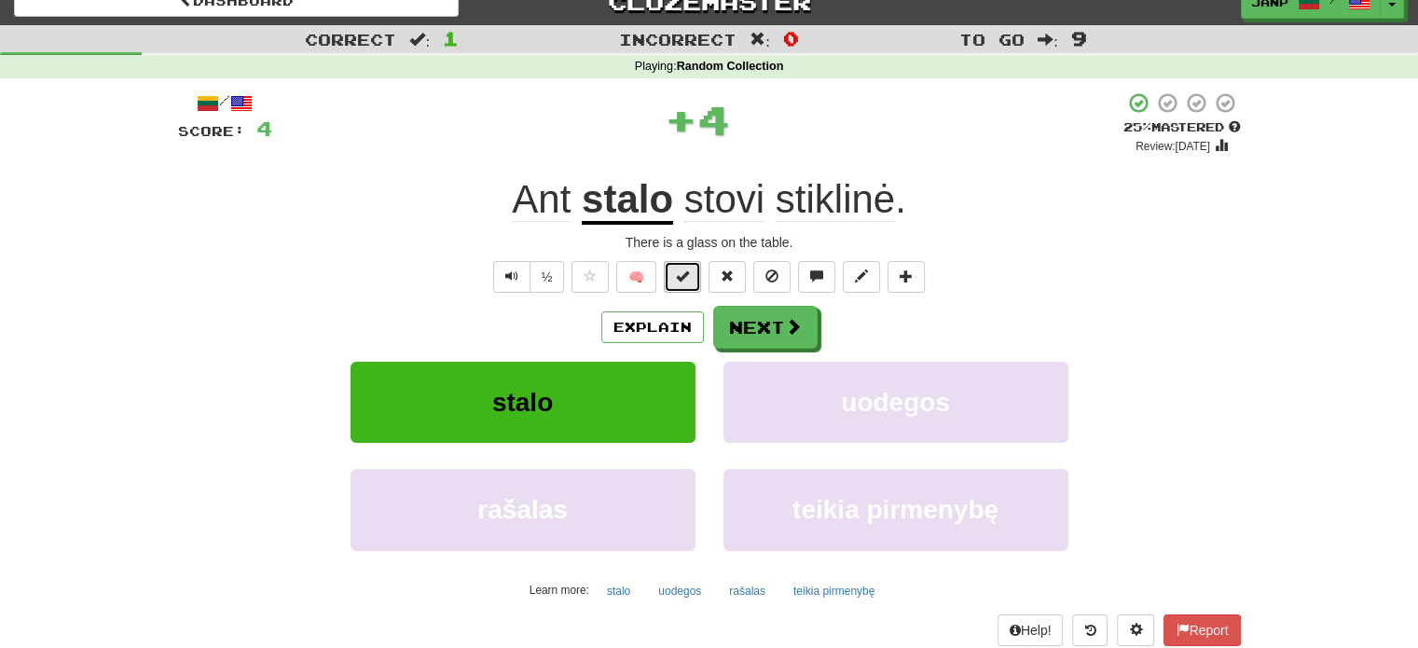
click at [681, 271] on span at bounding box center [682, 275] width 13 height 13
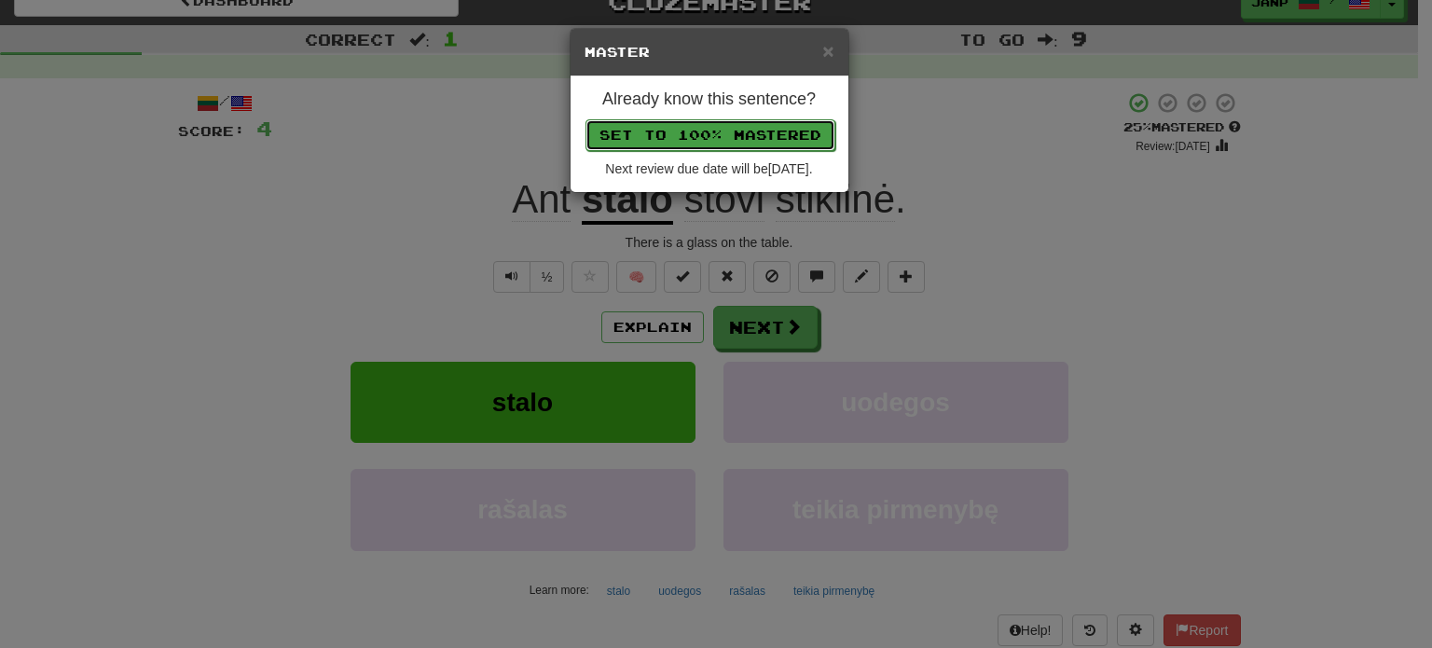
click at [737, 137] on button "Set to 100% Mastered" at bounding box center [710, 135] width 250 height 32
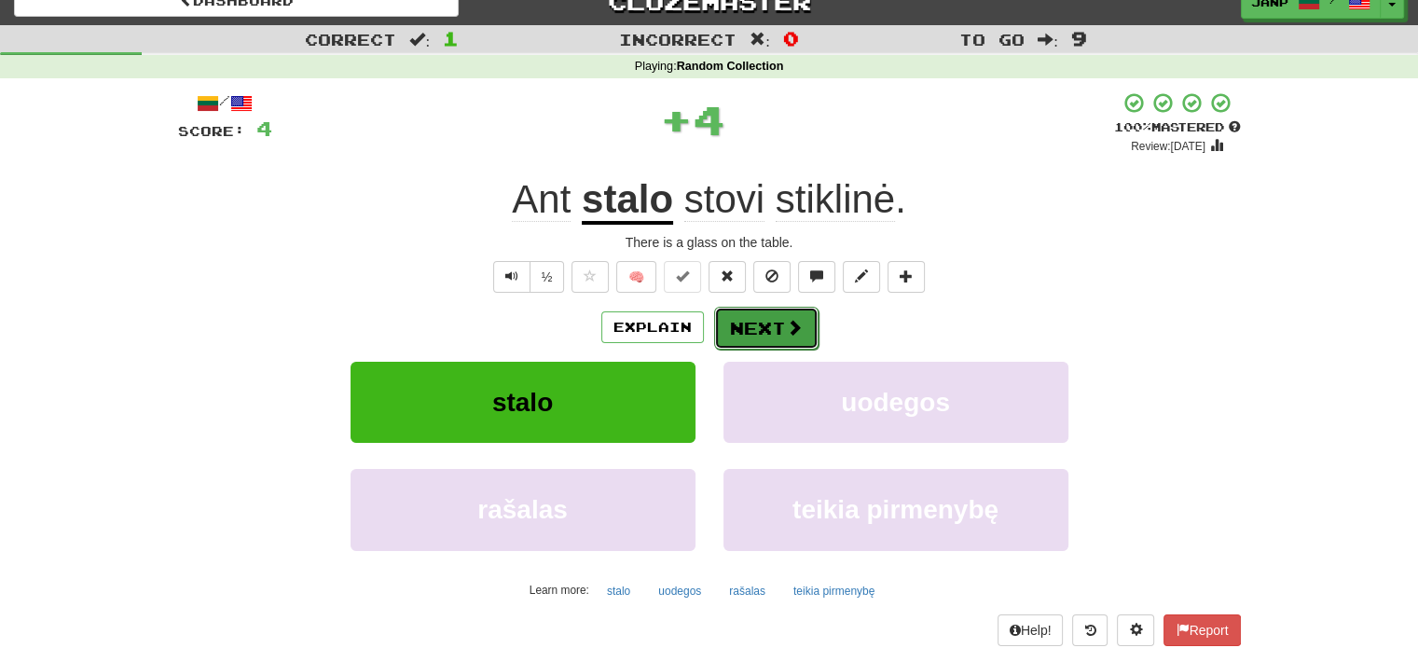
click at [755, 320] on button "Next" at bounding box center [766, 328] width 104 height 43
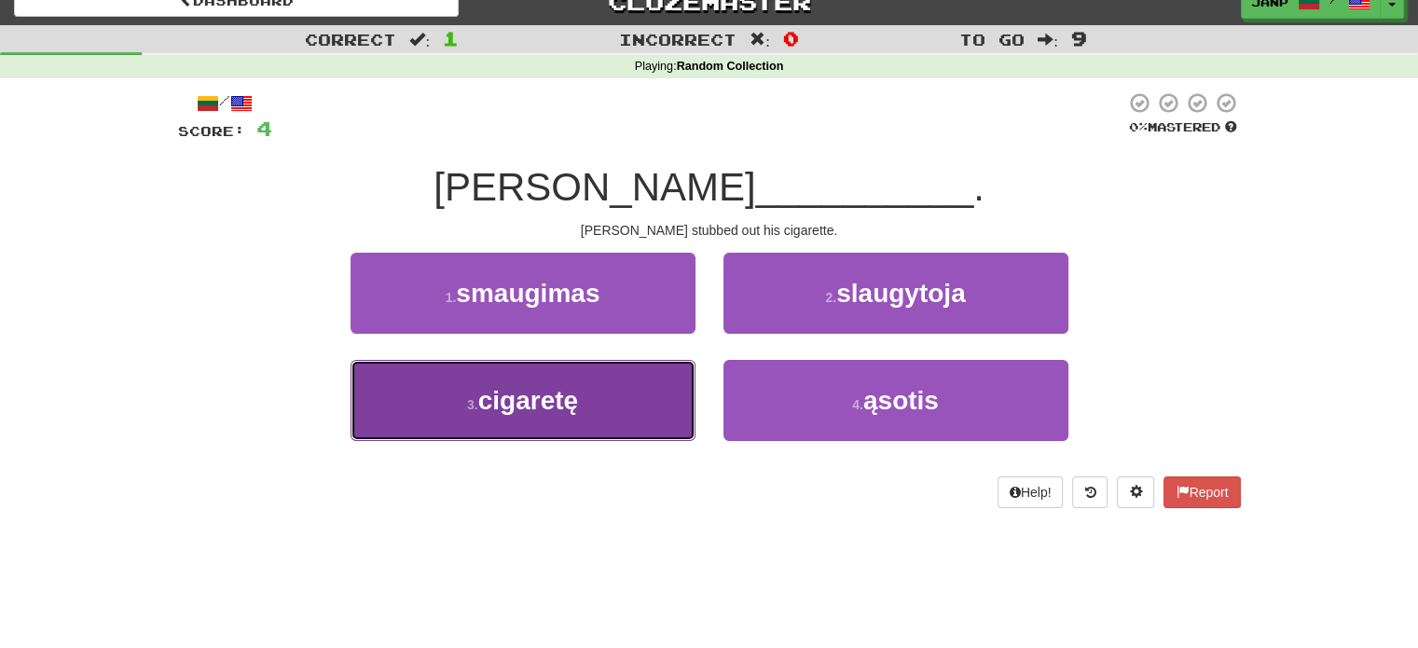
click at [608, 420] on button "3 . cigaretę" at bounding box center [523, 400] width 345 height 81
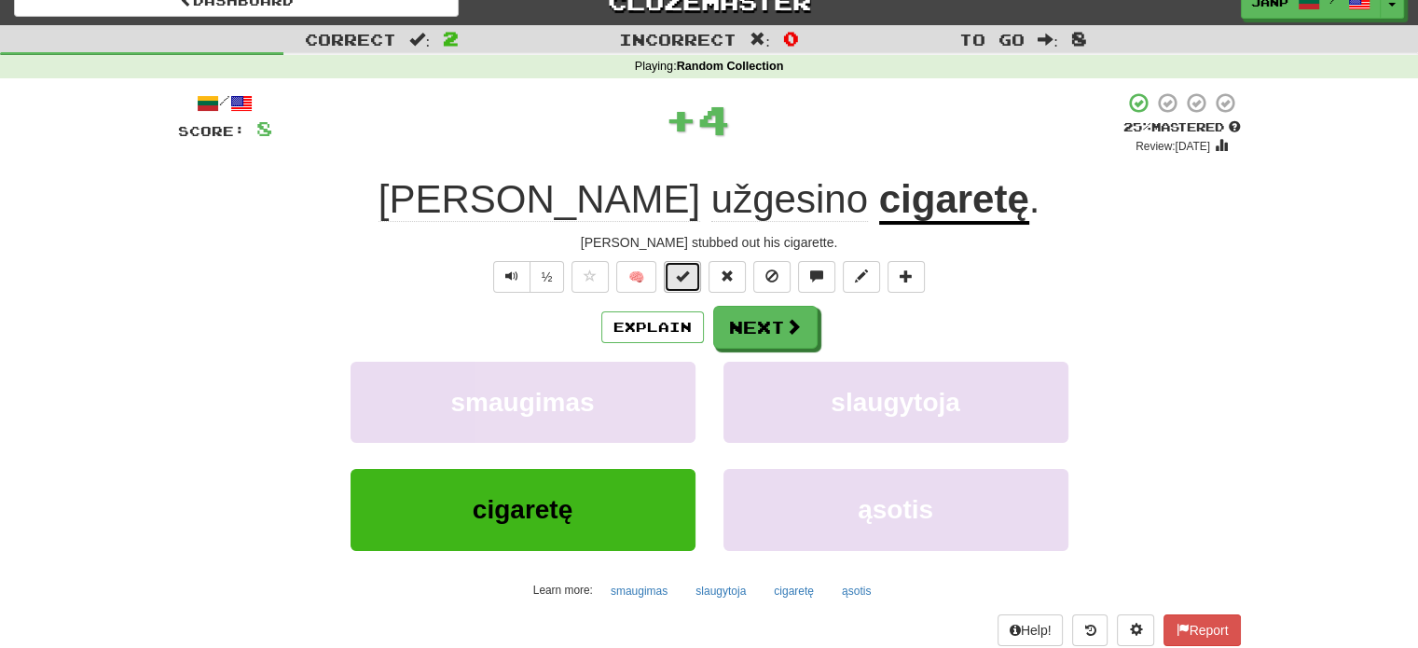
click at [683, 281] on span at bounding box center [682, 275] width 13 height 13
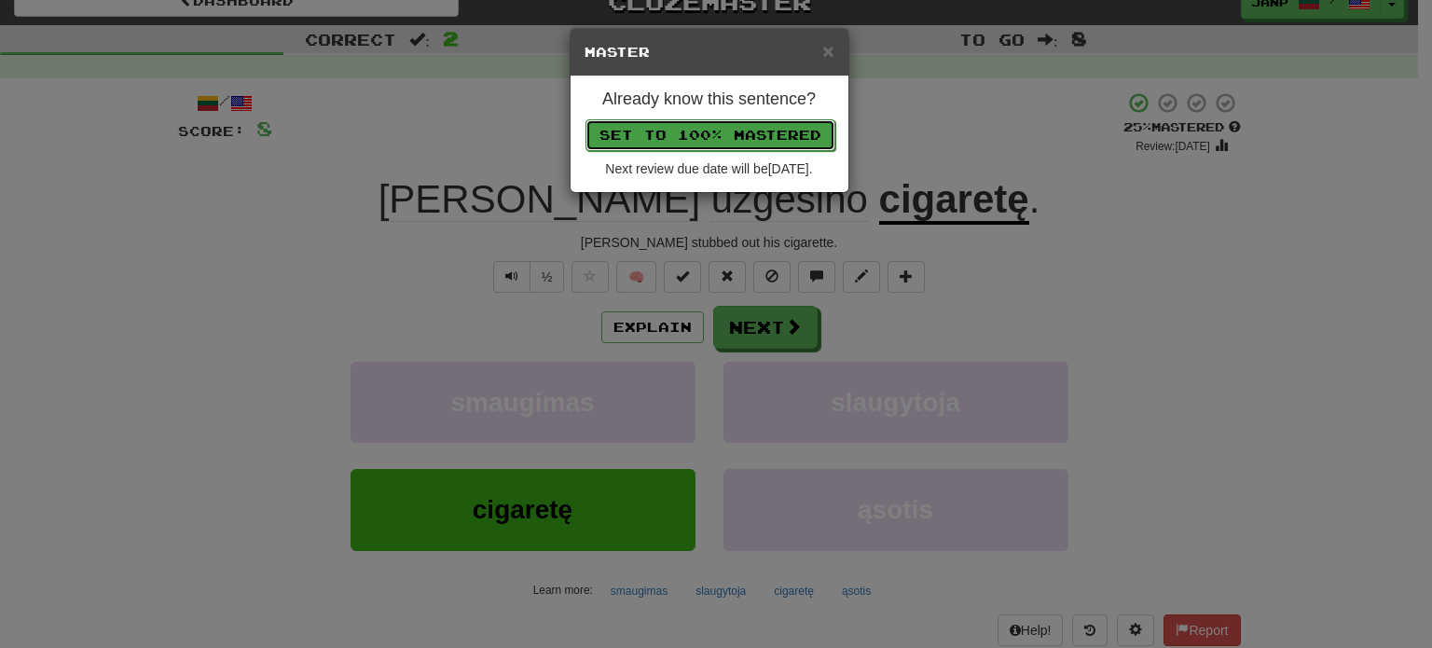
click at [755, 134] on button "Set to 100% Mastered" at bounding box center [710, 135] width 250 height 32
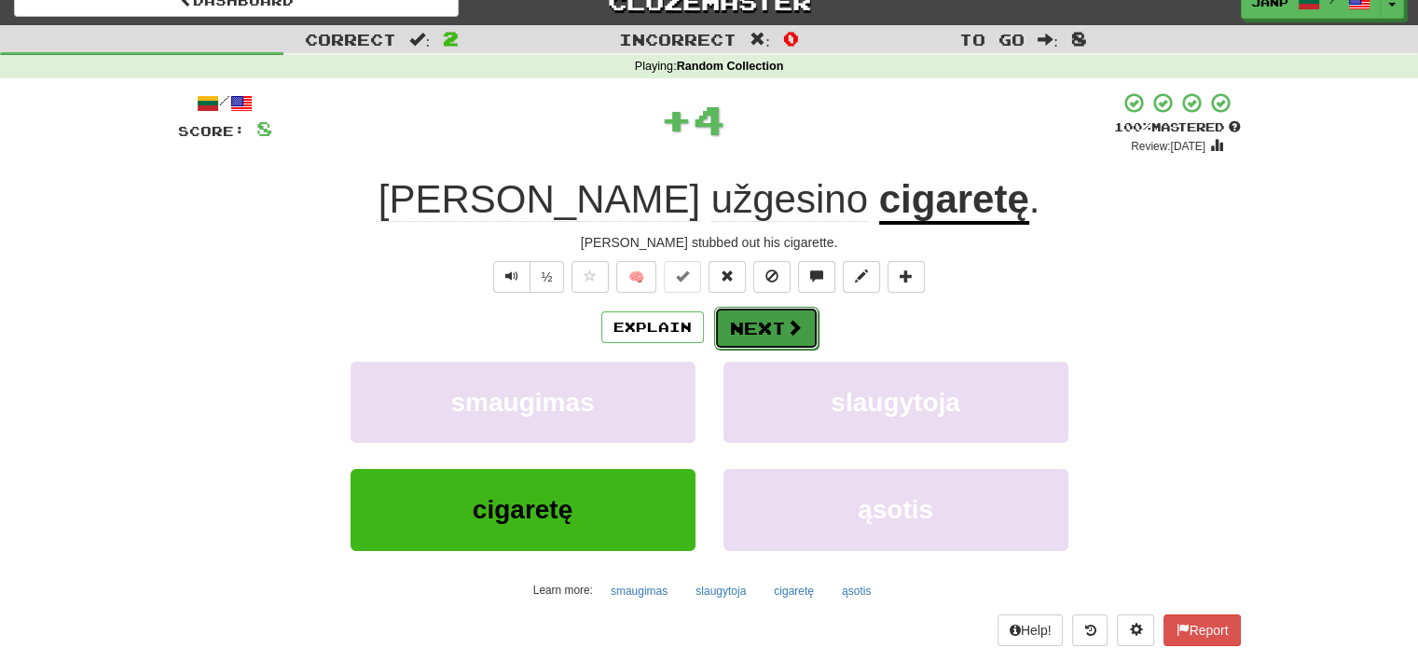
click at [745, 335] on button "Next" at bounding box center [766, 328] width 104 height 43
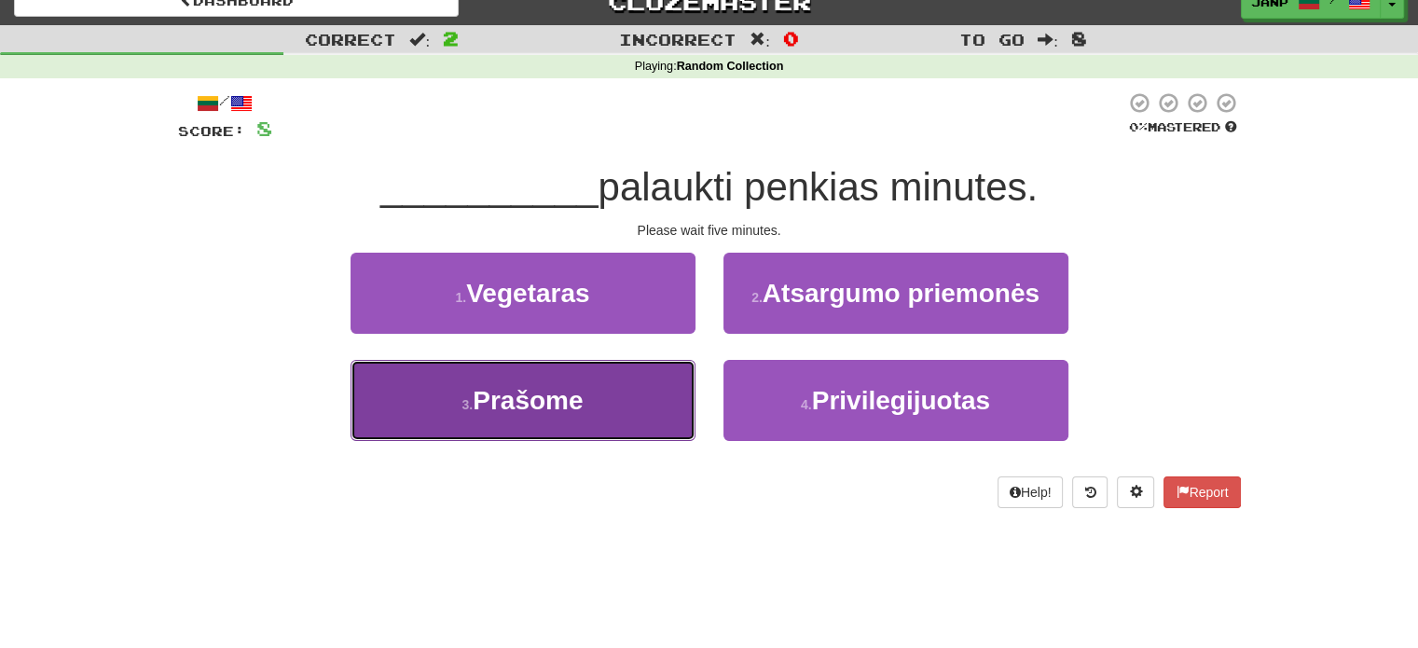
click at [615, 387] on button "3 . Prašome" at bounding box center [523, 400] width 345 height 81
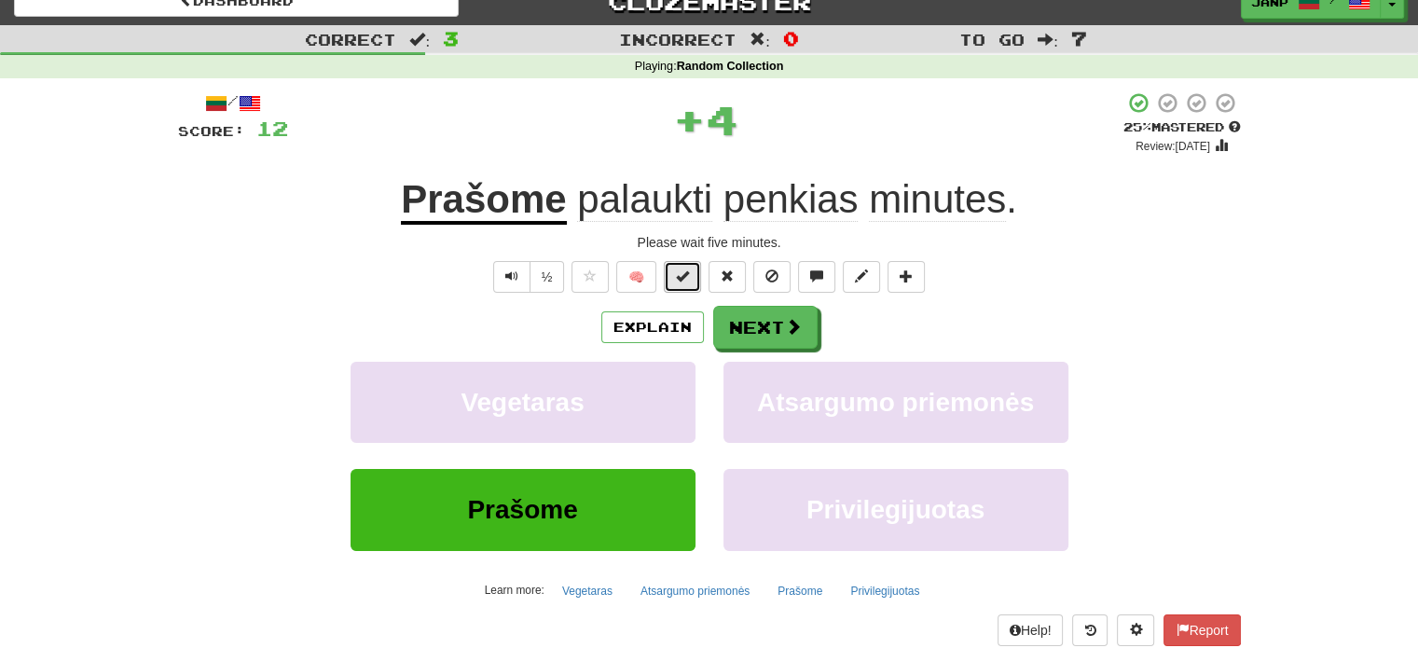
click at [689, 277] on span at bounding box center [682, 275] width 13 height 13
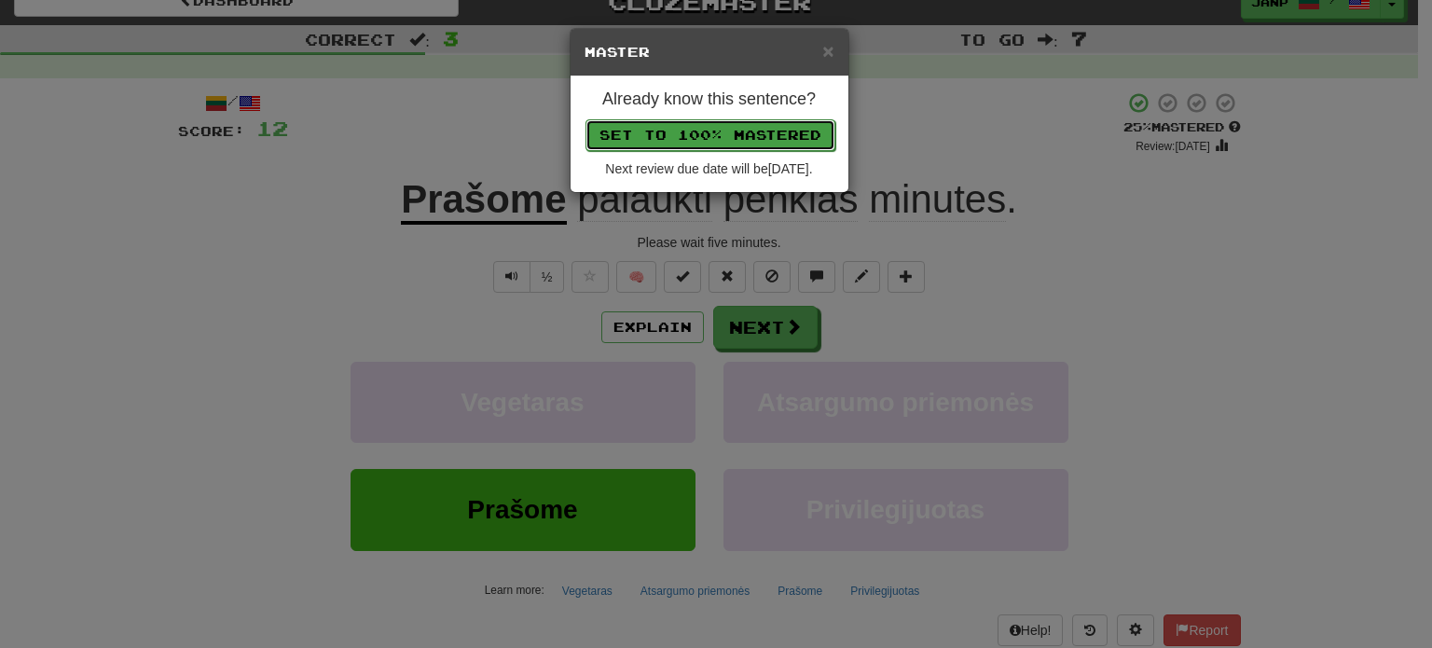
click at [744, 130] on button "Set to 100% Mastered" at bounding box center [710, 135] width 250 height 32
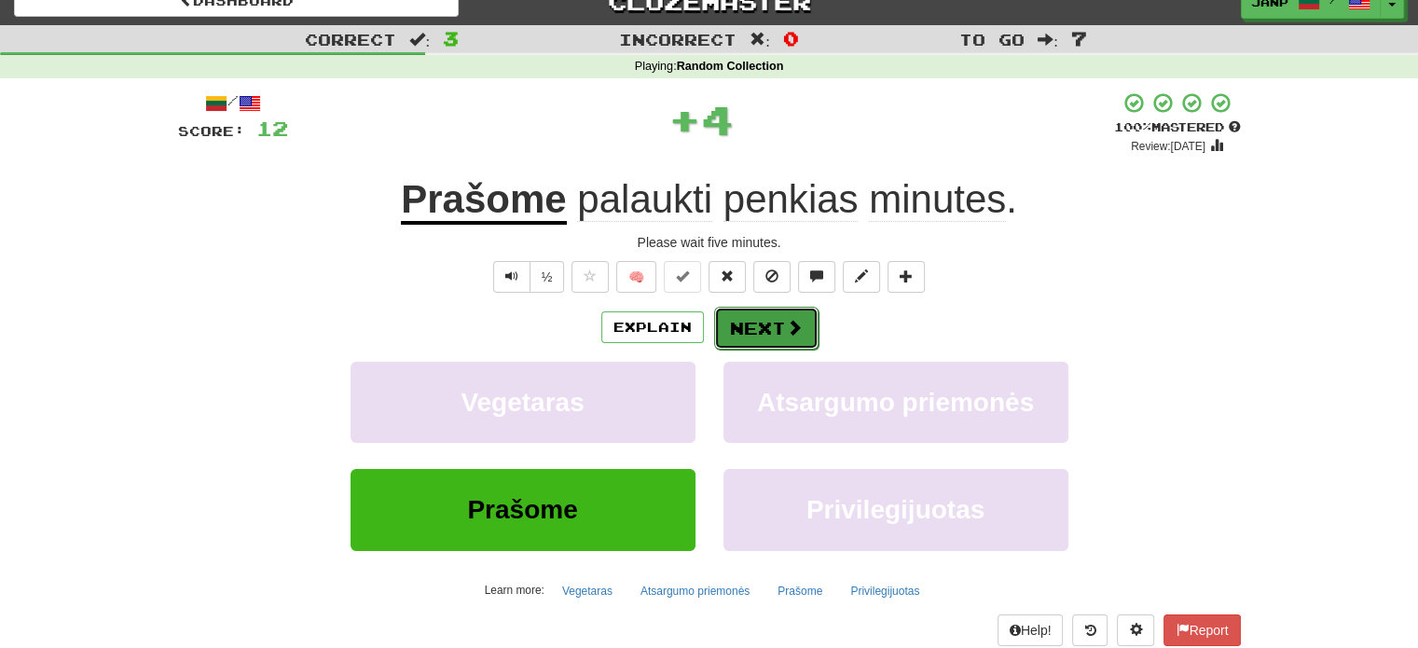
click at [742, 339] on button "Next" at bounding box center [766, 328] width 104 height 43
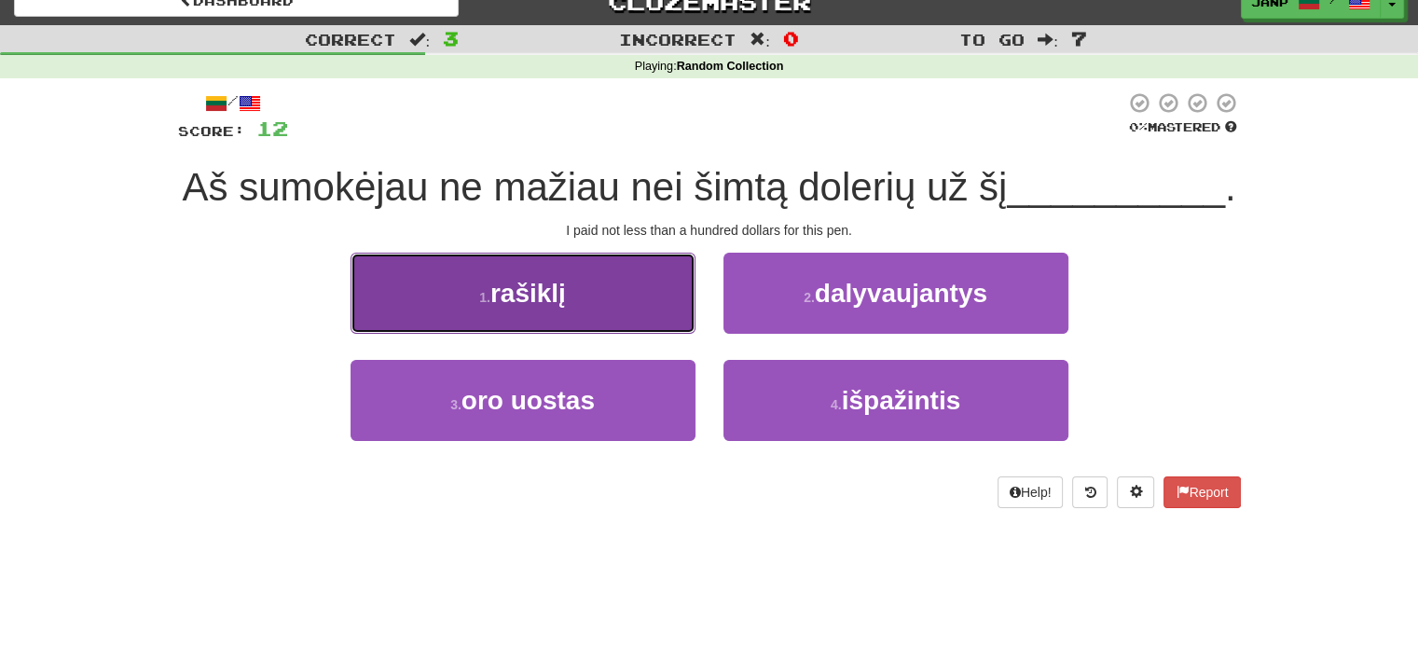
click at [589, 334] on button "1 . rašiklį" at bounding box center [523, 293] width 345 height 81
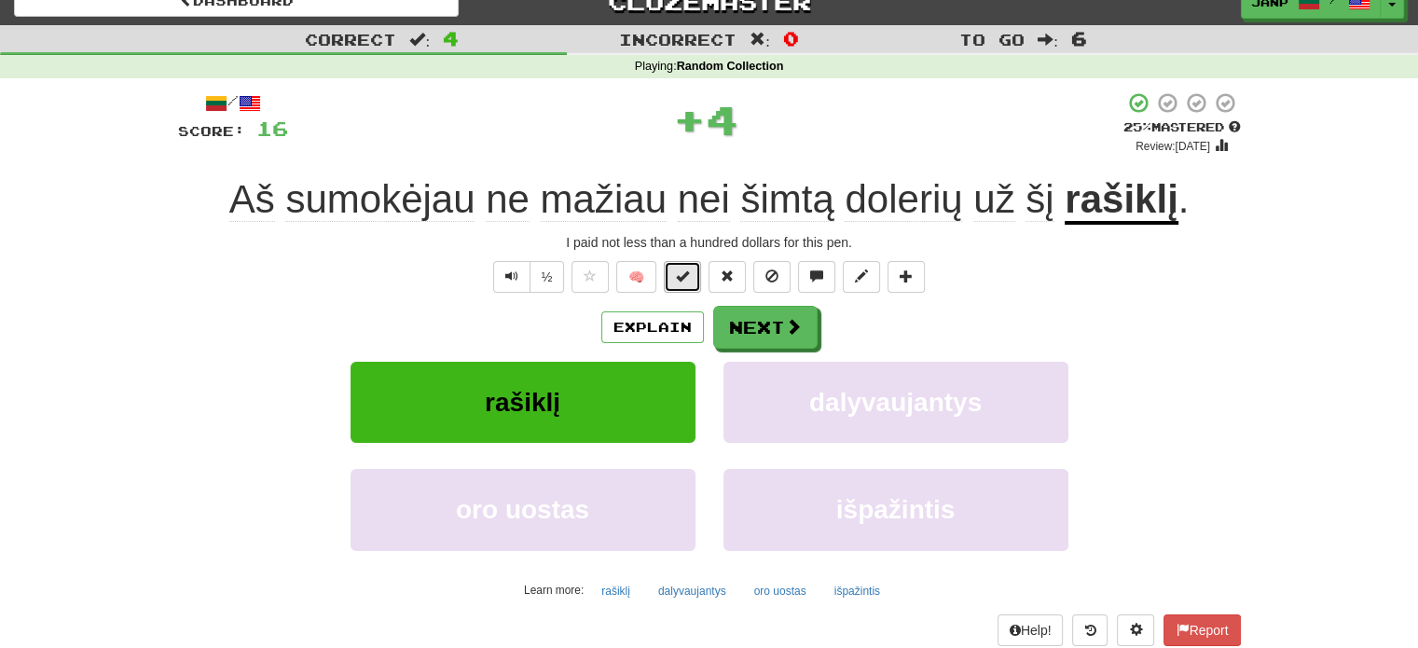
click at [694, 274] on button at bounding box center [682, 277] width 37 height 32
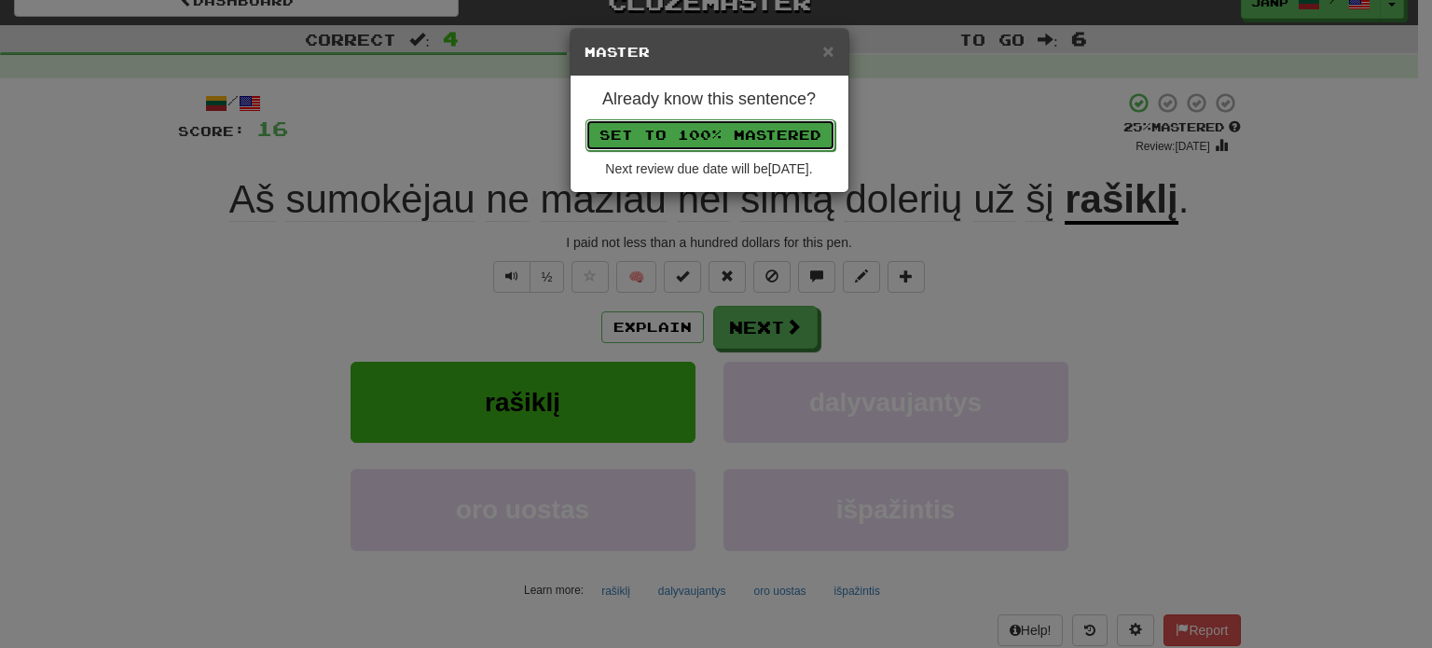
click at [762, 130] on button "Set to 100% Mastered" at bounding box center [710, 135] width 250 height 32
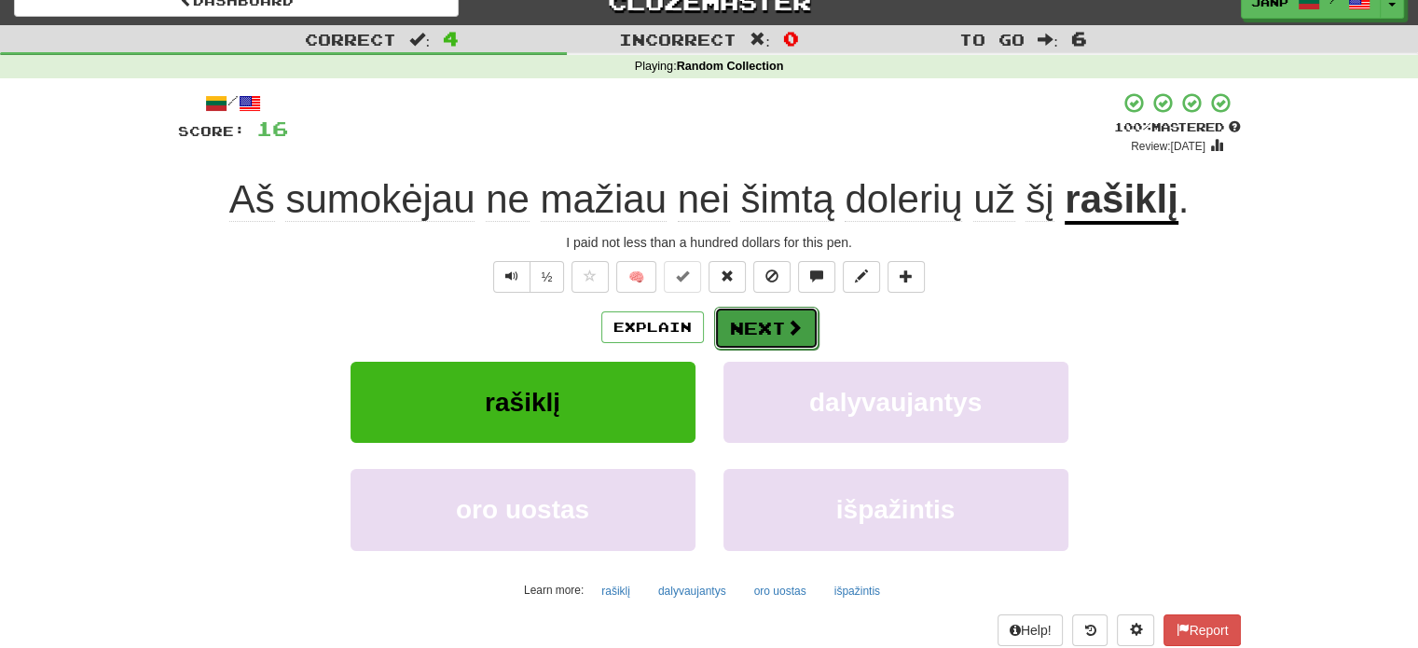
click at [768, 320] on button "Next" at bounding box center [766, 328] width 104 height 43
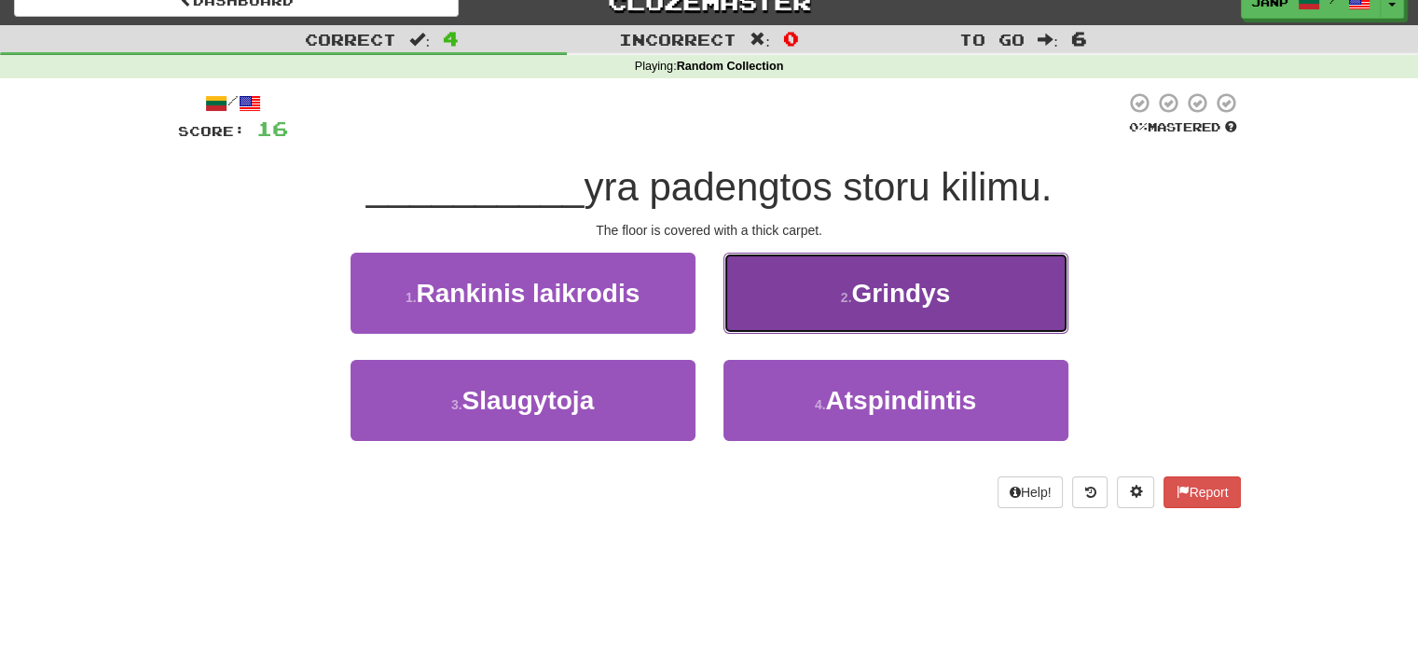
click at [781, 313] on button "2 . Grindys" at bounding box center [895, 293] width 345 height 81
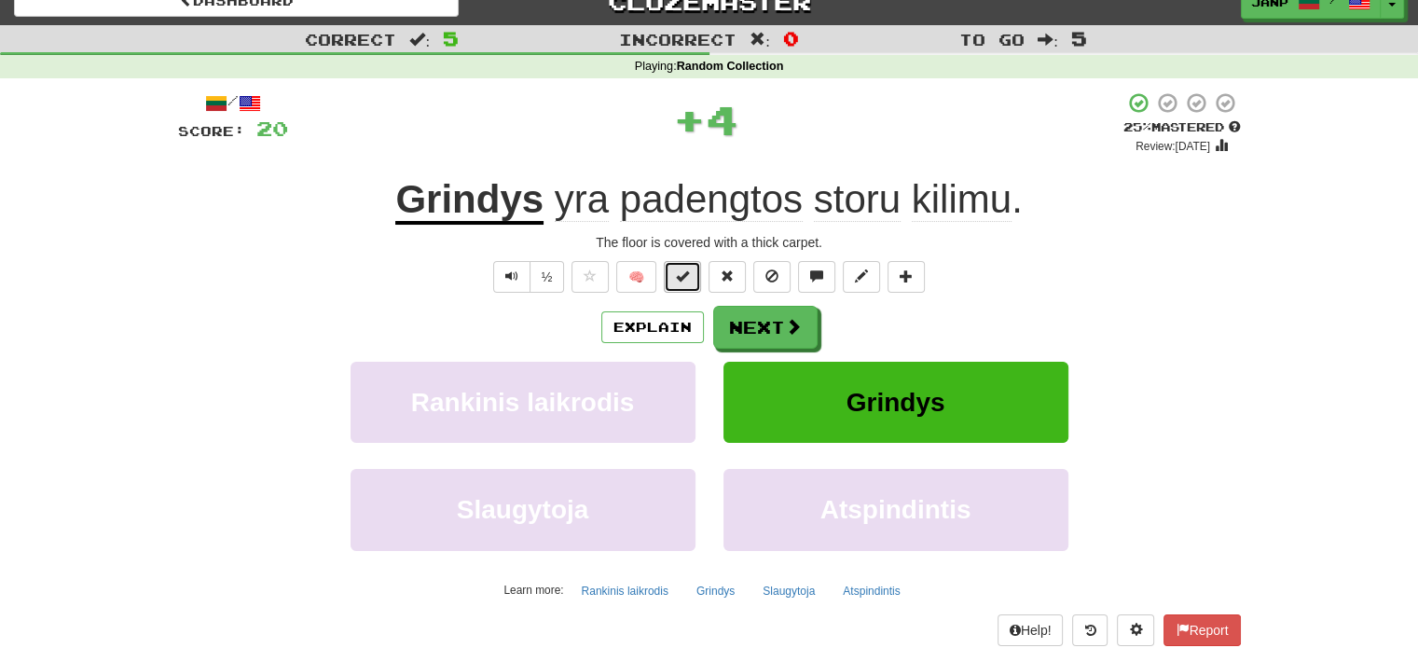
click at [684, 275] on span at bounding box center [682, 275] width 13 height 13
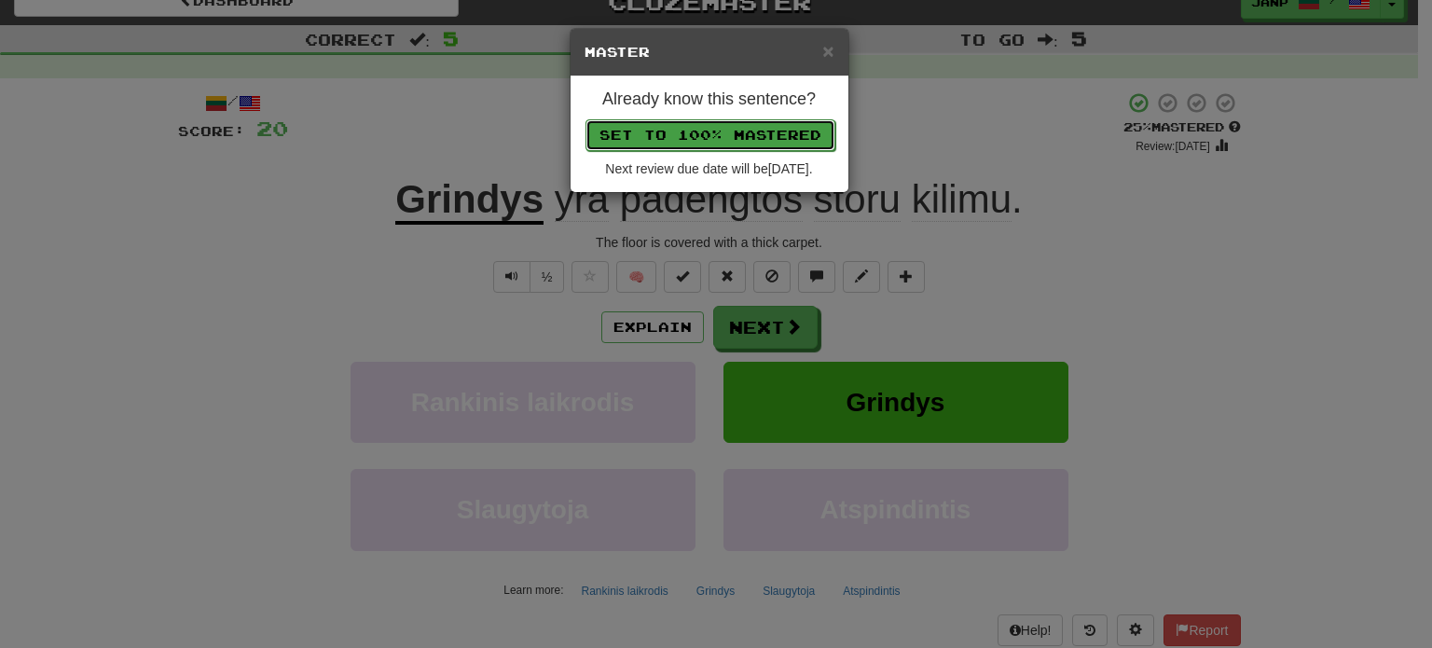
click at [724, 139] on button "Set to 100% Mastered" at bounding box center [710, 135] width 250 height 32
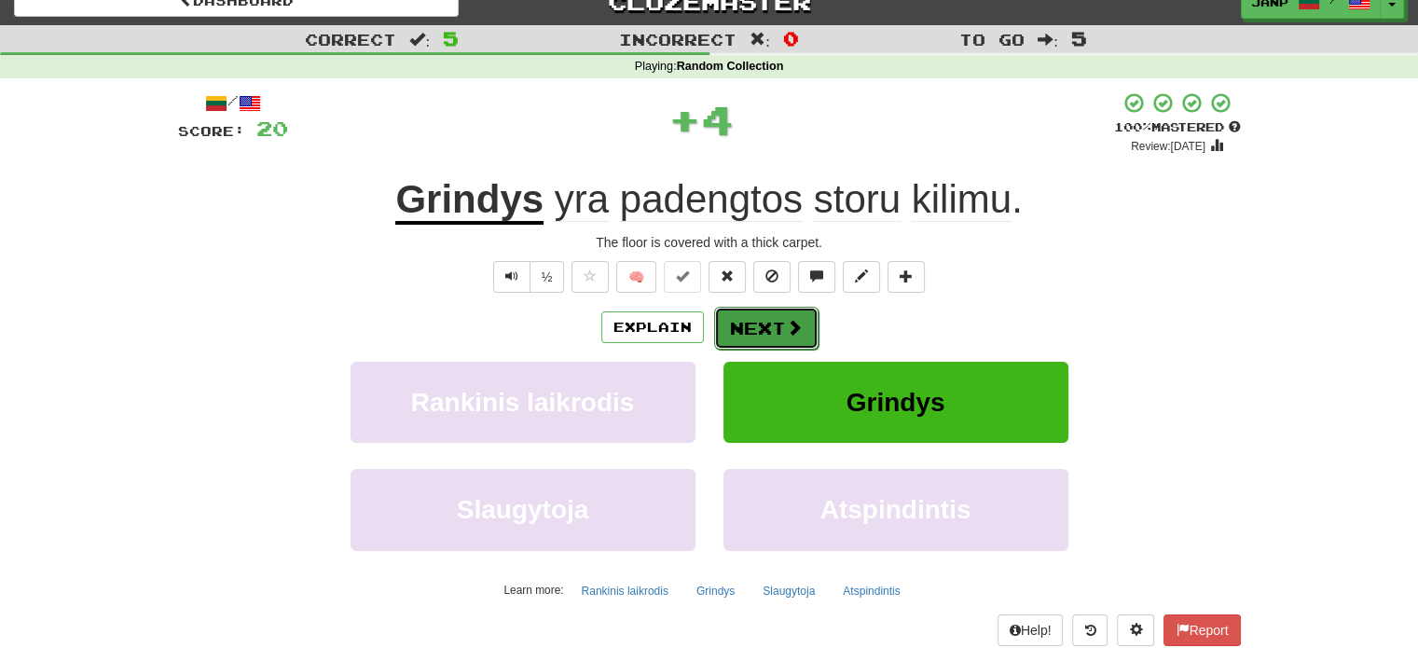
click at [734, 335] on button "Next" at bounding box center [766, 328] width 104 height 43
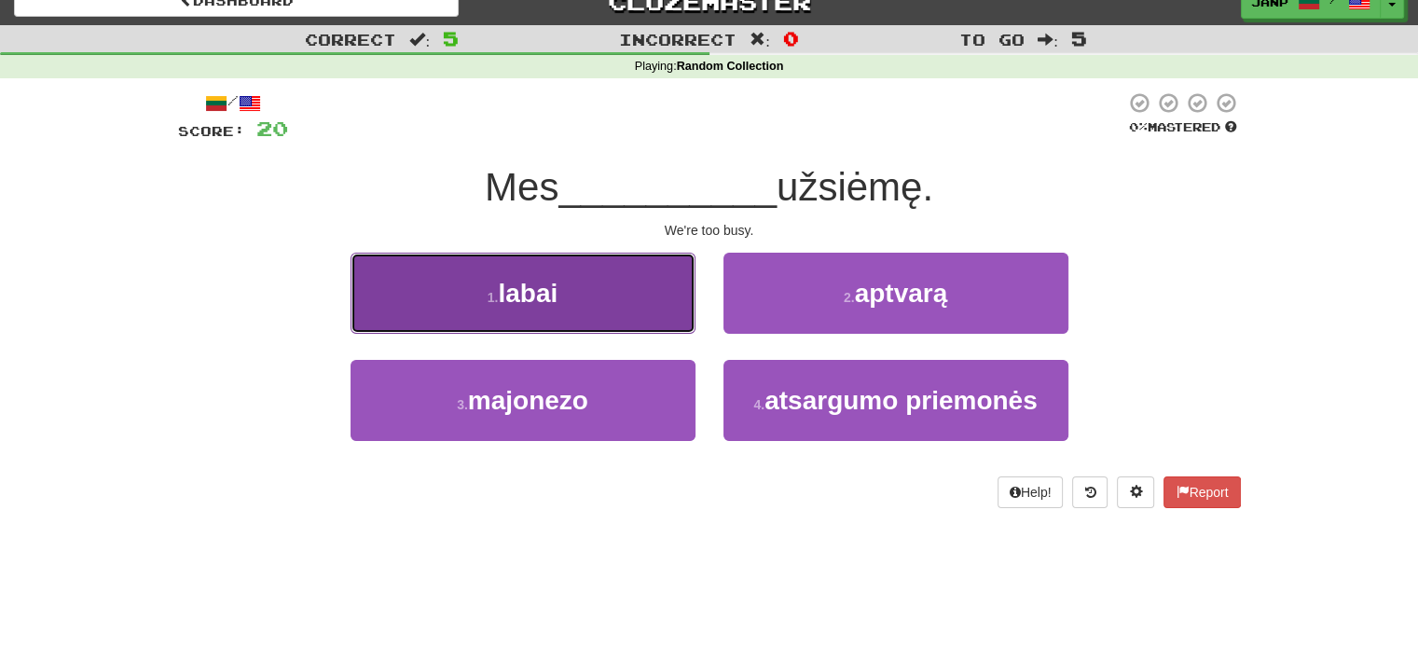
click at [649, 287] on button "1 . labai" at bounding box center [523, 293] width 345 height 81
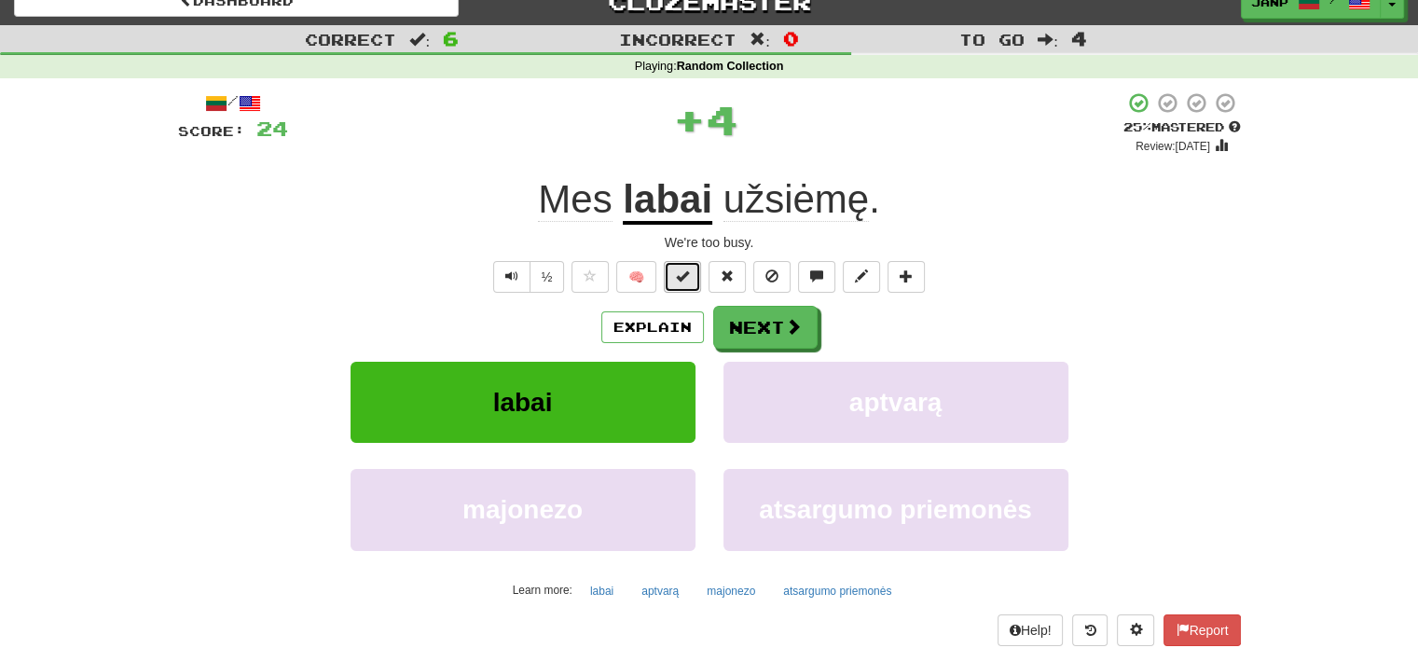
click at [694, 275] on button at bounding box center [682, 277] width 37 height 32
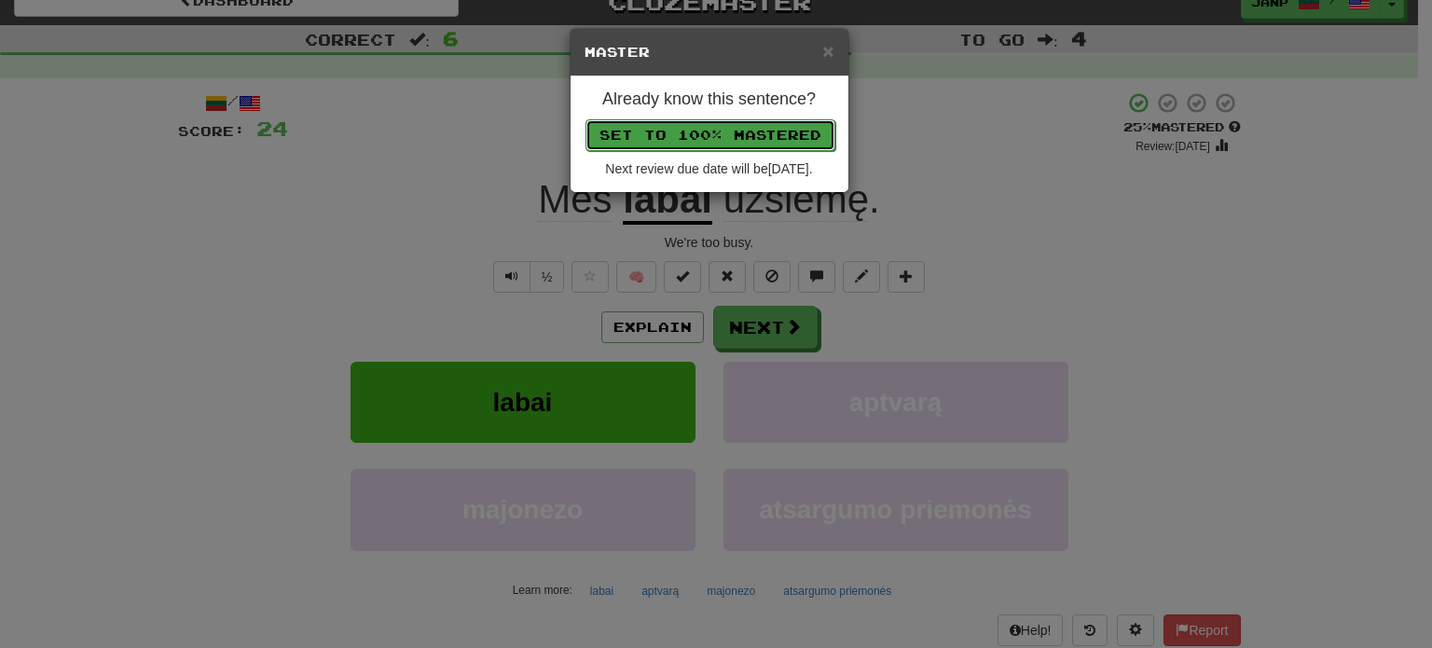
click at [735, 129] on button "Set to 100% Mastered" at bounding box center [710, 135] width 250 height 32
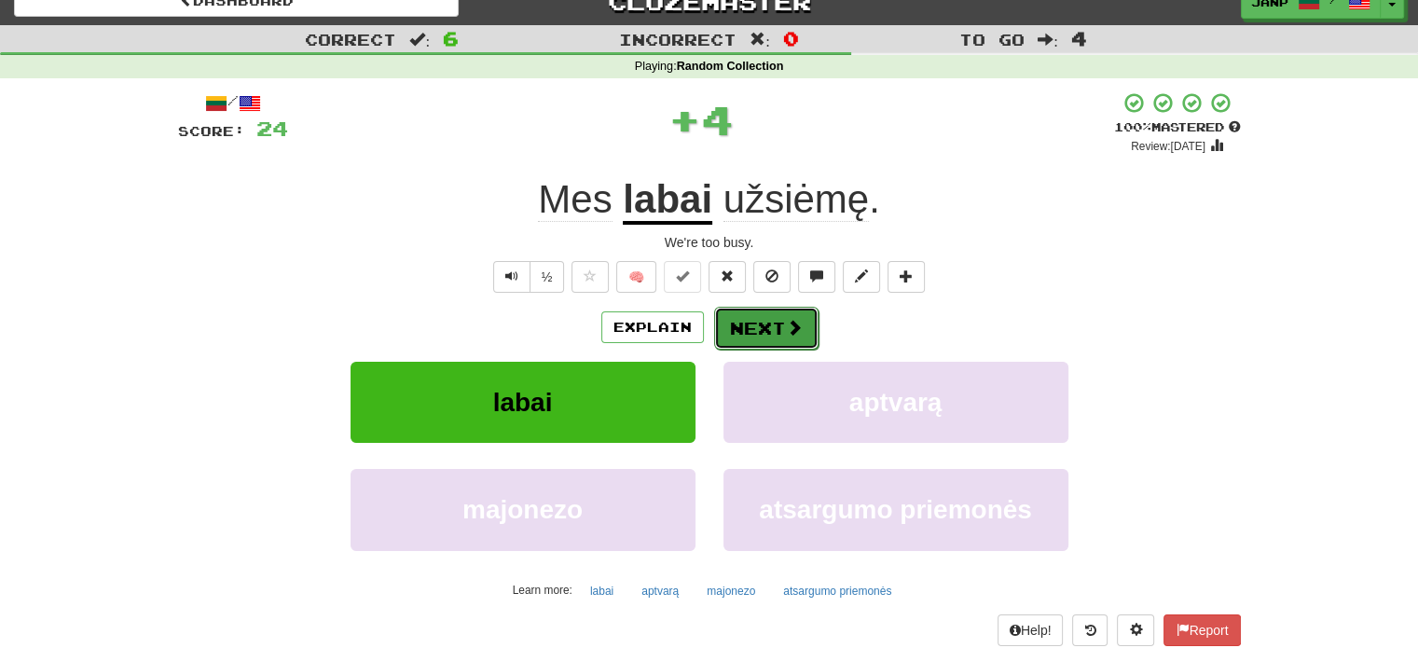
click at [757, 326] on button "Next" at bounding box center [766, 328] width 104 height 43
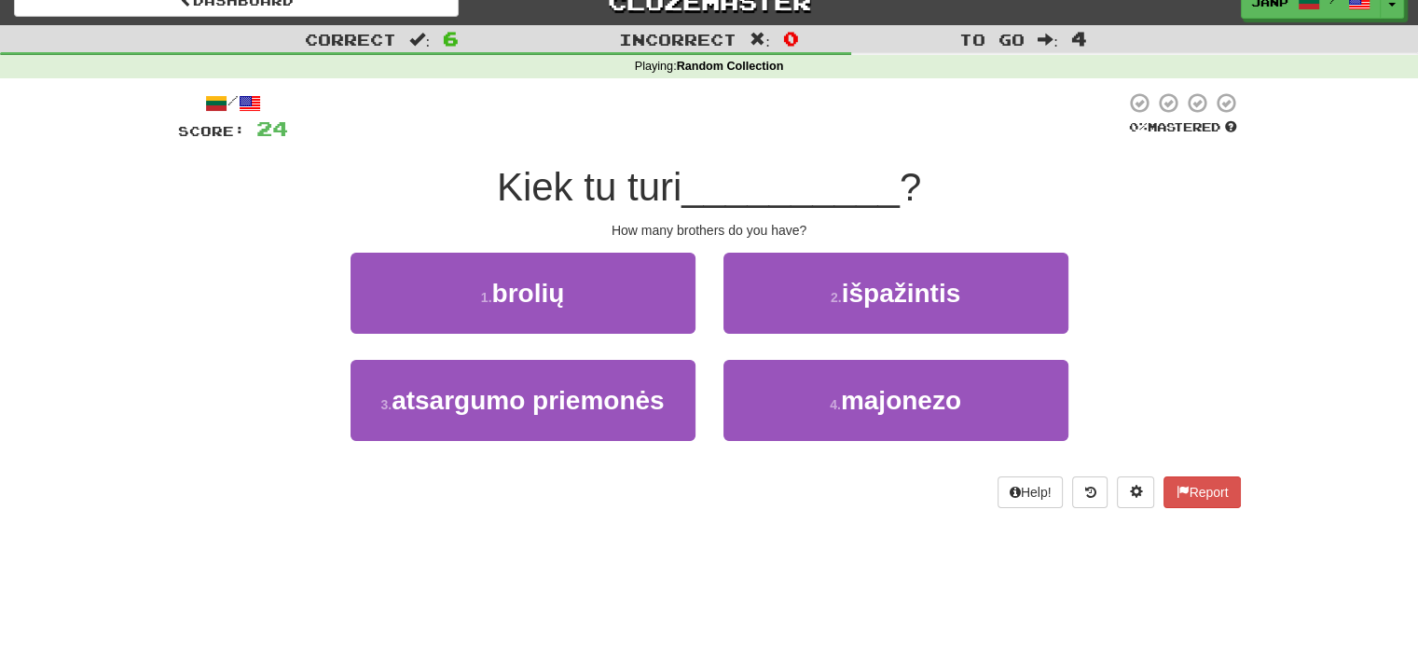
click at [552, 340] on div "1 . brolių" at bounding box center [523, 306] width 373 height 107
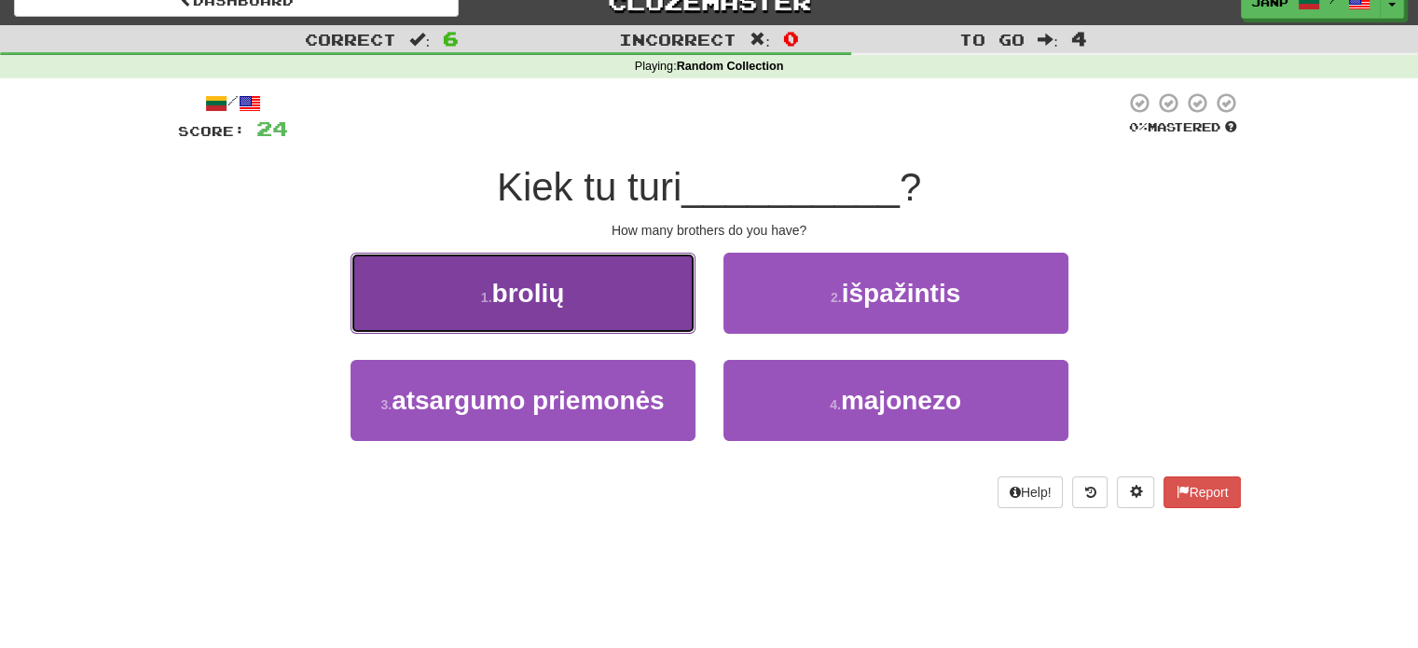
click at [576, 286] on button "1 . brolių" at bounding box center [523, 293] width 345 height 81
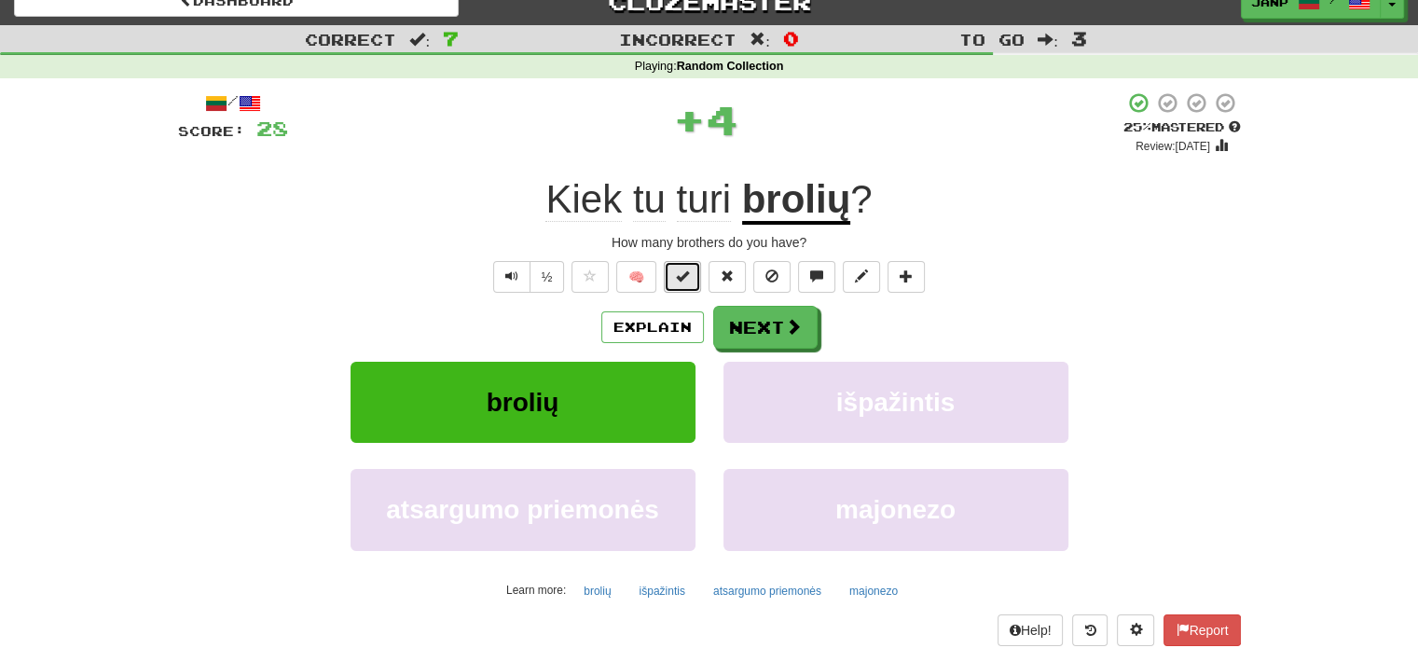
click at [686, 273] on span at bounding box center [682, 275] width 13 height 13
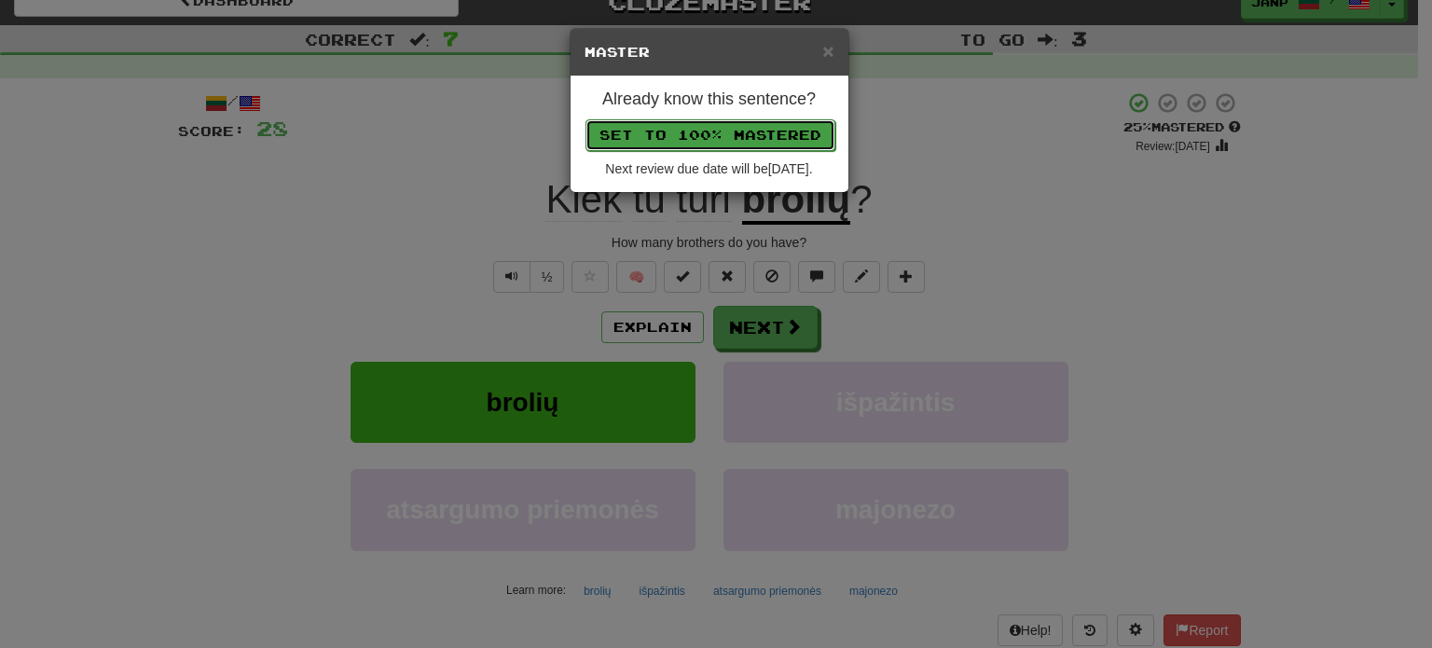
click at [745, 128] on button "Set to 100% Mastered" at bounding box center [710, 135] width 250 height 32
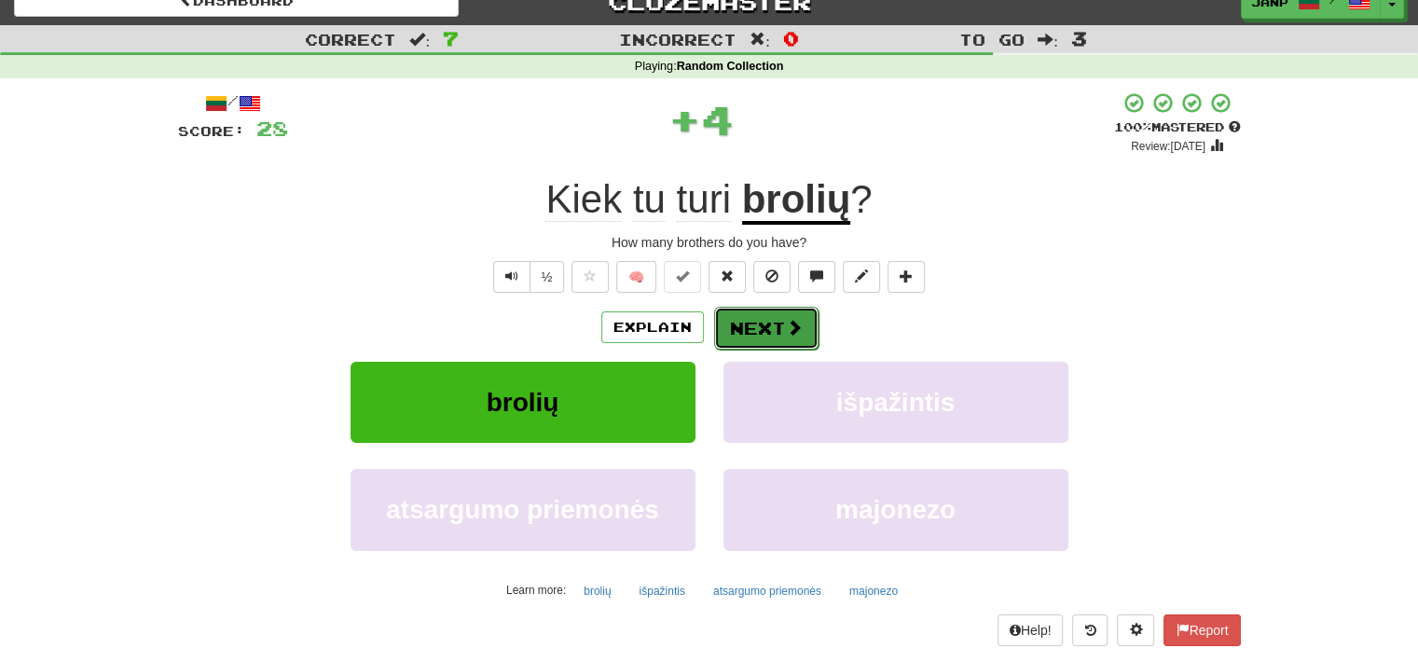
click at [774, 331] on button "Next" at bounding box center [766, 328] width 104 height 43
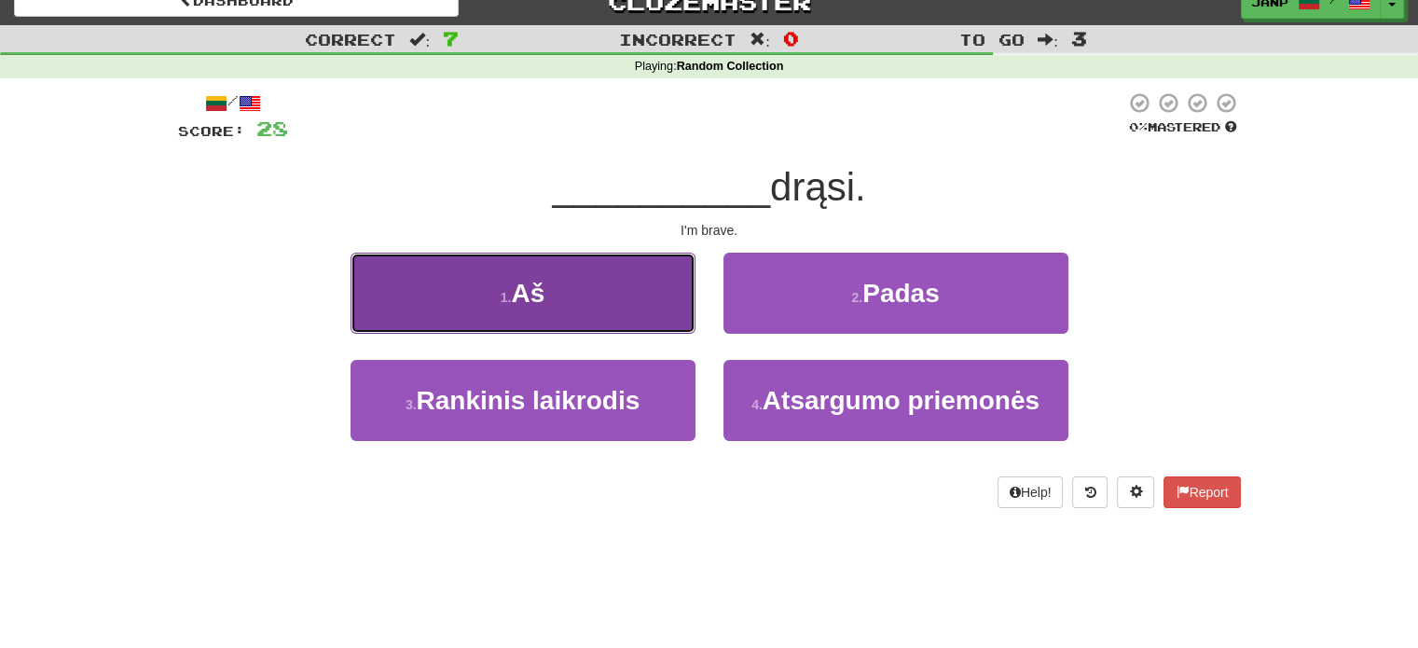
click at [626, 320] on button "1 . Aš" at bounding box center [523, 293] width 345 height 81
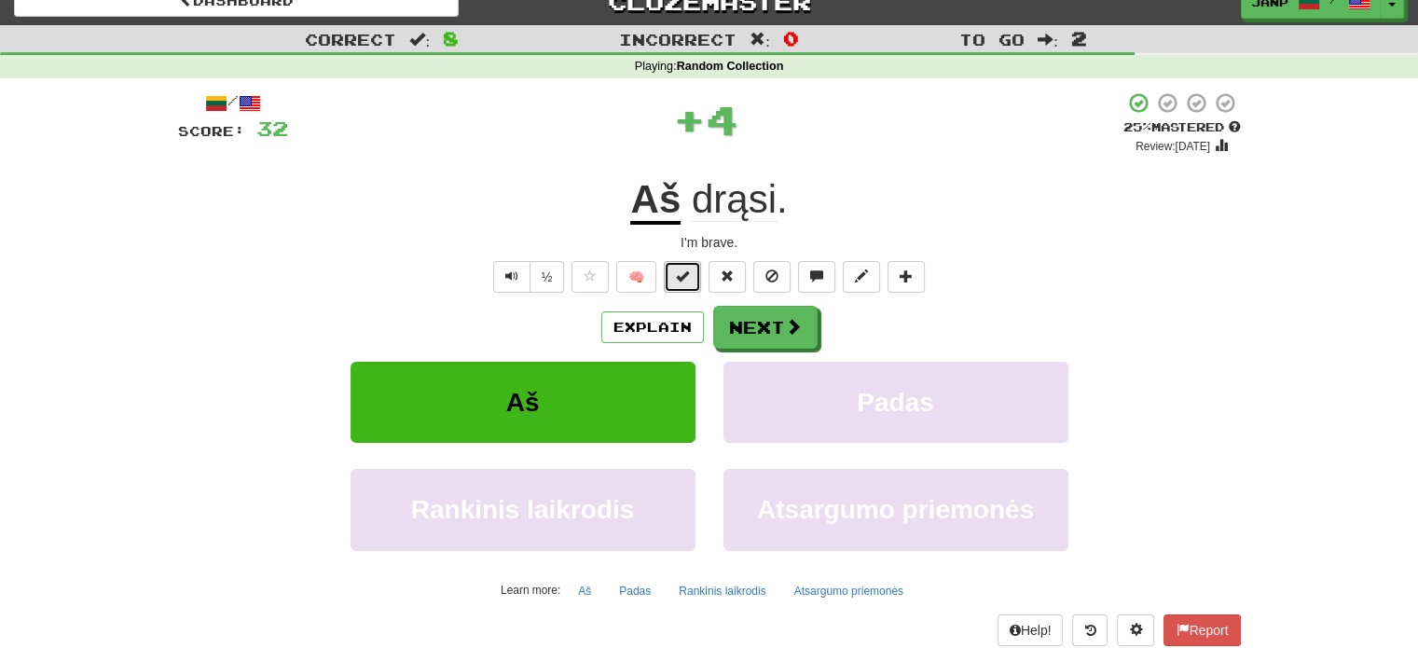
click at [682, 271] on span at bounding box center [682, 275] width 13 height 13
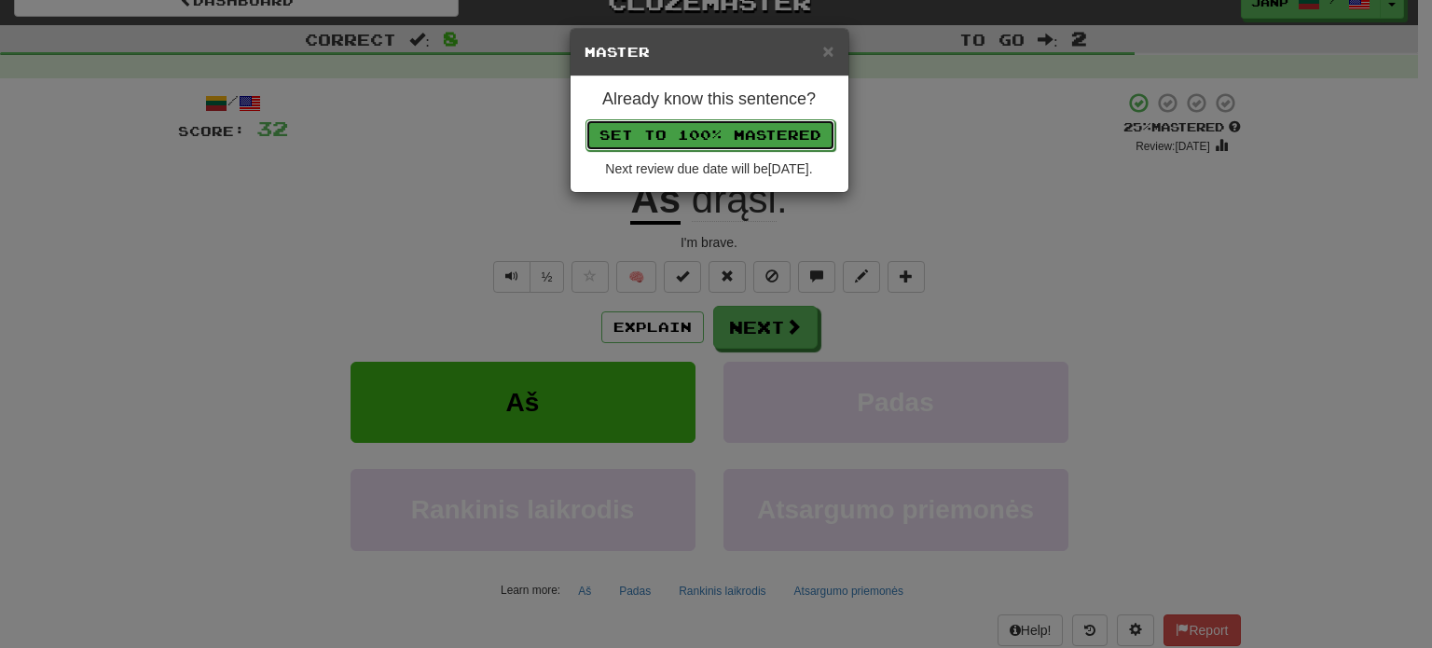
click at [722, 127] on button "Set to 100% Mastered" at bounding box center [710, 135] width 250 height 32
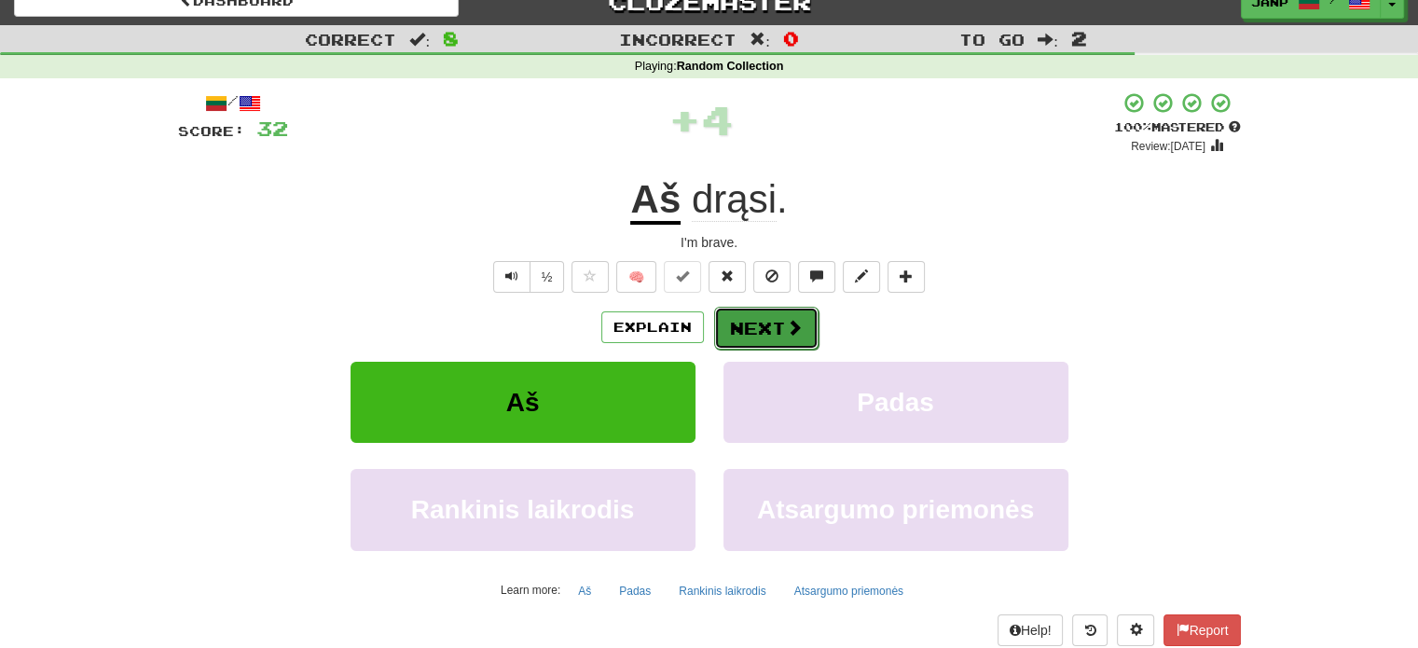
click at [747, 324] on button "Next" at bounding box center [766, 328] width 104 height 43
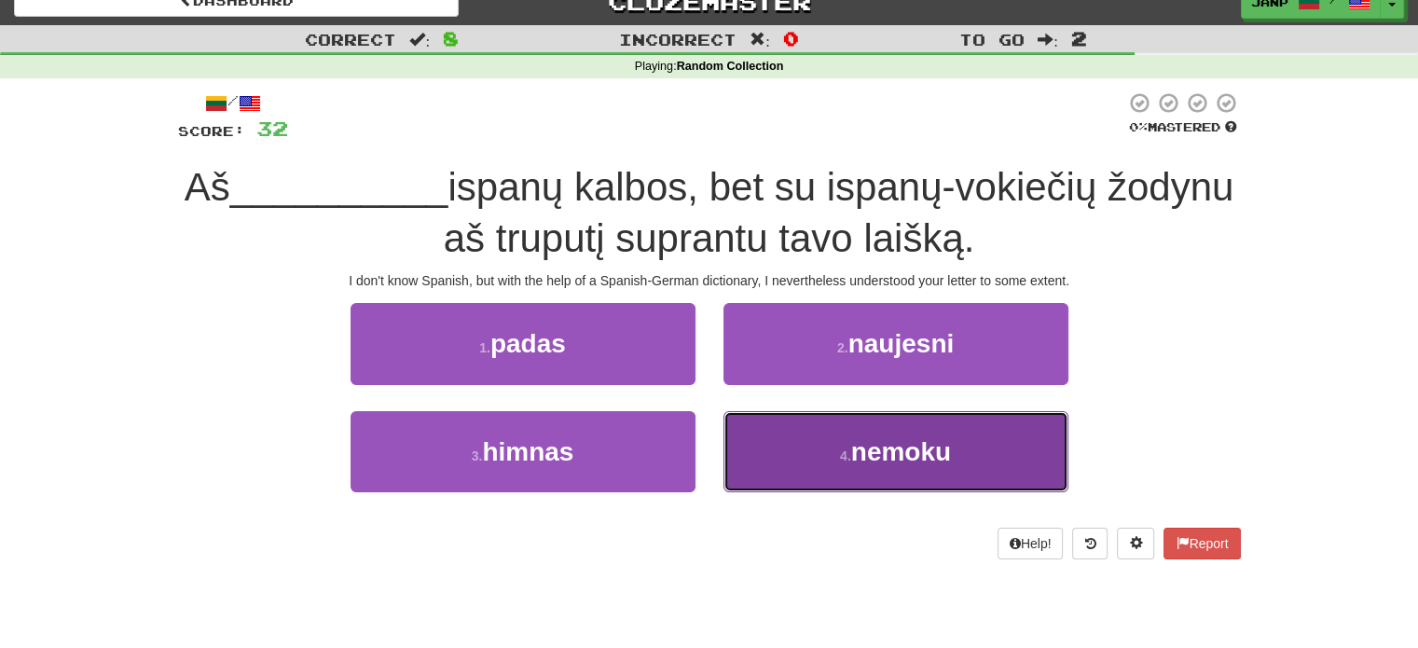
click at [771, 436] on button "4 . nemoku" at bounding box center [895, 451] width 345 height 81
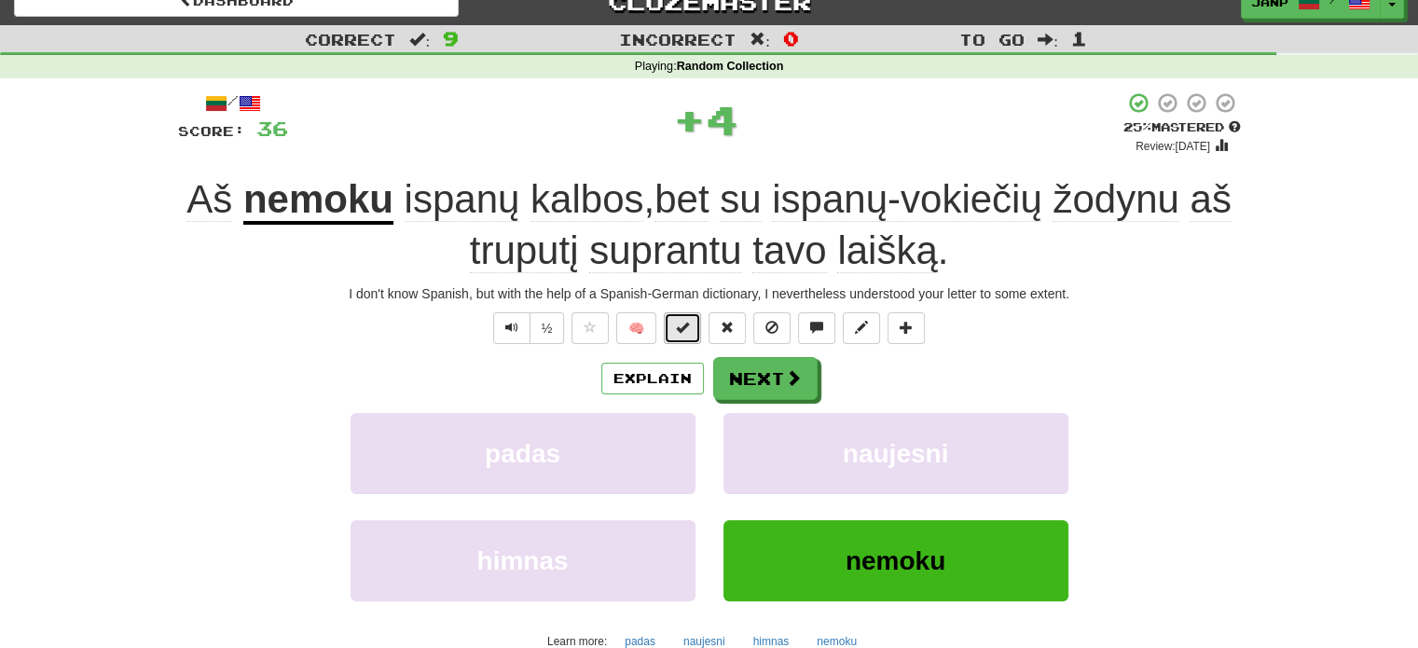
click at [680, 328] on span at bounding box center [682, 327] width 13 height 13
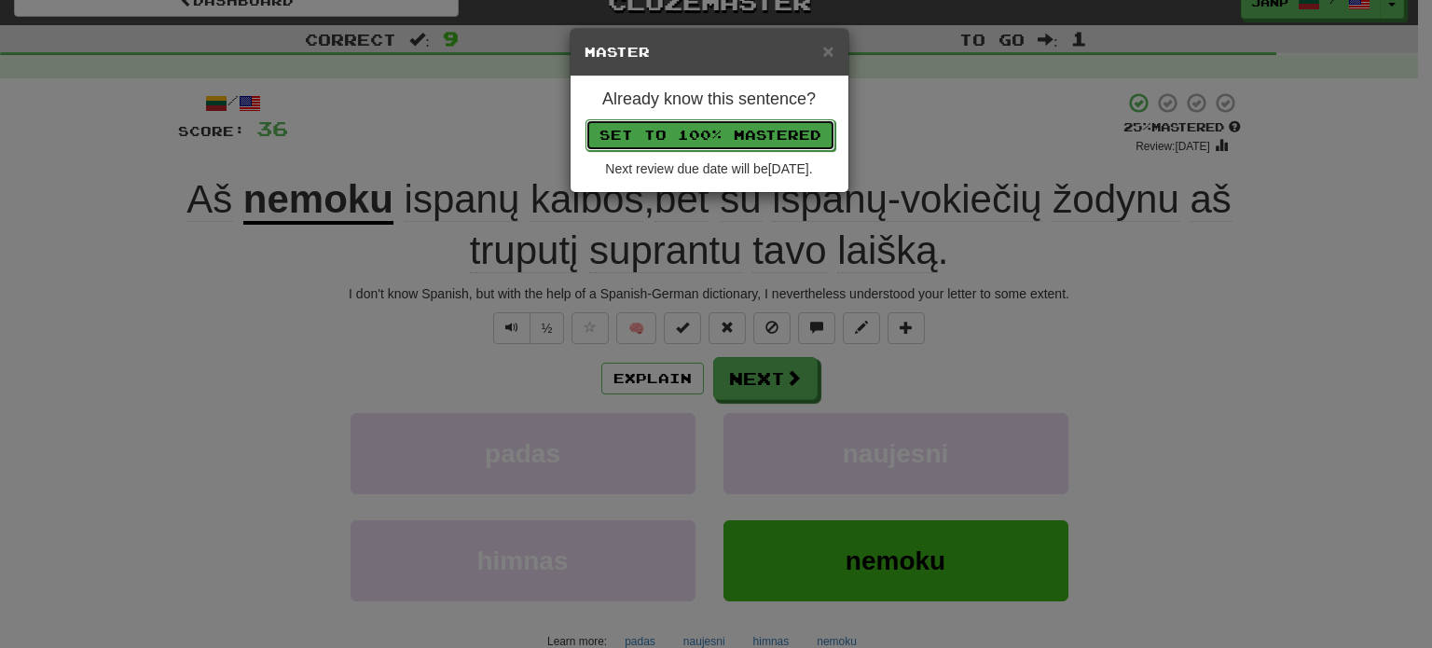
click at [704, 132] on button "Set to 100% Mastered" at bounding box center [710, 135] width 250 height 32
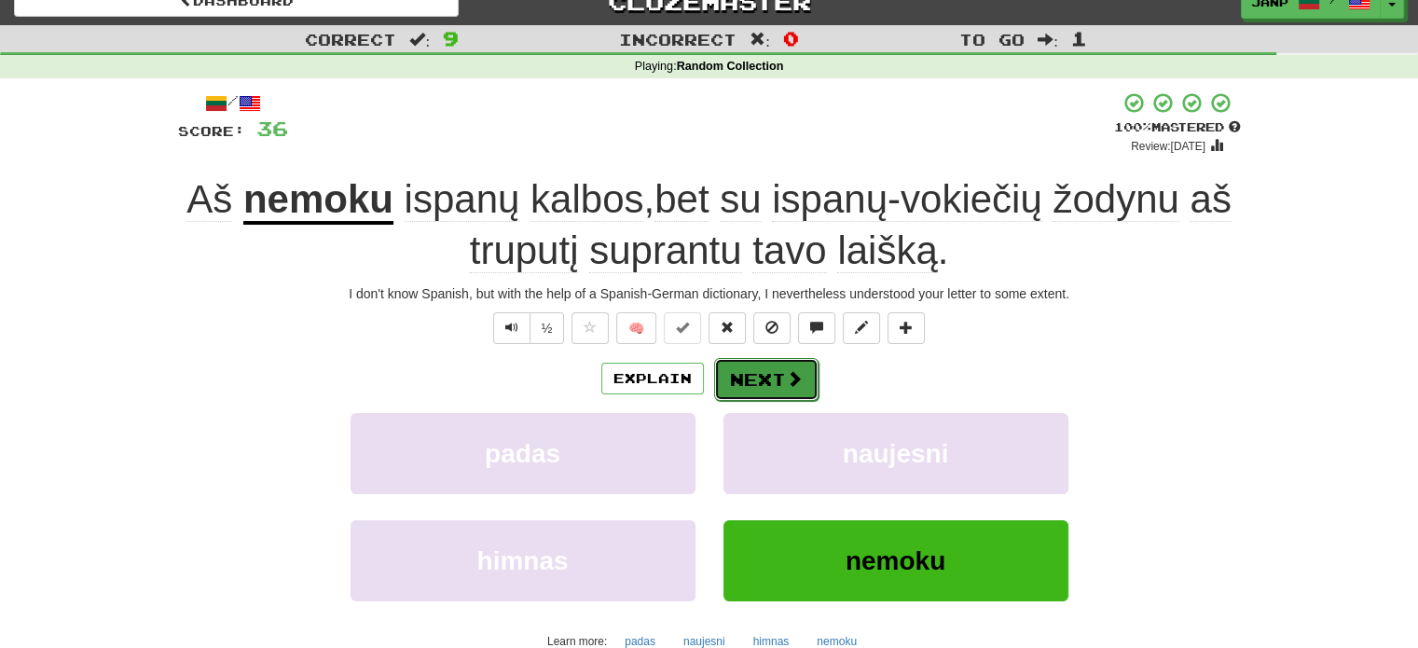
click at [772, 393] on button "Next" at bounding box center [766, 379] width 104 height 43
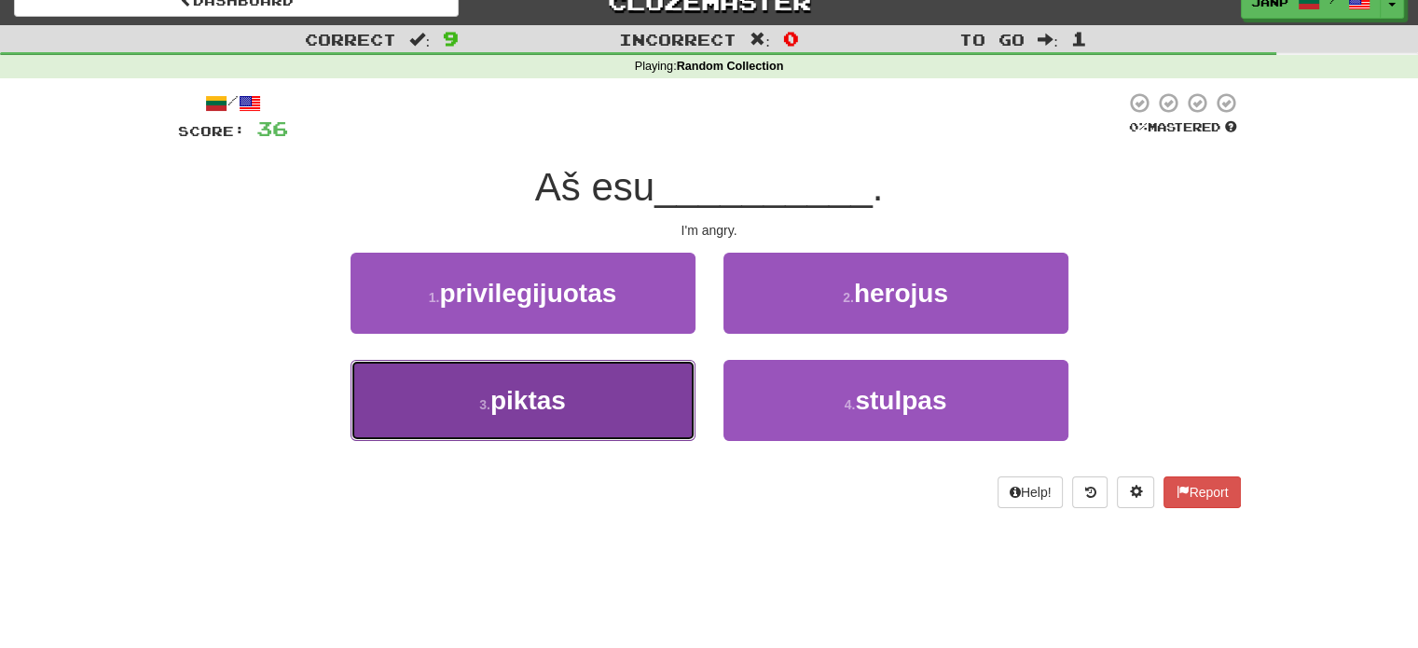
click at [623, 399] on button "3 . piktas" at bounding box center [523, 400] width 345 height 81
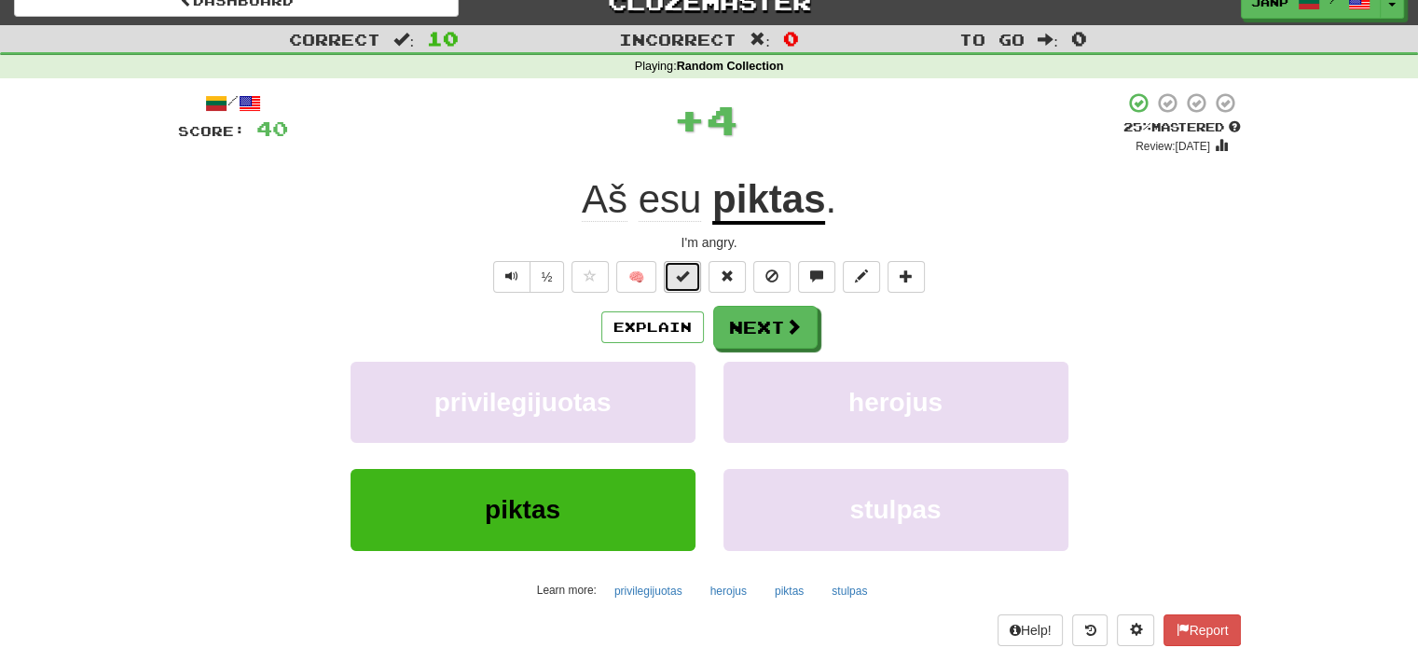
click at [683, 279] on span at bounding box center [682, 275] width 13 height 13
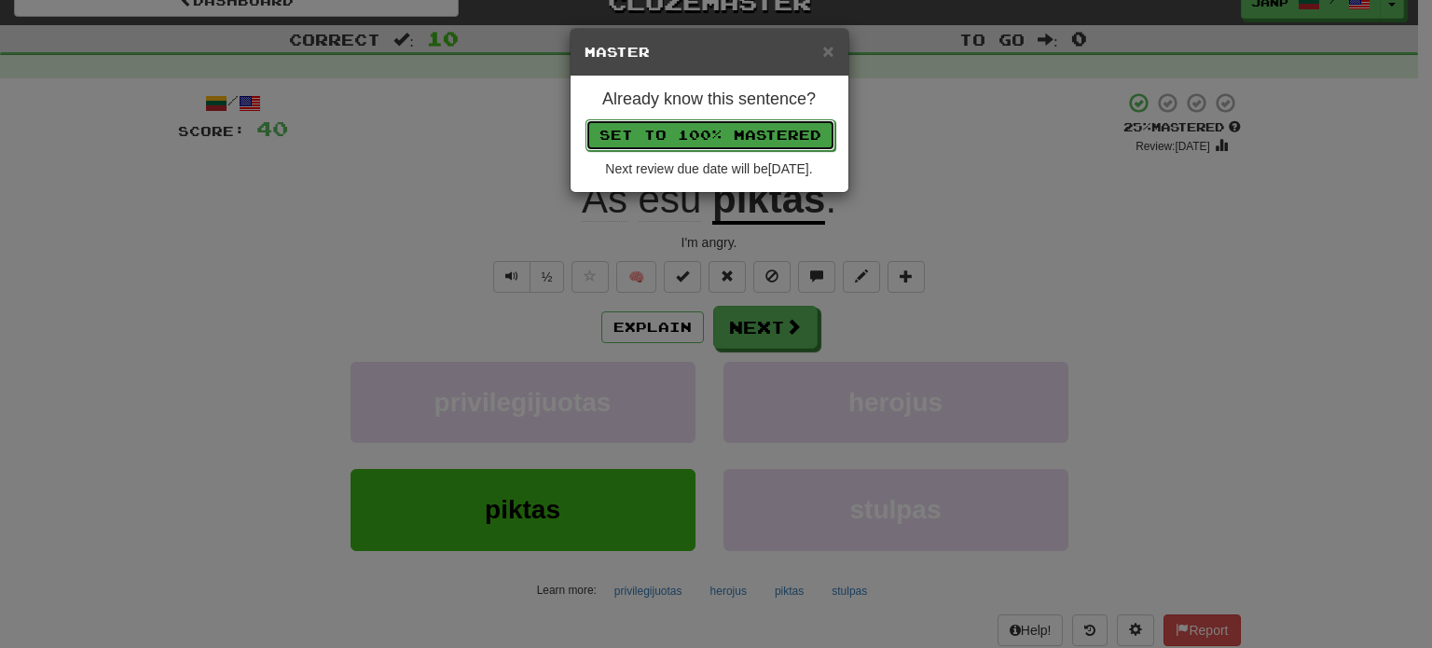
click at [692, 136] on button "Set to 100% Mastered" at bounding box center [710, 135] width 250 height 32
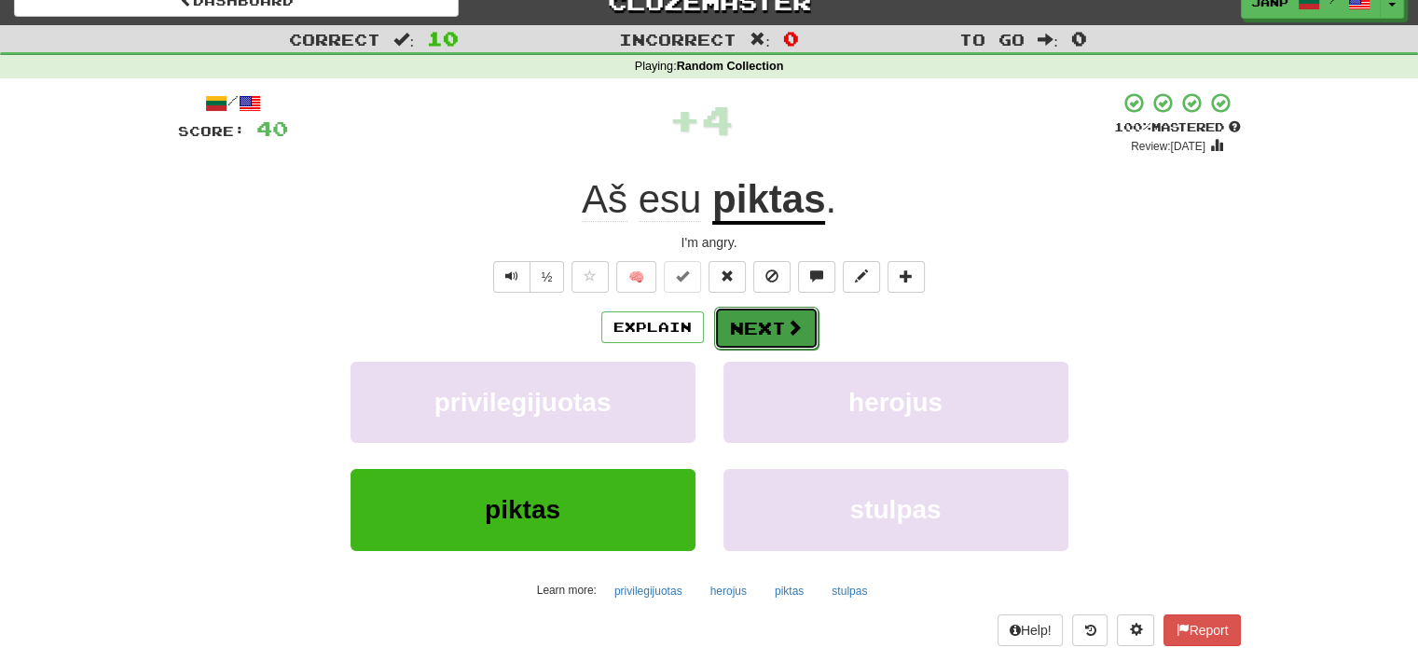
click at [780, 327] on button "Next" at bounding box center [766, 328] width 104 height 43
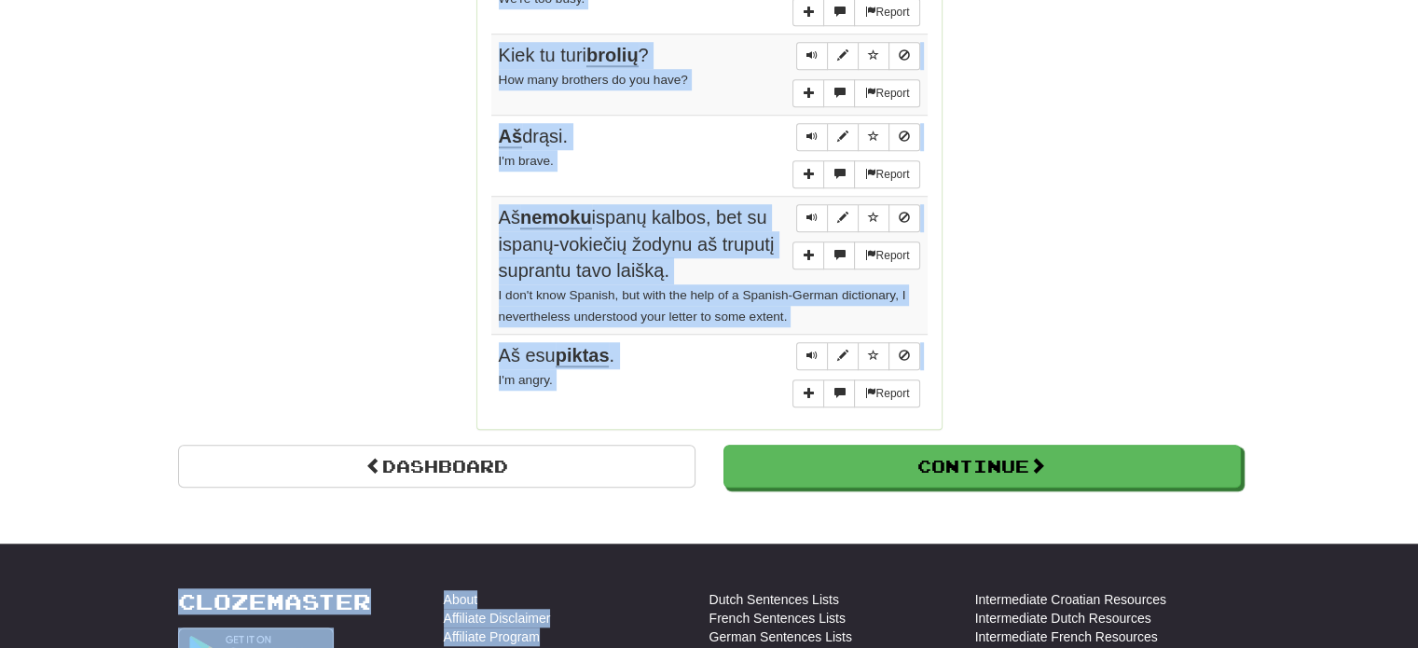
scroll to position [1499, 0]
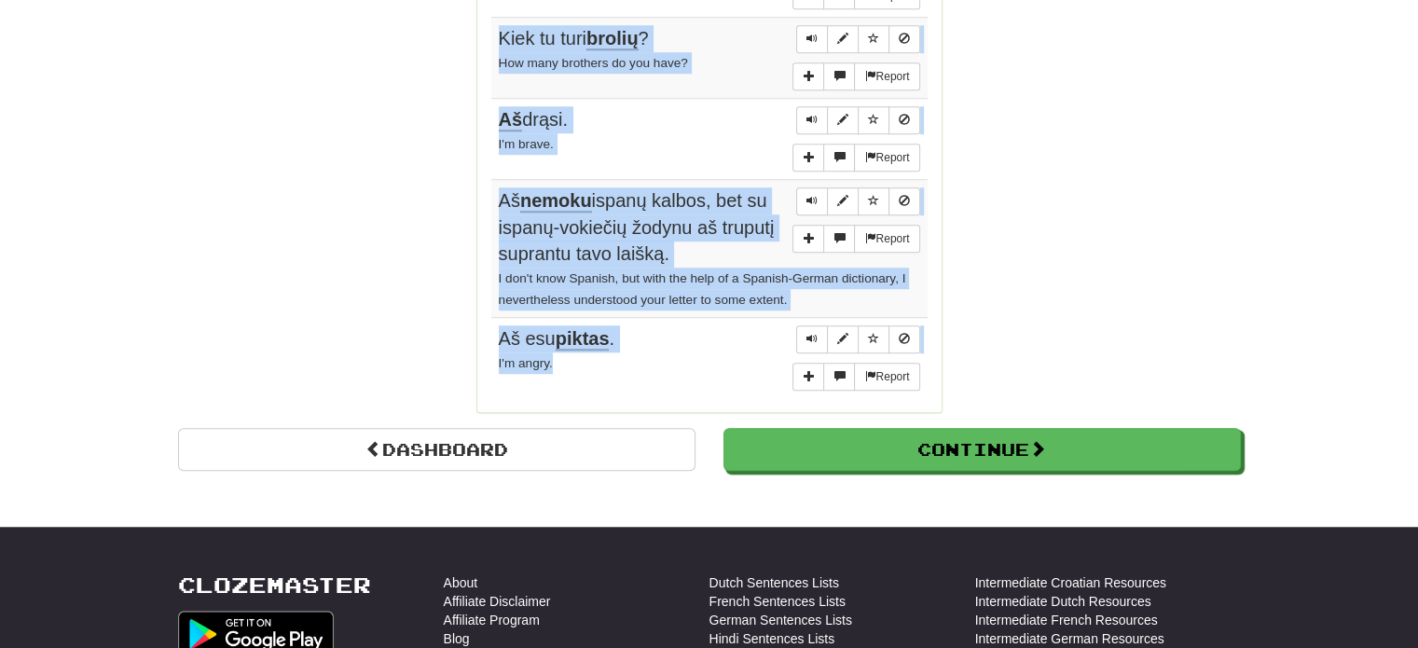
drag, startPoint x: 494, startPoint y: 248, endPoint x: 672, endPoint y: 351, distance: 205.9
copy tbody "Ant stalo stovi stiklinė. There is a glass on the table. Report [PERSON_NAME] u…"
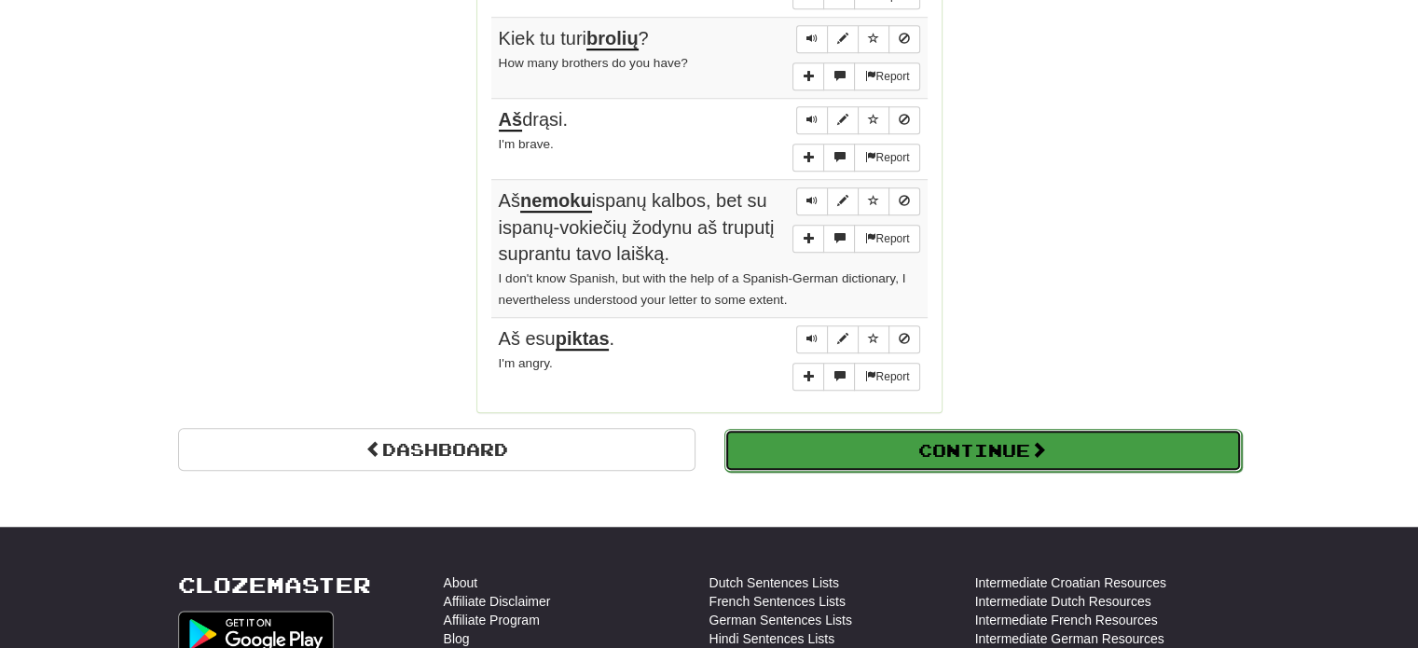
click at [943, 434] on button "Continue" at bounding box center [982, 450] width 517 height 43
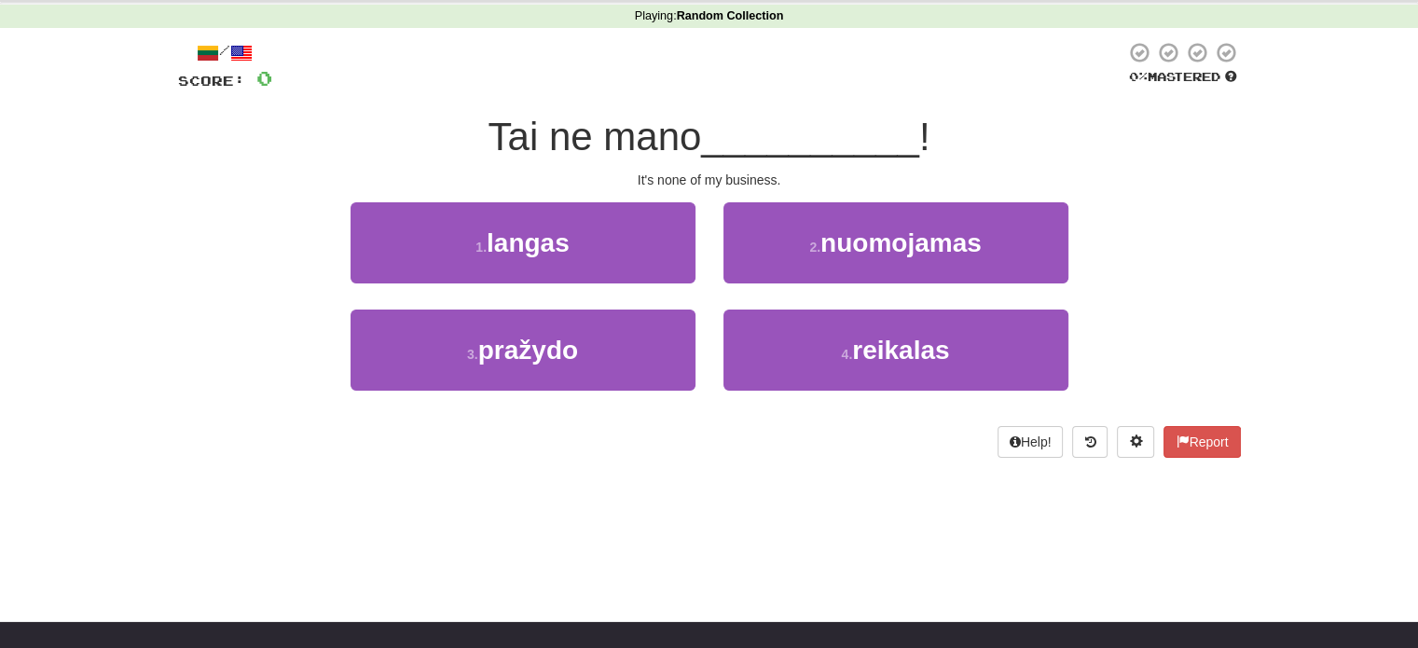
scroll to position [0, 0]
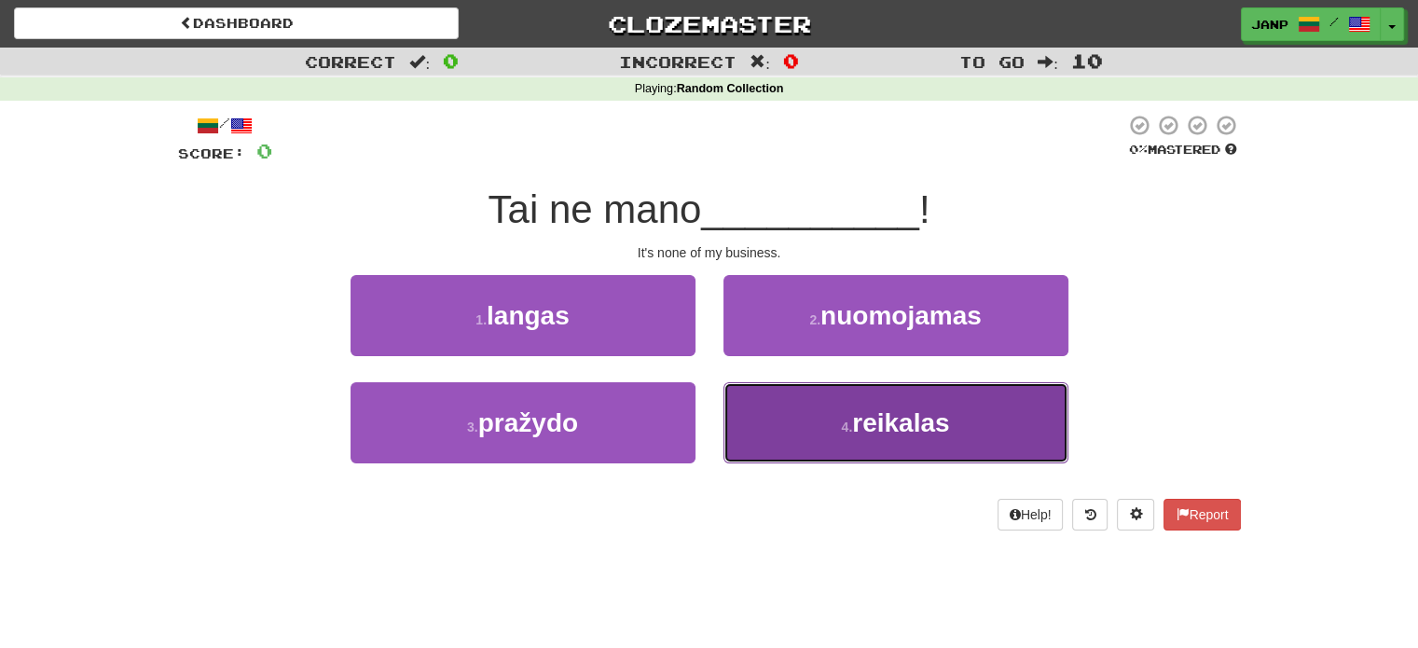
click at [921, 433] on span "reikalas" at bounding box center [900, 422] width 97 height 29
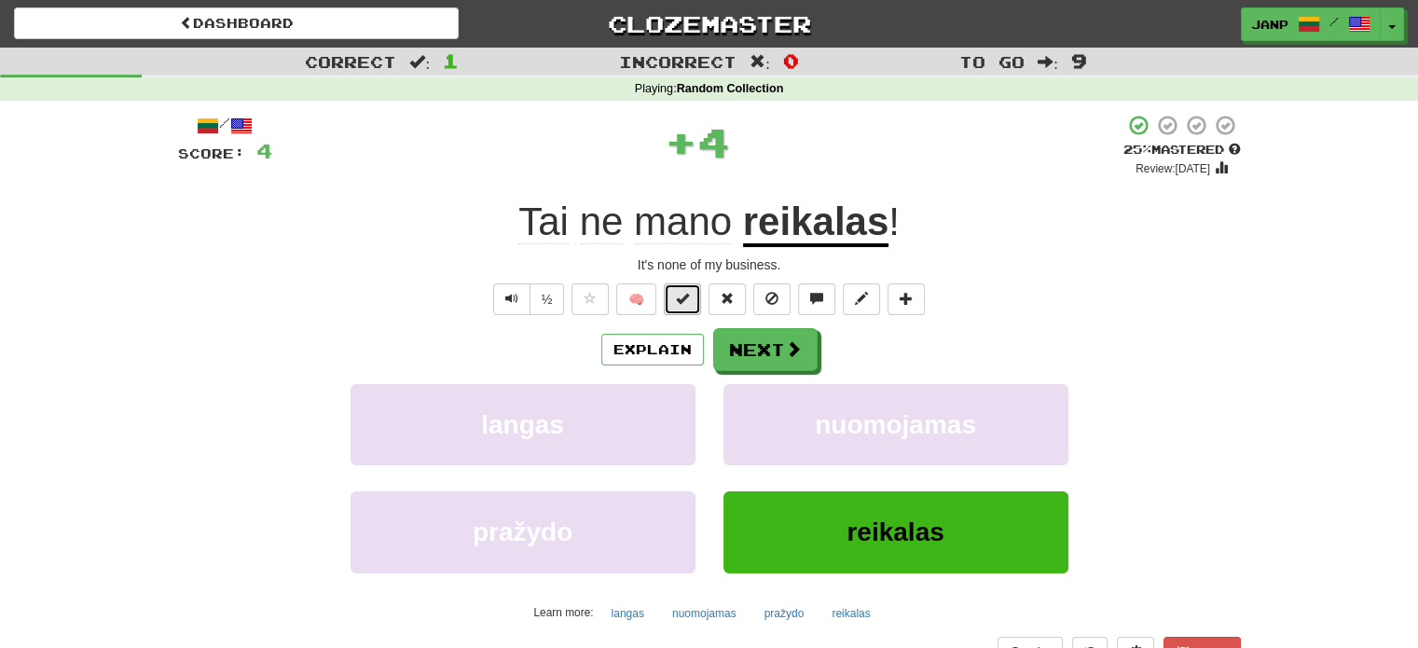
click at [676, 295] on button at bounding box center [682, 299] width 37 height 32
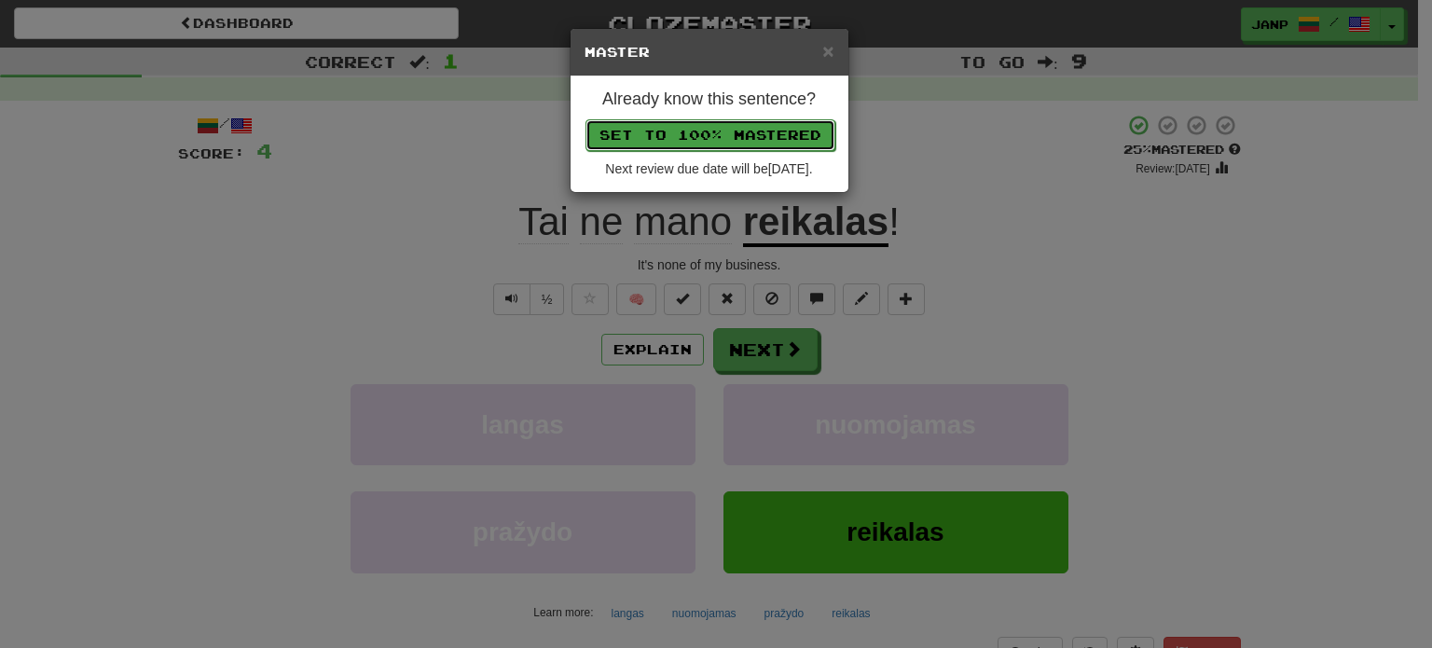
click at [740, 123] on button "Set to 100% Mastered" at bounding box center [710, 135] width 250 height 32
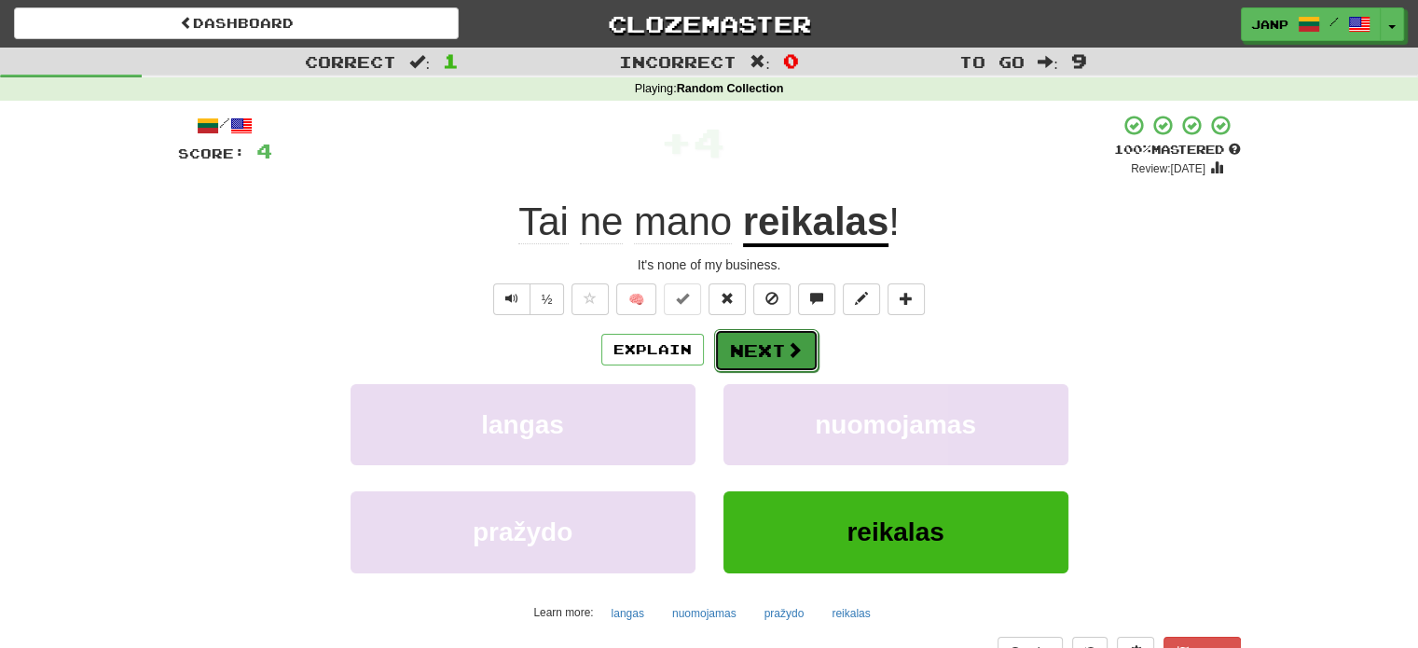
click at [779, 350] on button "Next" at bounding box center [766, 350] width 104 height 43
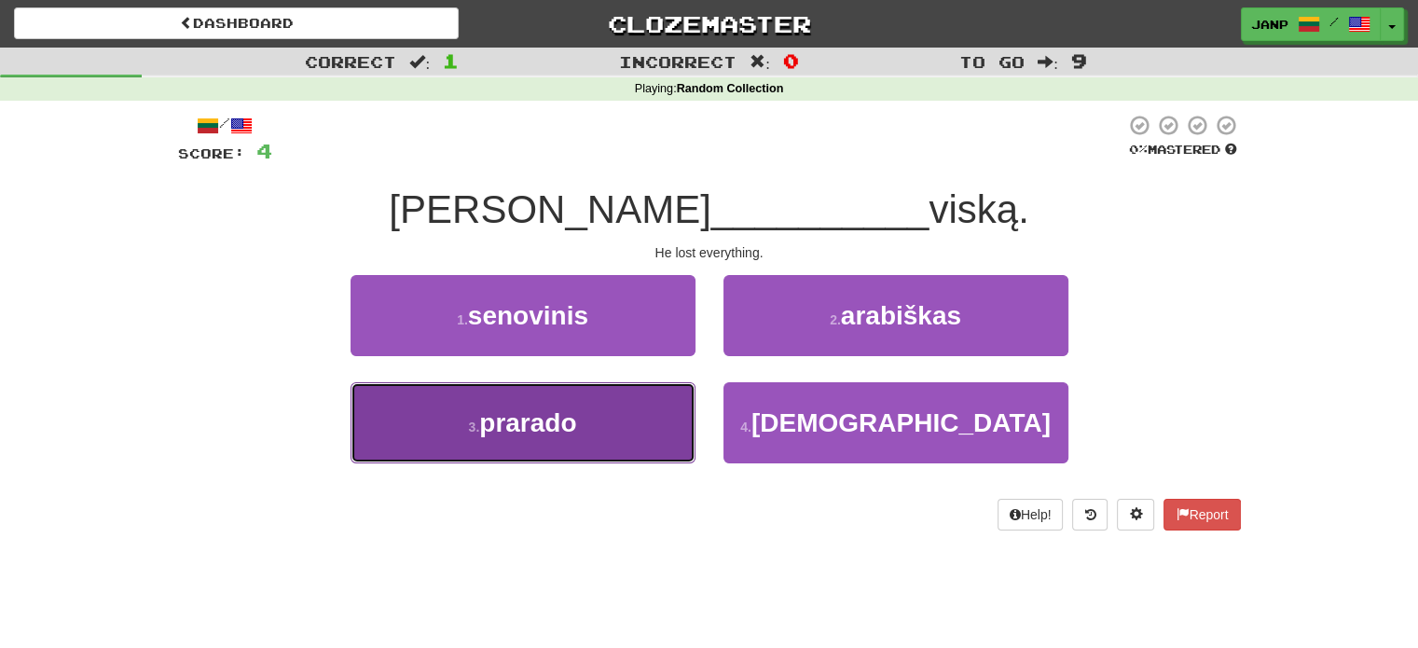
click at [641, 416] on button "3 . prarado" at bounding box center [523, 422] width 345 height 81
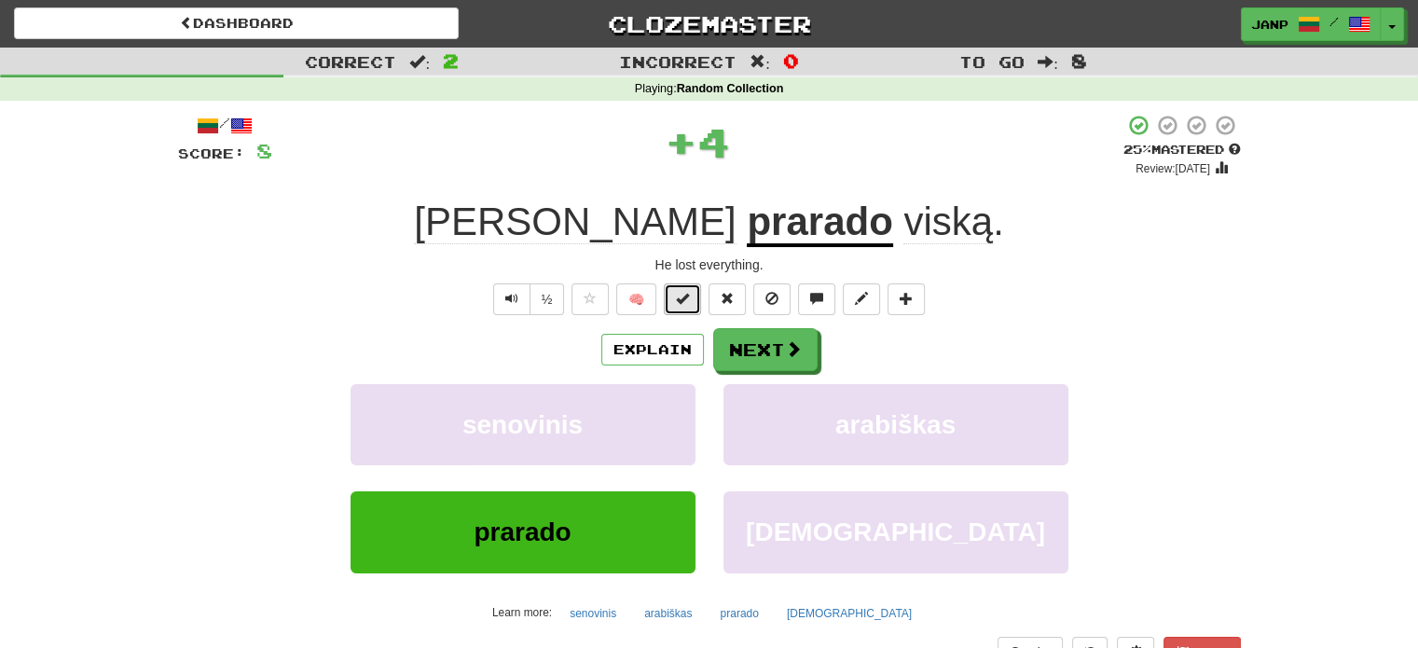
click at [690, 297] on button at bounding box center [682, 299] width 37 height 32
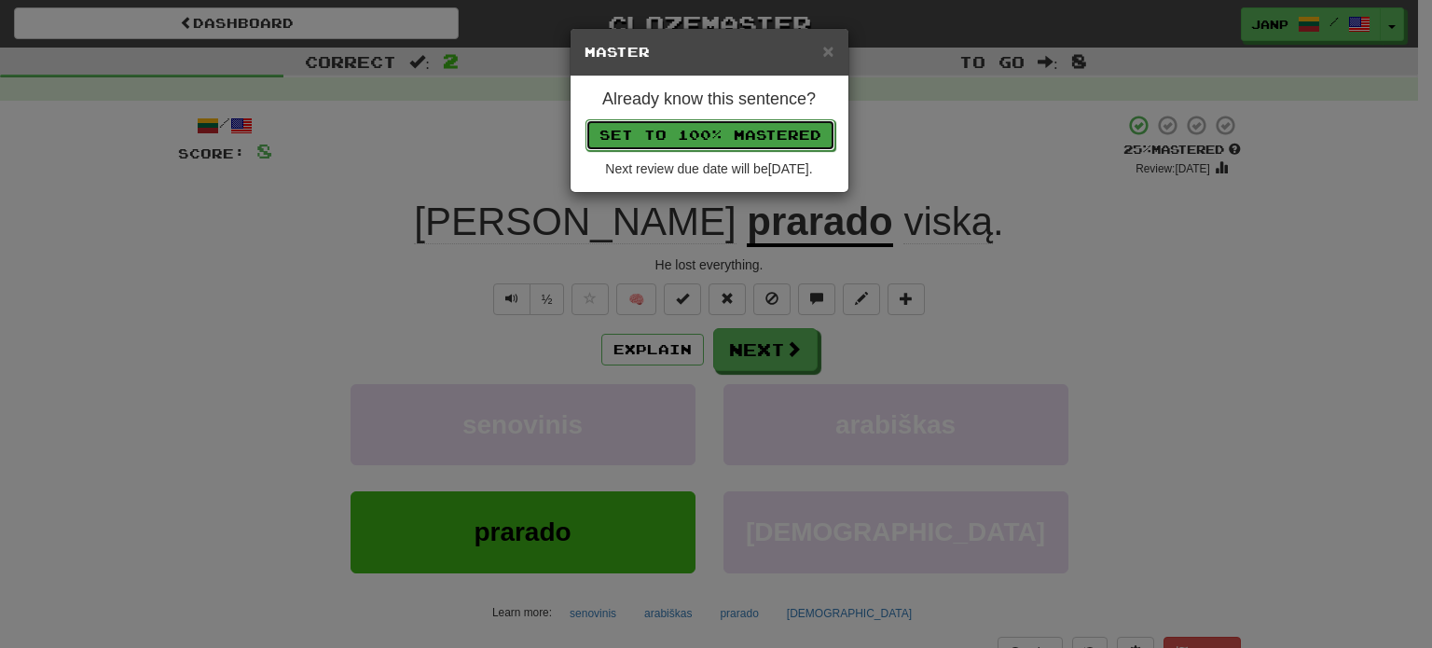
click at [779, 130] on button "Set to 100% Mastered" at bounding box center [710, 135] width 250 height 32
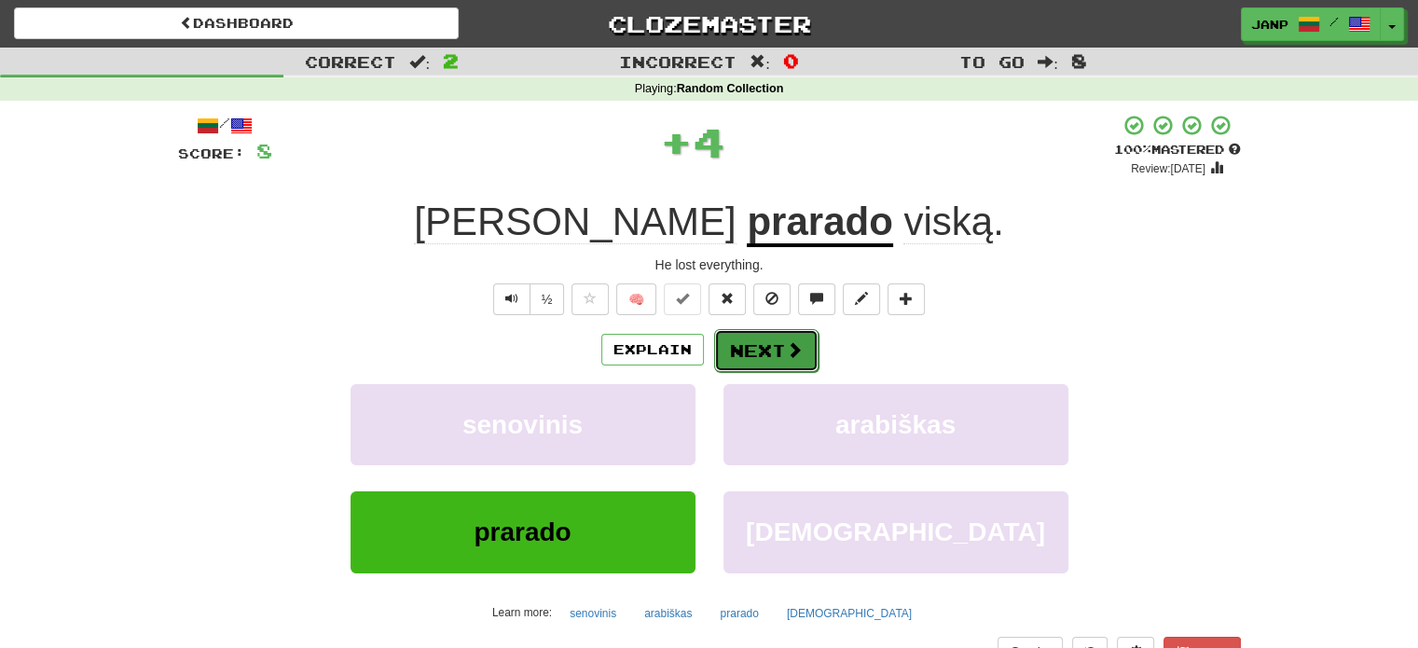
click at [771, 341] on button "Next" at bounding box center [766, 350] width 104 height 43
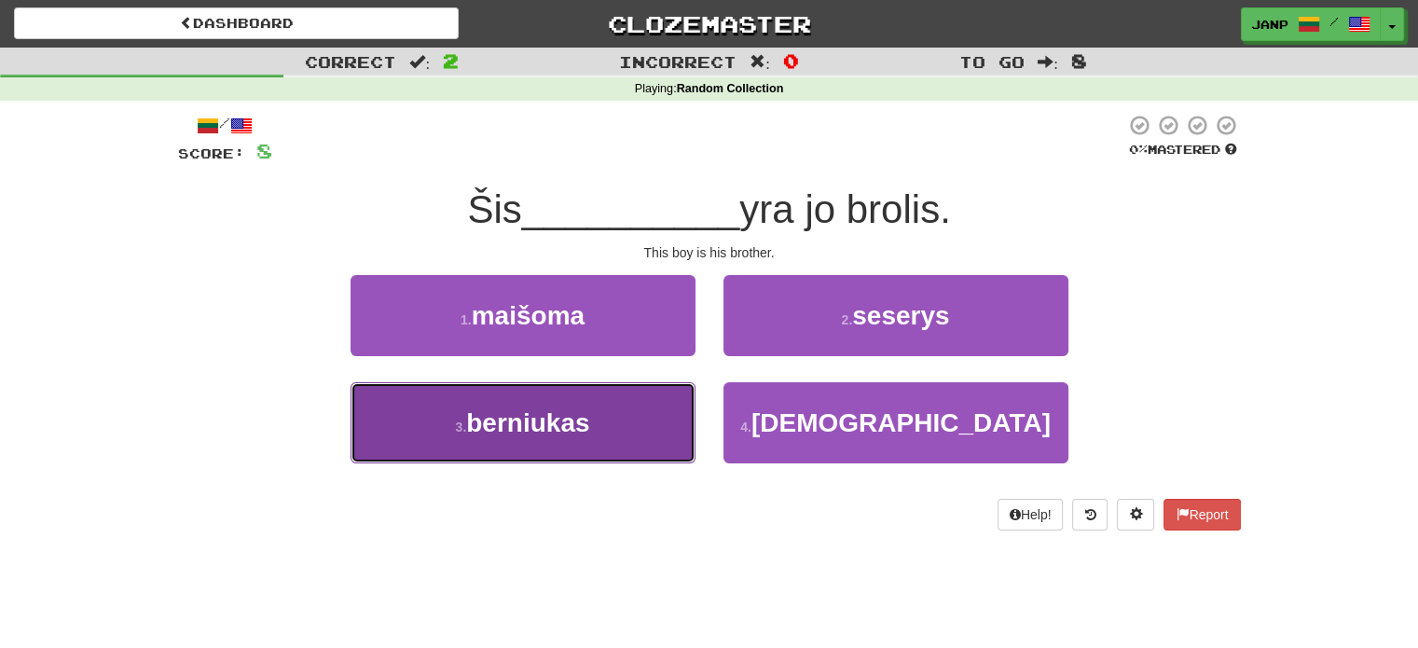
click at [668, 423] on button "3 . berniukas" at bounding box center [523, 422] width 345 height 81
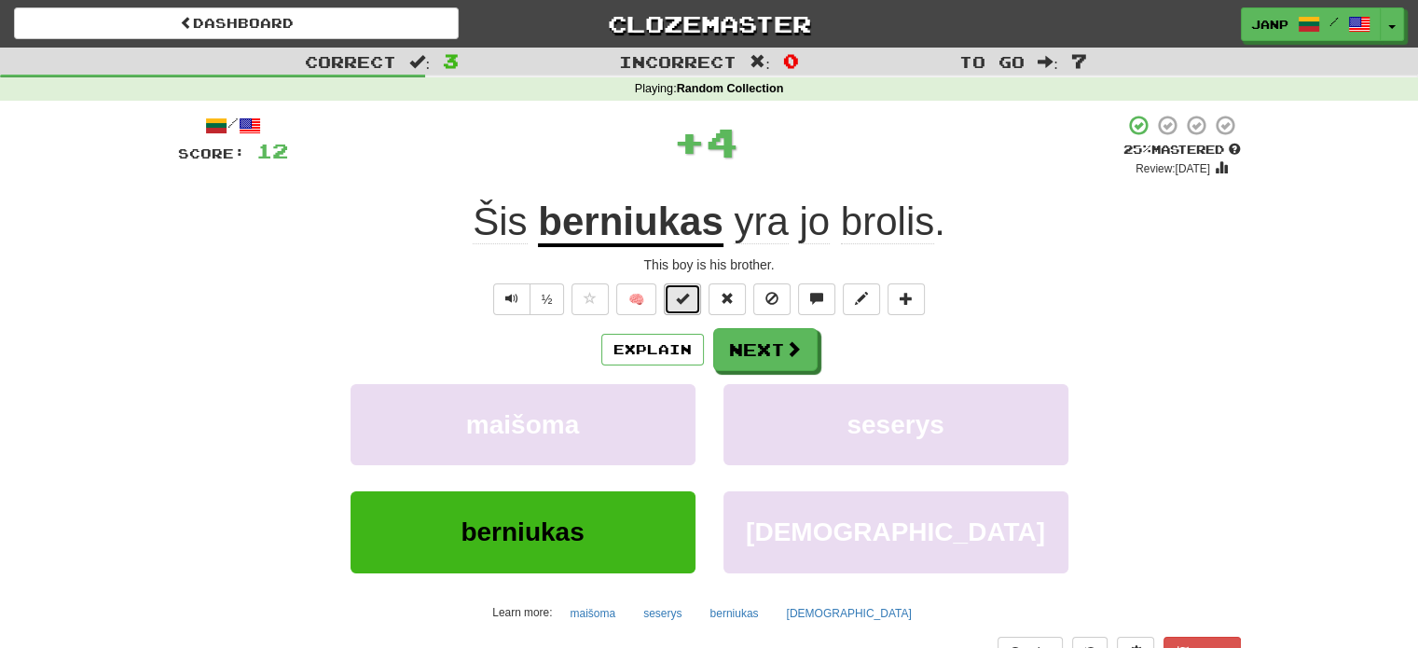
click at [685, 300] on span at bounding box center [682, 298] width 13 height 13
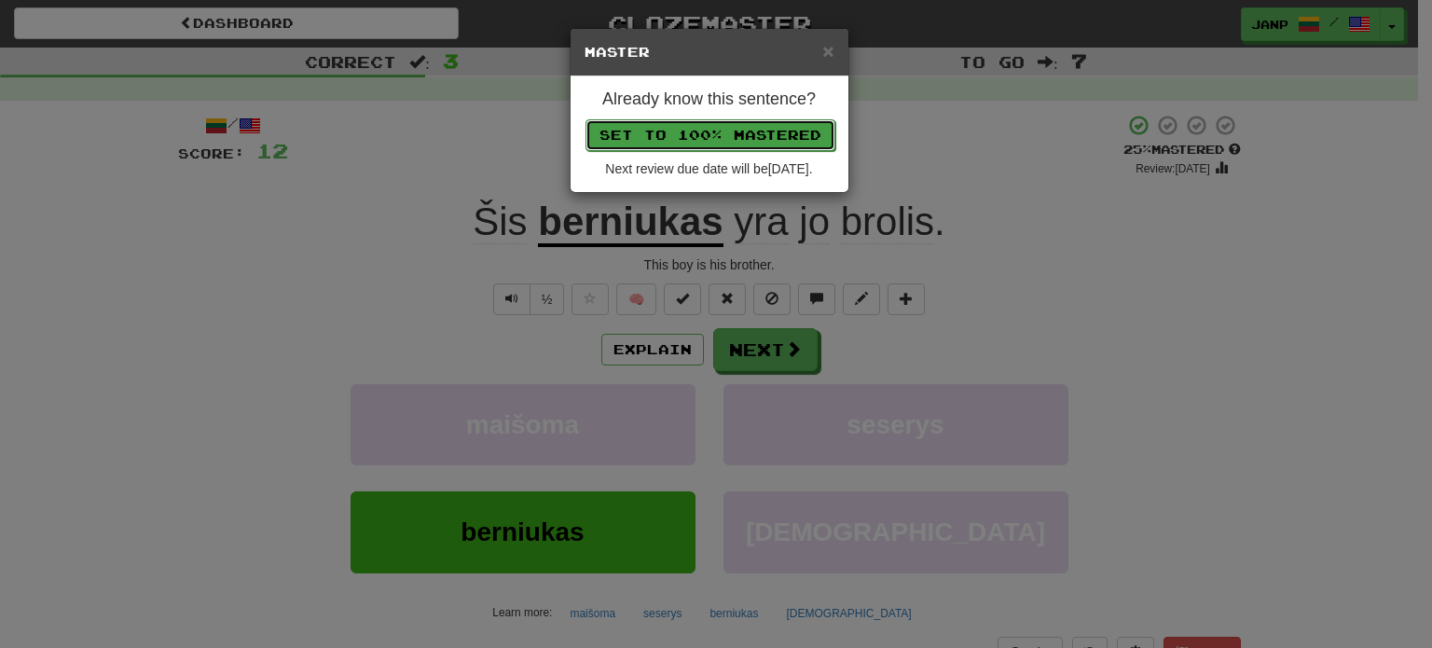
click at [721, 131] on button "Set to 100% Mastered" at bounding box center [710, 135] width 250 height 32
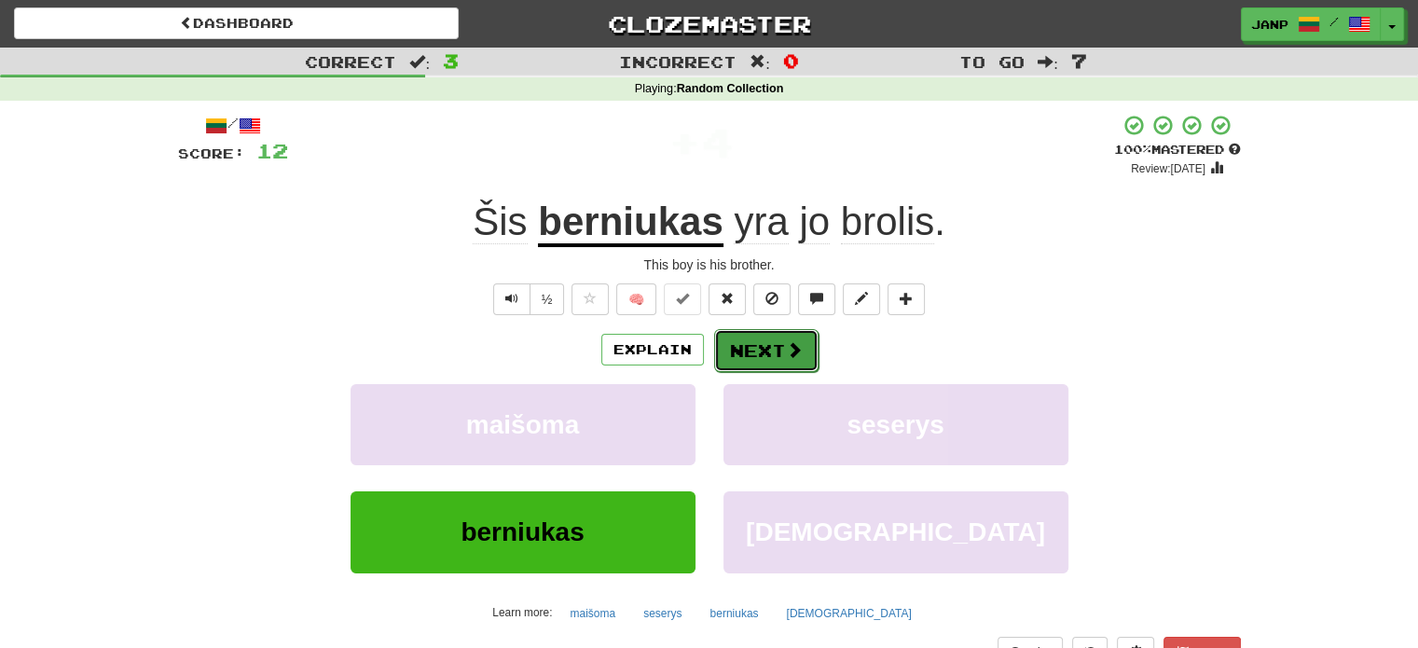
click at [772, 354] on button "Next" at bounding box center [766, 350] width 104 height 43
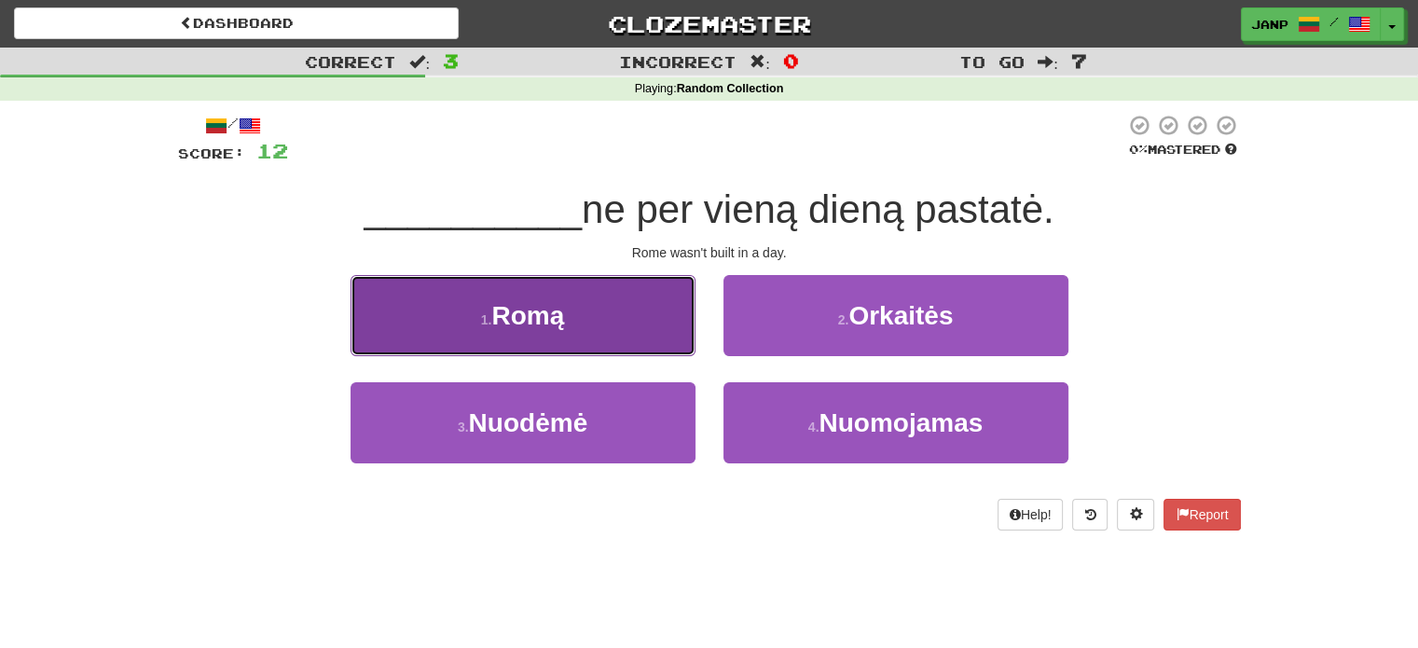
click at [667, 302] on button "1 . [GEOGRAPHIC_DATA]" at bounding box center [523, 315] width 345 height 81
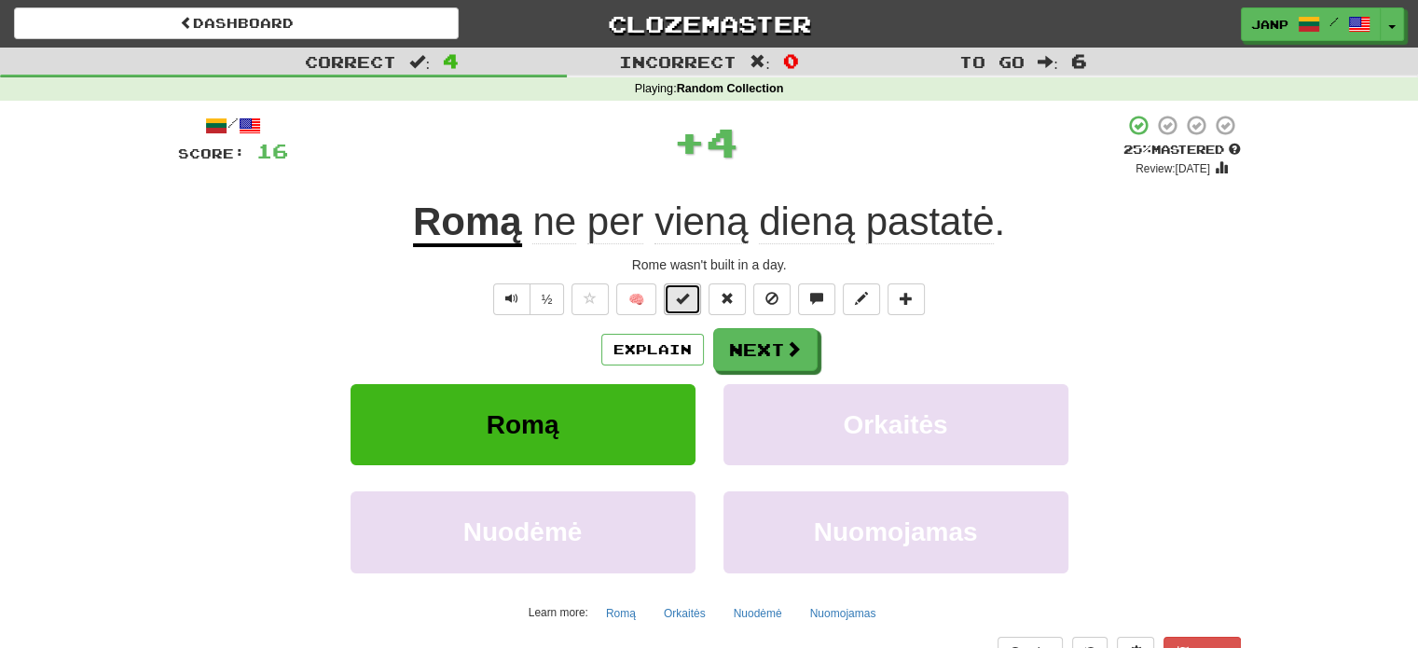
click at [679, 294] on span at bounding box center [682, 298] width 13 height 13
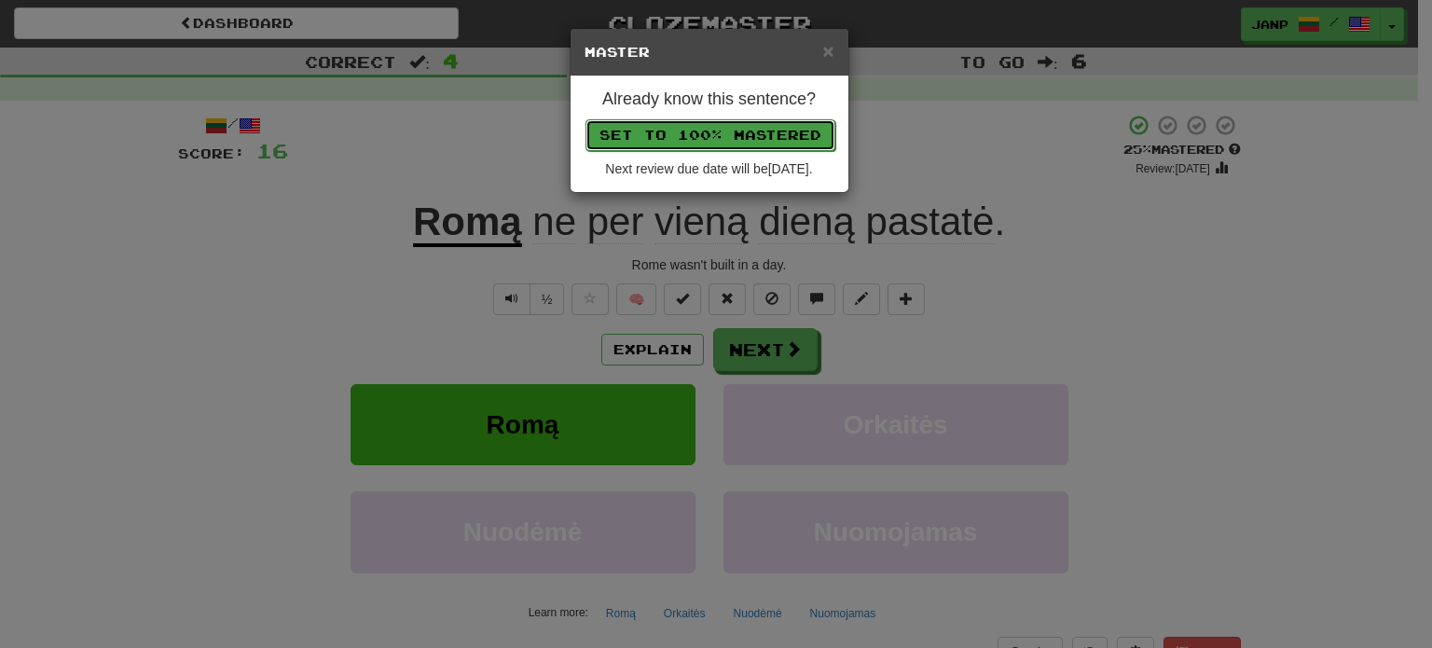
click at [736, 128] on button "Set to 100% Mastered" at bounding box center [710, 135] width 250 height 32
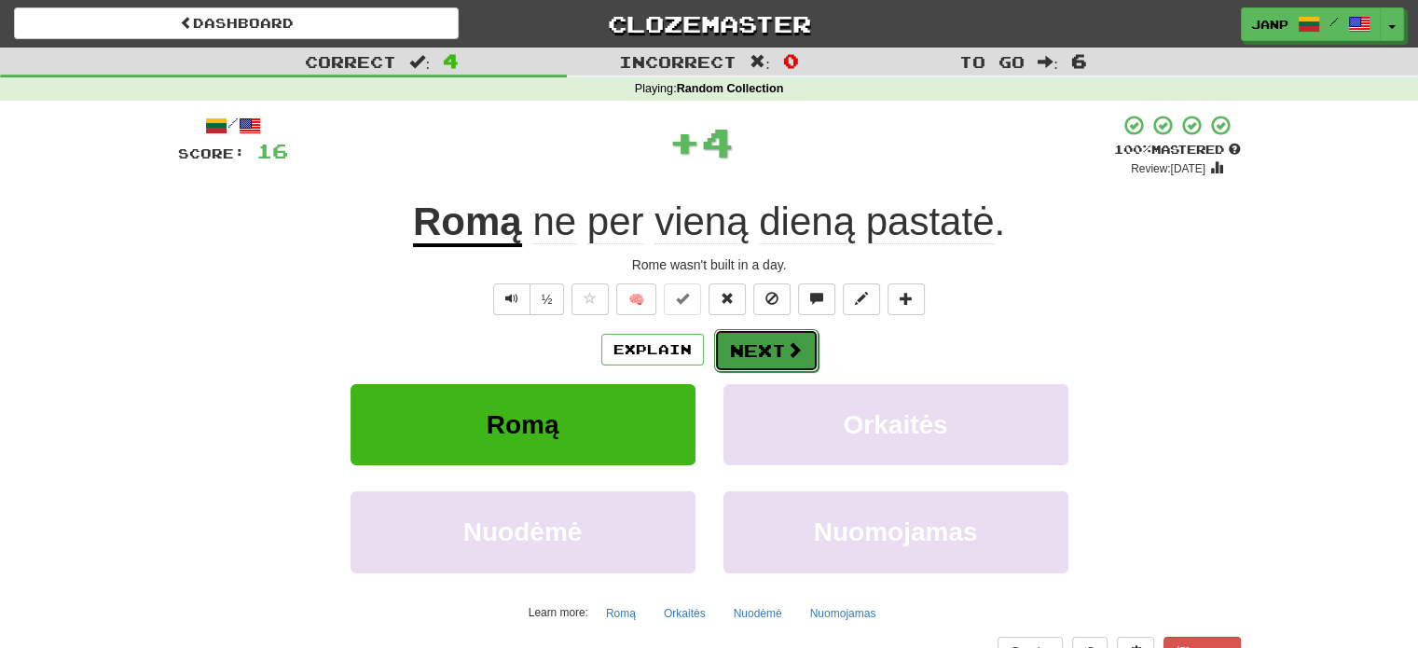
click at [752, 353] on button "Next" at bounding box center [766, 350] width 104 height 43
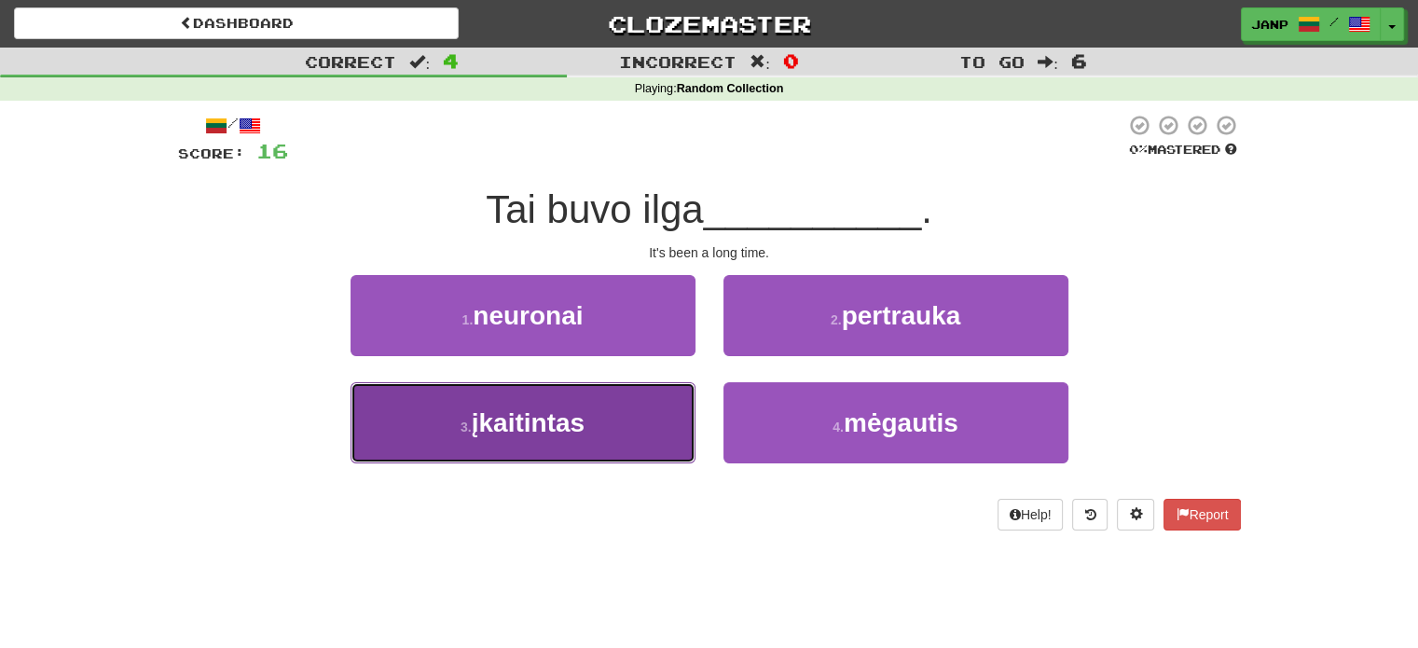
click at [679, 409] on button "3 . įkaitintas" at bounding box center [523, 422] width 345 height 81
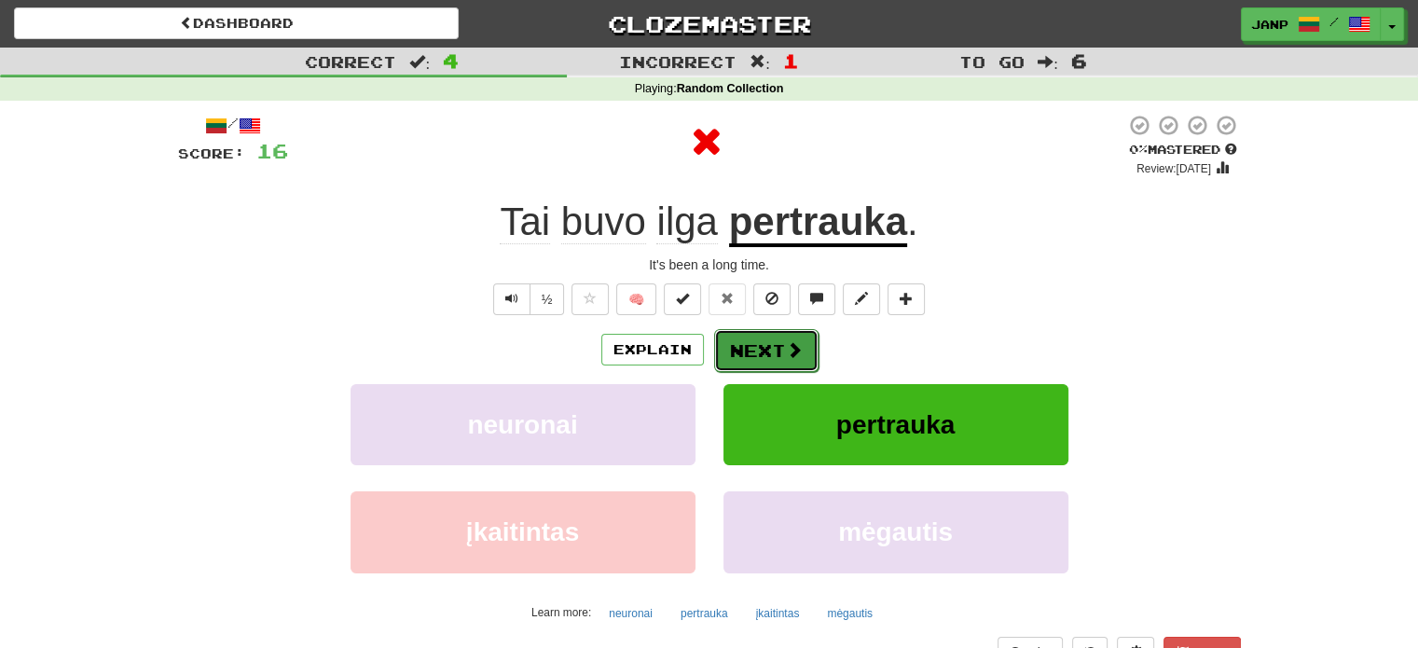
click at [768, 332] on button "Next" at bounding box center [766, 350] width 104 height 43
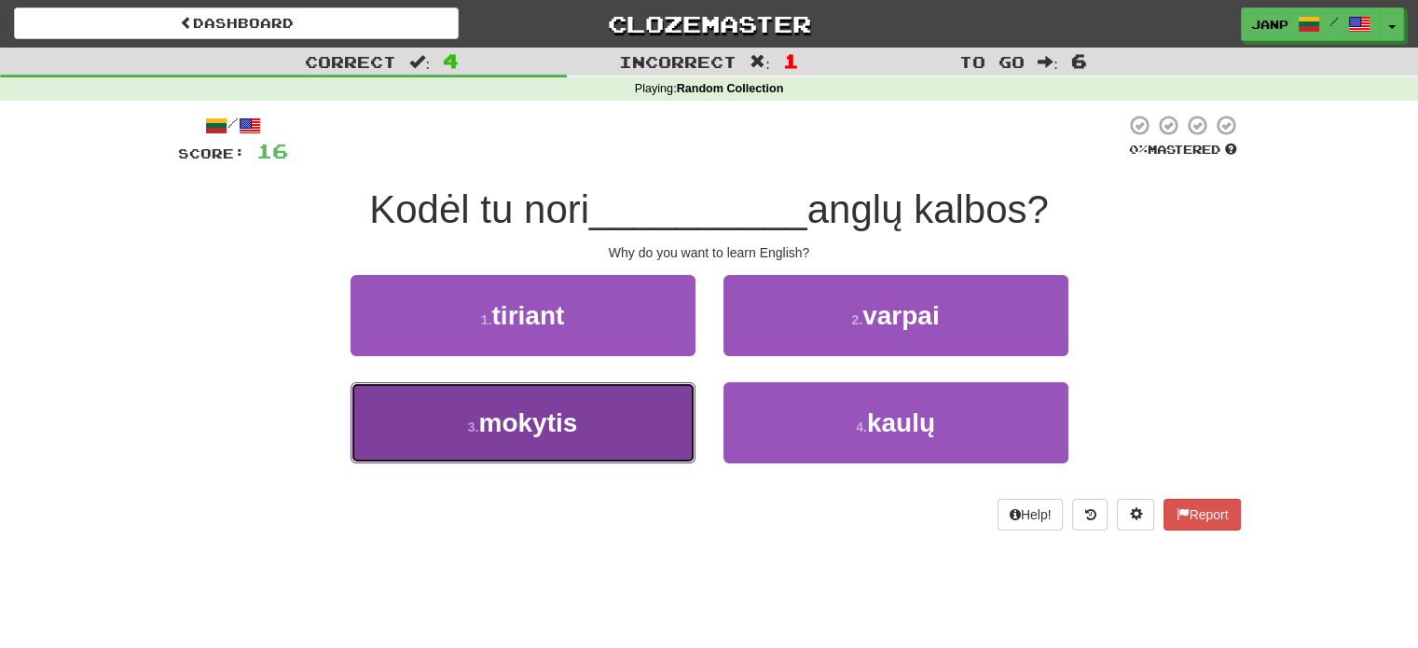
click at [643, 397] on button "3 . mokytis" at bounding box center [523, 422] width 345 height 81
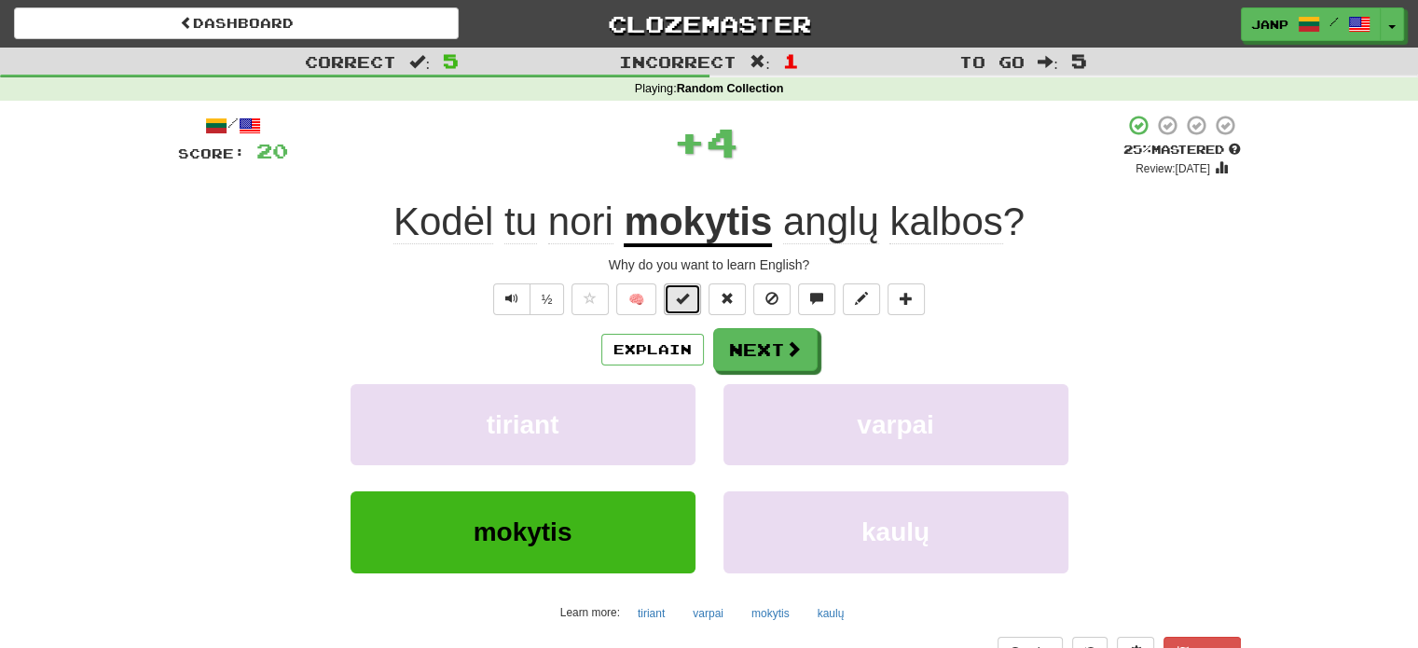
click at [689, 301] on span at bounding box center [682, 298] width 13 height 13
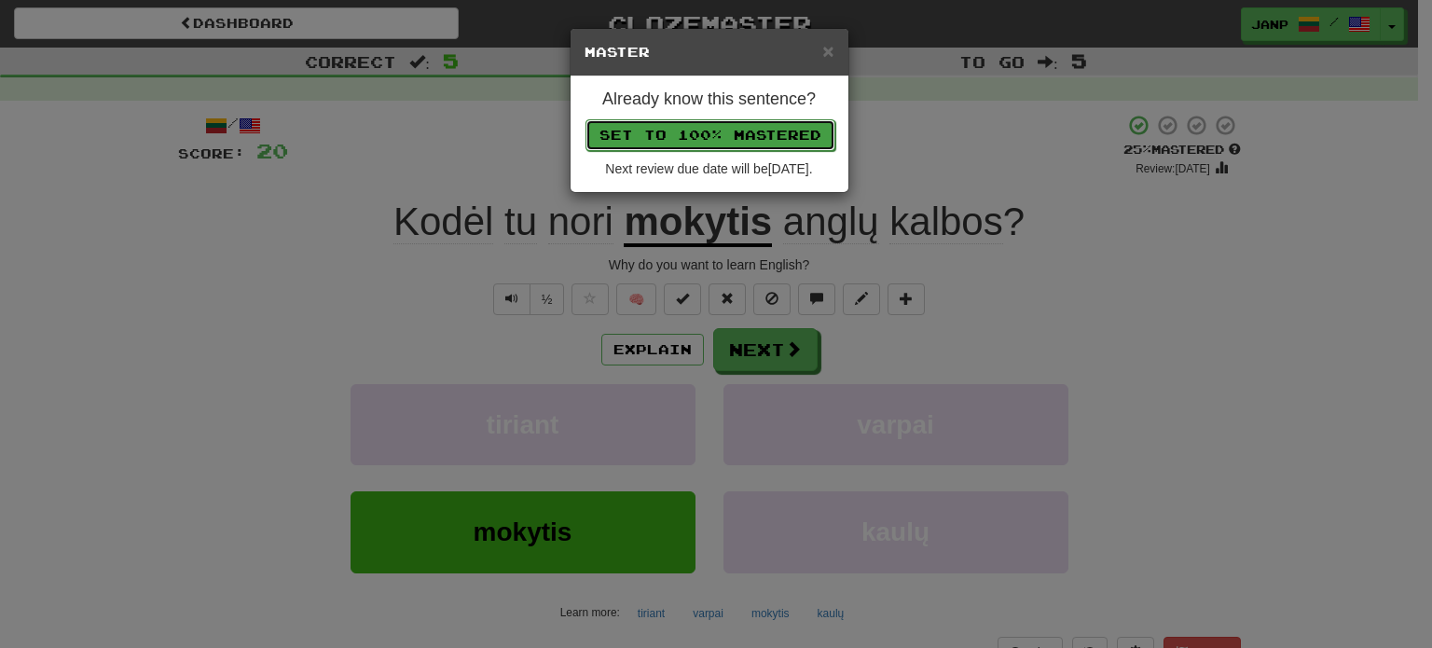
click at [757, 137] on button "Set to 100% Mastered" at bounding box center [710, 135] width 250 height 32
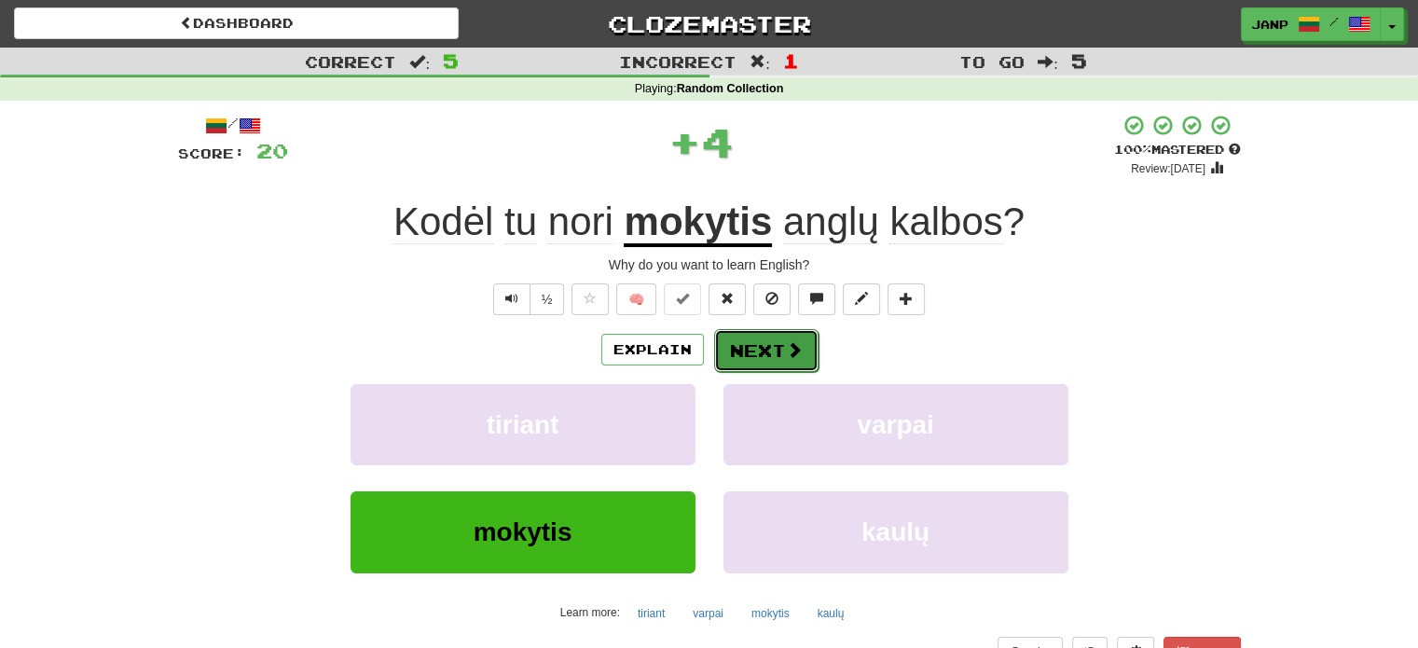
click at [775, 346] on button "Next" at bounding box center [766, 350] width 104 height 43
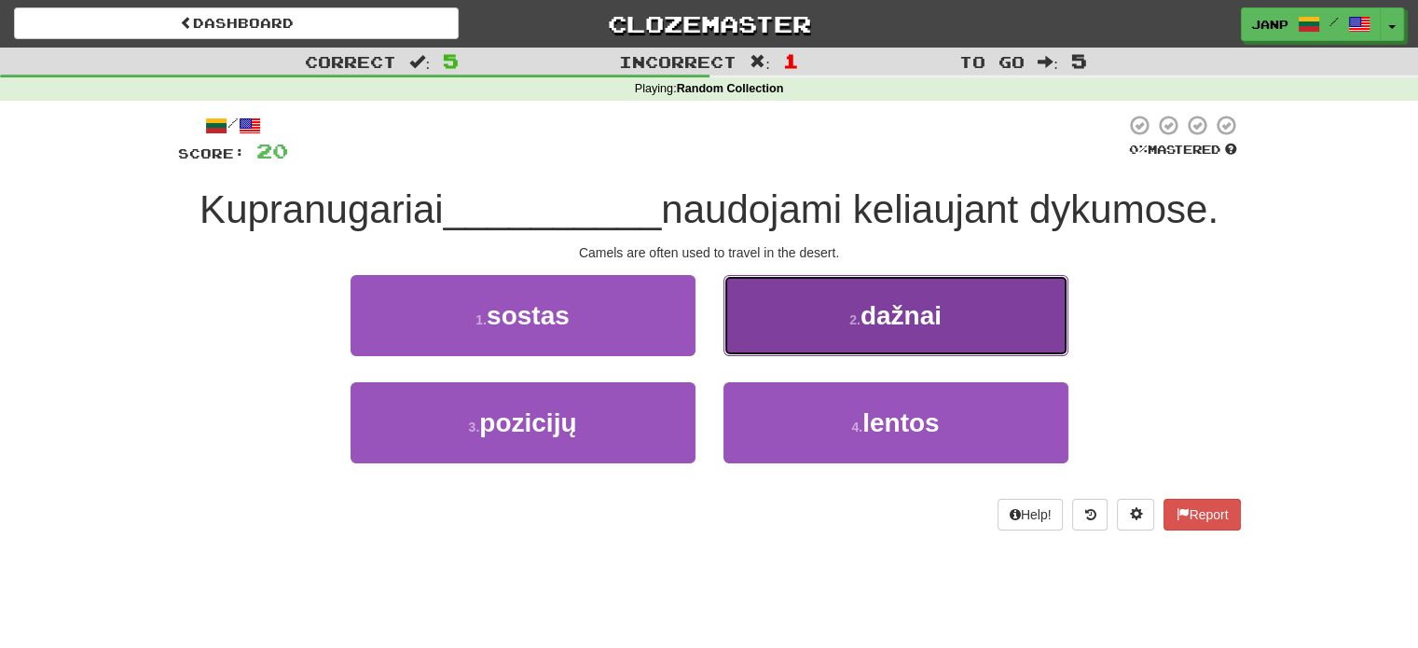
click at [810, 331] on button "2 . dažnai" at bounding box center [895, 315] width 345 height 81
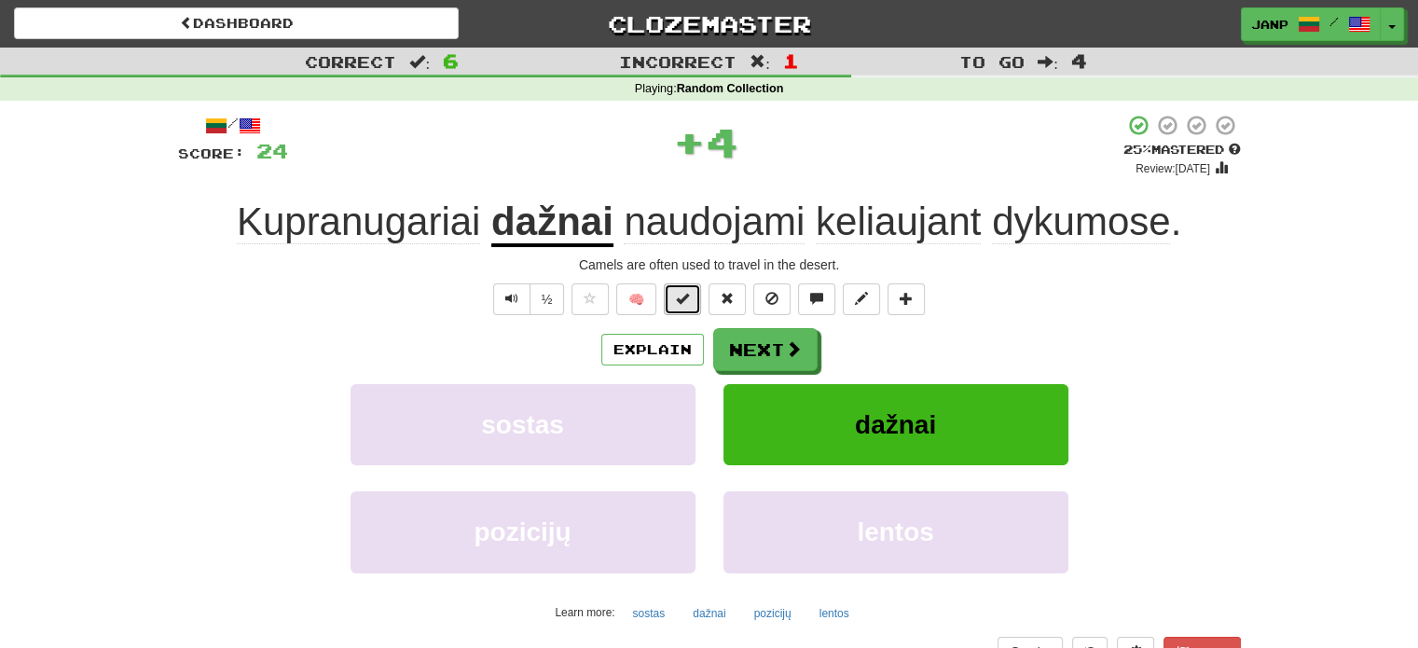
click at [683, 294] on span at bounding box center [682, 298] width 13 height 13
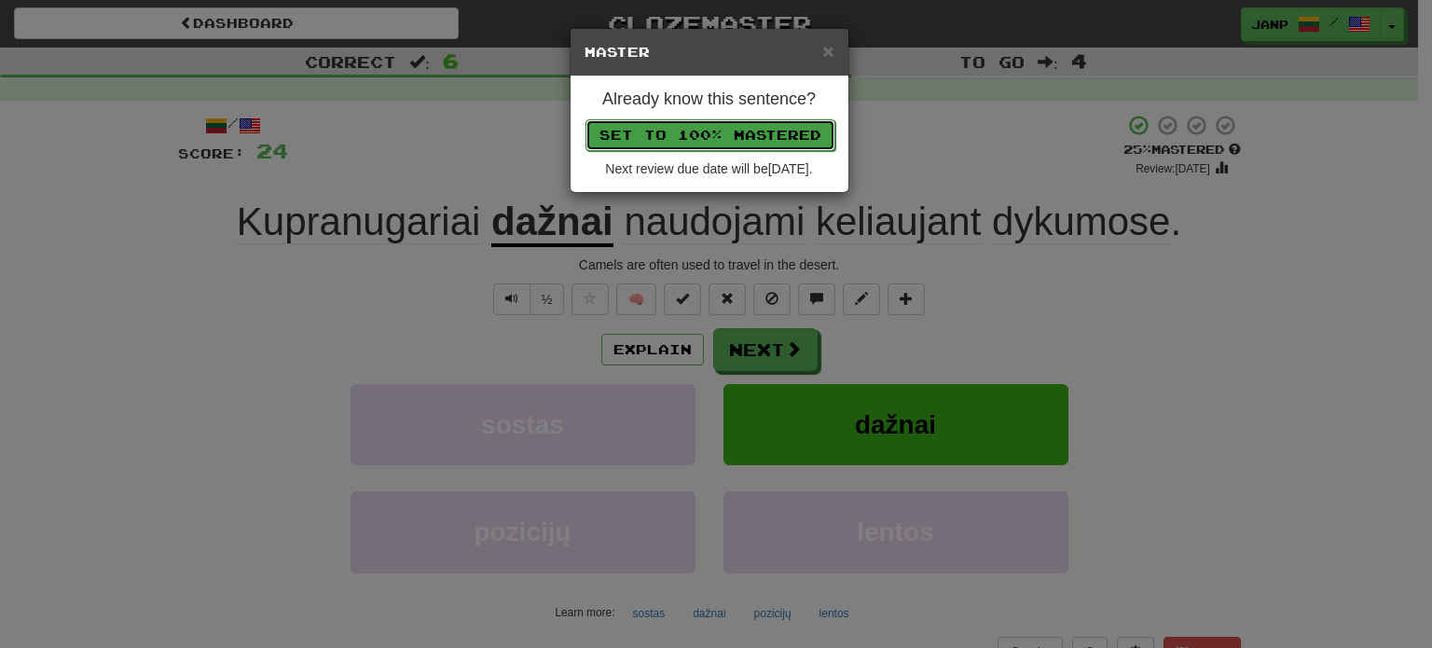
click at [716, 131] on button "Set to 100% Mastered" at bounding box center [710, 135] width 250 height 32
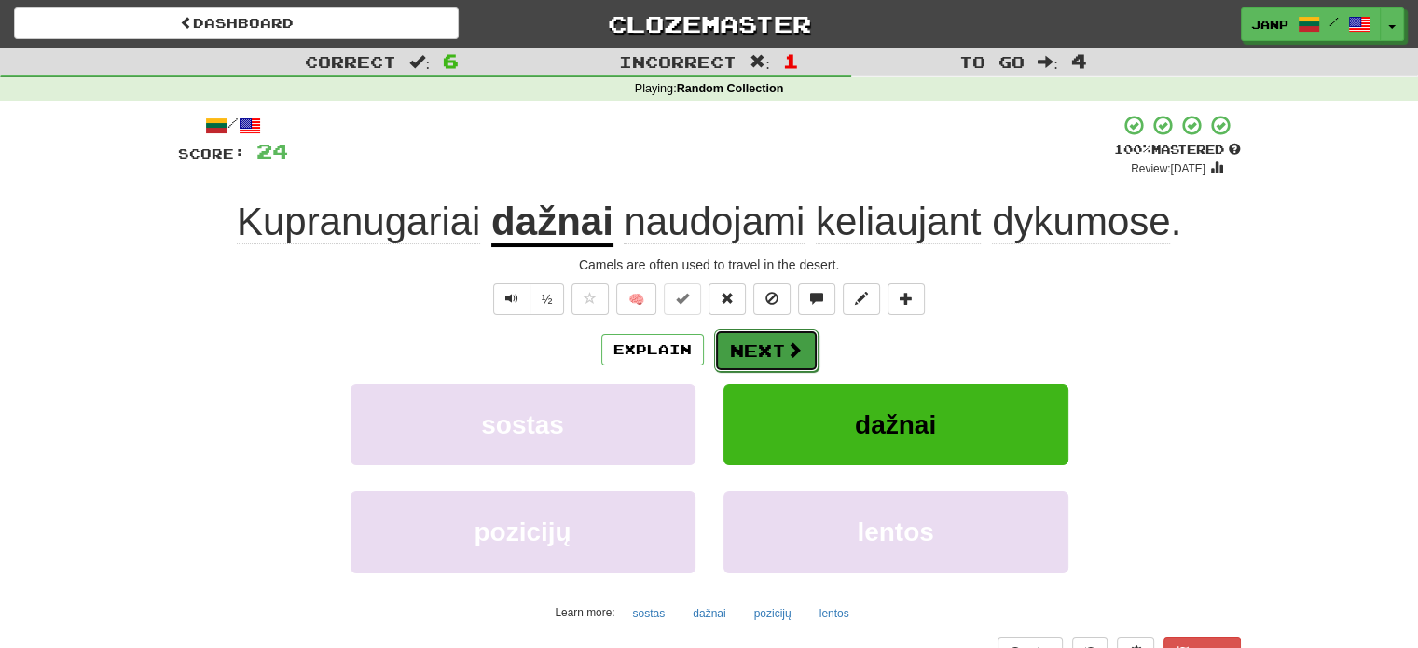
click at [765, 342] on button "Next" at bounding box center [766, 350] width 104 height 43
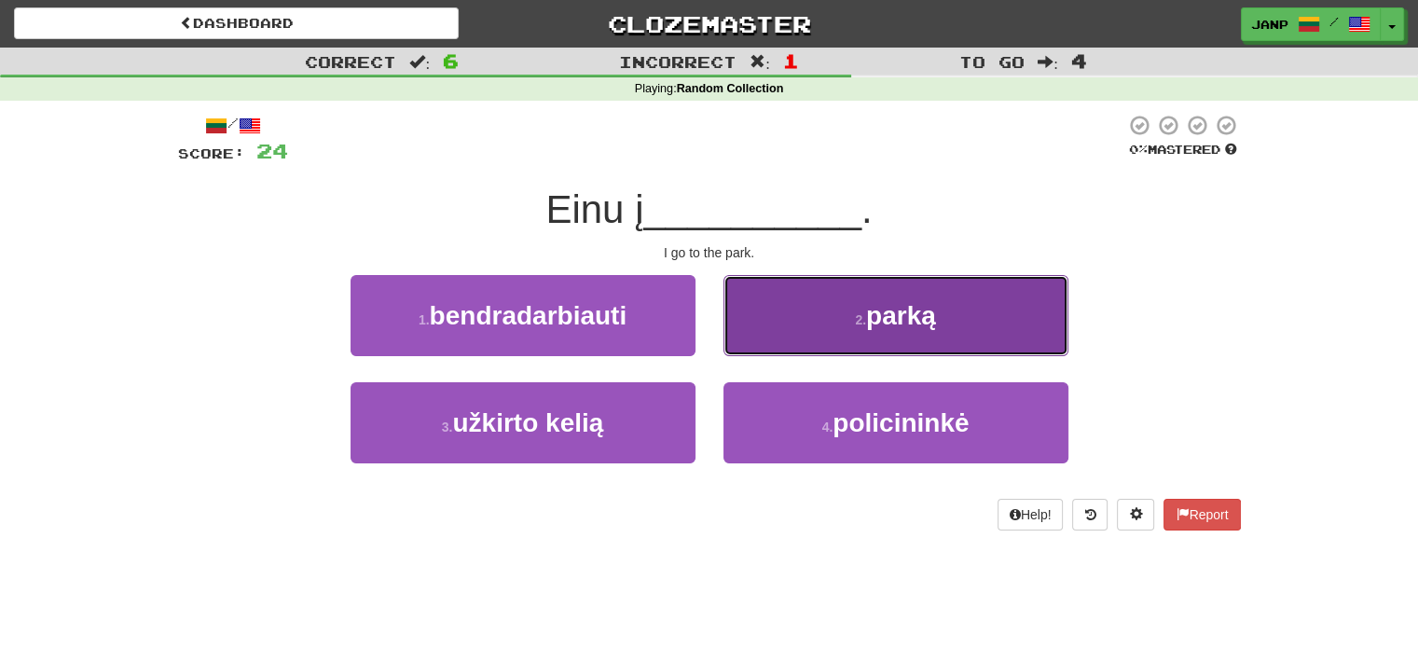
click at [766, 342] on button "2 . parką" at bounding box center [895, 315] width 345 height 81
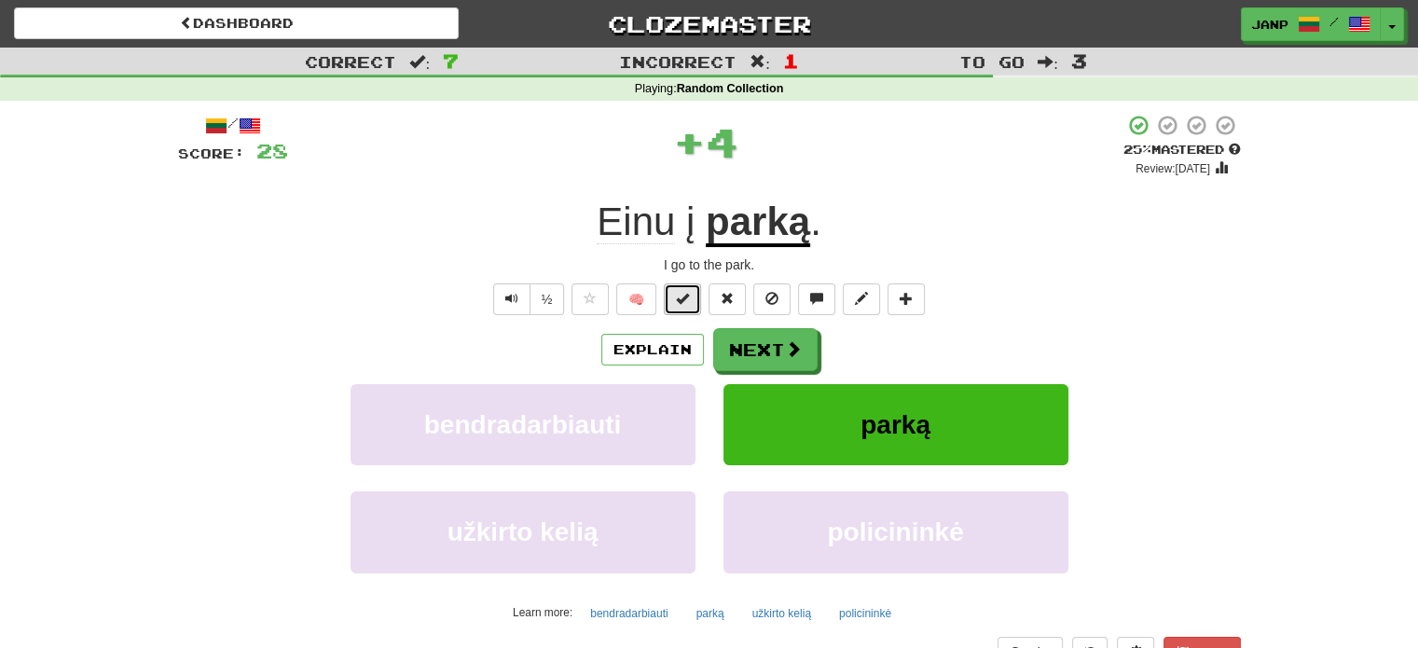
click at [690, 305] on button at bounding box center [682, 299] width 37 height 32
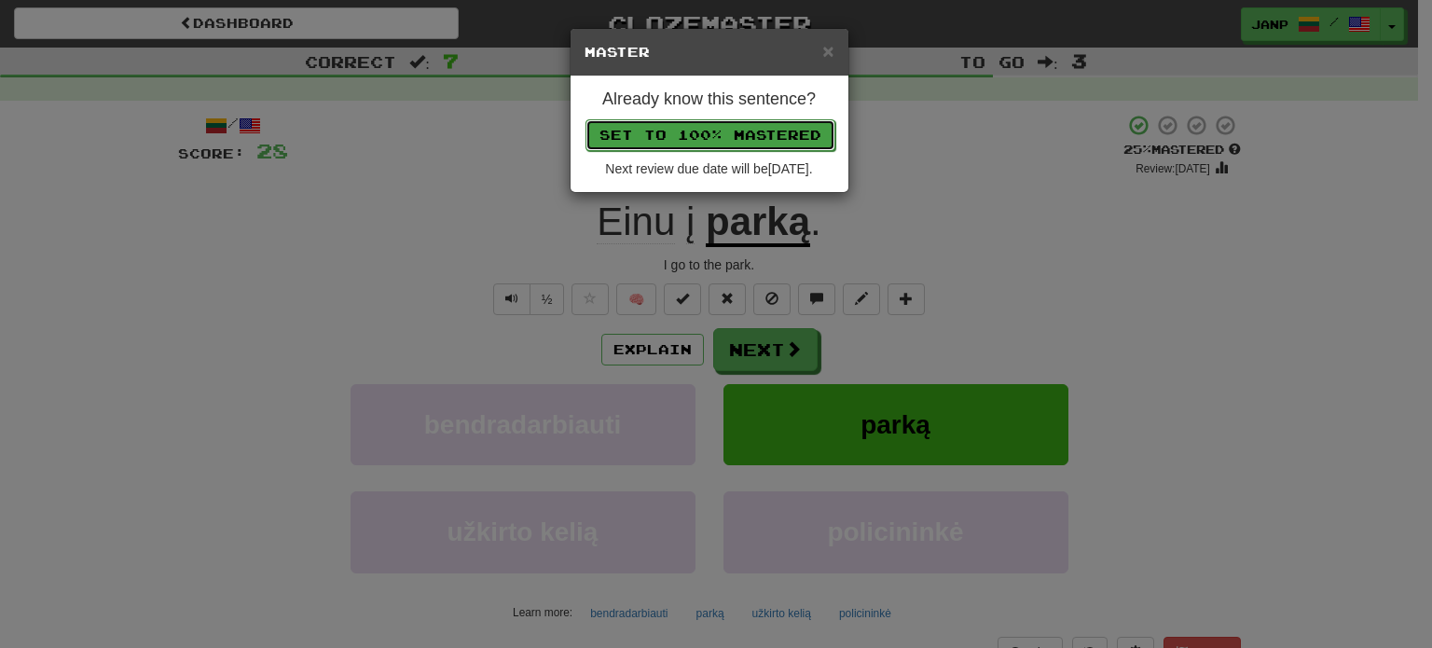
click at [748, 127] on button "Set to 100% Mastered" at bounding box center [710, 135] width 250 height 32
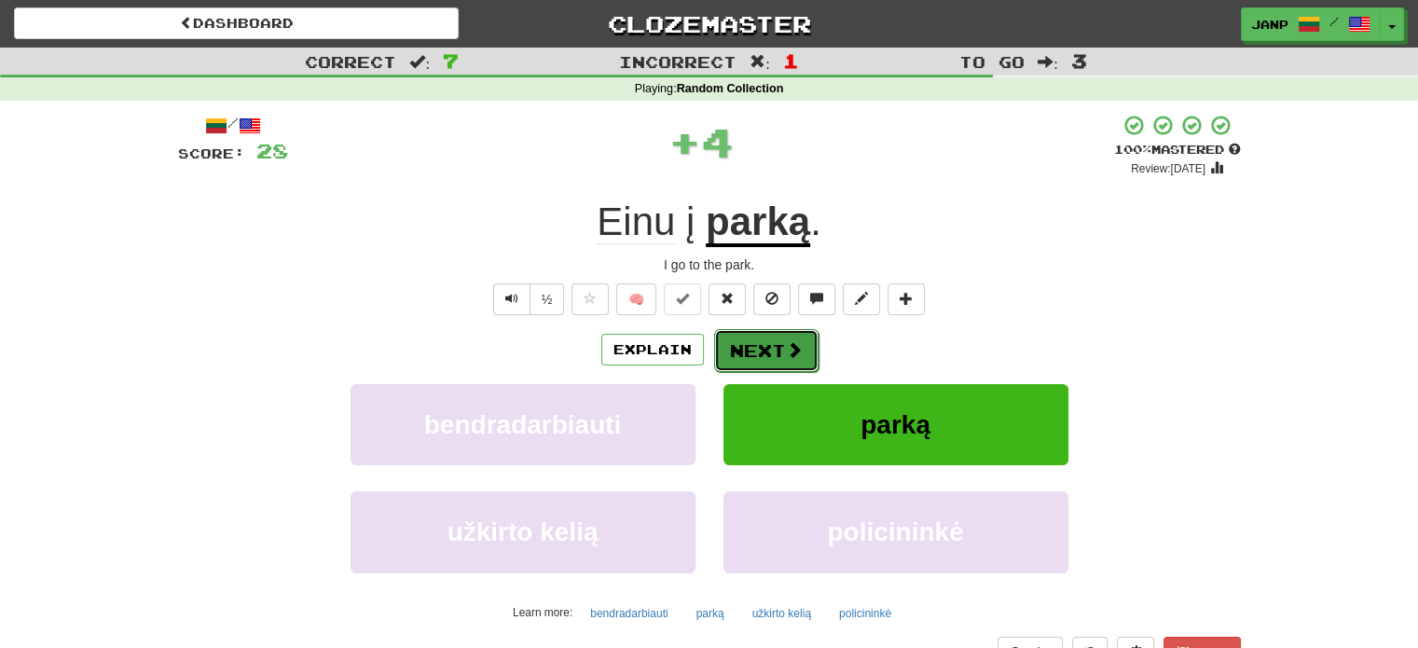
click at [763, 338] on button "Next" at bounding box center [766, 350] width 104 height 43
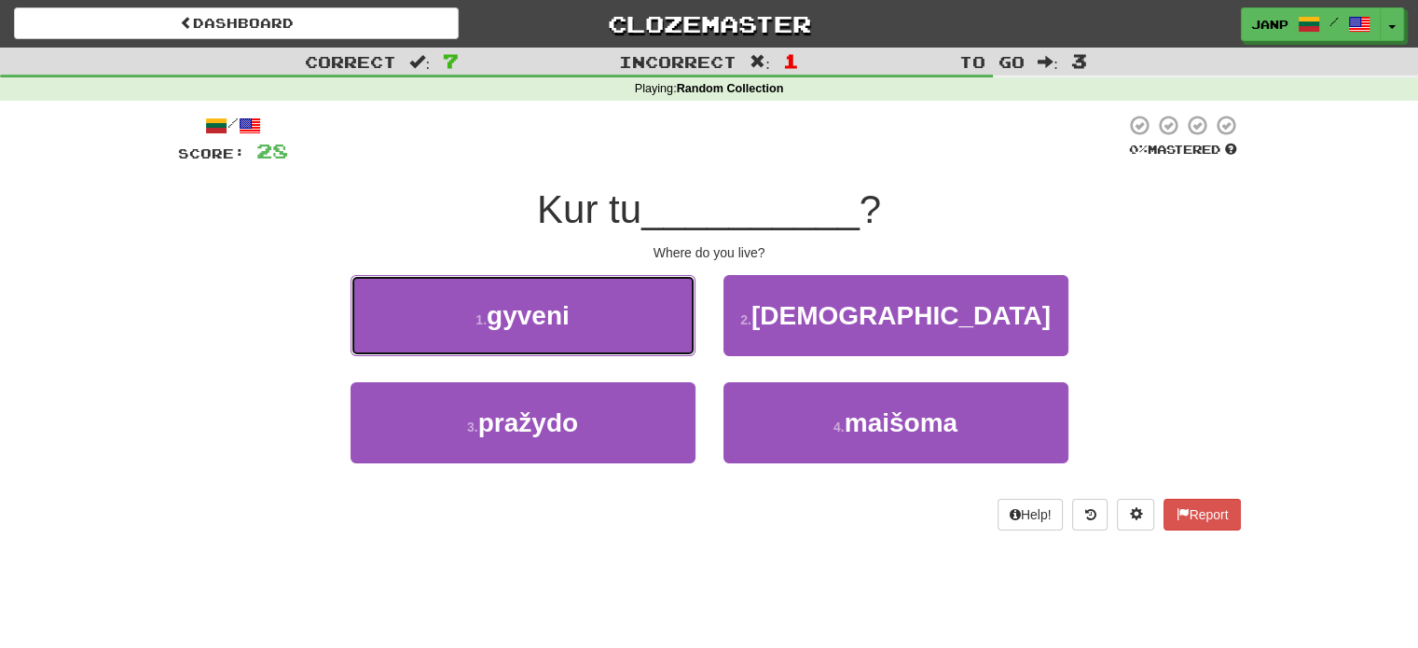
click at [635, 324] on button "1 . gyveni" at bounding box center [523, 315] width 345 height 81
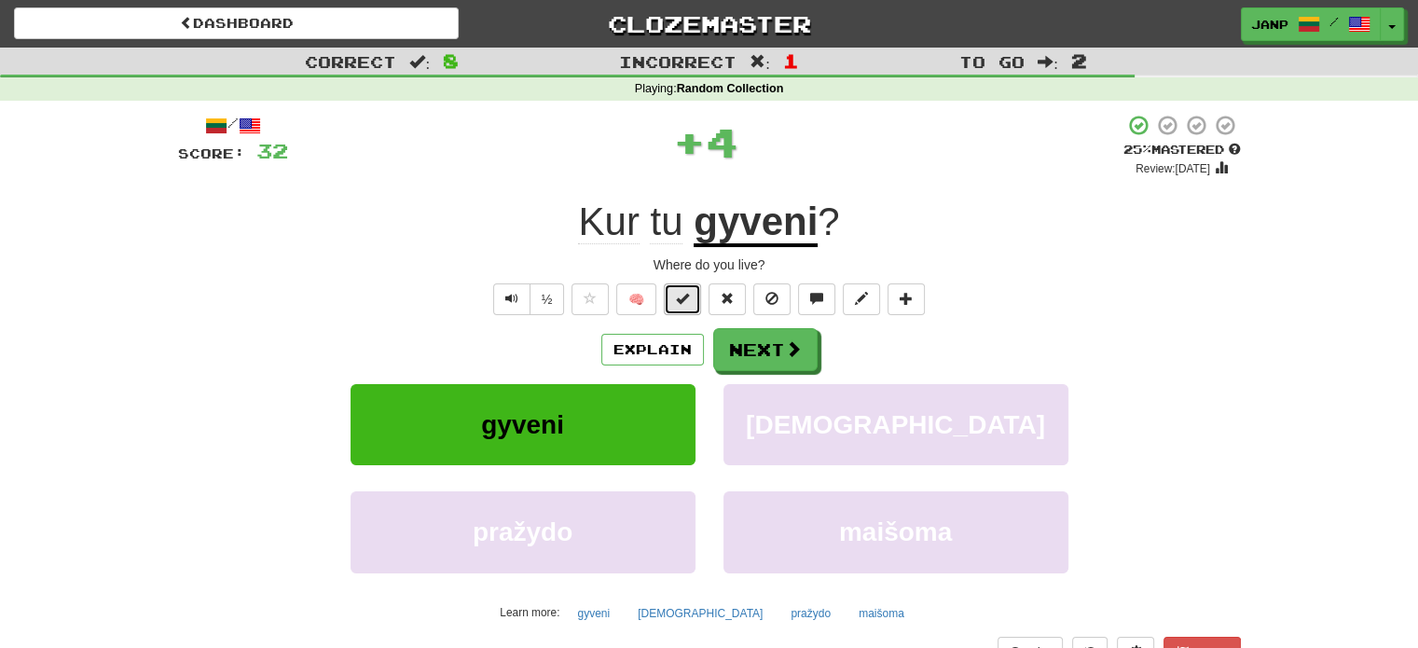
click at [680, 295] on span at bounding box center [682, 298] width 13 height 13
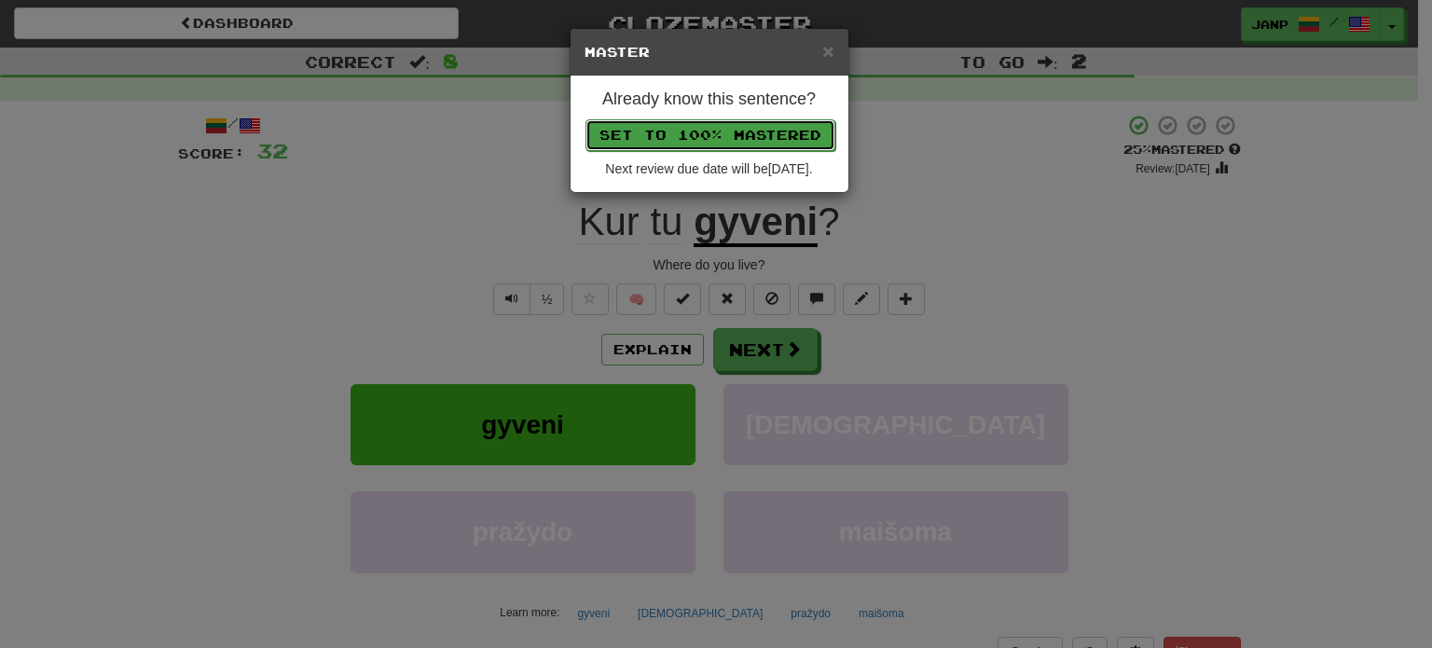
click at [771, 138] on button "Set to 100% Mastered" at bounding box center [710, 135] width 250 height 32
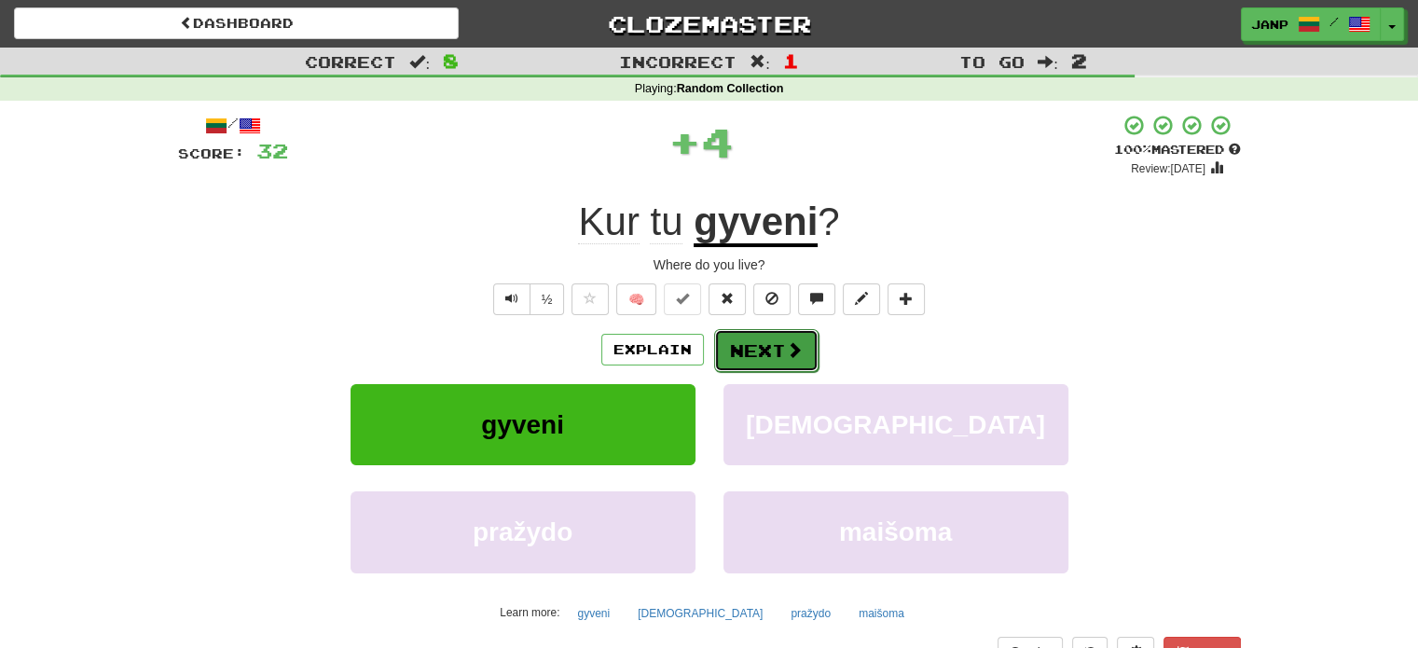
click at [786, 343] on span at bounding box center [794, 349] width 17 height 17
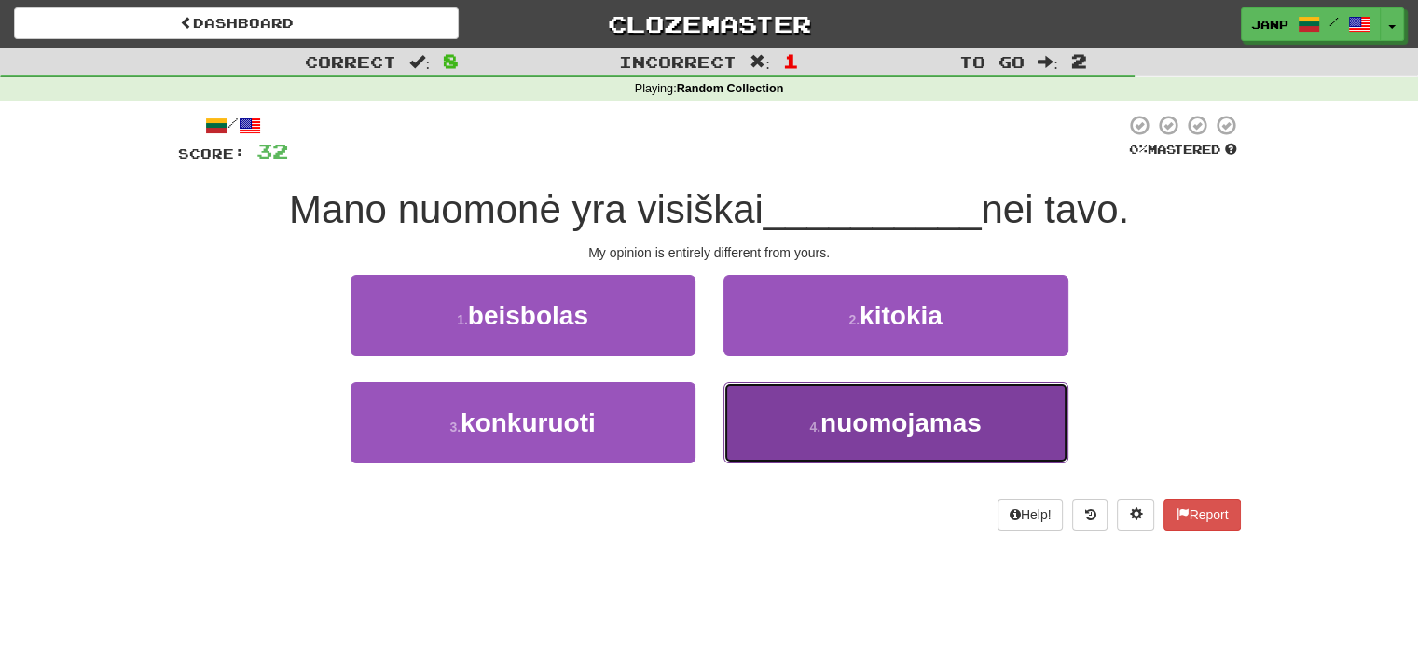
click at [832, 423] on span "nuomojamas" at bounding box center [900, 422] width 161 height 29
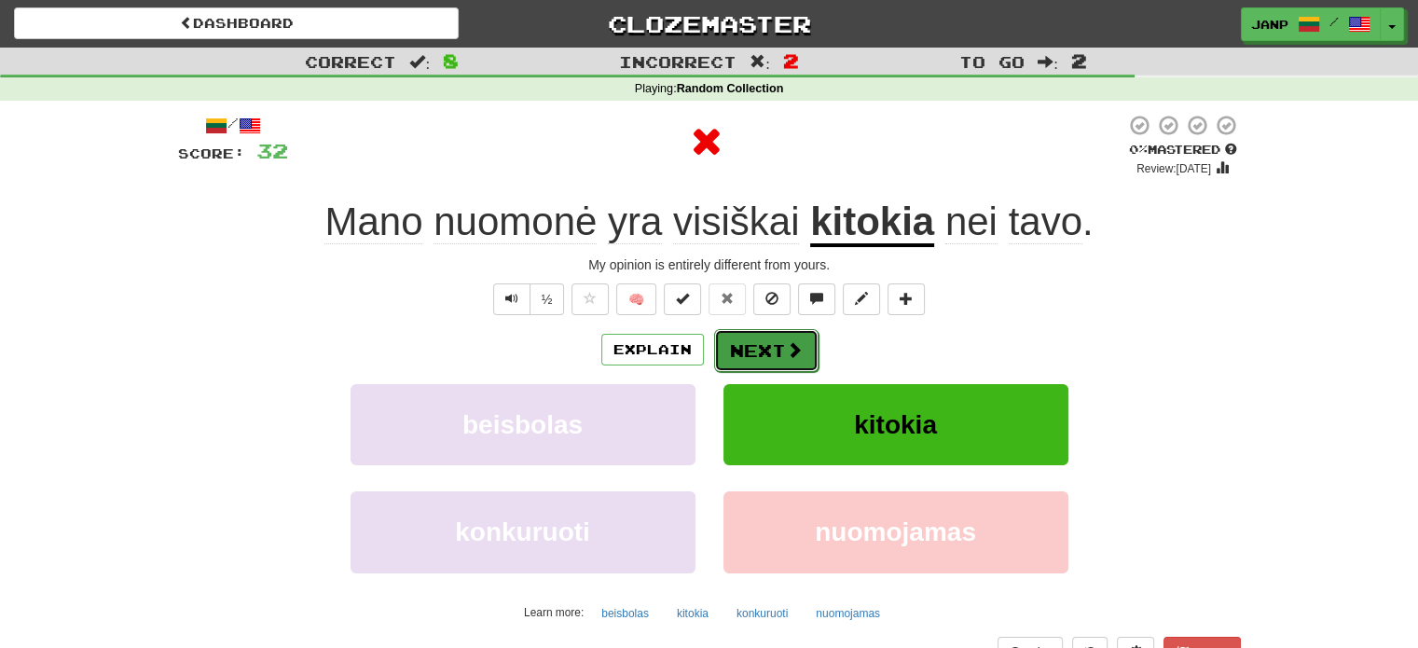
click at [786, 343] on span at bounding box center [794, 349] width 17 height 17
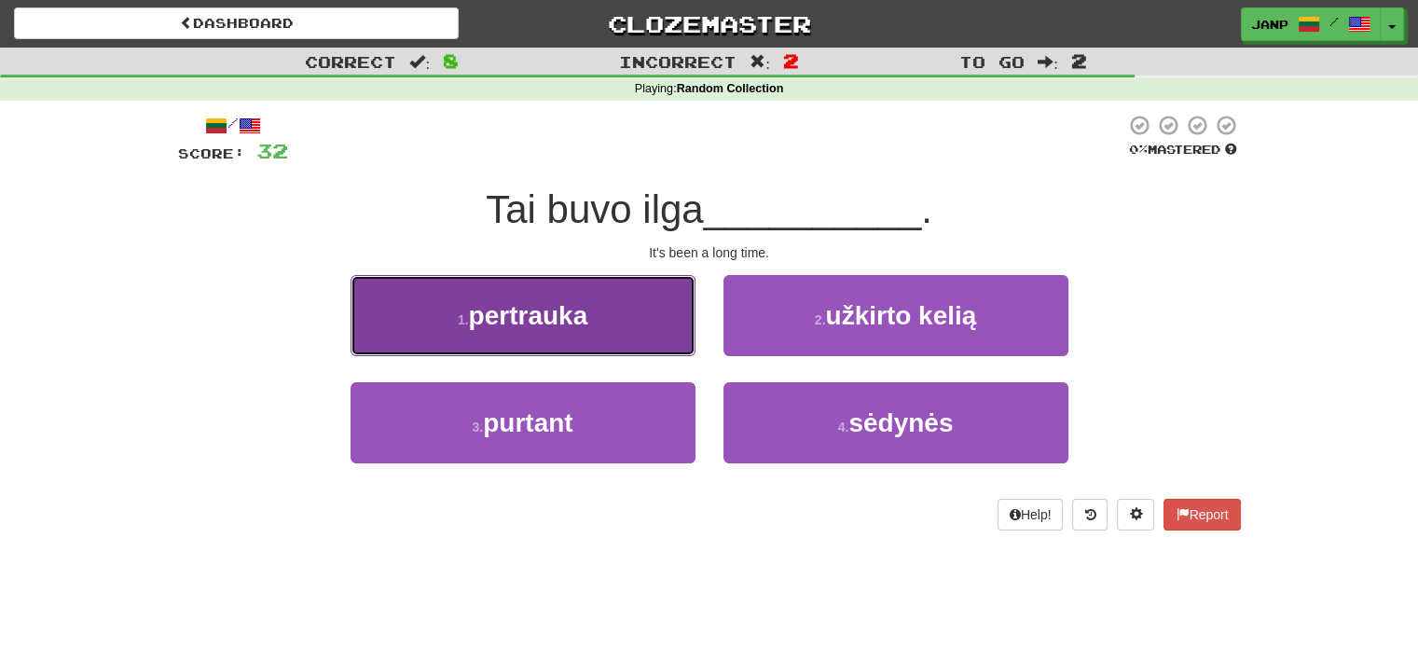
click at [644, 305] on button "1 . pertrauka" at bounding box center [523, 315] width 345 height 81
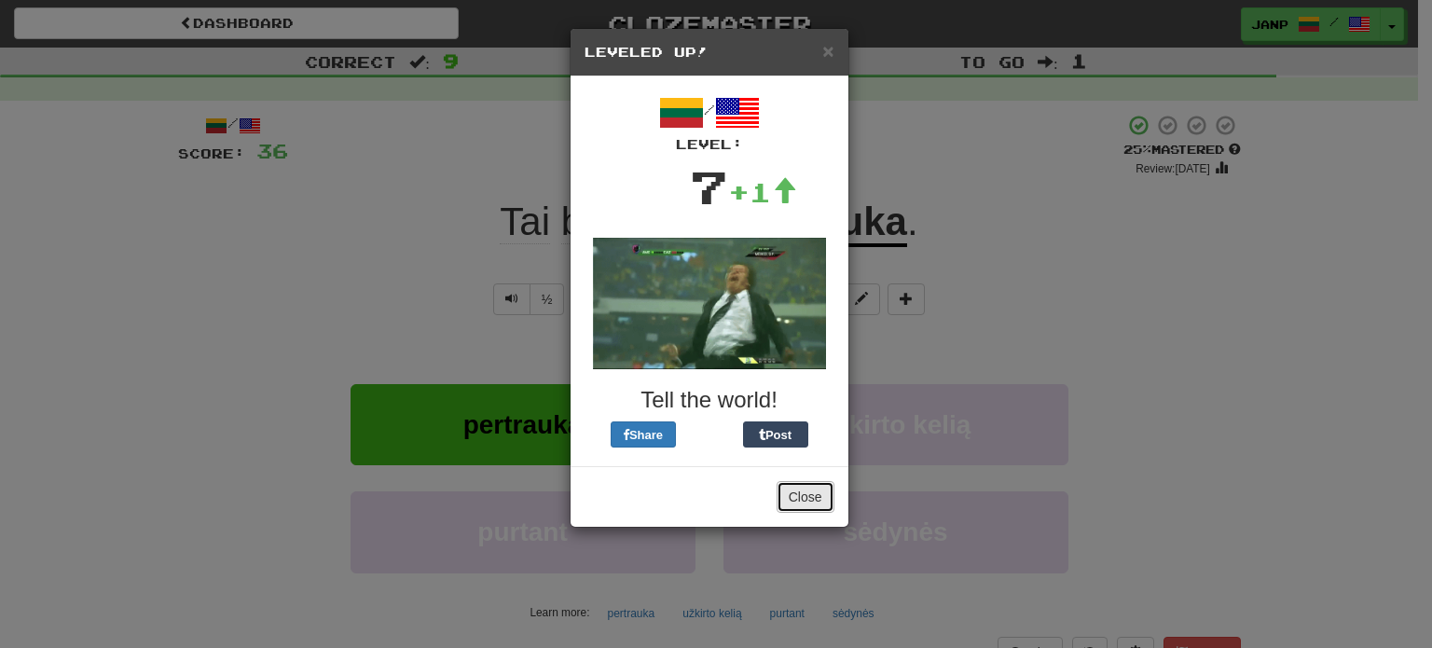
click at [804, 493] on button "Close" at bounding box center [806, 497] width 58 height 32
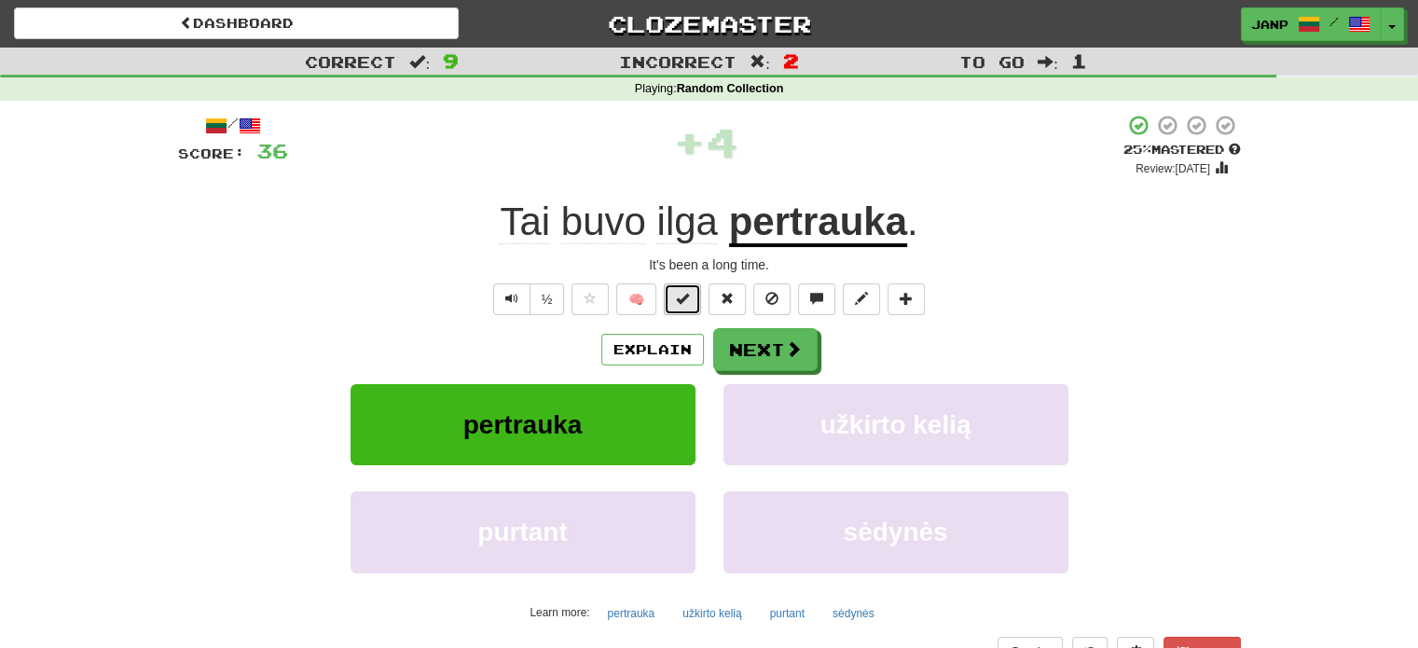
click at [680, 304] on span at bounding box center [682, 298] width 13 height 13
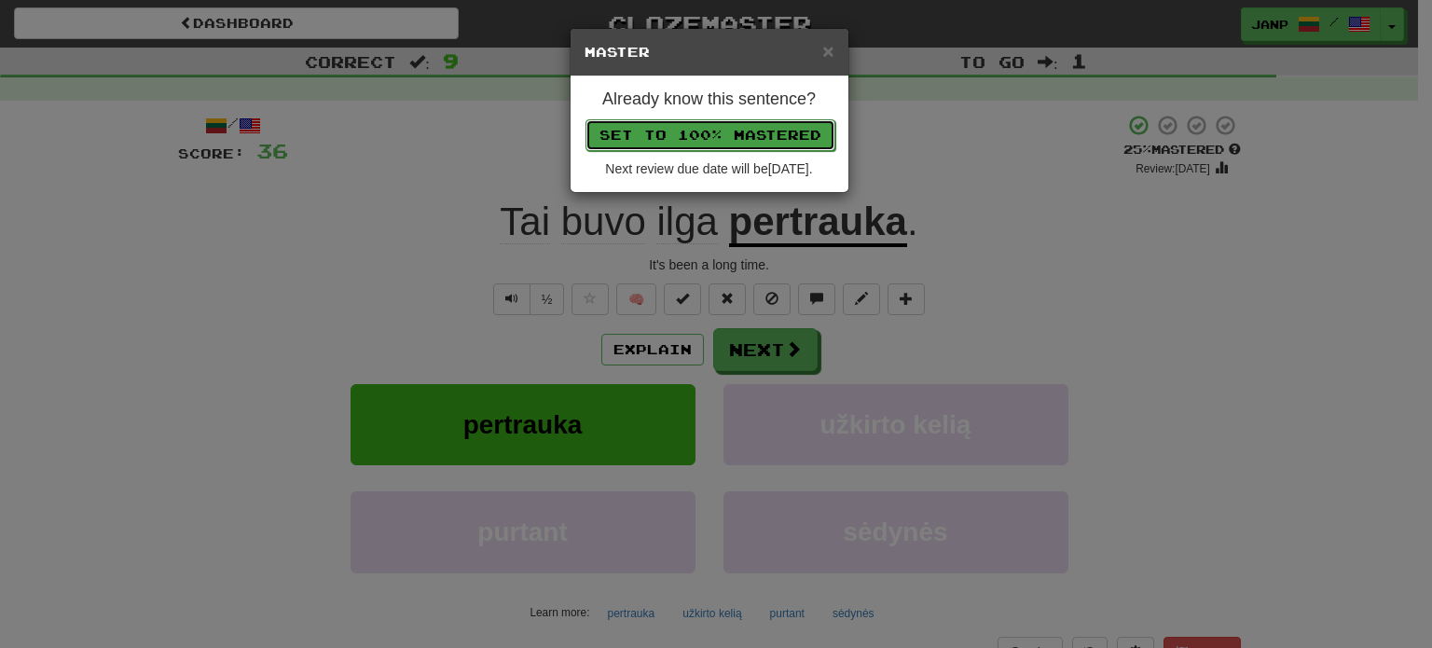
click at [732, 121] on button "Set to 100% Mastered" at bounding box center [710, 135] width 250 height 32
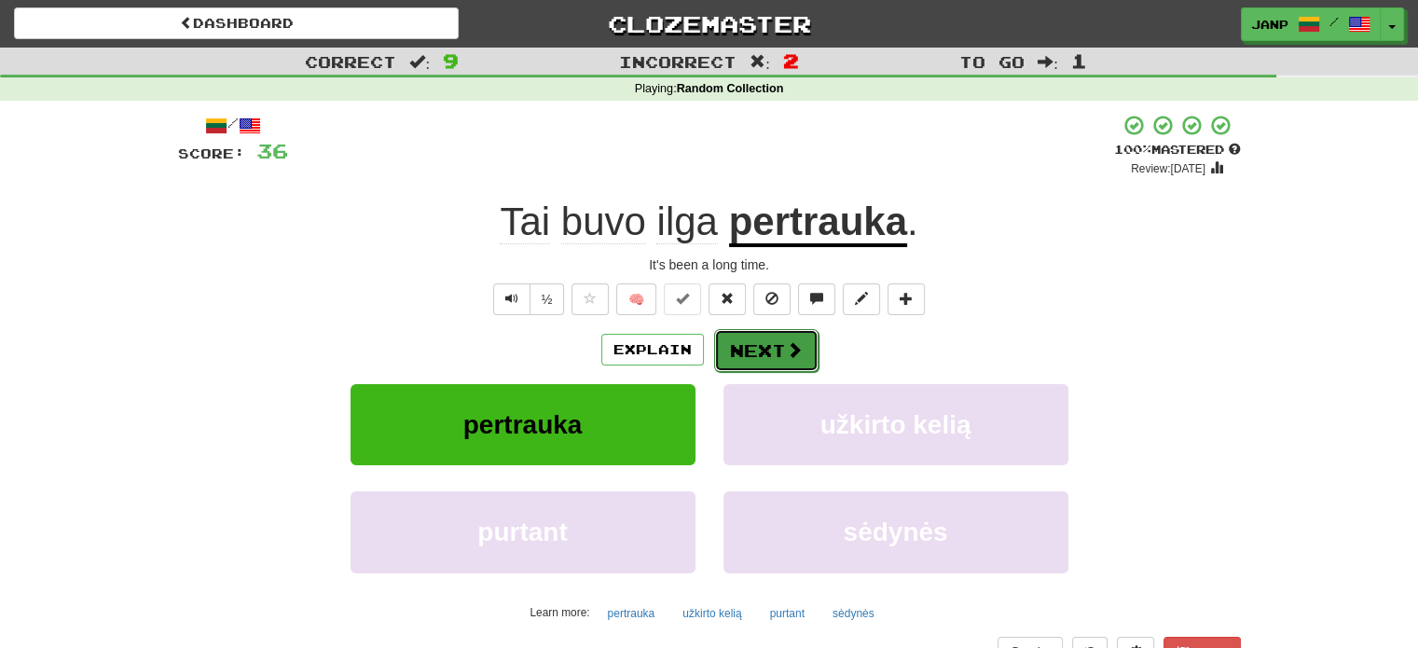
click at [759, 343] on button "Next" at bounding box center [766, 350] width 104 height 43
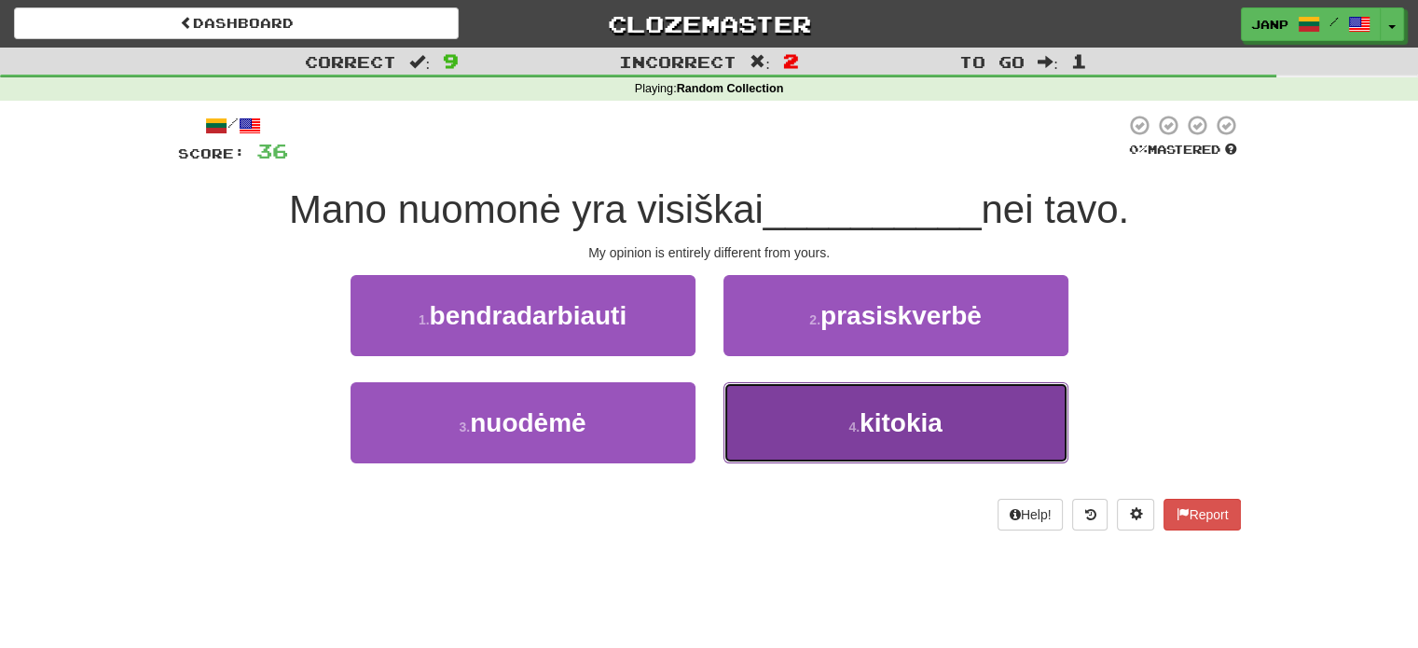
click at [779, 432] on button "4 . kitokia" at bounding box center [895, 422] width 345 height 81
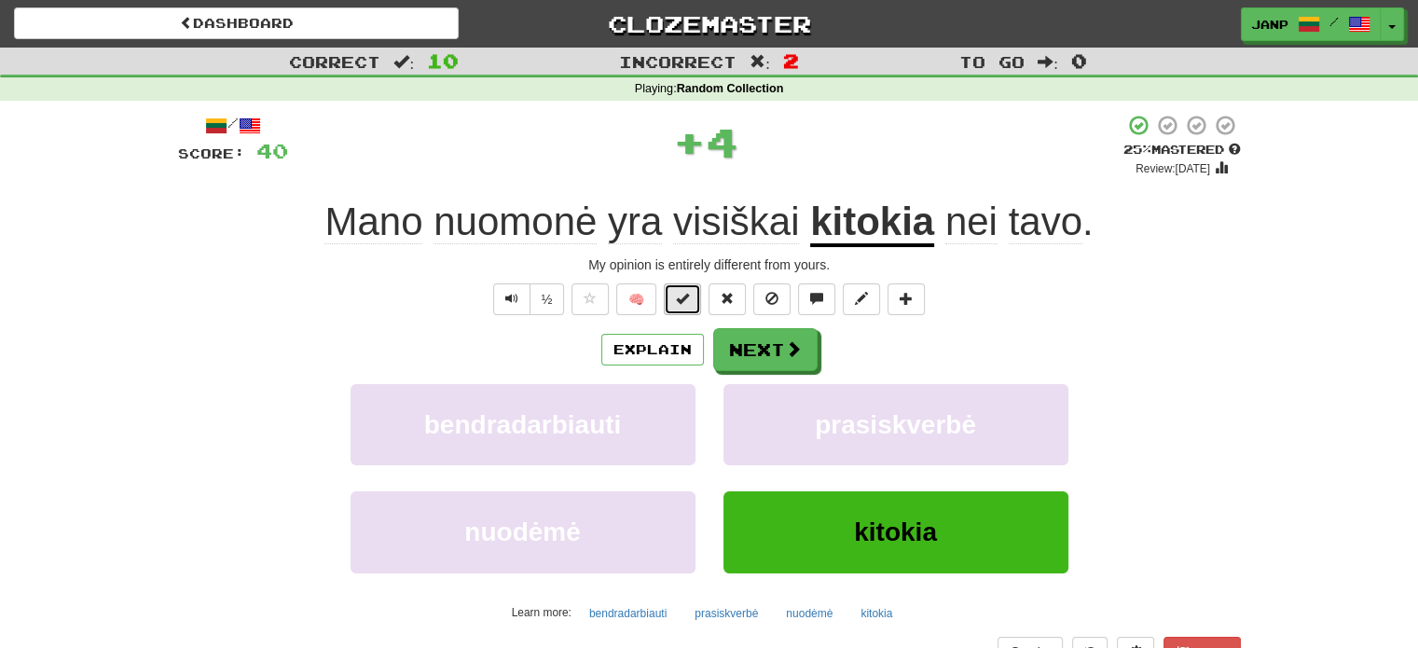
click at [677, 301] on span at bounding box center [682, 298] width 13 height 13
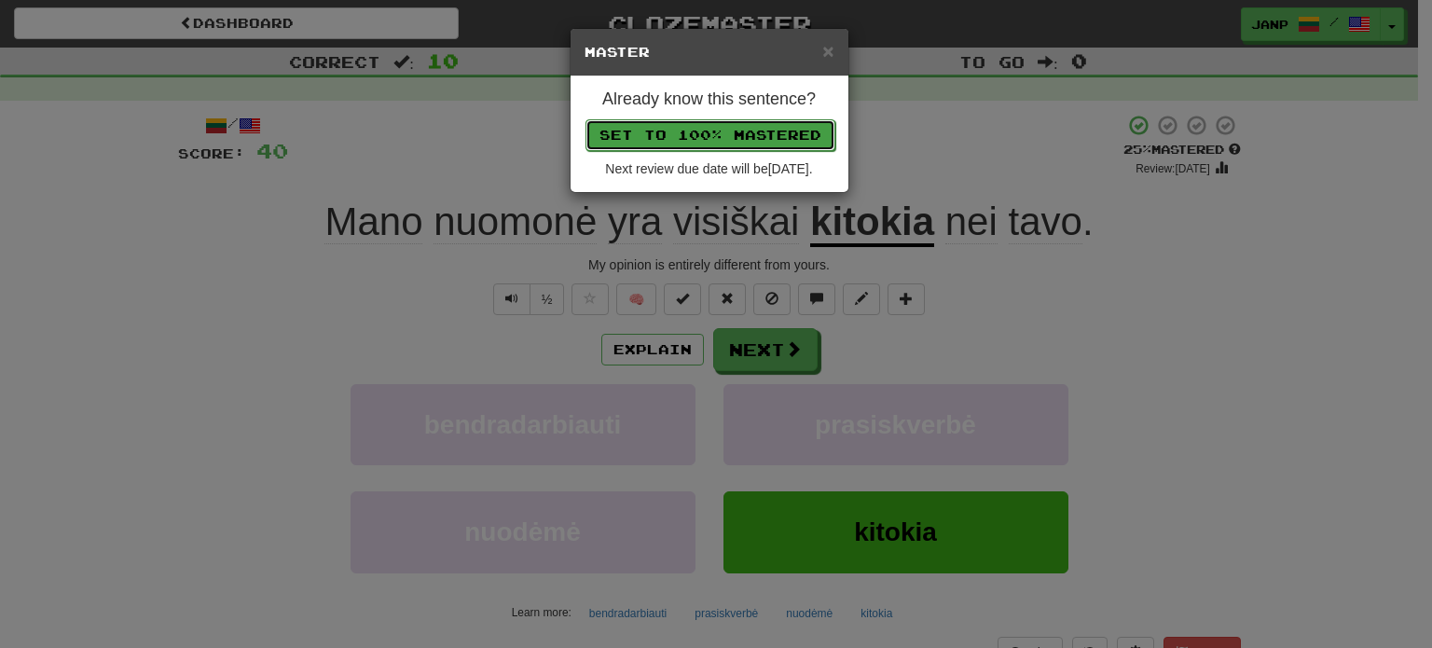
click at [711, 130] on button "Set to 100% Mastered" at bounding box center [710, 135] width 250 height 32
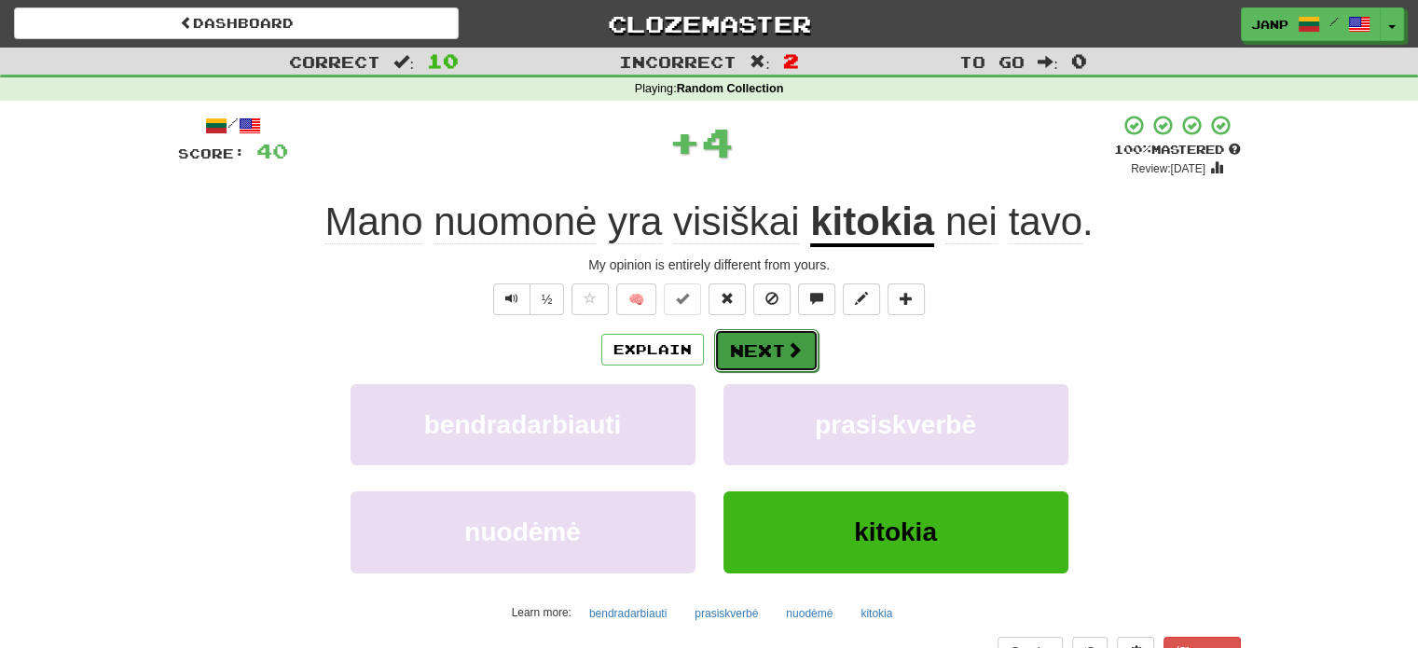
click at [757, 353] on button "Next" at bounding box center [766, 350] width 104 height 43
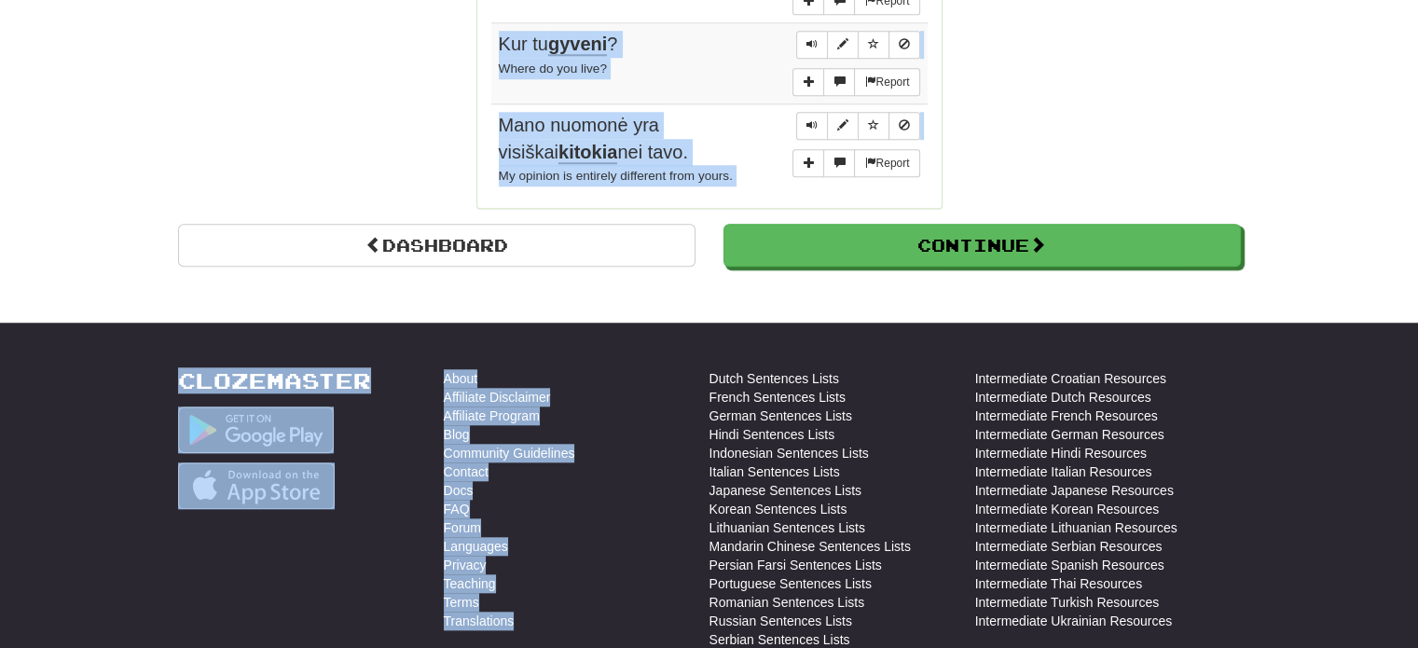
scroll to position [1726, 0]
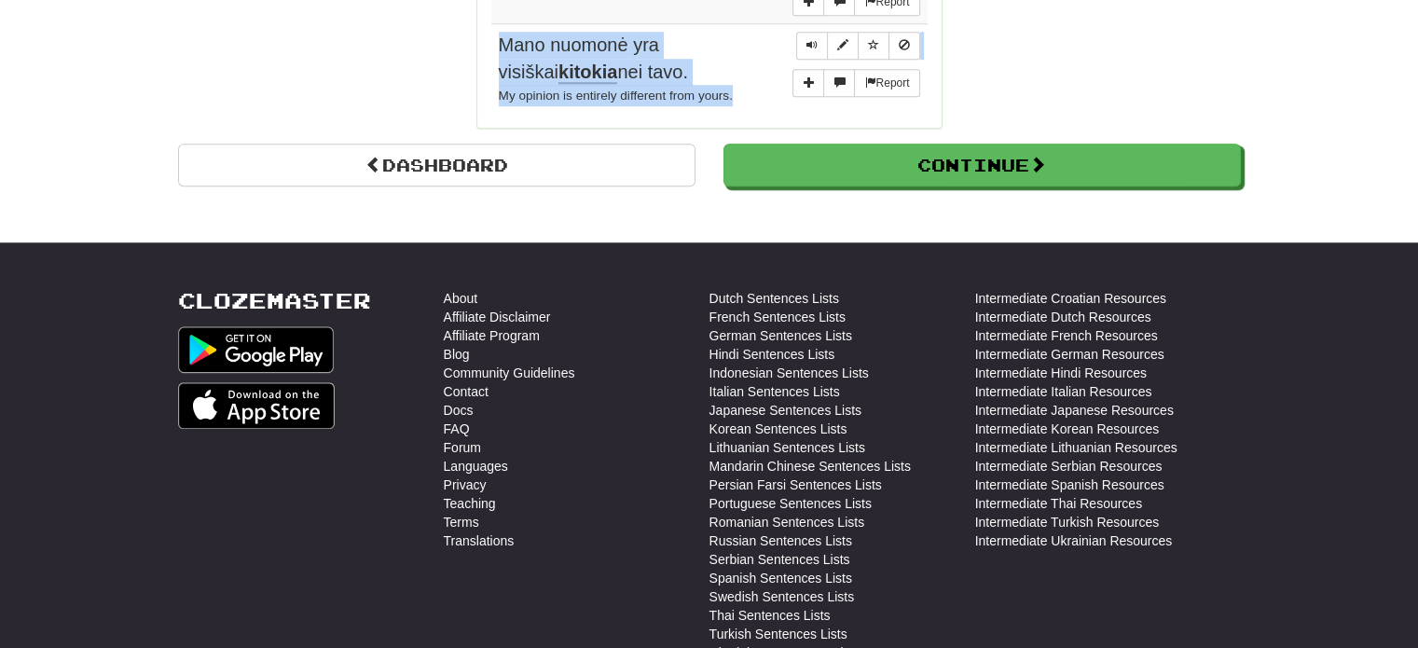
drag, startPoint x: 485, startPoint y: 85, endPoint x: 739, endPoint y: 81, distance: 254.5
copy div "Sentences: Report Tai ne mano reikalas ! It's none of my business. Report Jis p…"
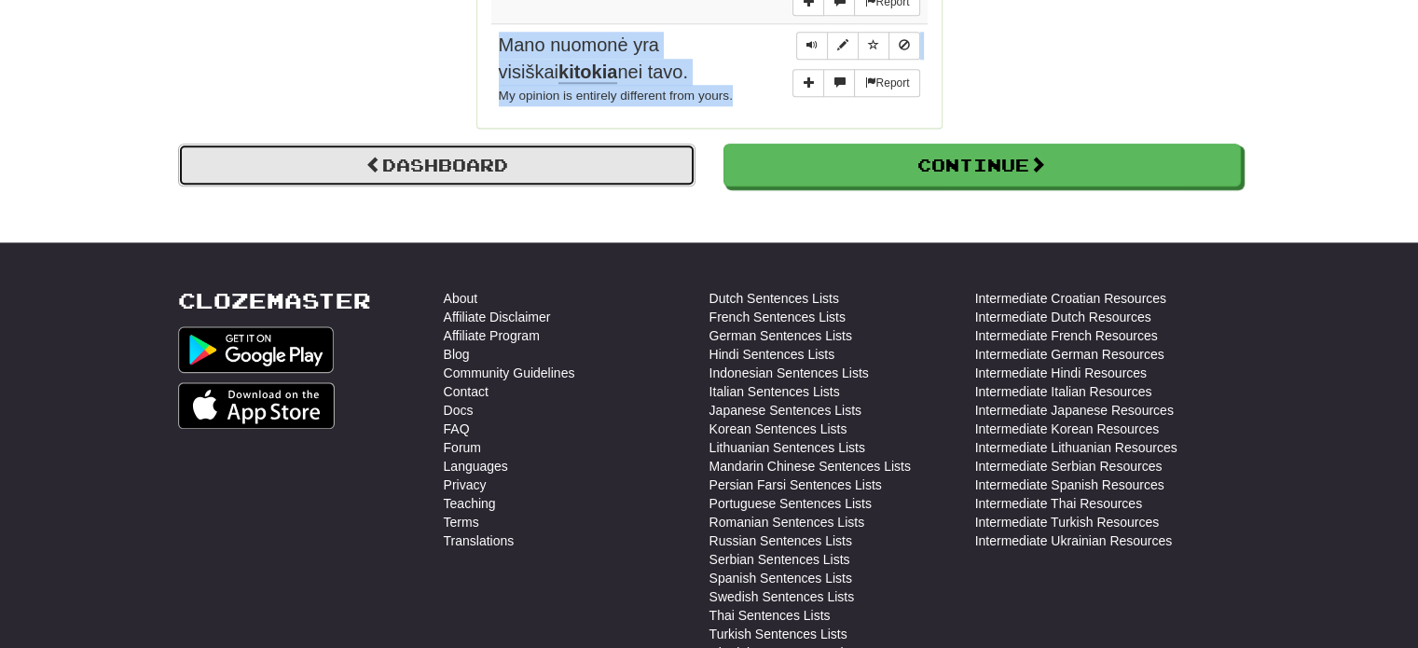
click at [461, 151] on link "Dashboard" at bounding box center [436, 165] width 517 height 43
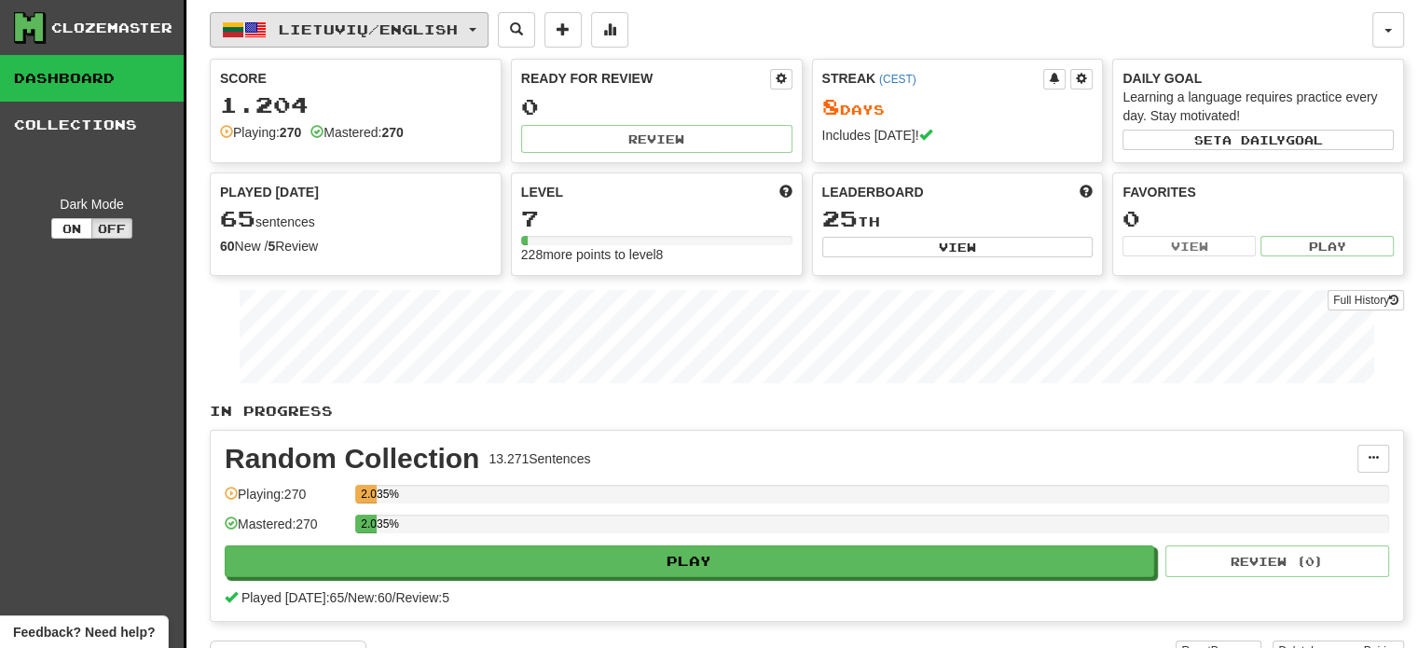
click at [392, 40] on button "Lietuvių / English" at bounding box center [349, 29] width 279 height 35
